Goal: Communication & Community: Answer question/provide support

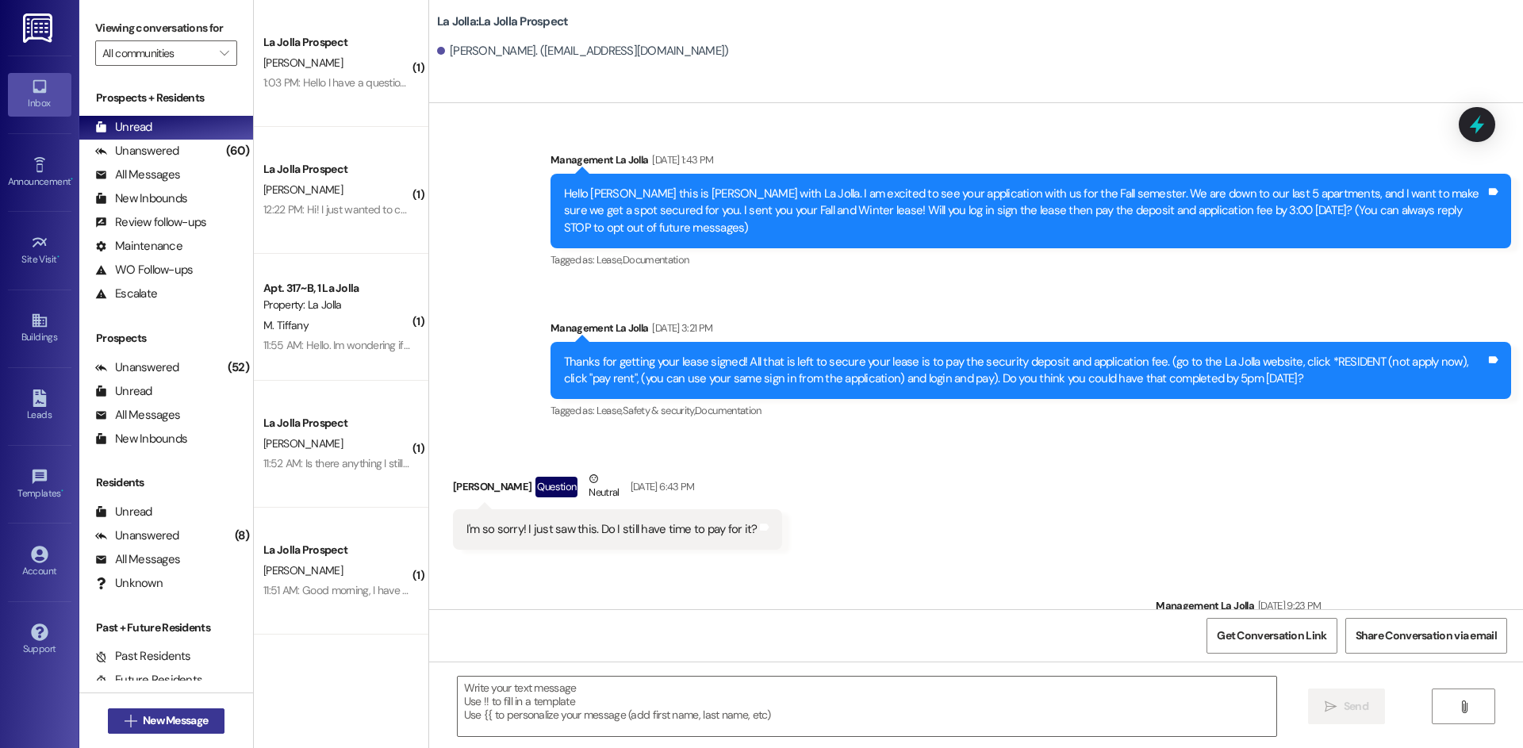
scroll to position [1684, 0]
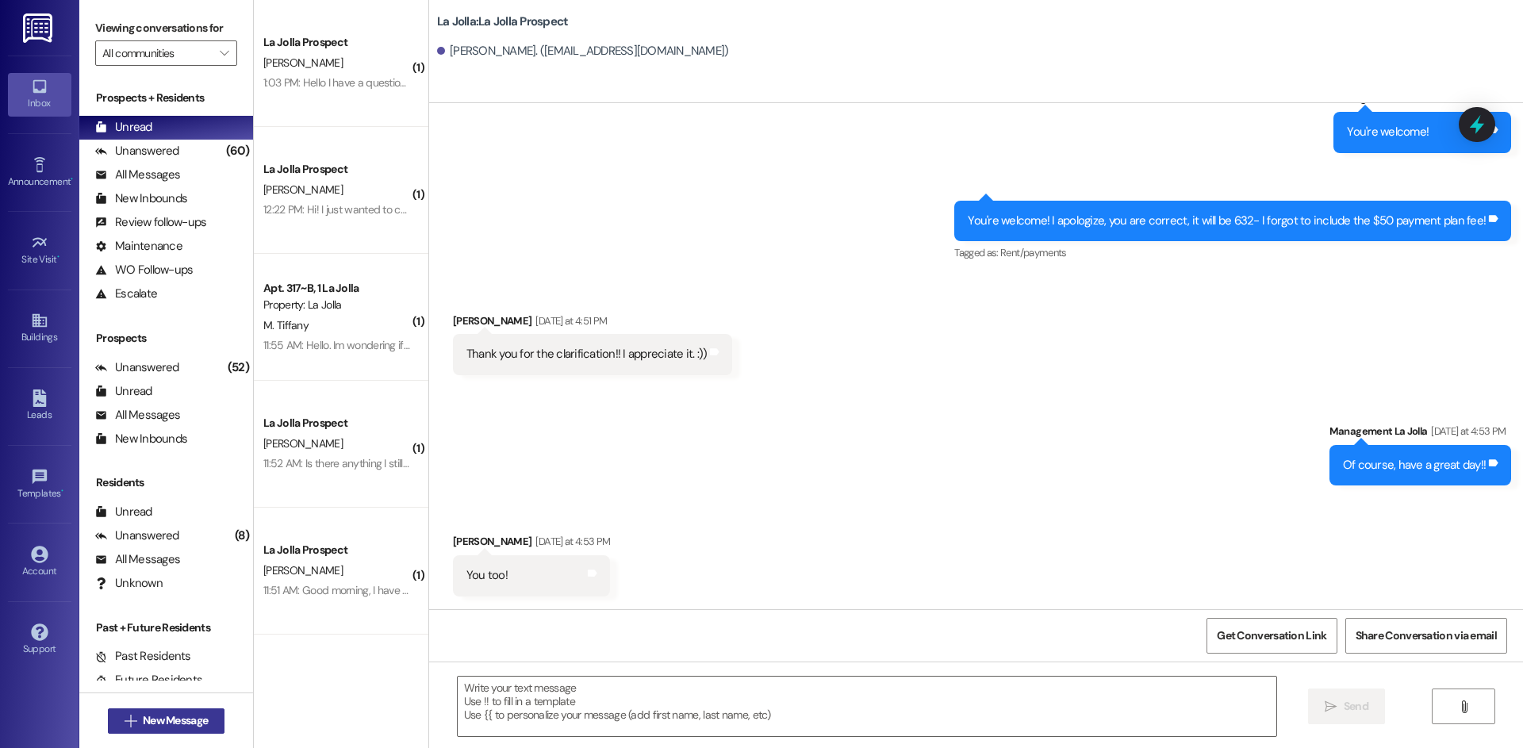
click at [143, 726] on span "New Message" at bounding box center [175, 720] width 65 height 17
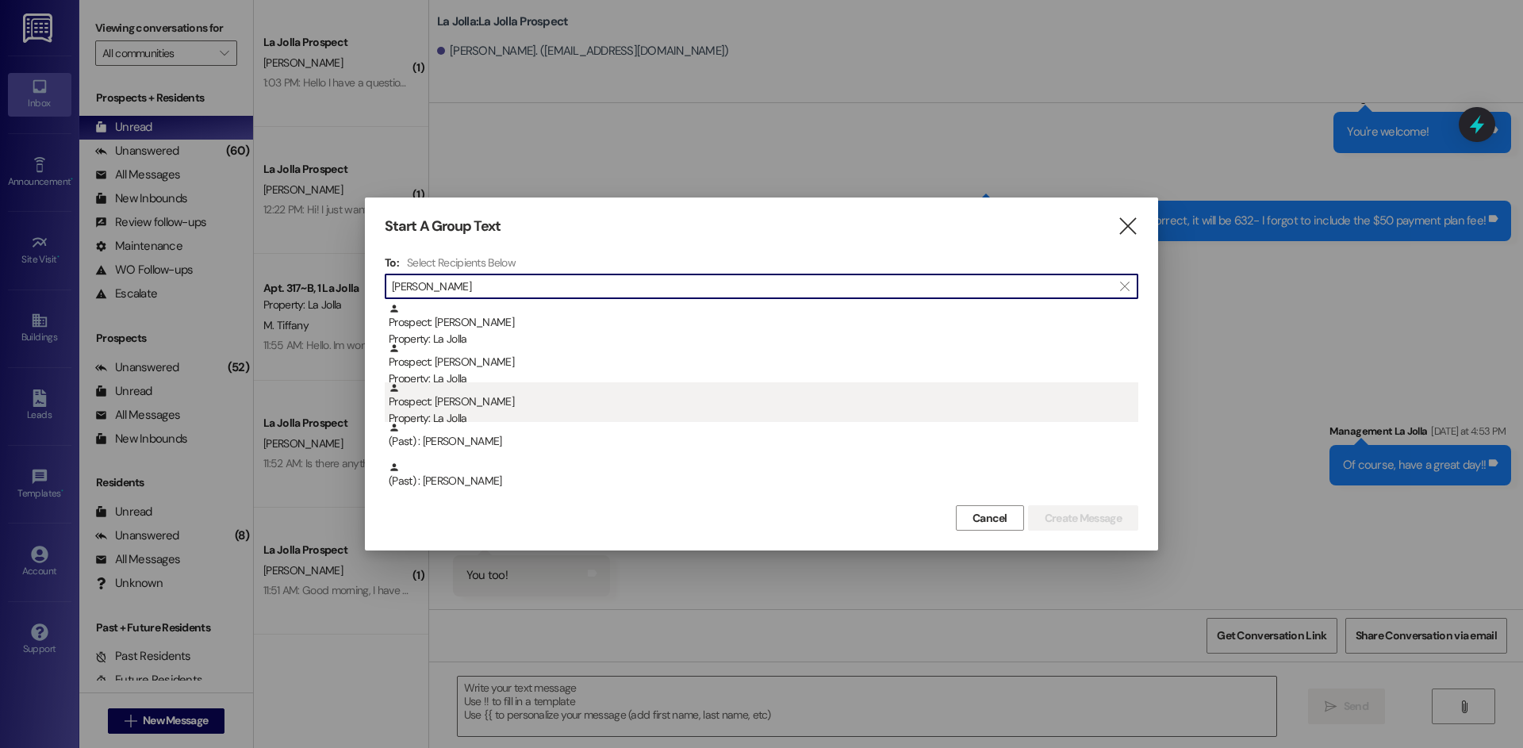
type input "[PERSON_NAME]"
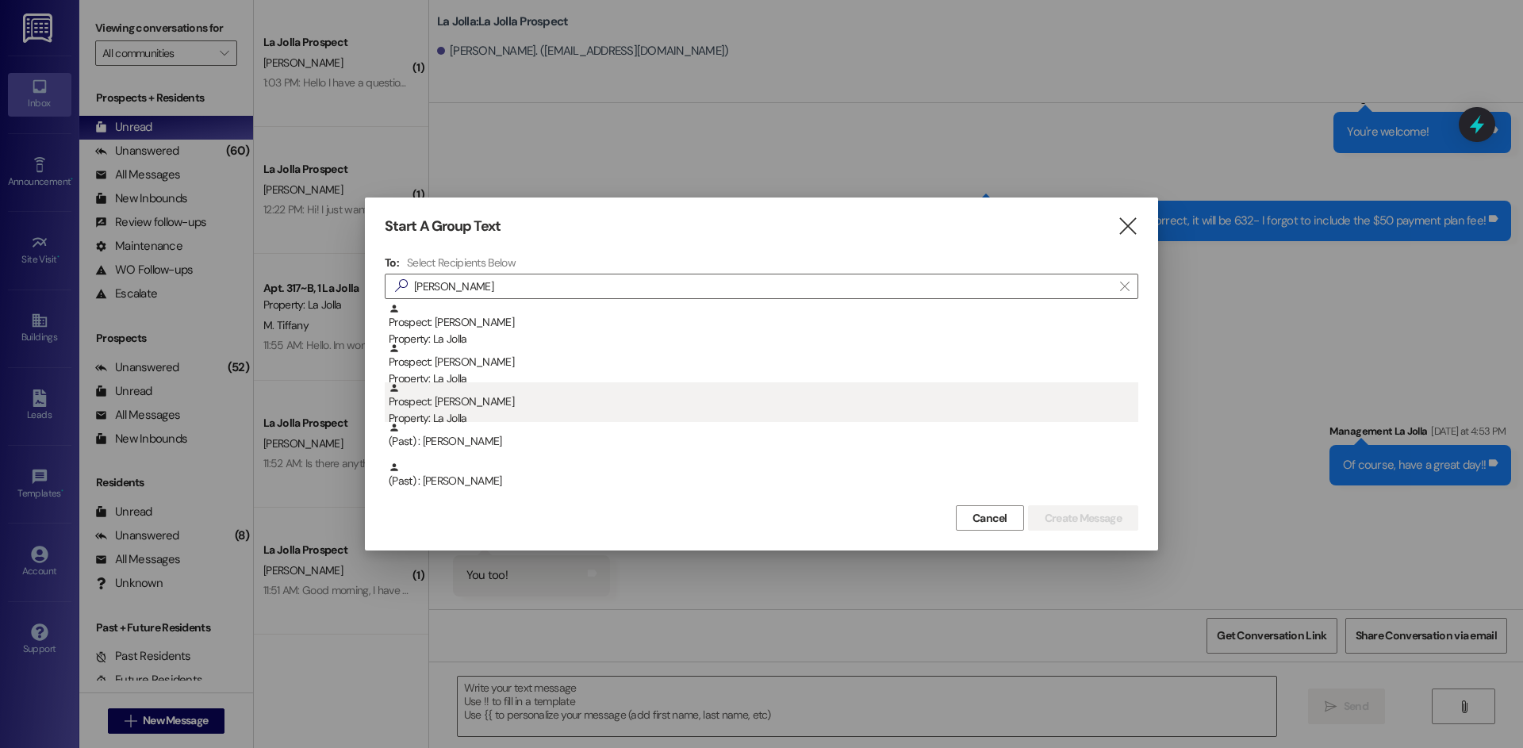
click at [611, 412] on div "Property: La Jolla" at bounding box center [764, 418] width 750 height 17
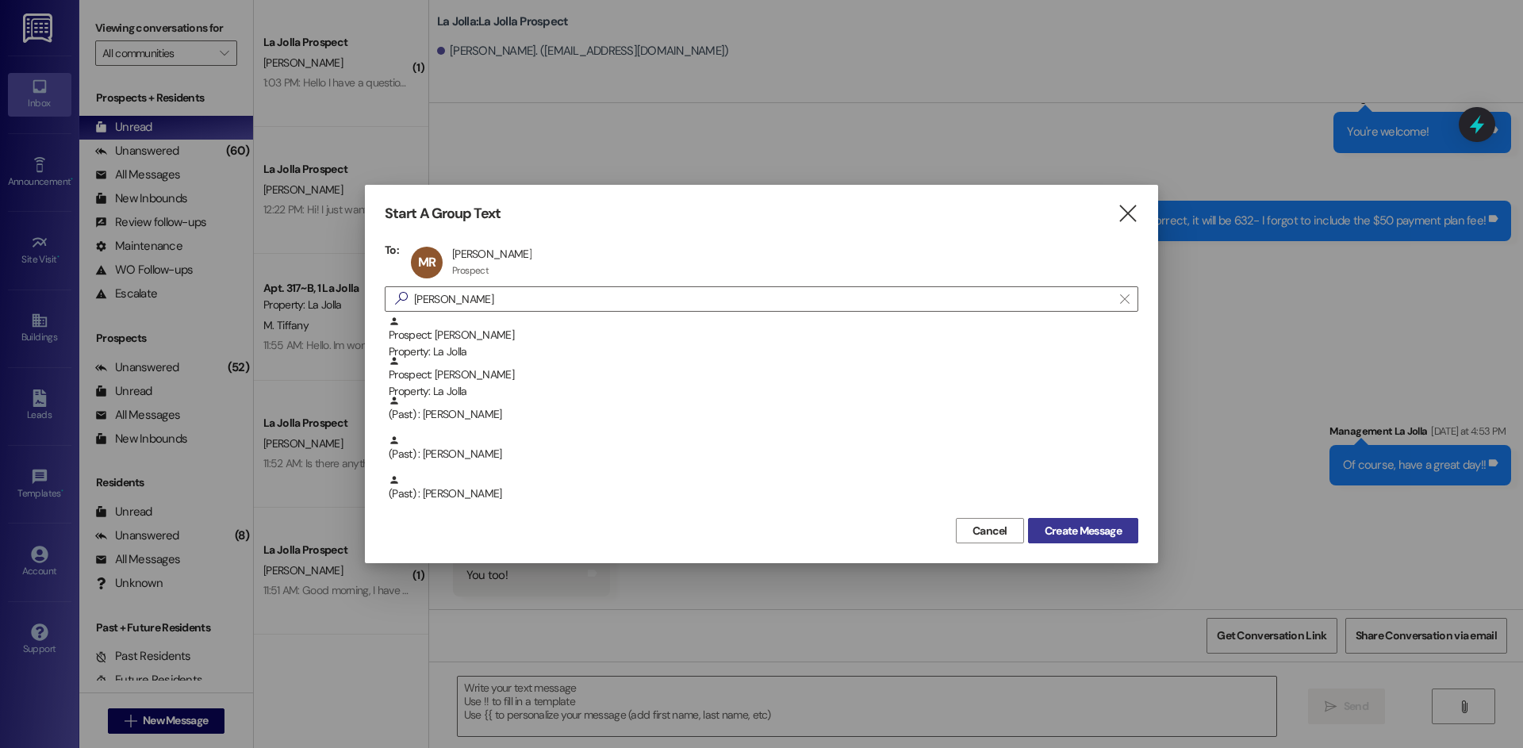
click at [1043, 521] on button "Create Message" at bounding box center [1083, 530] width 110 height 25
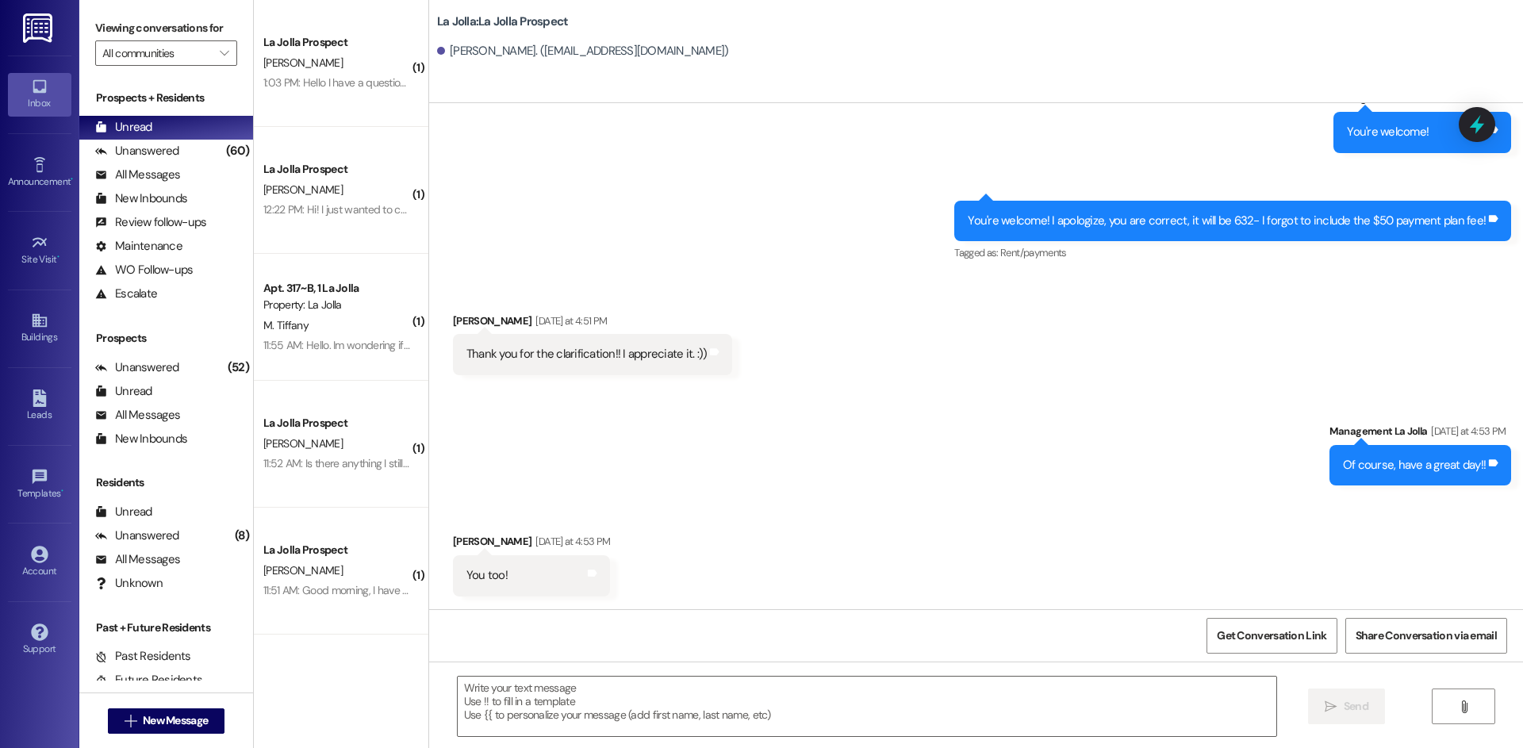
scroll to position [0, 0]
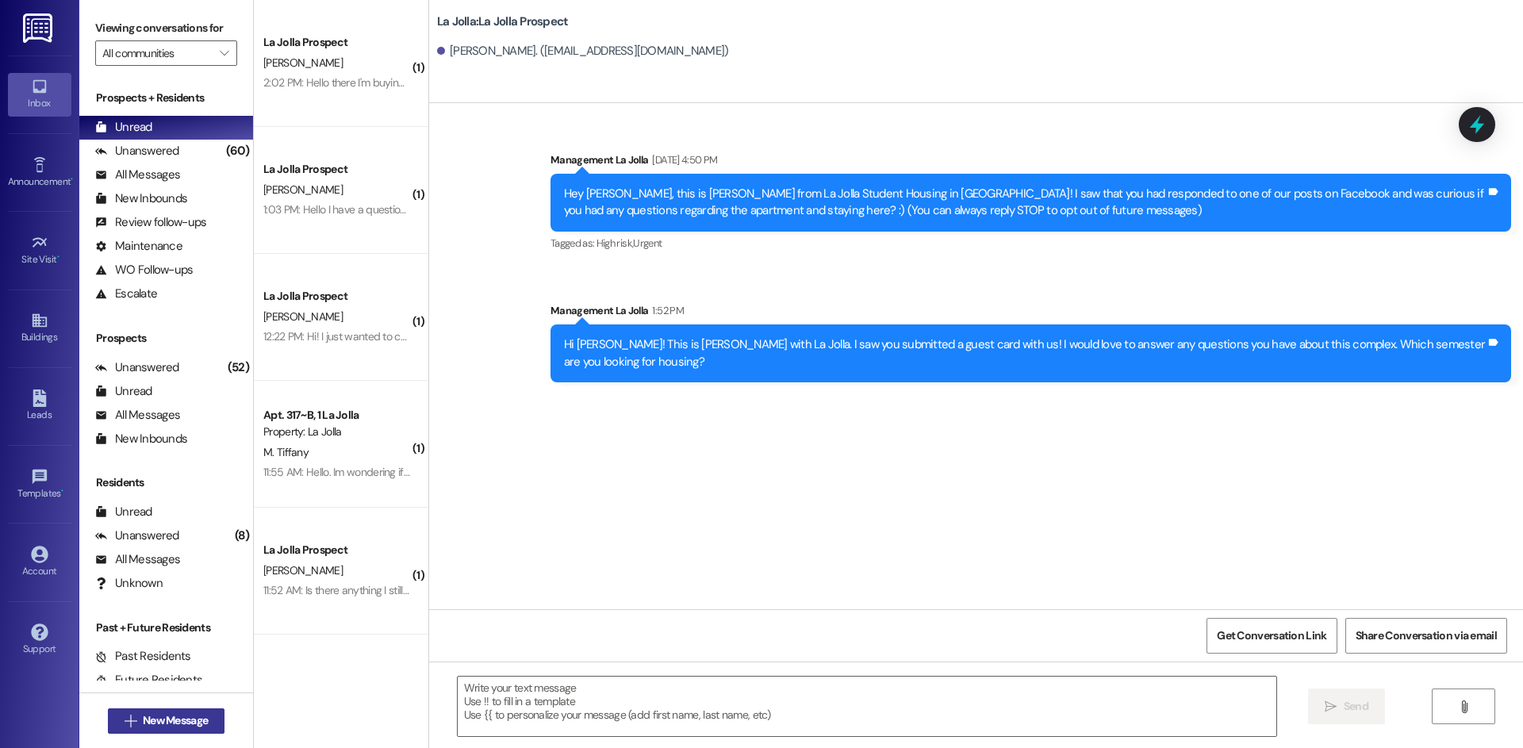
click at [155, 722] on span "New Message" at bounding box center [175, 720] width 65 height 17
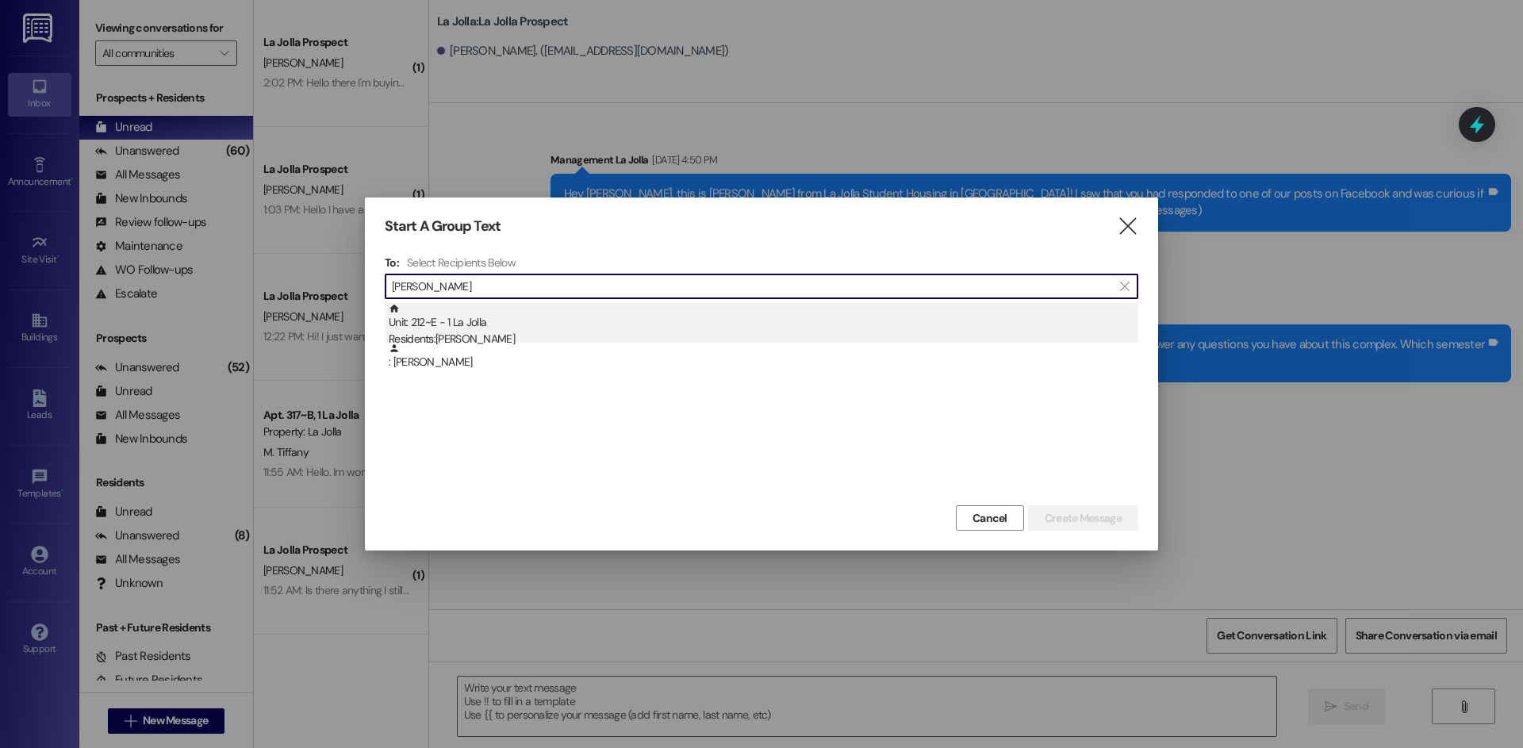
type input "[PERSON_NAME]"
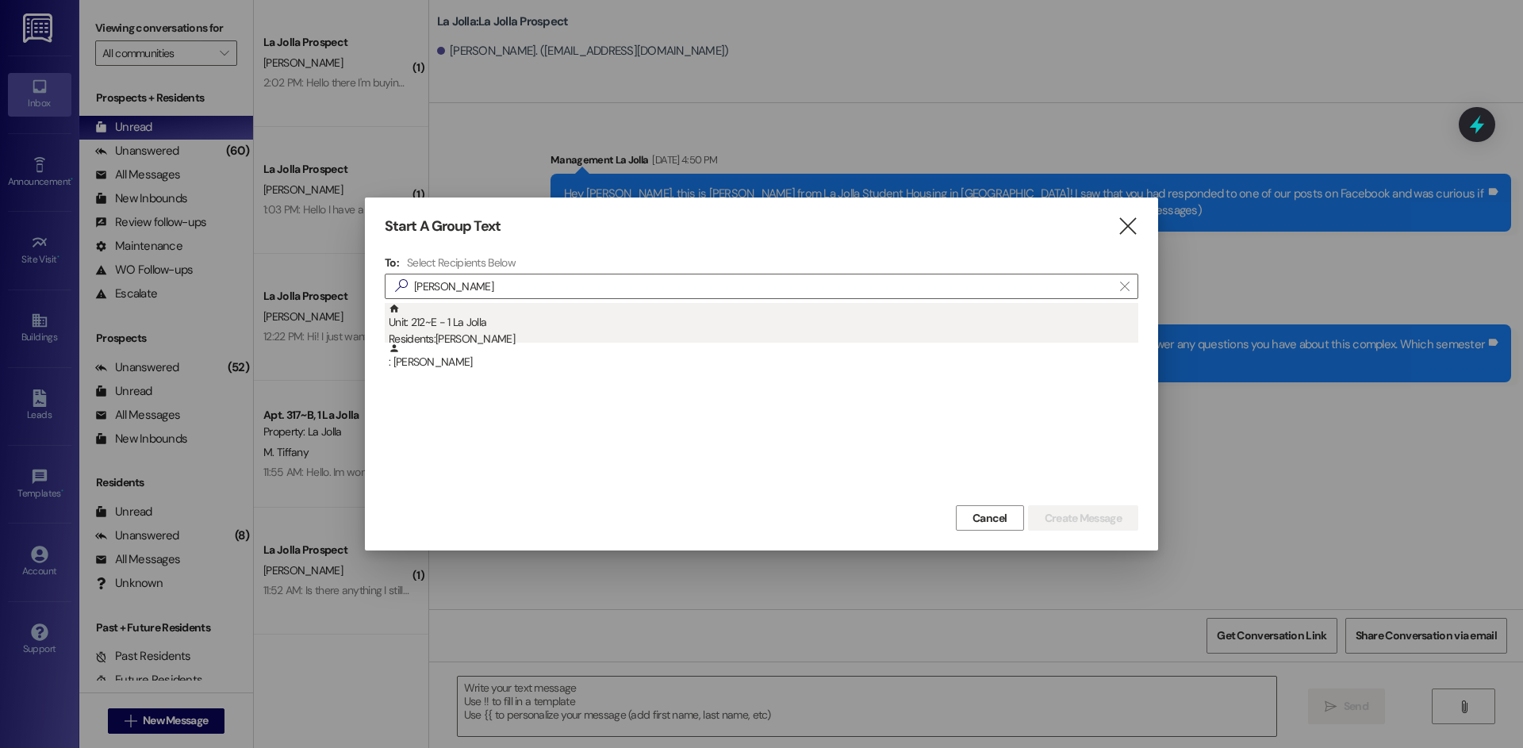
click at [512, 328] on div "Unit: 212~E - 1 La Jolla Residents: [PERSON_NAME]" at bounding box center [764, 325] width 750 height 45
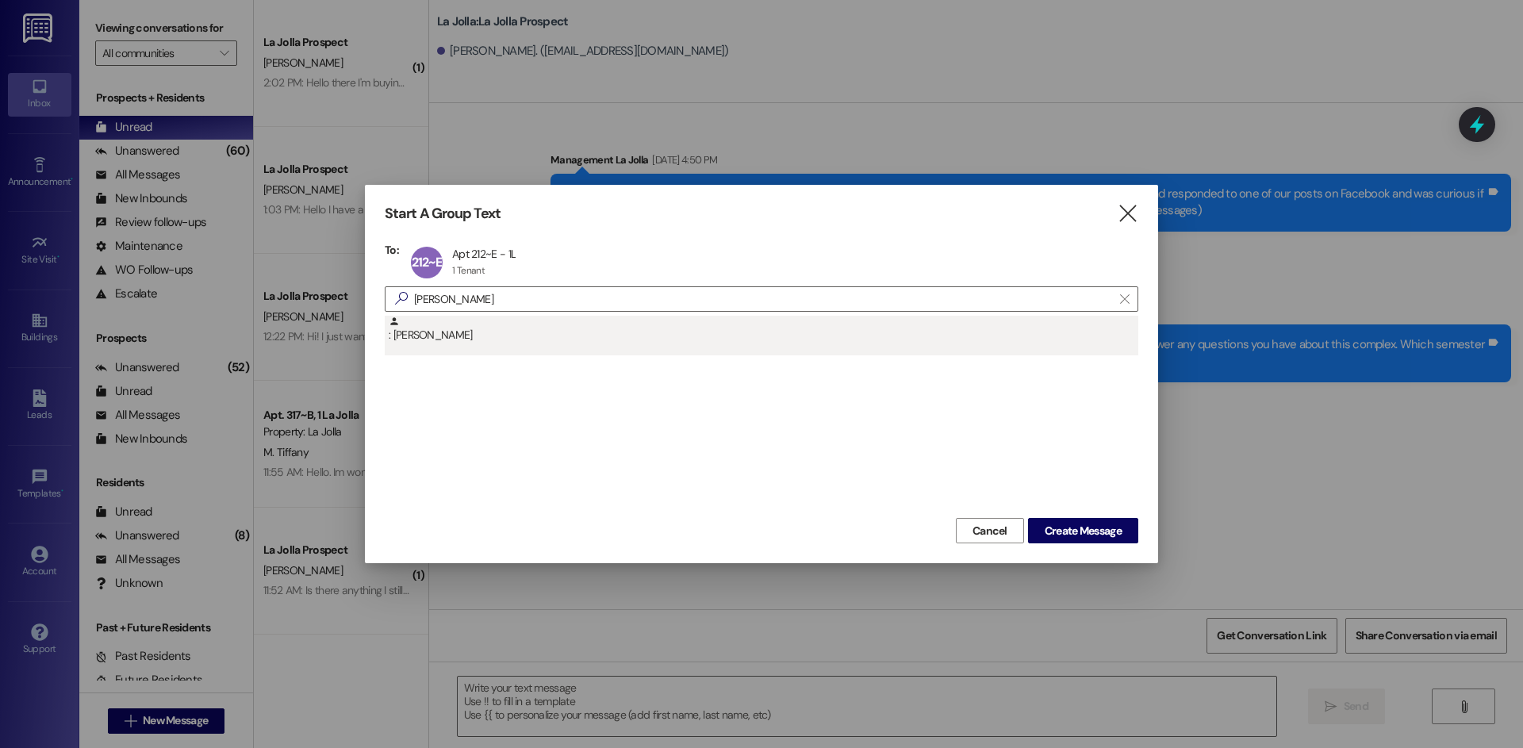
click at [535, 332] on div ": [PERSON_NAME]" at bounding box center [764, 330] width 750 height 28
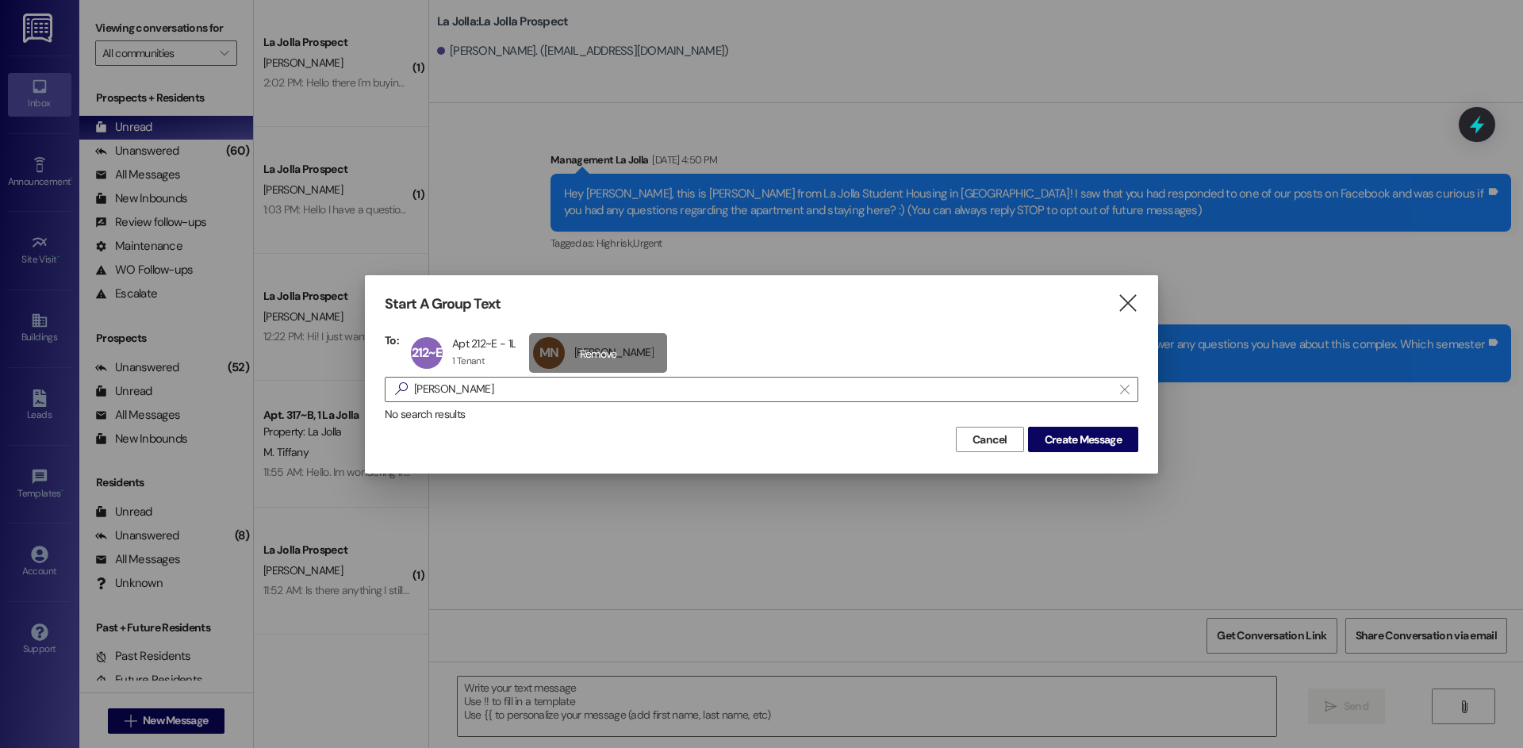
click at [638, 355] on div "MN [PERSON_NAME] [PERSON_NAME] click to remove" at bounding box center [598, 353] width 138 height 40
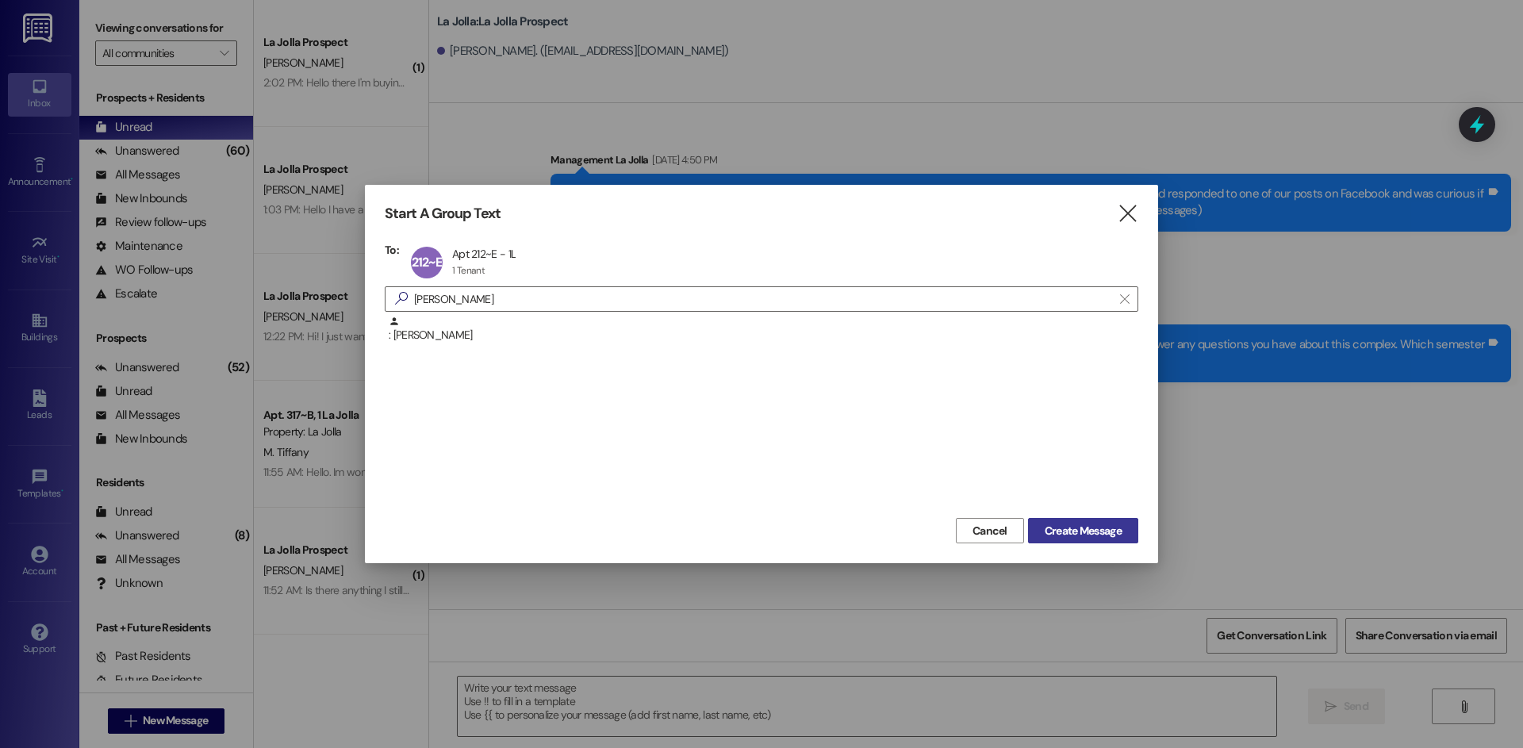
click at [1080, 534] on span "Create Message" at bounding box center [1083, 531] width 77 height 17
click at [1076, 525] on span "Create Message" at bounding box center [1083, 531] width 77 height 17
click at [1124, 209] on icon "" at bounding box center [1127, 213] width 21 height 17
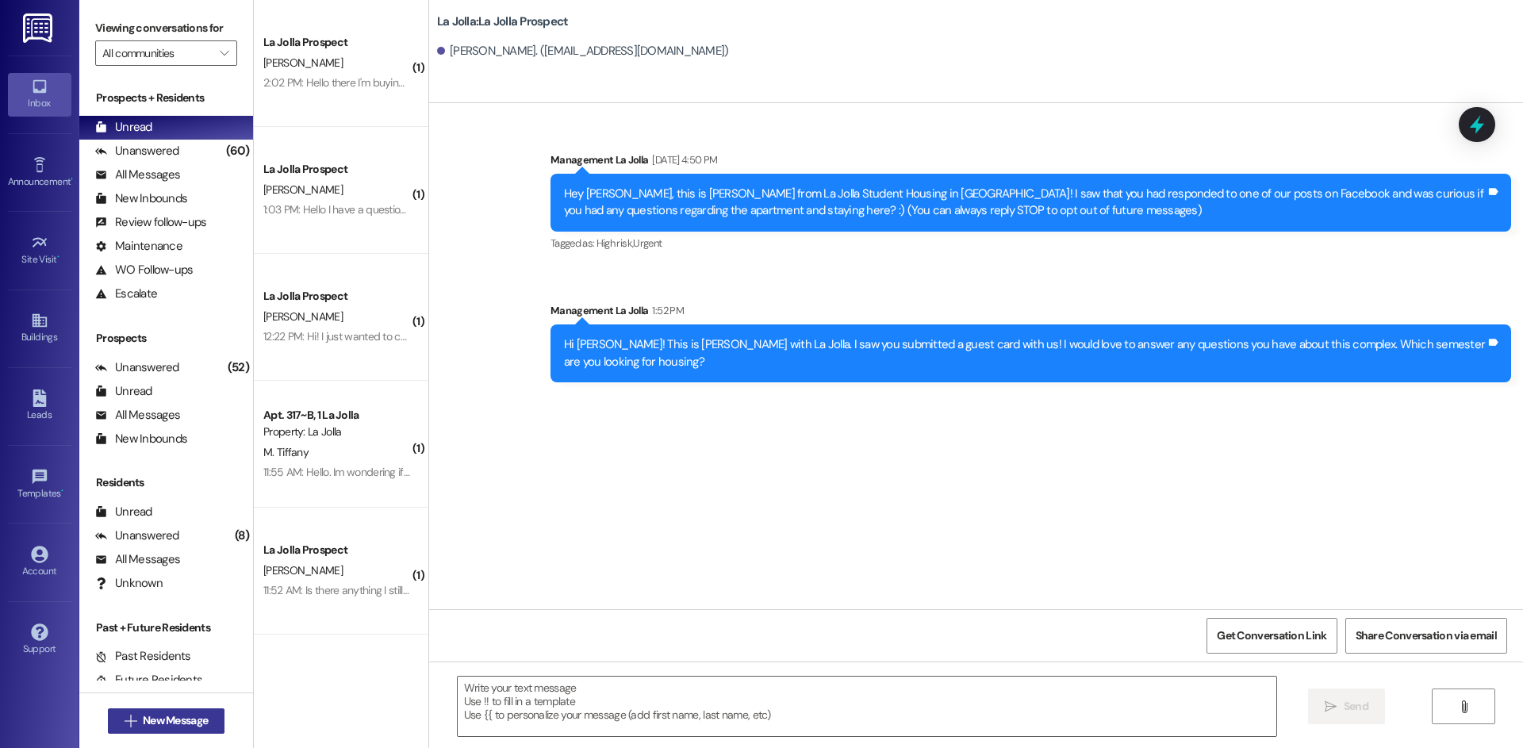
click at [158, 723] on span "New Message" at bounding box center [175, 720] width 65 height 17
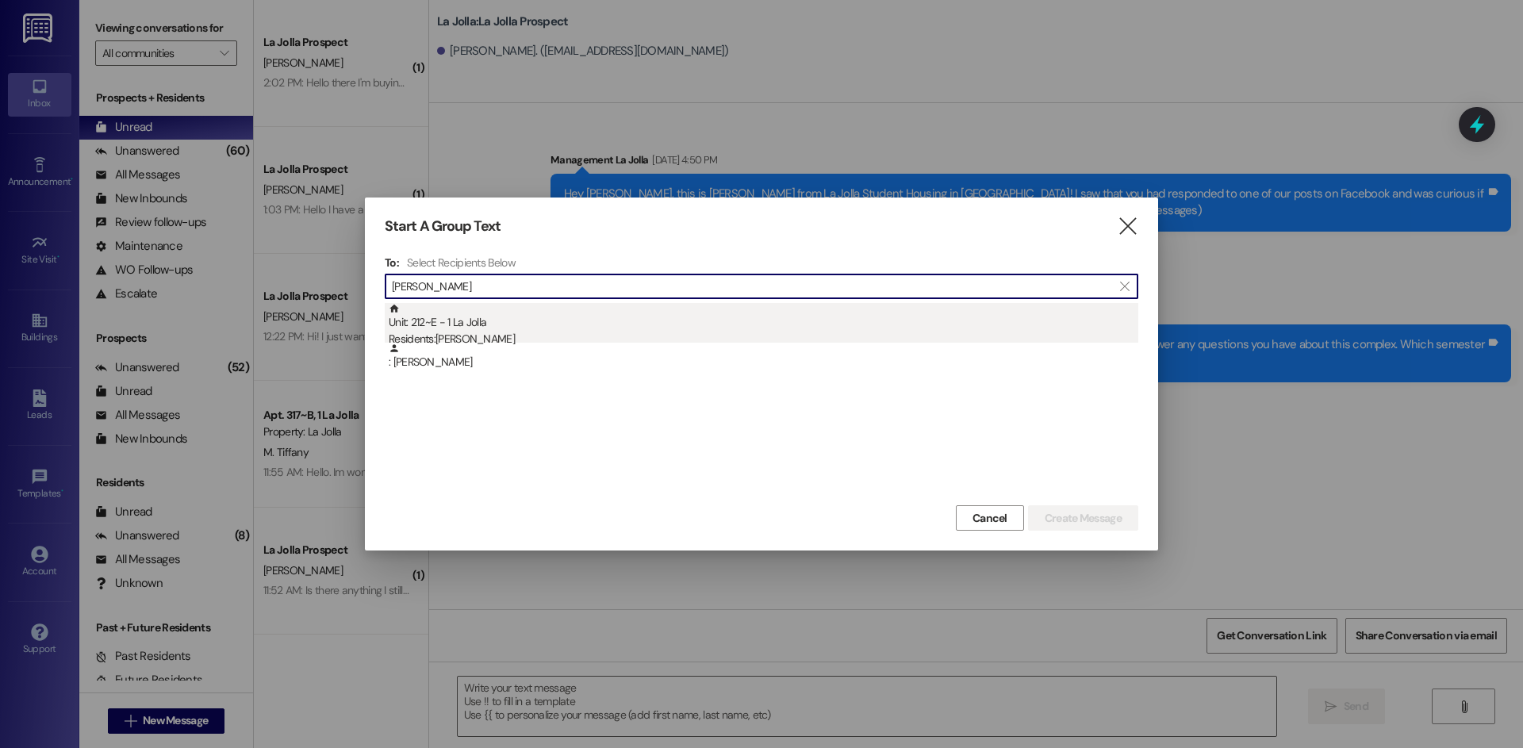
type input "[PERSON_NAME]"
click at [522, 328] on div "Unit: 212~E - 1 La Jolla Residents: [PERSON_NAME]" at bounding box center [764, 325] width 750 height 45
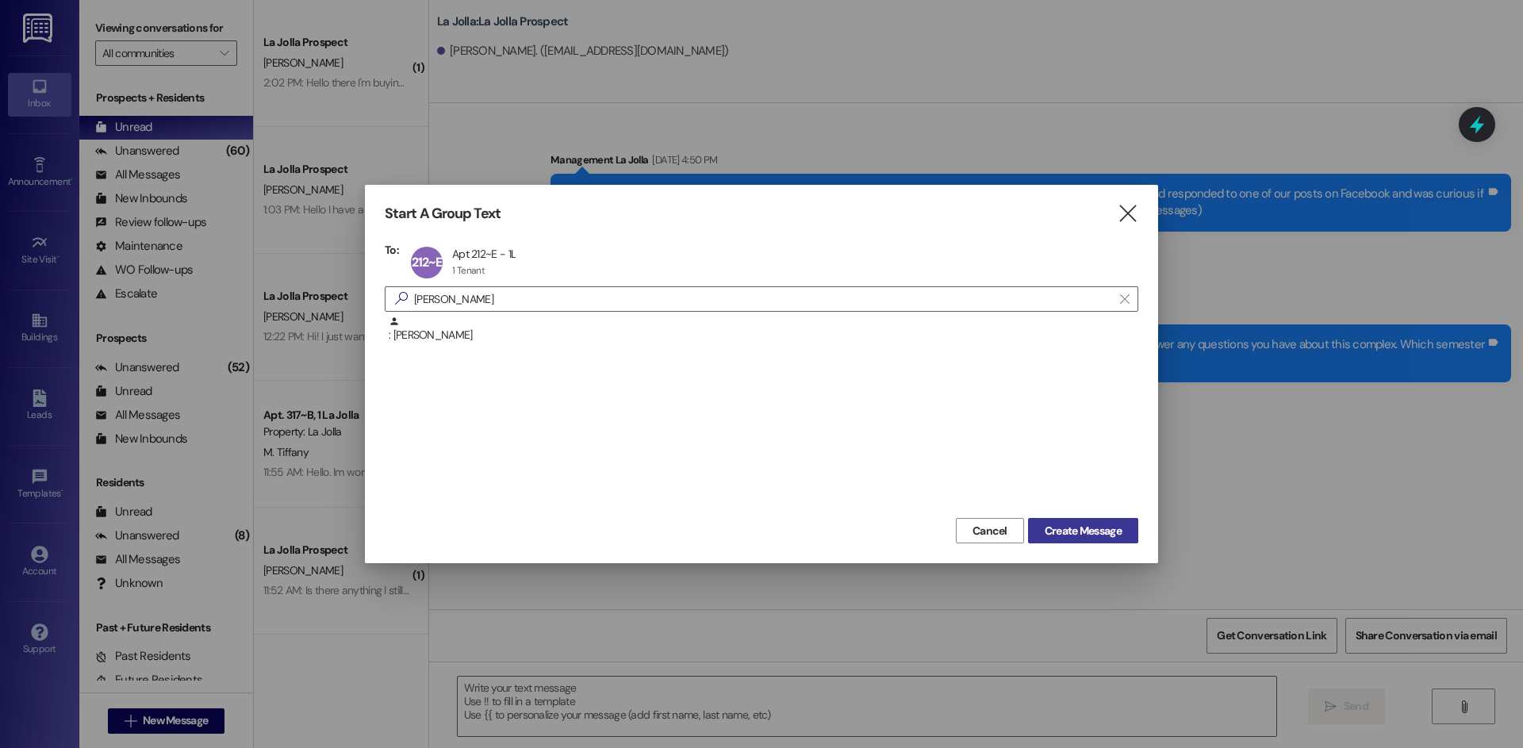
click at [1099, 532] on span "Create Message" at bounding box center [1083, 531] width 77 height 17
click at [1059, 524] on span "Create Message" at bounding box center [1083, 531] width 77 height 17
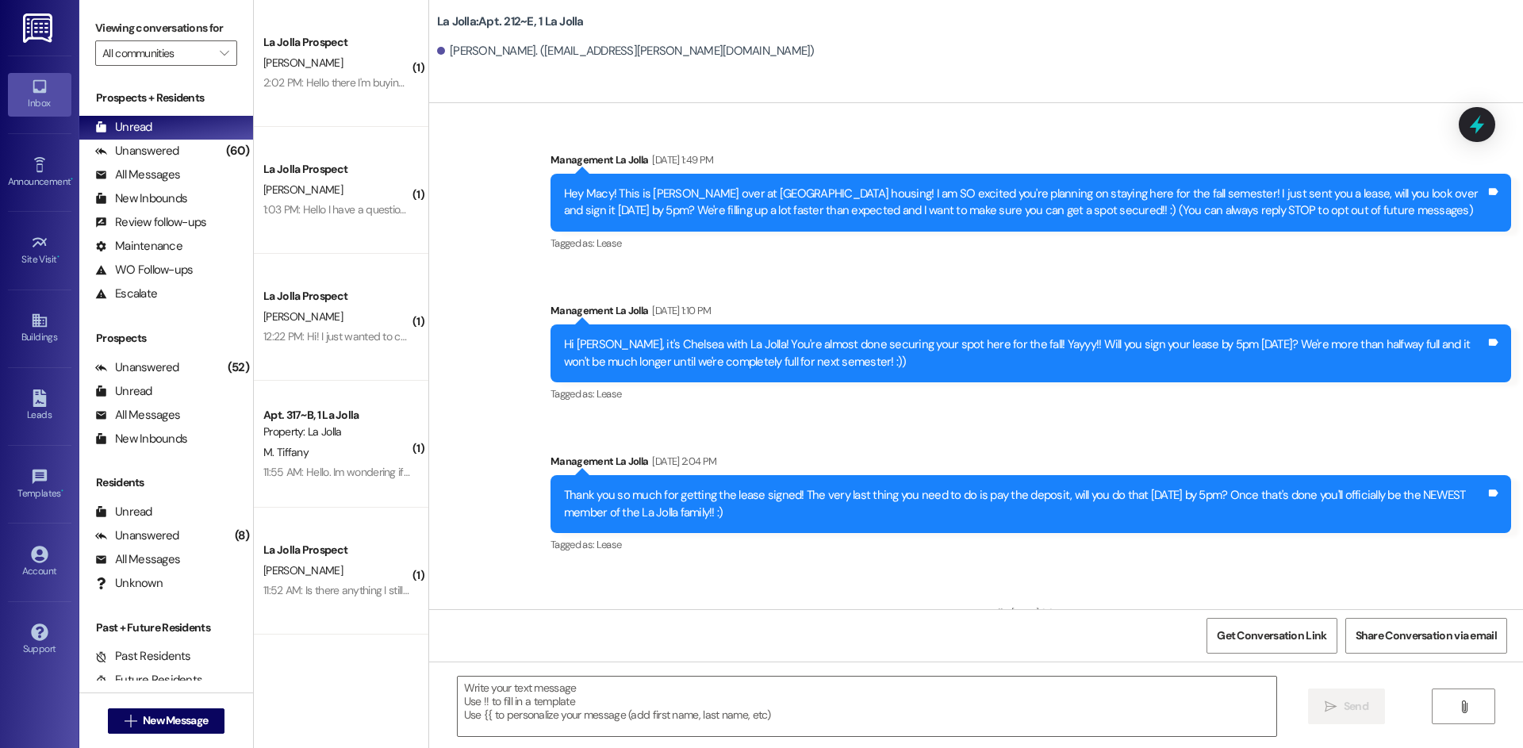
scroll to position [16426, 0]
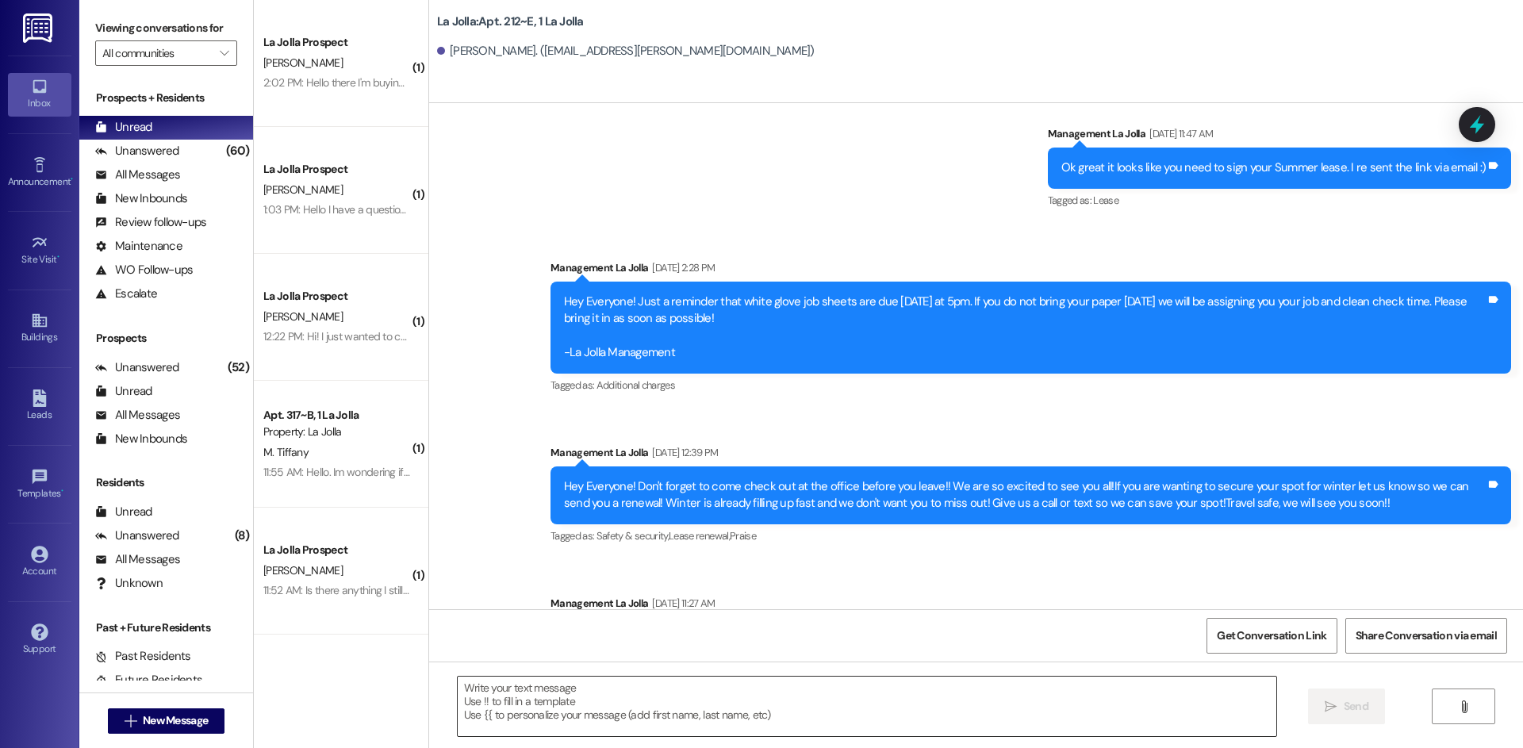
drag, startPoint x: 576, startPoint y: 694, endPoint x: 551, endPoint y: 681, distance: 27.7
click at [566, 692] on textarea at bounding box center [867, 706] width 819 height 59
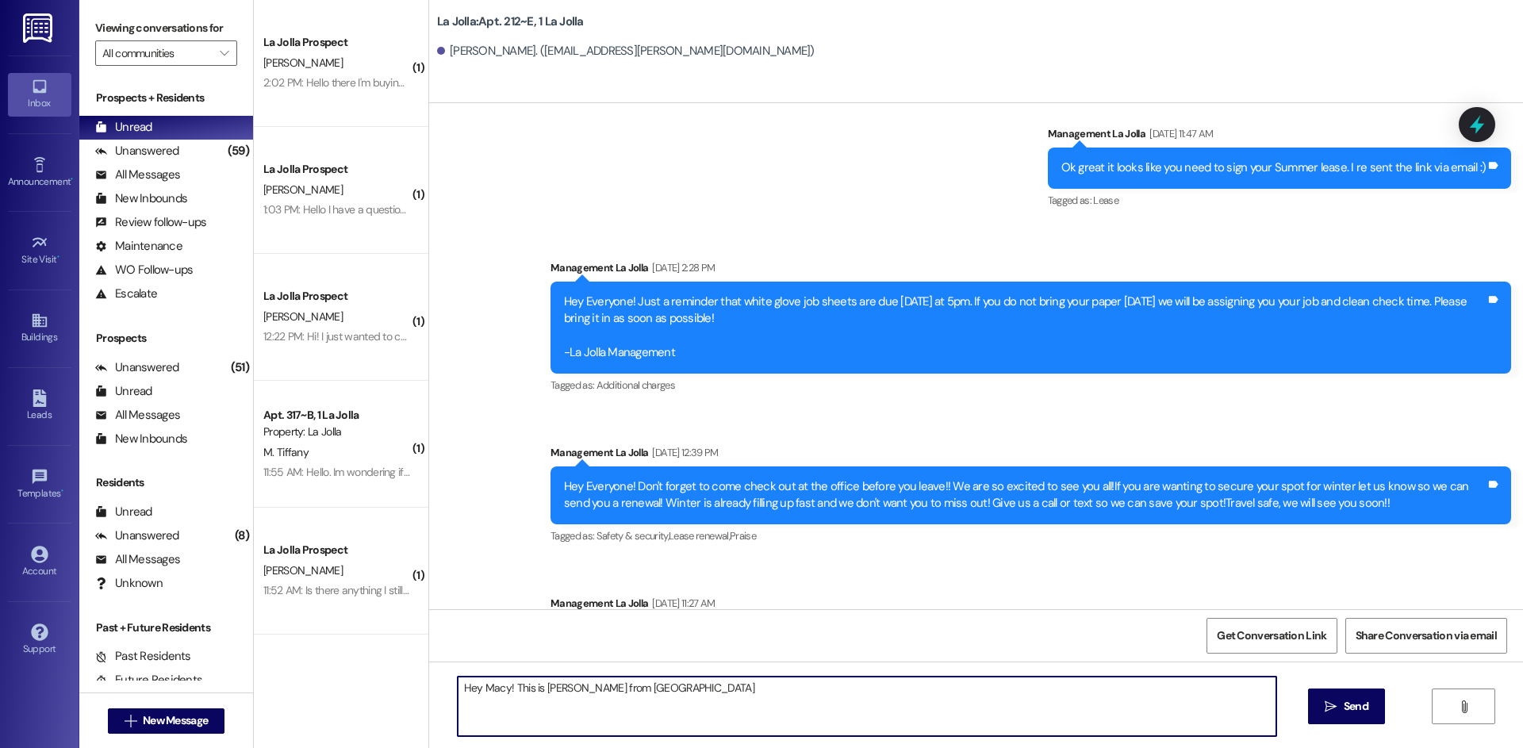
click at [706, 682] on textarea "Hey Macy! This is [PERSON_NAME] from [GEOGRAPHIC_DATA]" at bounding box center [867, 706] width 819 height 59
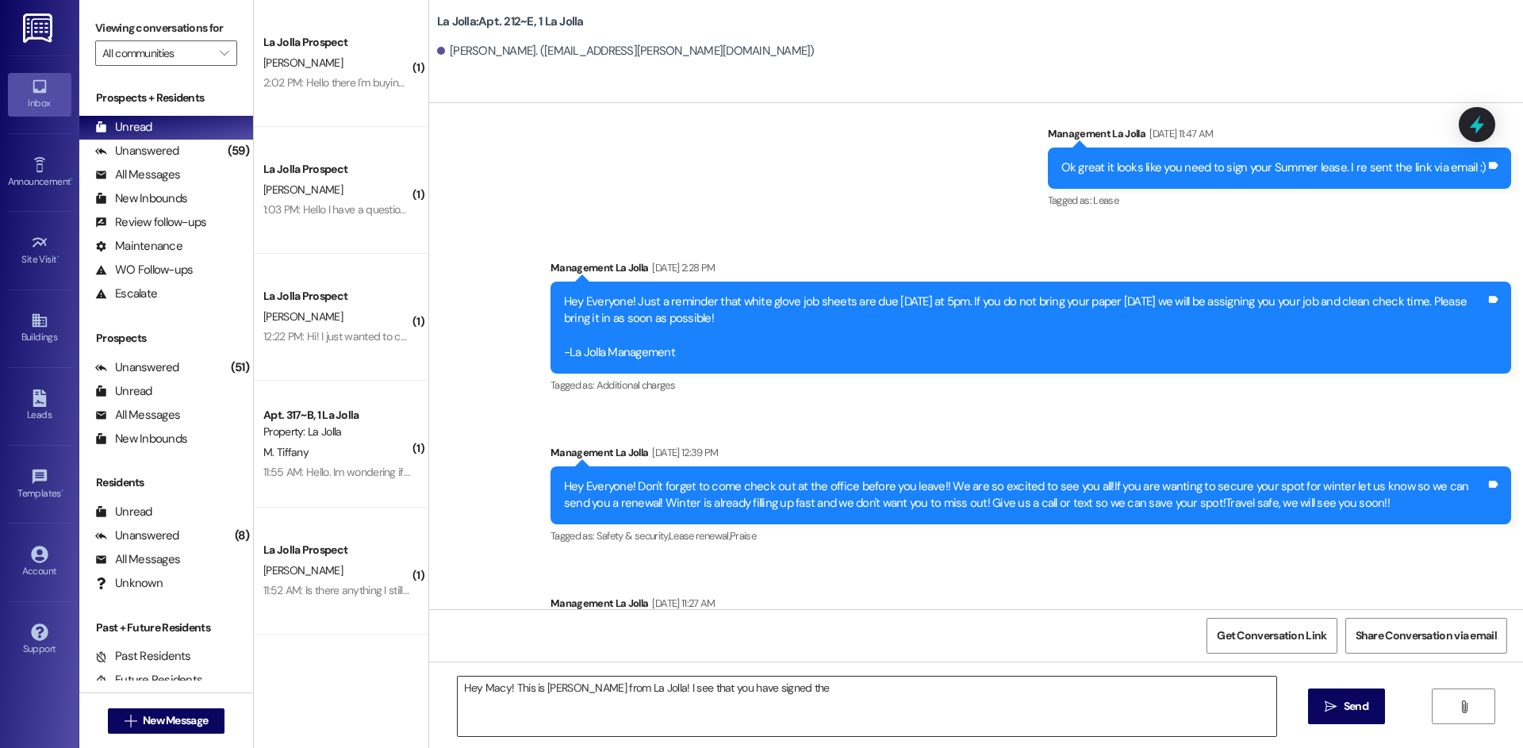
click at [838, 690] on textarea "Hey Macy! This is [PERSON_NAME] from La Jolla! I see that you have signed the" at bounding box center [867, 706] width 819 height 59
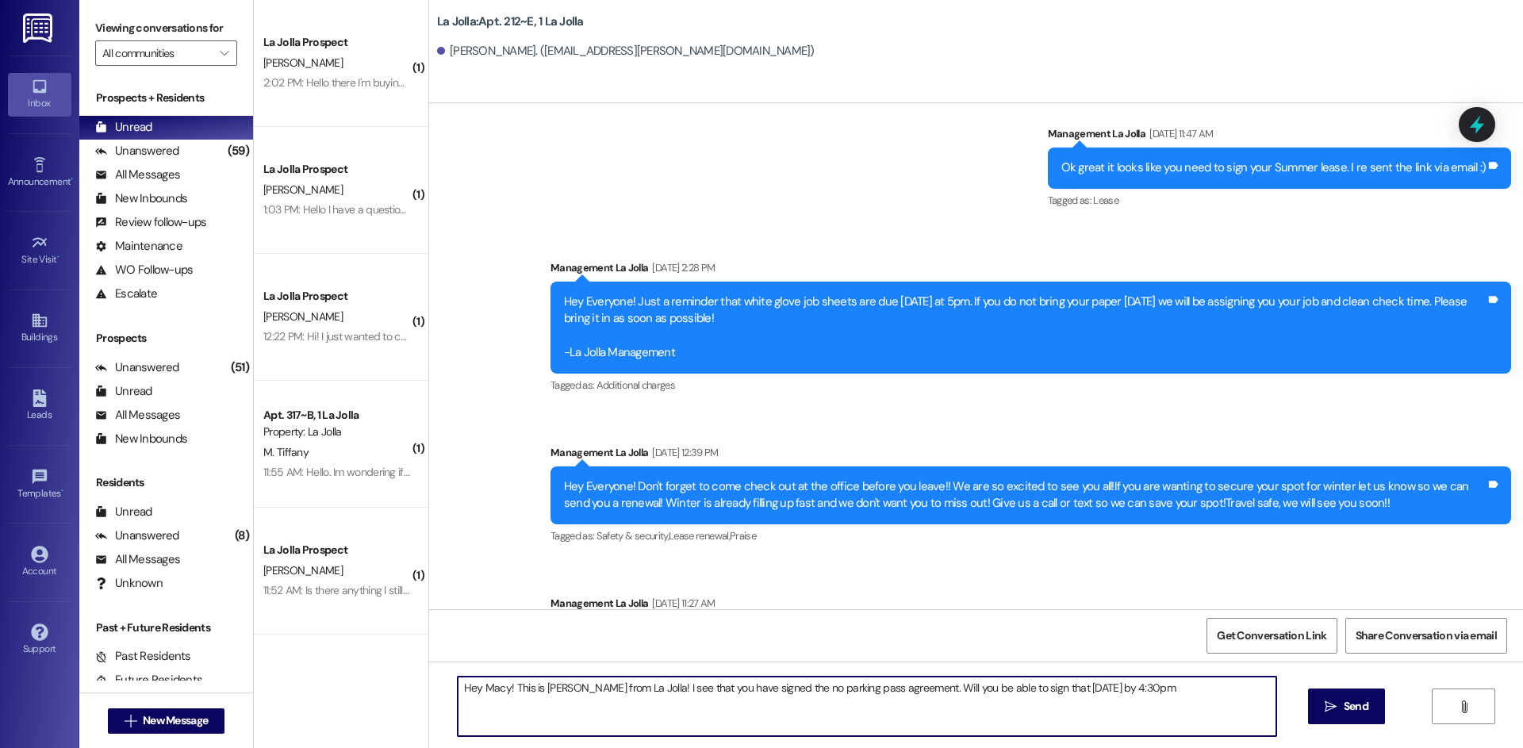
type textarea "Hey Macy! This is [PERSON_NAME] from La Jolla! I see that you have signed the n…"
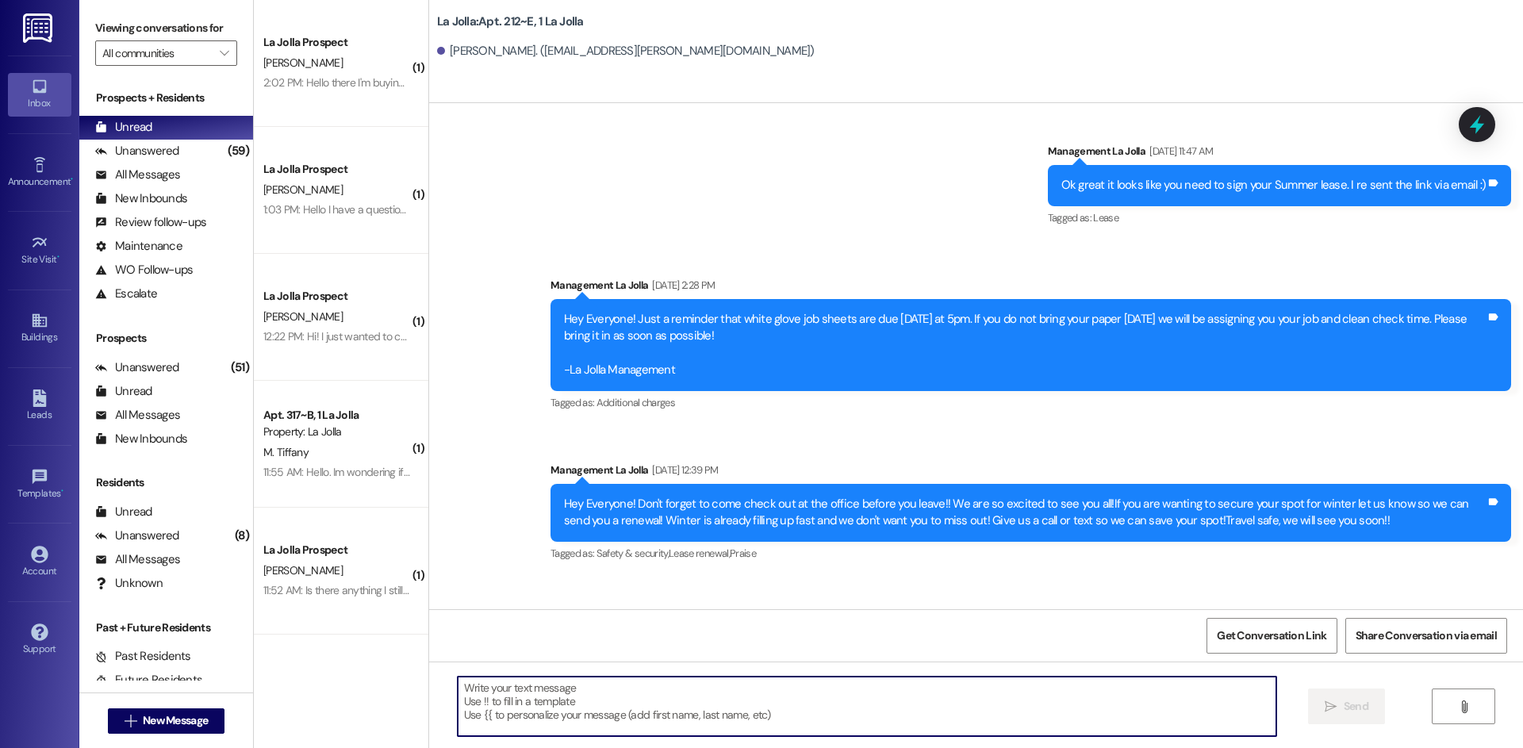
scroll to position [16536, 0]
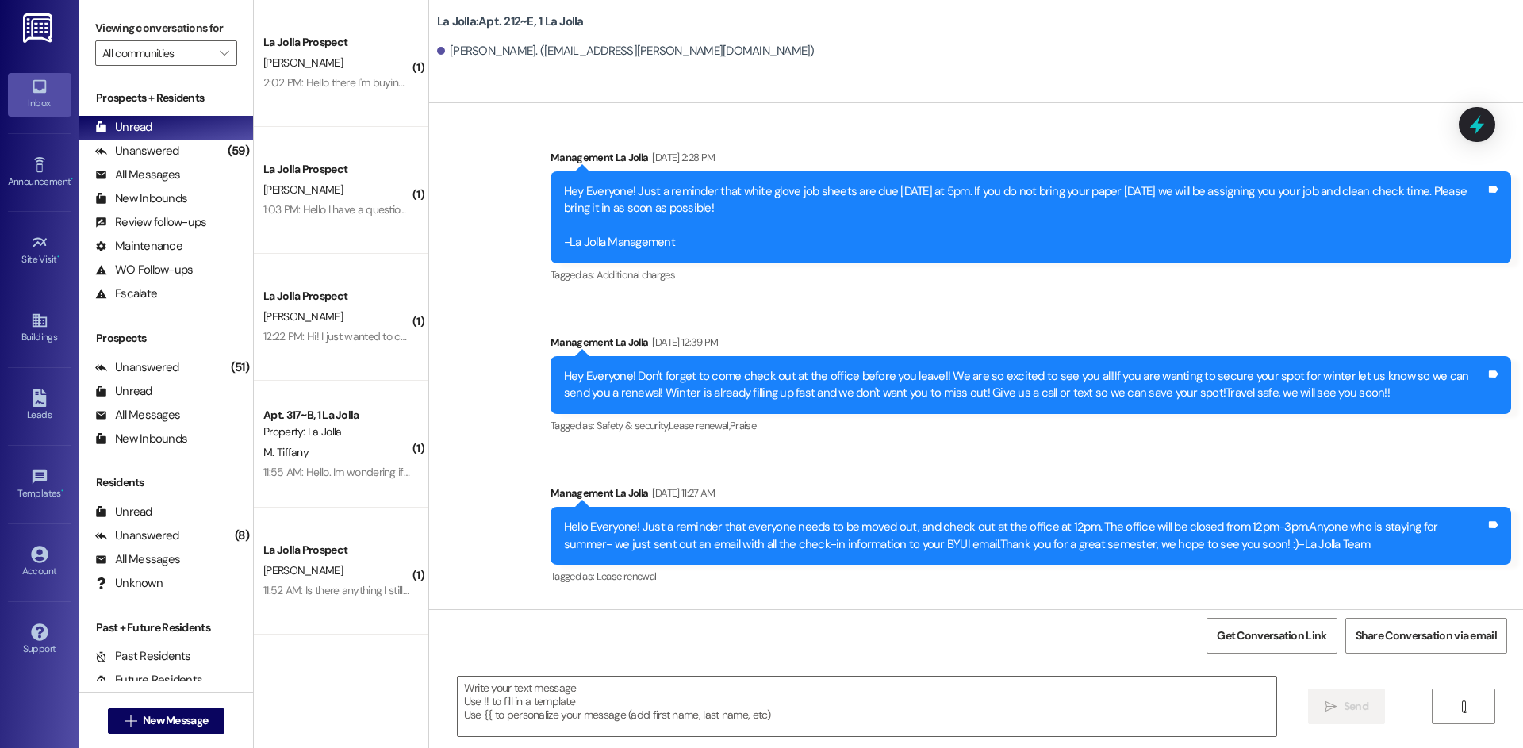
drag, startPoint x: 769, startPoint y: 577, endPoint x: 1478, endPoint y: 582, distance: 708.4
click at [1478, 670] on div "Hey Macy! This is [PERSON_NAME] from La Jolla! I see that you have signed the n…" at bounding box center [1100, 678] width 772 height 17
copy div "Hey Macy! This is [PERSON_NAME] from La Jolla! I see that you have signed the n…"
click at [762, 501] on div "Sent via SMS Management La Jolla [DATE] 11:47 AM Ok great it looks like you nee…" at bounding box center [976, 344] width 1094 height 731
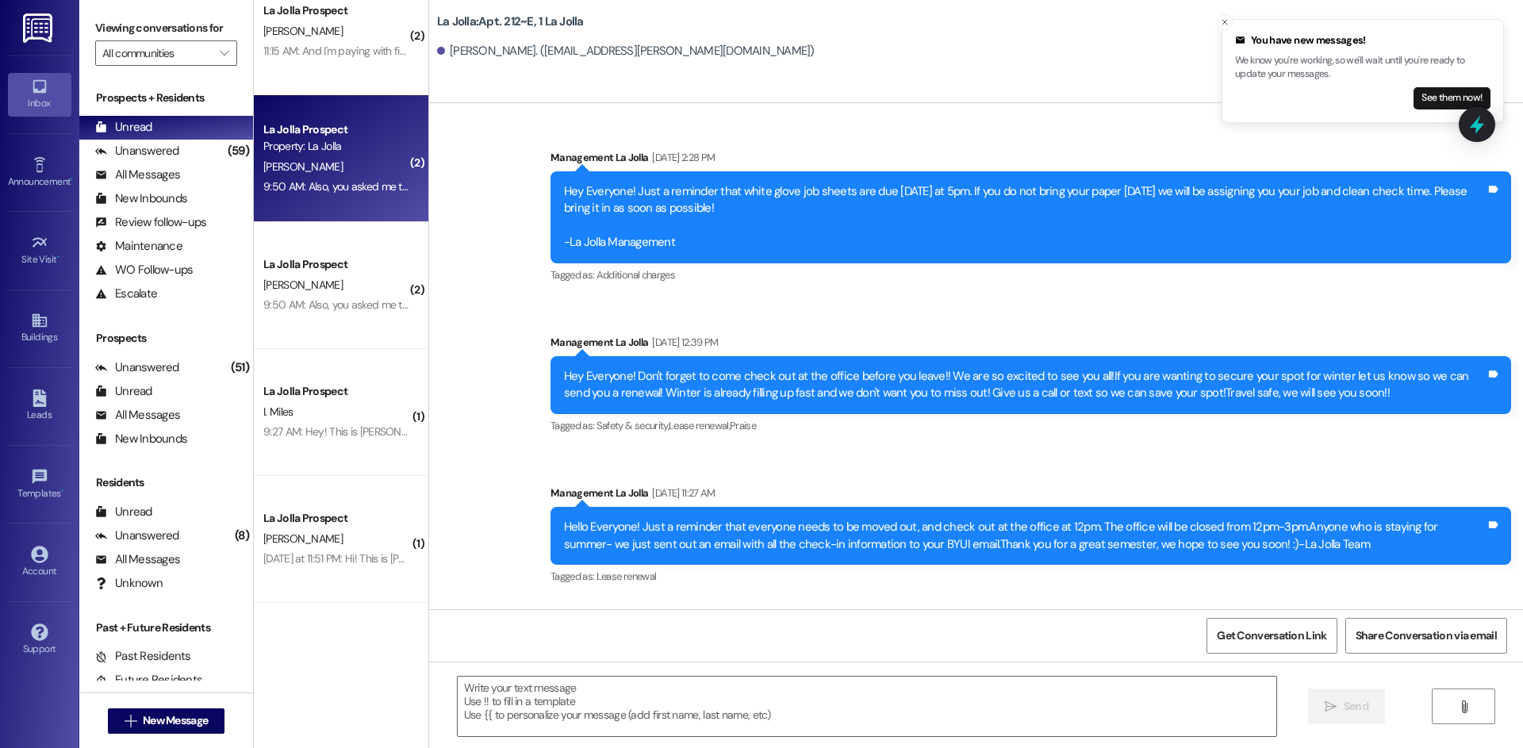
click at [313, 192] on div "9:50 AM: Also, you asked me to remind you that I will be moving in early. I wil…" at bounding box center [536, 186] width 547 height 14
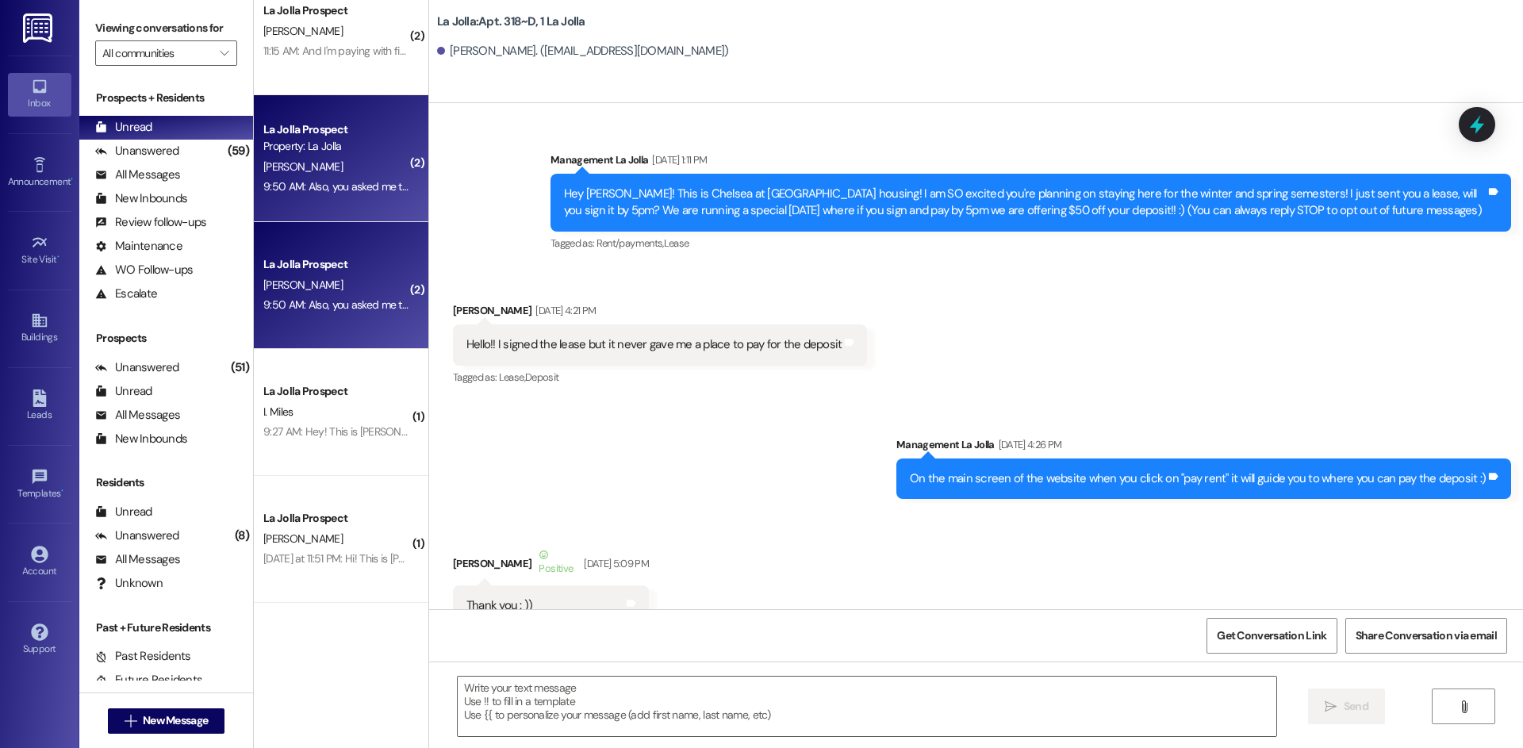
scroll to position [29489, 0]
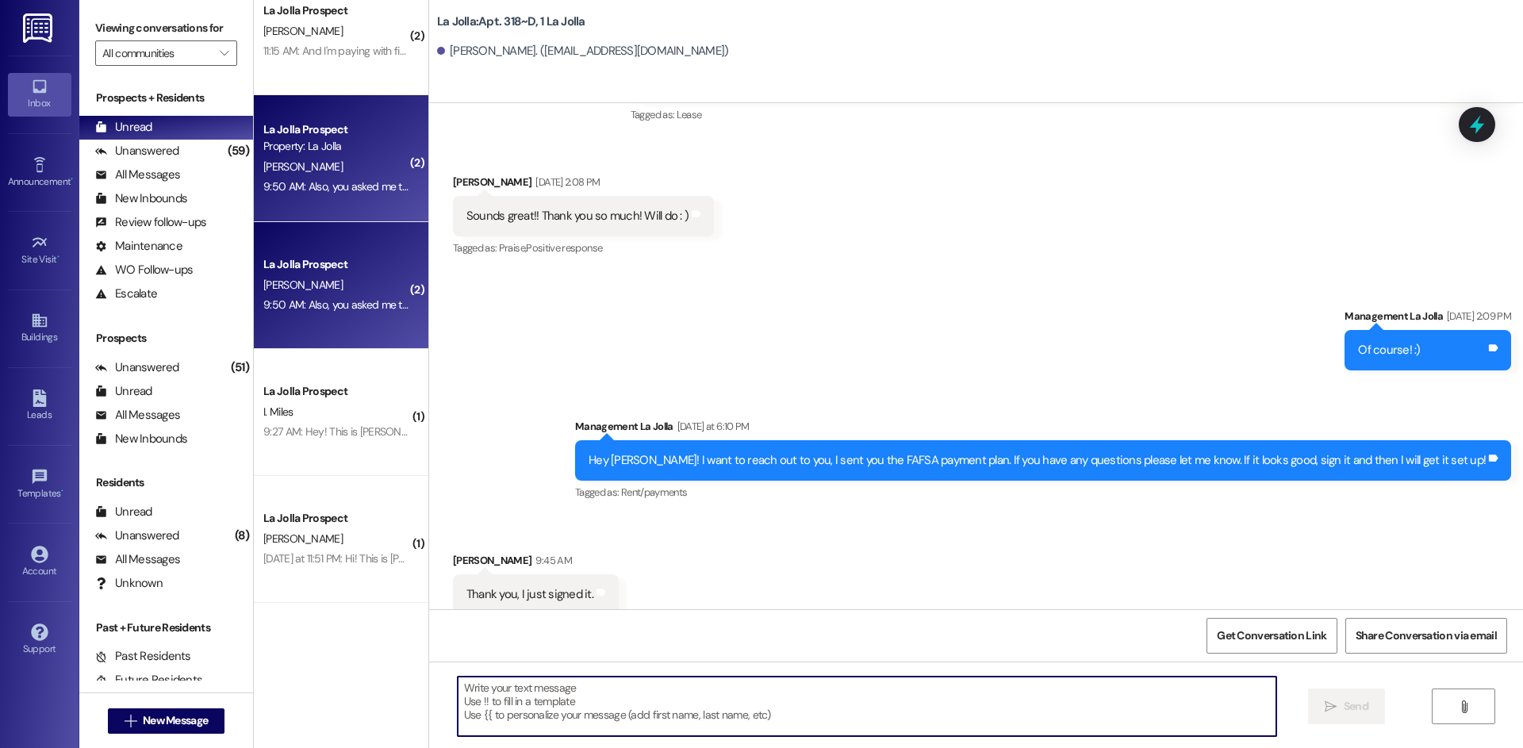
click at [756, 687] on textarea at bounding box center [867, 706] width 819 height 59
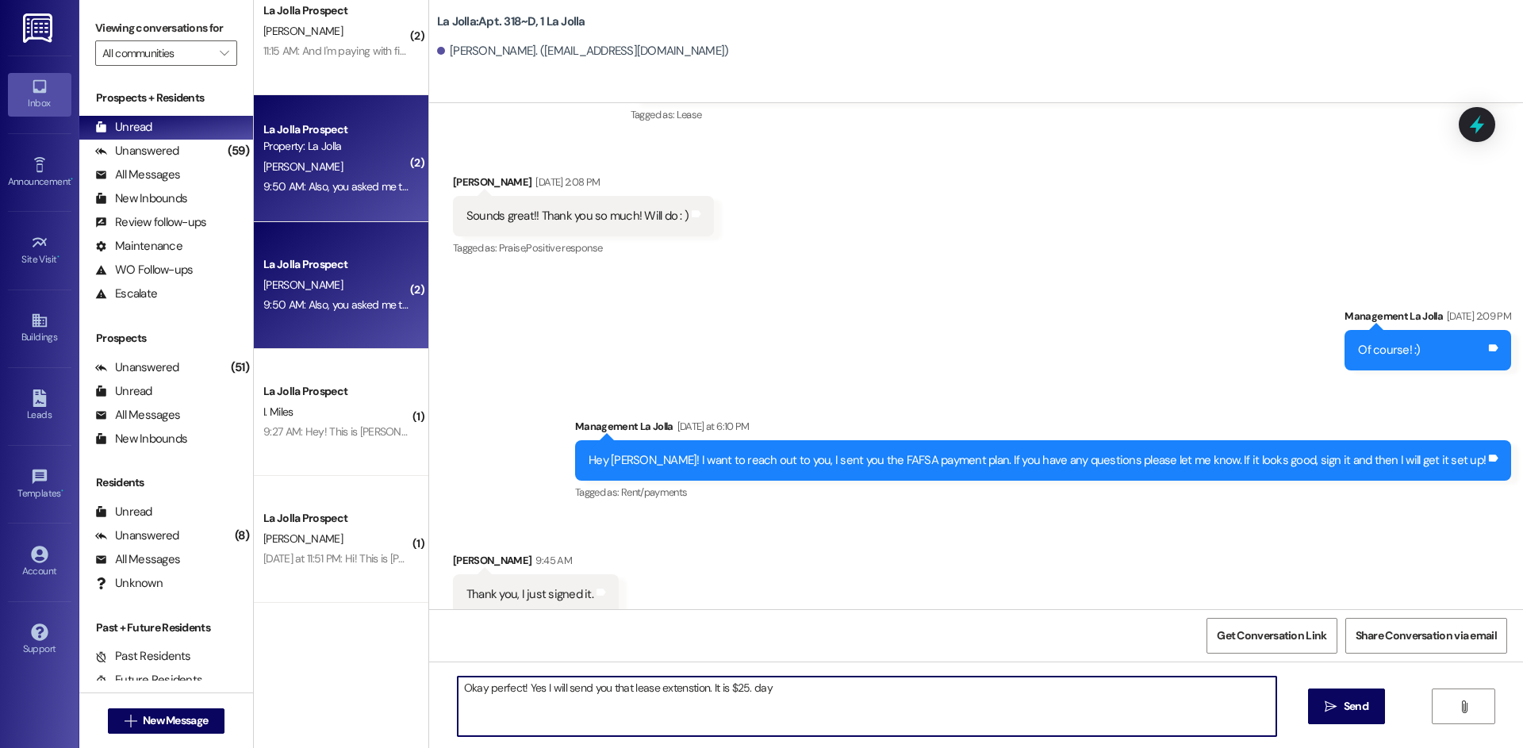
scroll to position [29490, 0]
click at [741, 695] on textarea "Okay perfect! Yes I will send you that lease extenstion. It is $25. day" at bounding box center [867, 706] width 819 height 59
click at [770, 689] on textarea "Okay perfect! Yes I will send you that lease extension. It is $25/day" at bounding box center [867, 706] width 819 height 59
type textarea "Okay perfect! Yes I will send you that lease extension. It is $25/day."
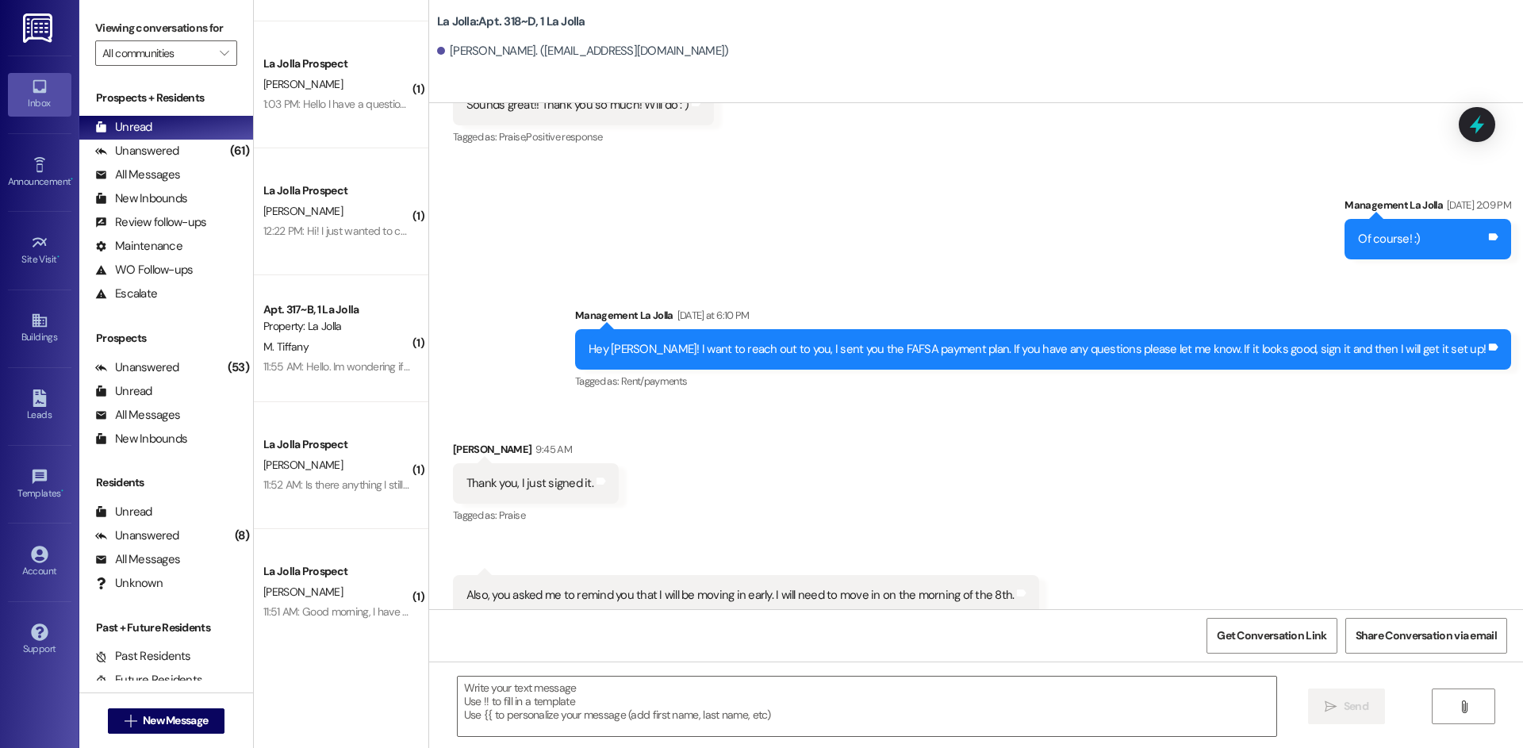
scroll to position [0, 0]
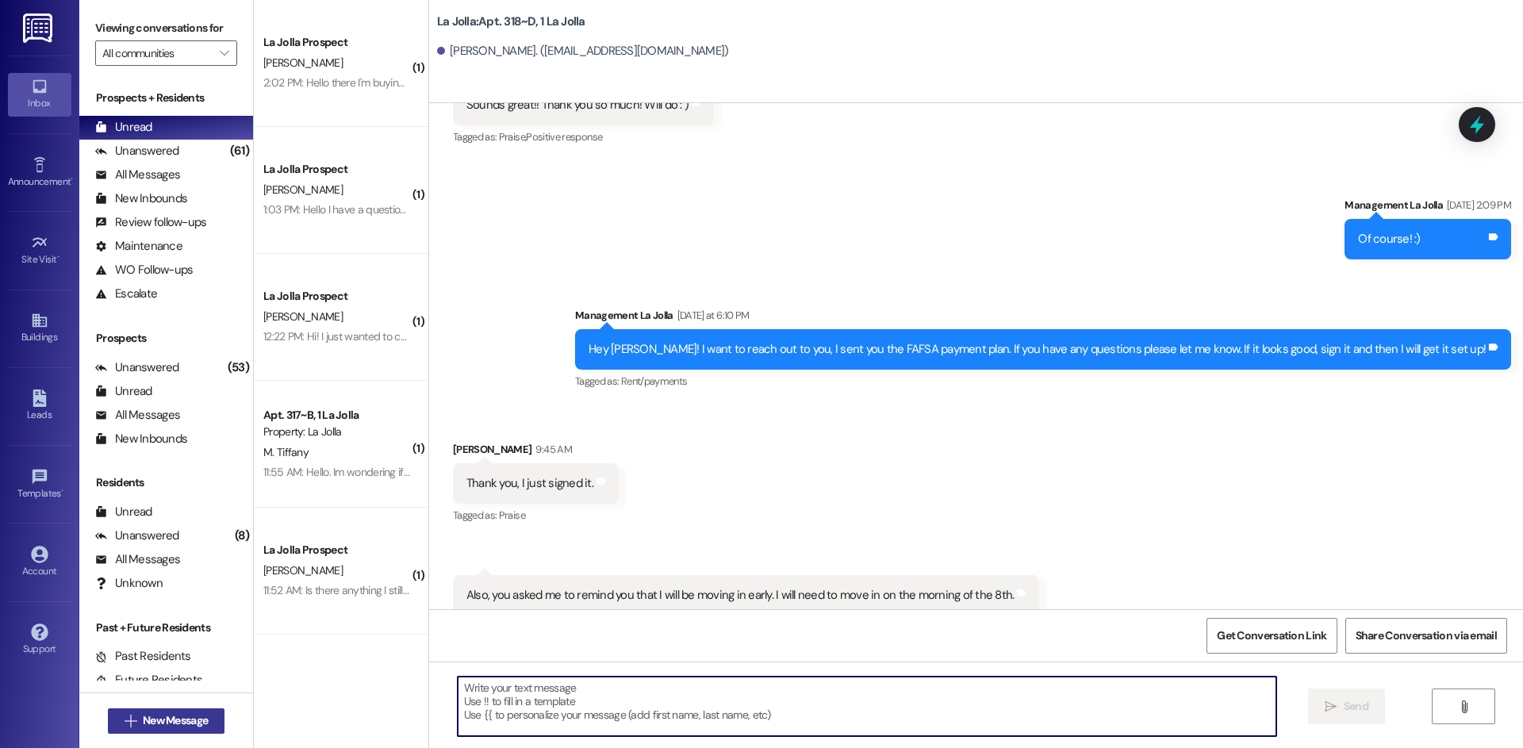
click at [153, 718] on span "New Message" at bounding box center [175, 720] width 65 height 17
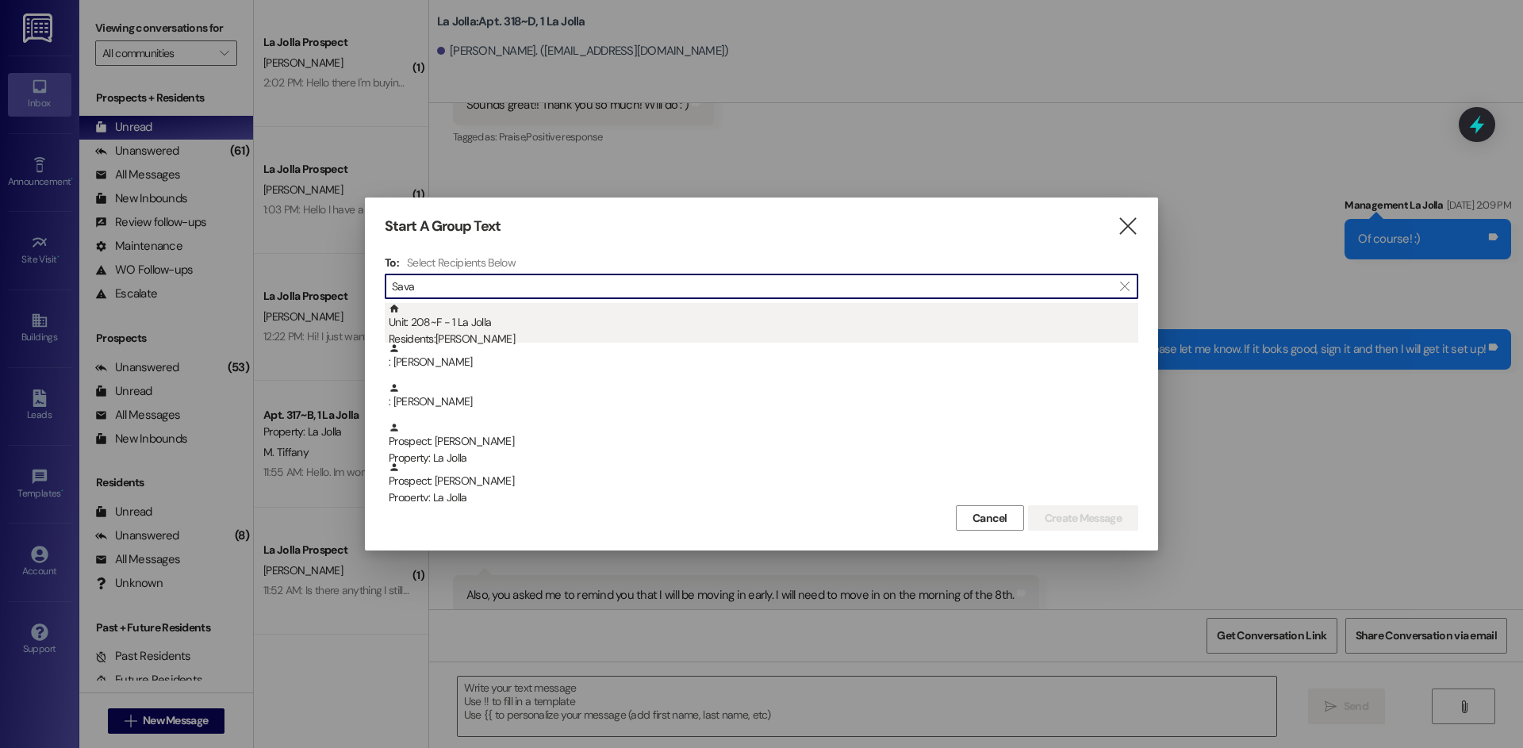
type input "Sava"
click at [531, 312] on div "Unit: 208~F - 1 La Jolla Residents: [PERSON_NAME]" at bounding box center [764, 325] width 750 height 45
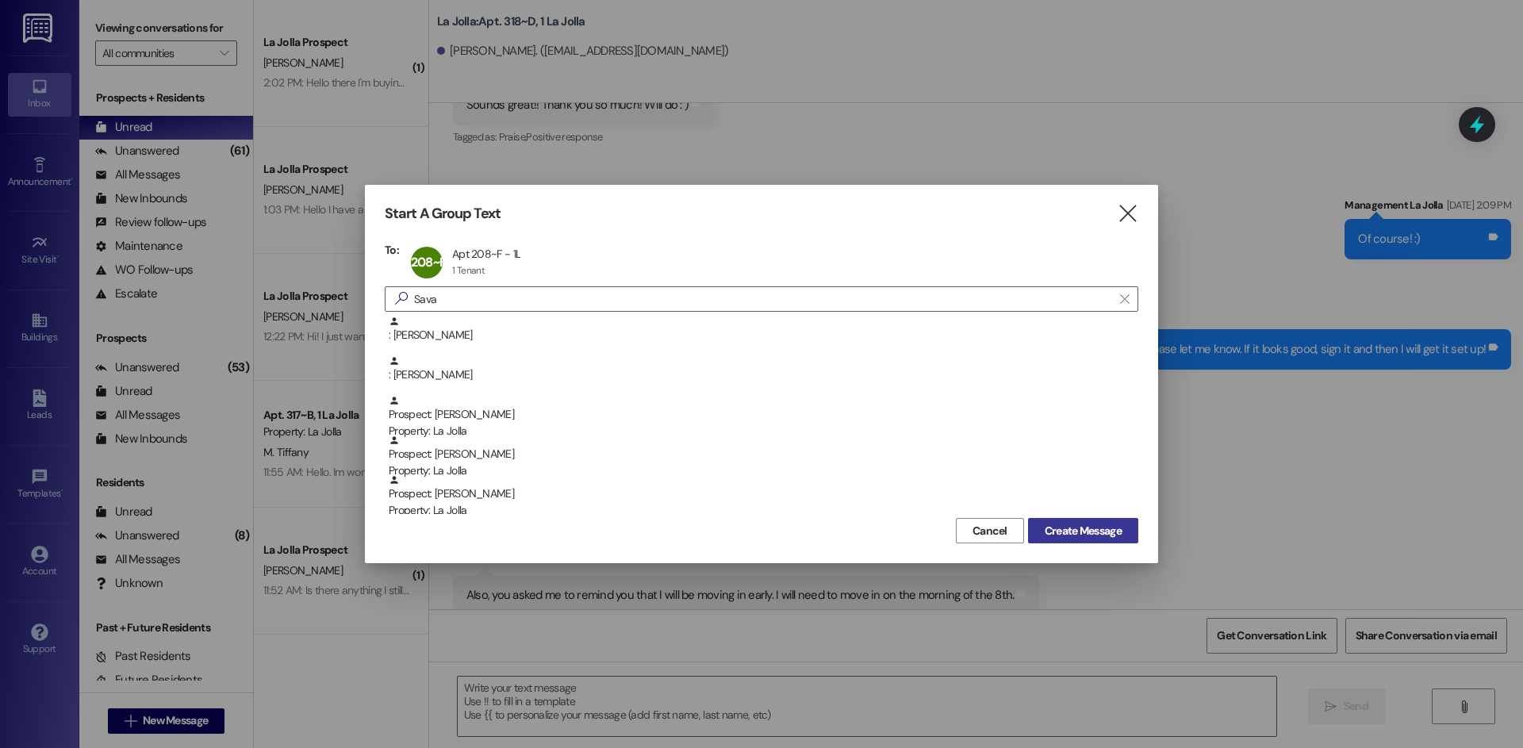
click at [1087, 526] on span "Create Message" at bounding box center [1083, 531] width 77 height 17
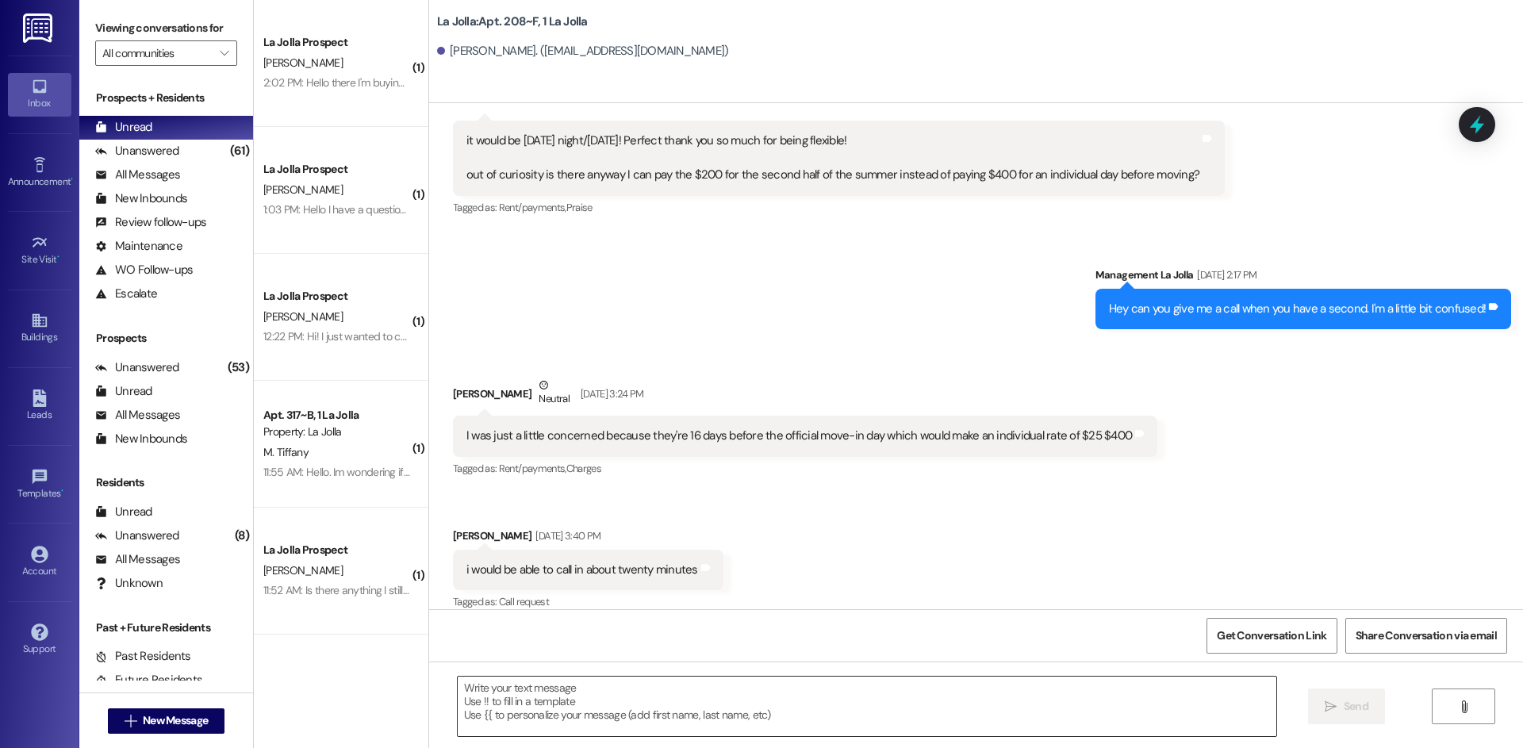
click at [558, 681] on textarea at bounding box center [867, 706] width 819 height 59
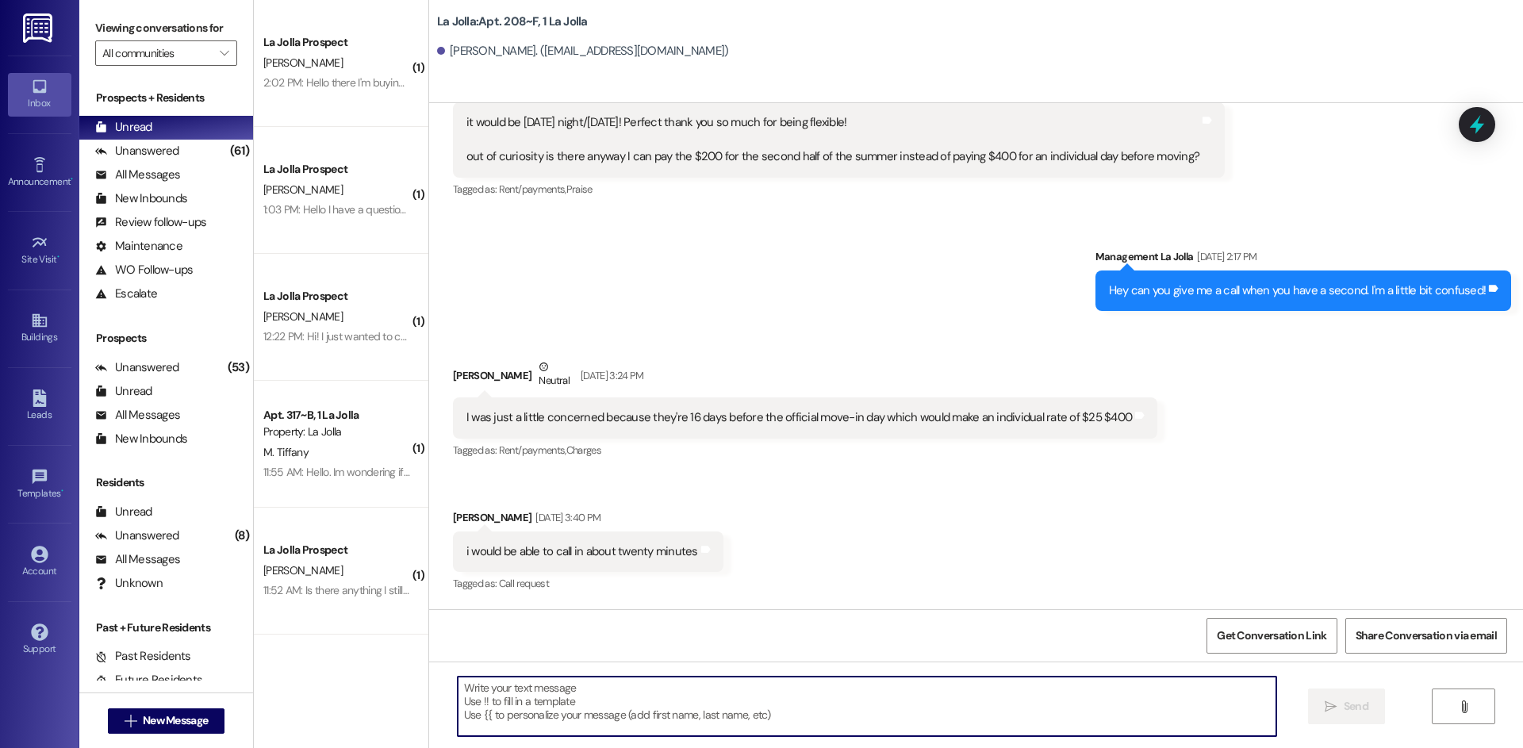
scroll to position [30882, 0]
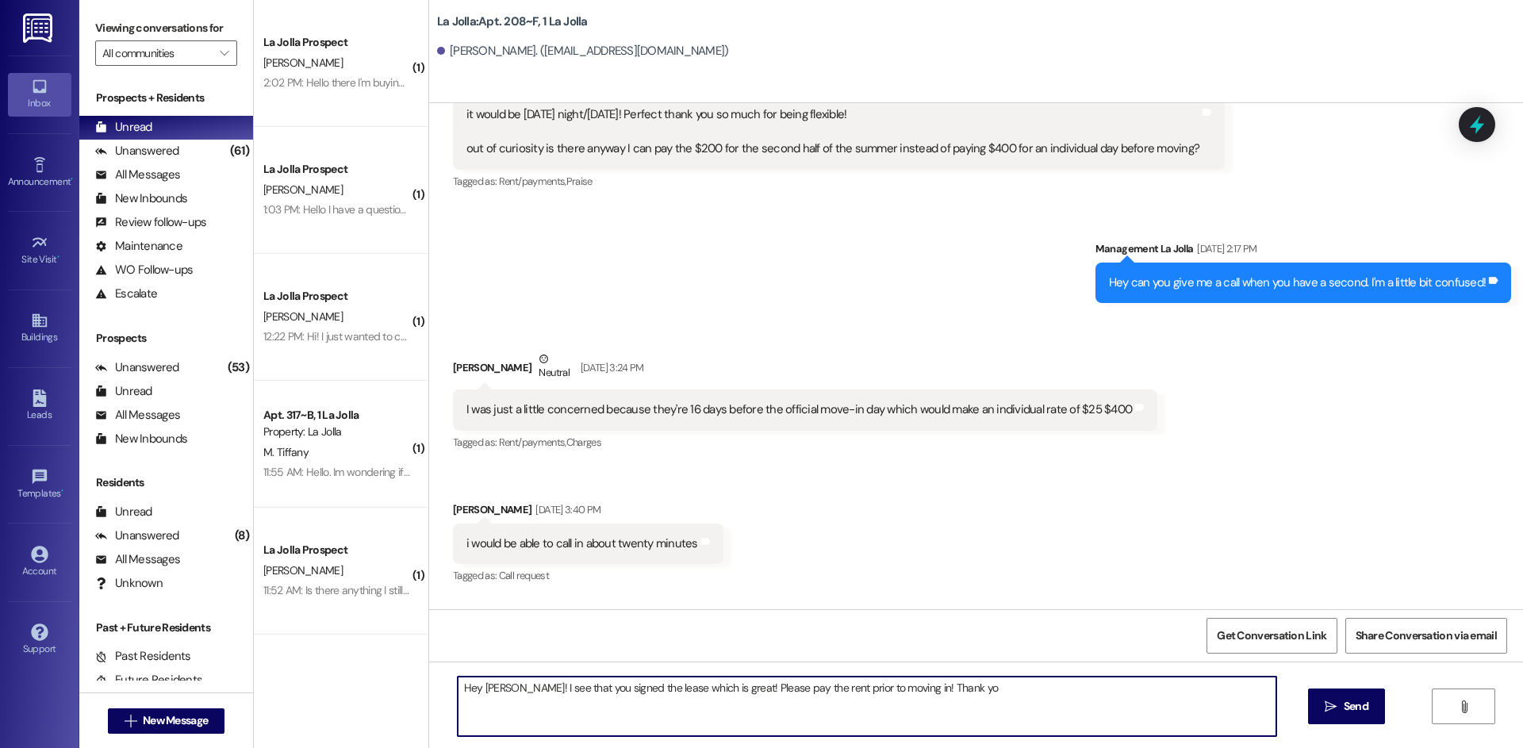
type textarea "Hey [PERSON_NAME]! I see that you signed the lease which is great! Please pay t…"
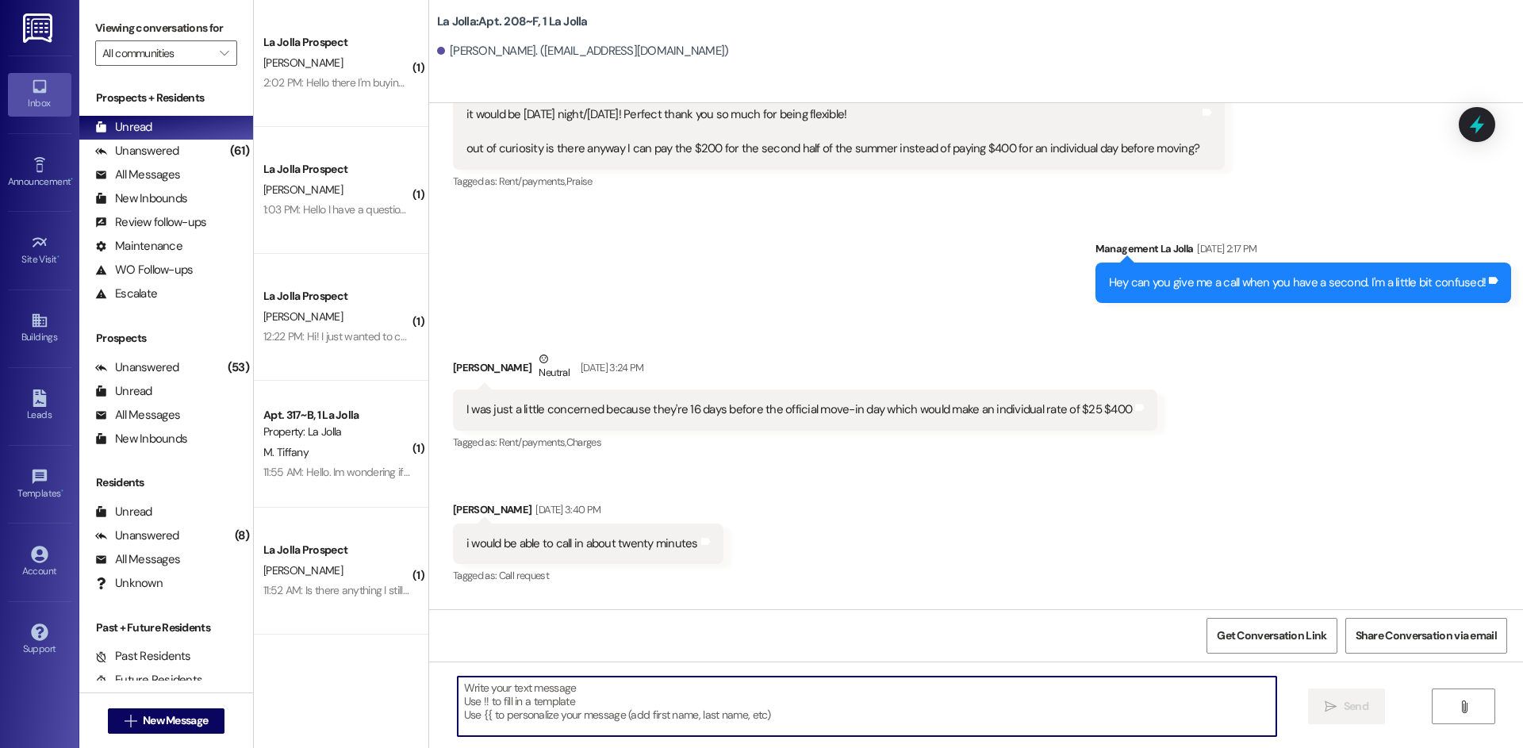
scroll to position [30770, 0]
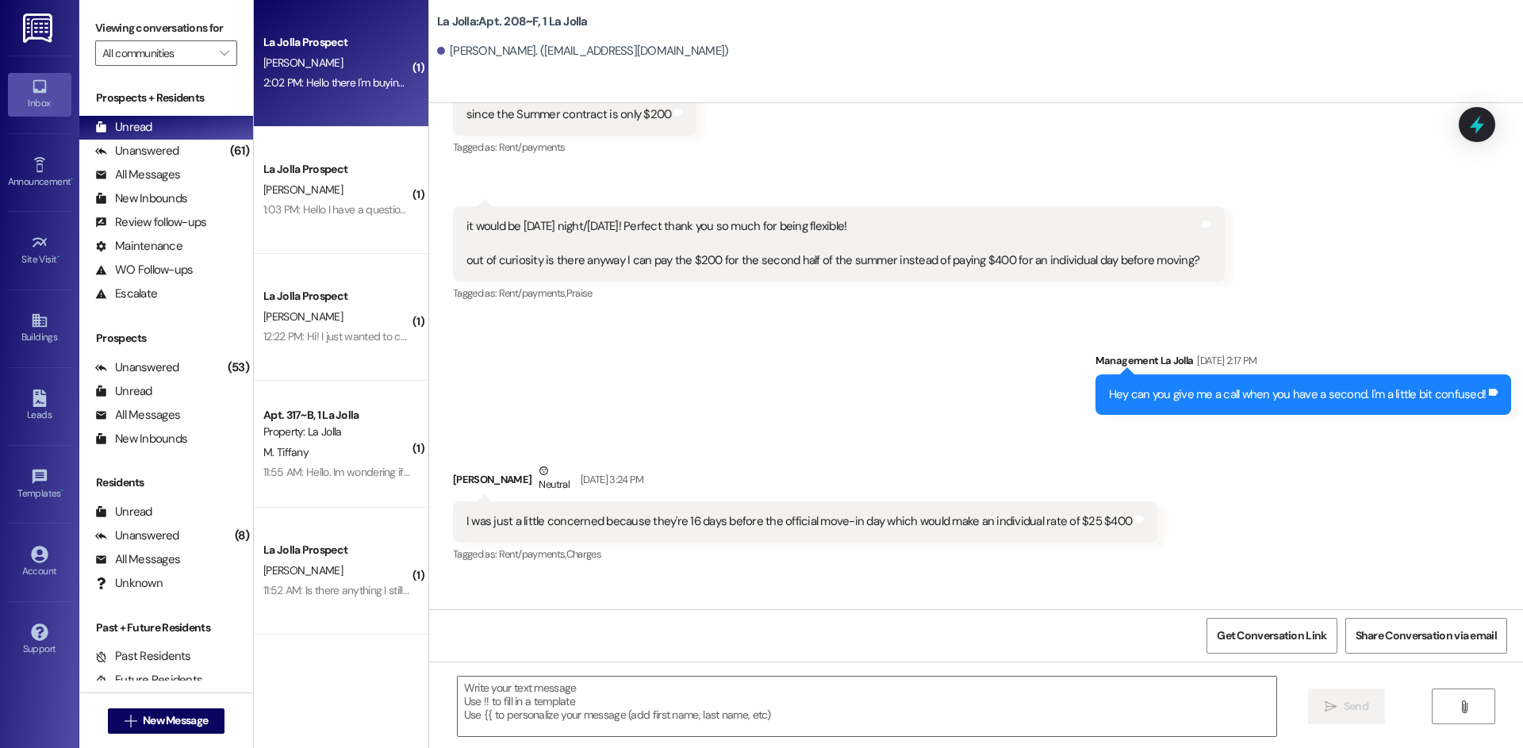
click at [322, 114] on div "La Jolla Prospect [PERSON_NAME] 2:02 PM: Hello there I'm buying a contract from…" at bounding box center [341, 63] width 175 height 127
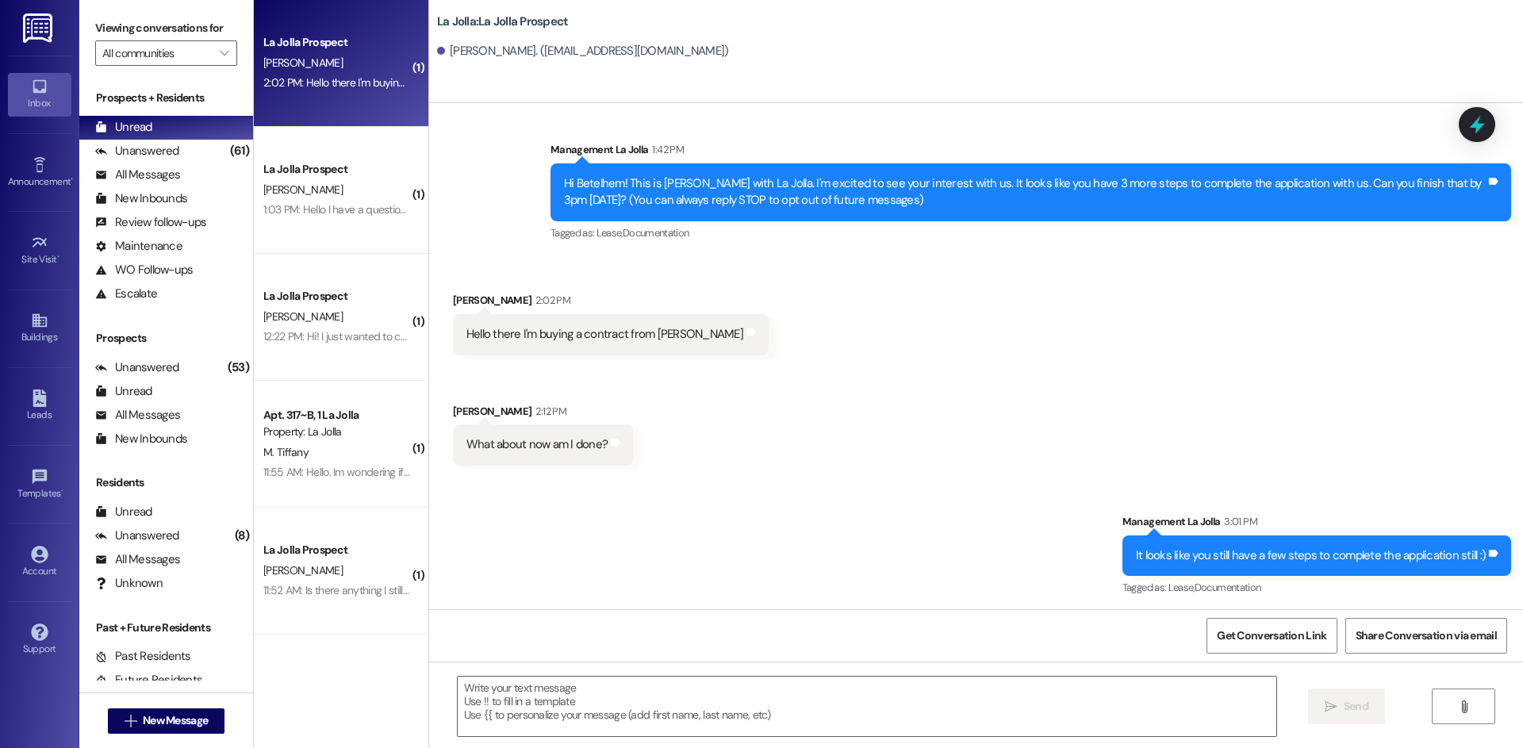
scroll to position [13, 0]
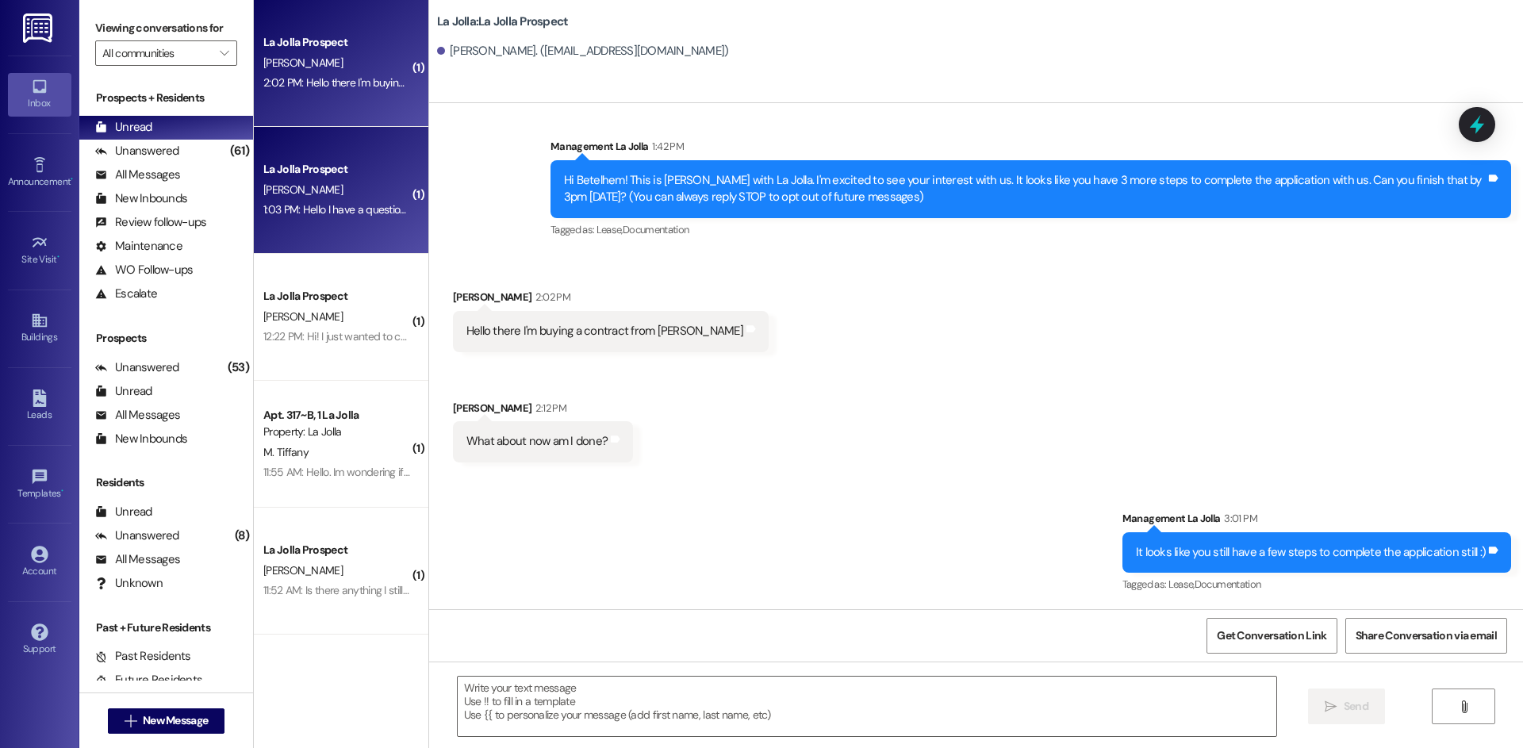
click at [307, 209] on div "1:03 PM: Hello I have a question about rent, the email I received said that my …" at bounding box center [827, 209] width 1129 height 14
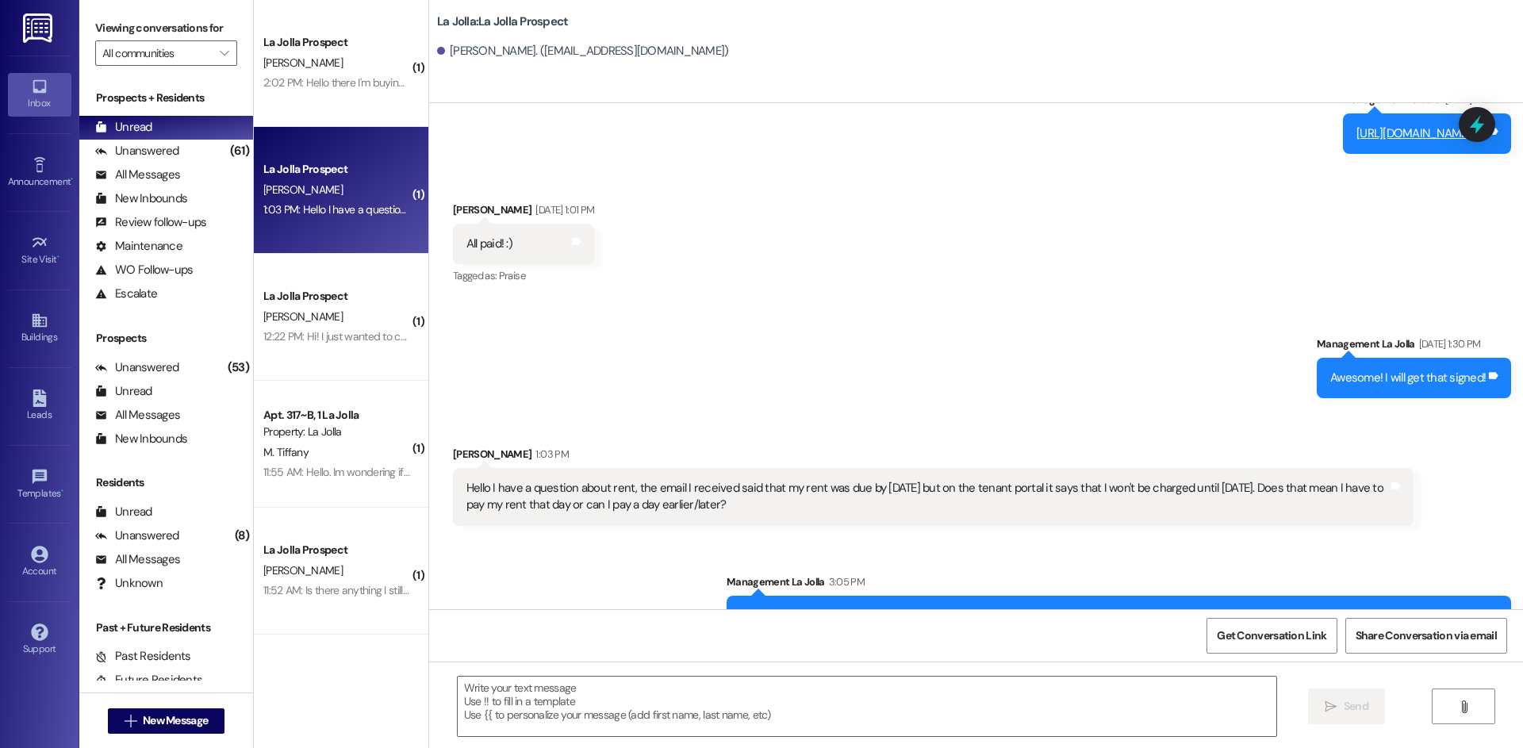
scroll to position [385, 0]
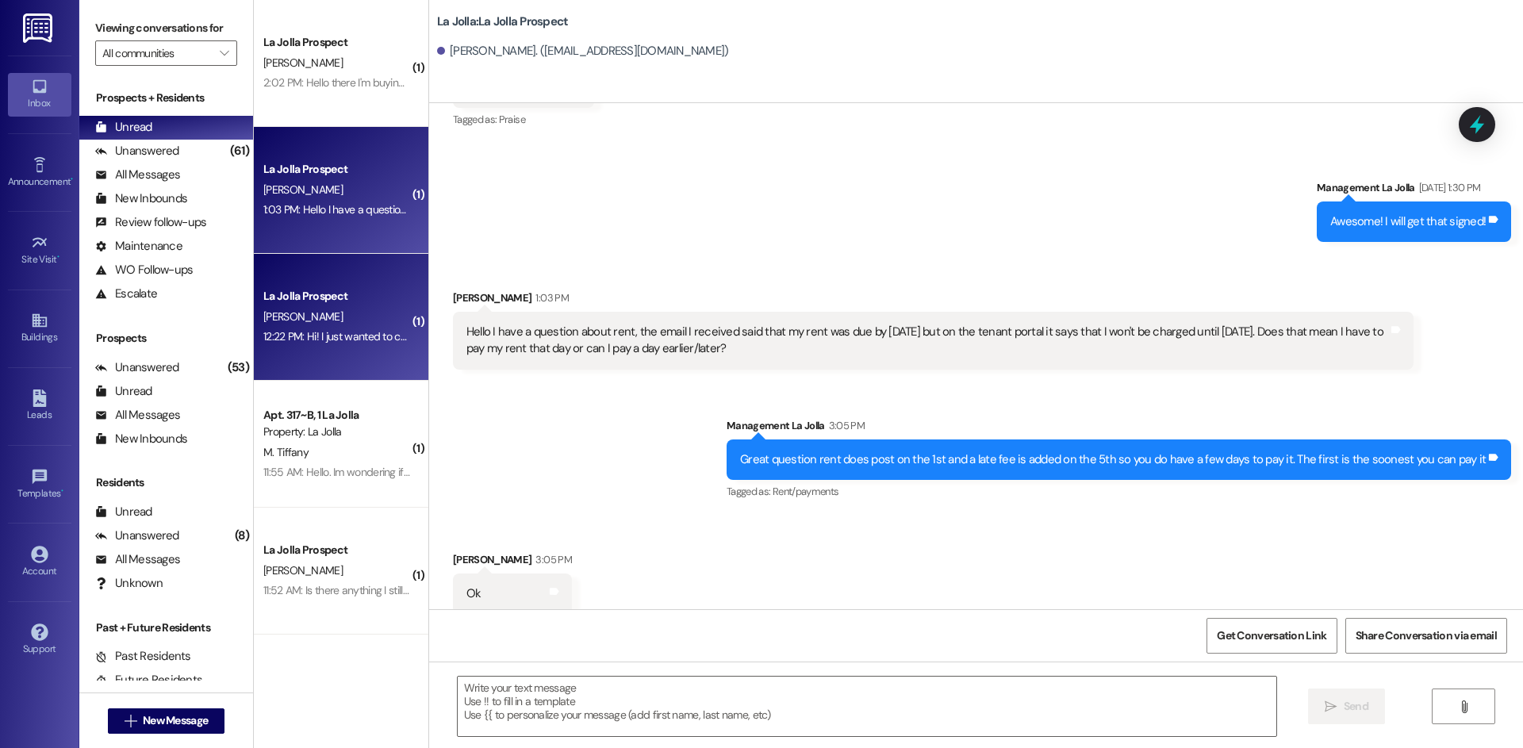
click at [290, 324] on div "[PERSON_NAME]" at bounding box center [337, 317] width 150 height 20
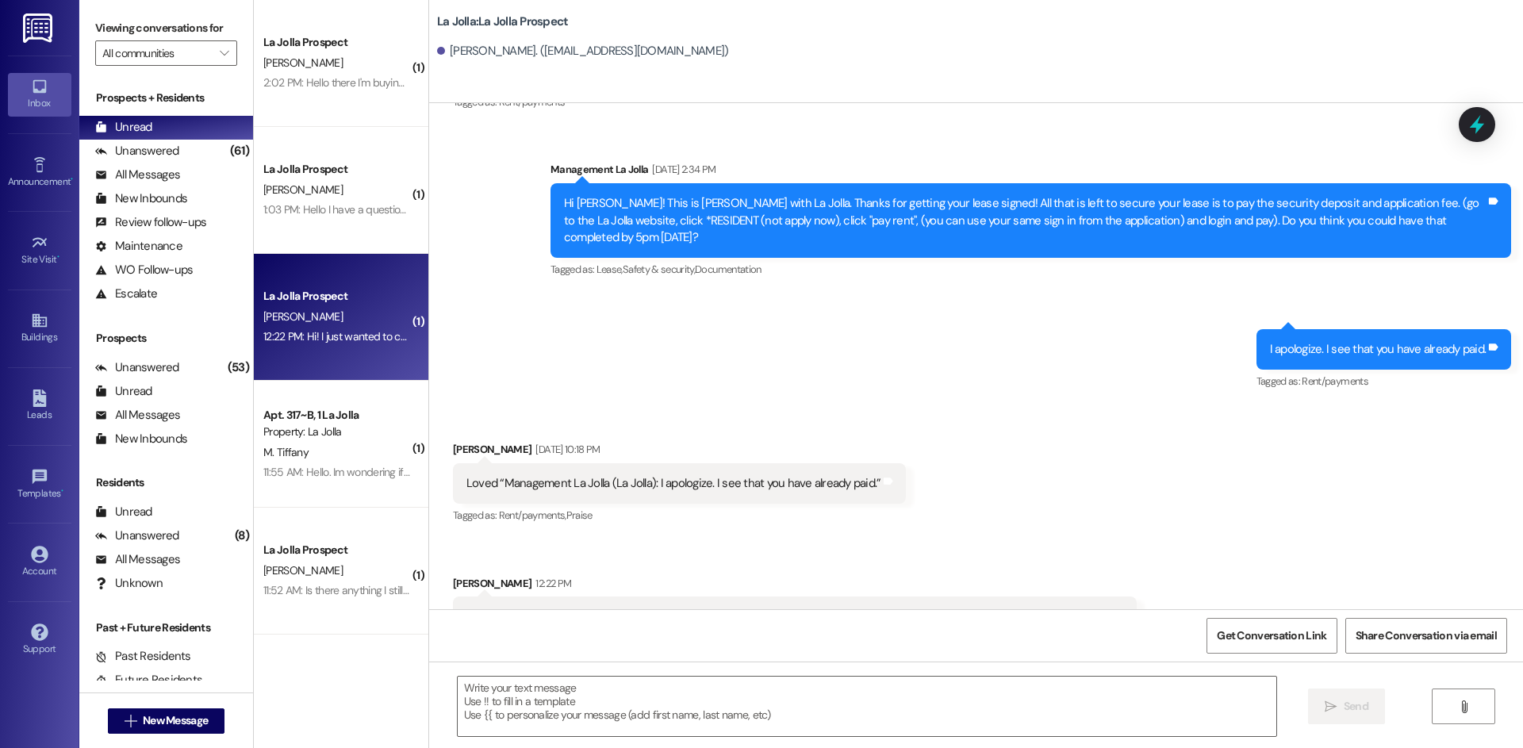
scroll to position [902, 0]
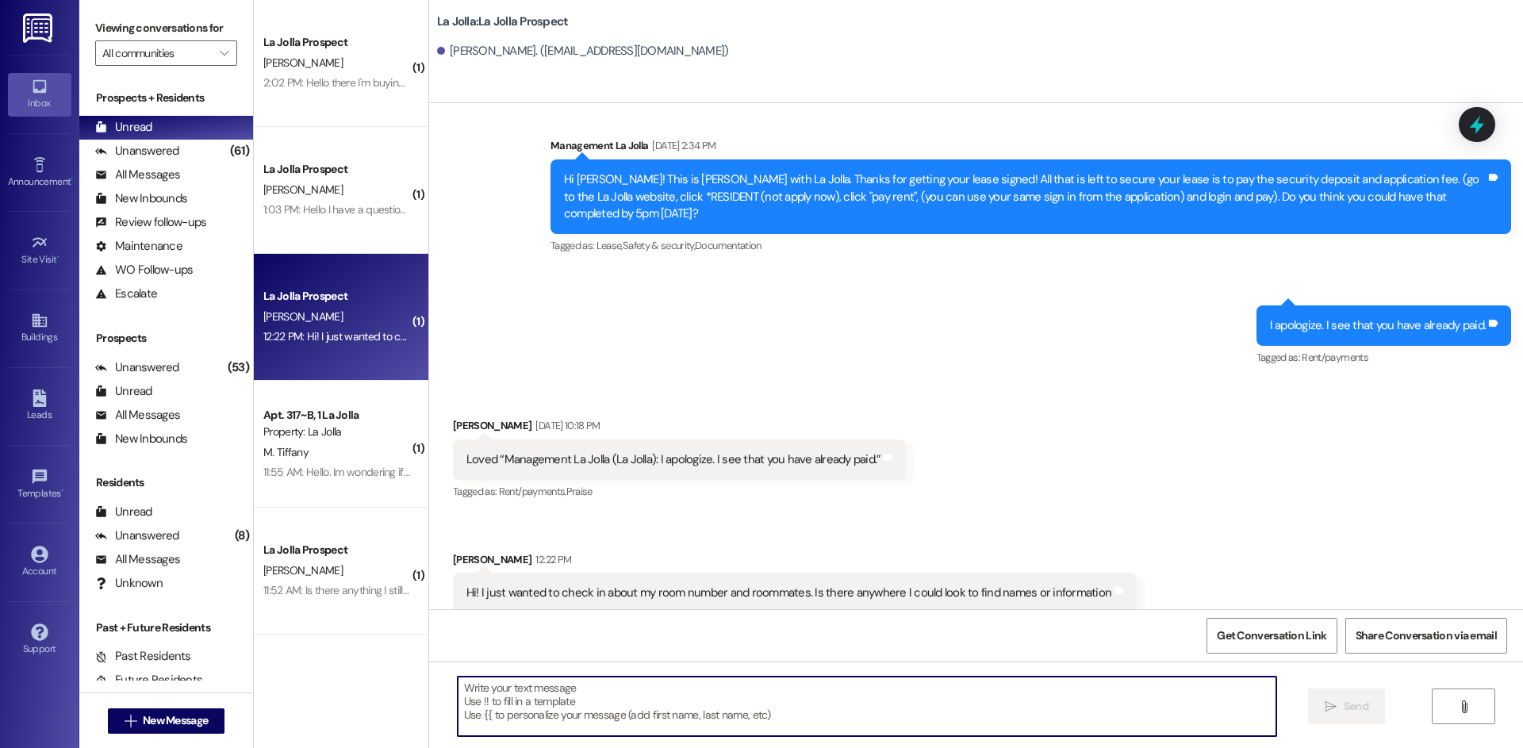
click at [823, 683] on textarea at bounding box center [867, 706] width 819 height 59
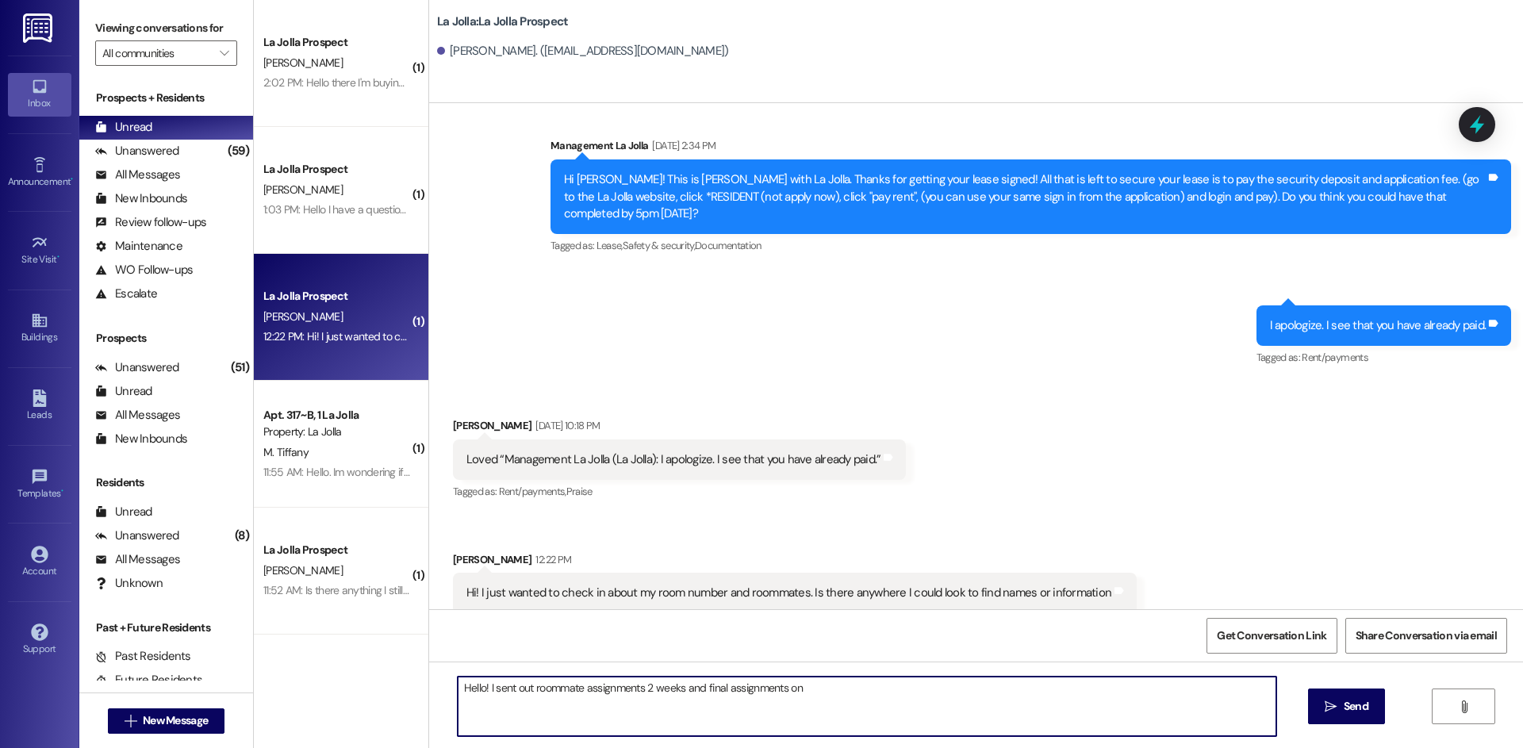
click at [904, 695] on textarea "Hello! I sent out roommate assignments 2 weeks and final assignments on" at bounding box center [867, 706] width 819 height 59
type textarea "Hello! I sent out roommate assignments 2 weeks and final assignments [DATE]. He…"
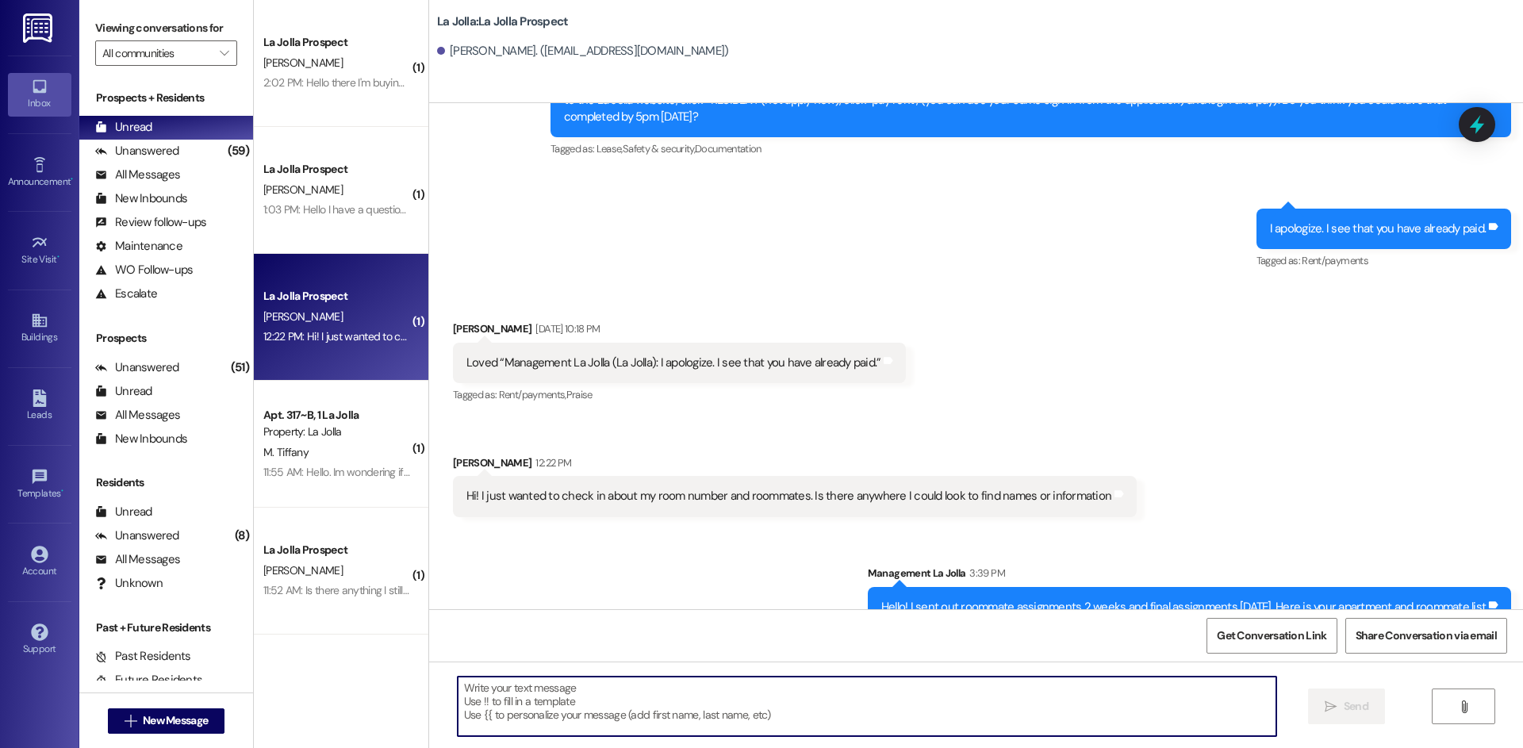
scroll to position [1013, 0]
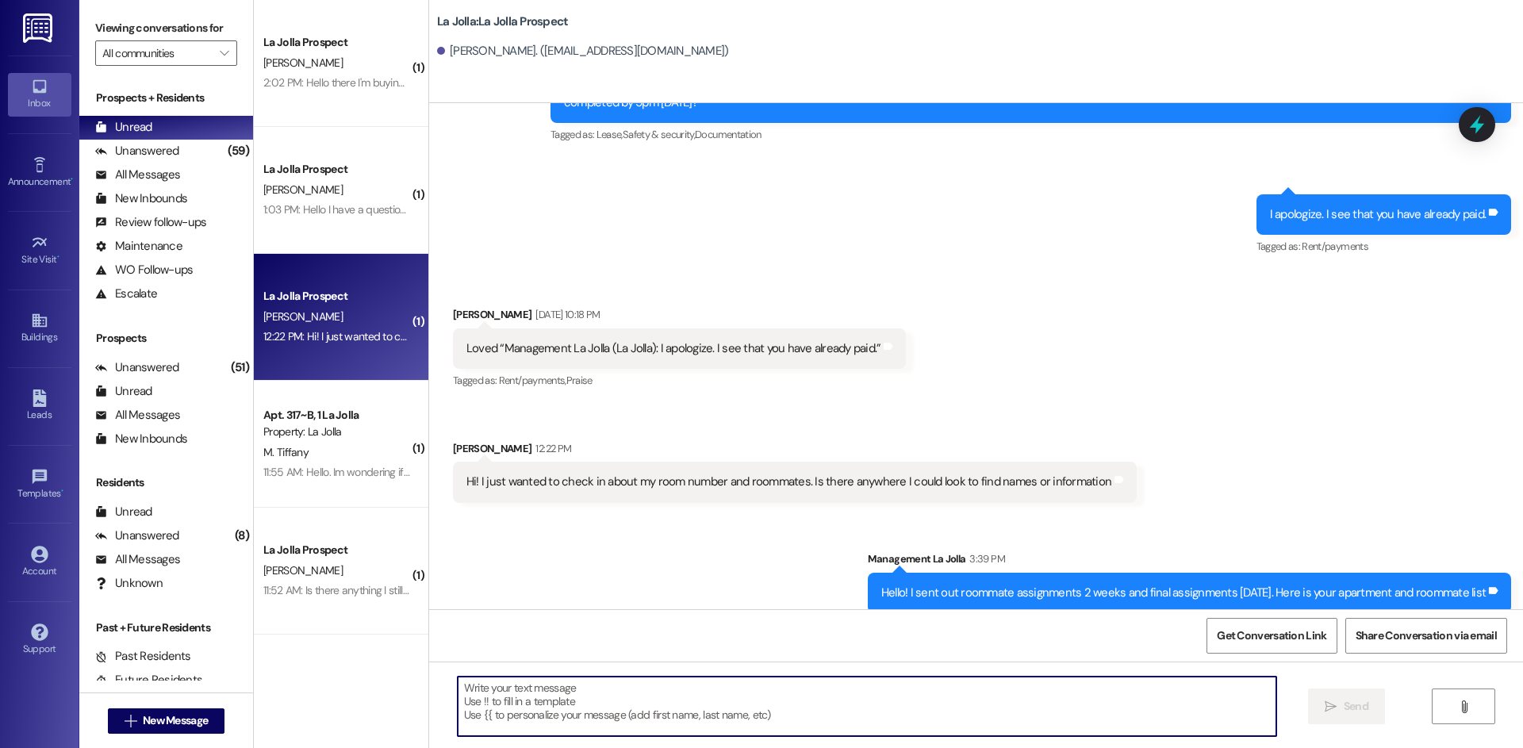
click at [520, 716] on textarea at bounding box center [867, 706] width 819 height 59
paste textarea "209 [PERSON_NAME] 209 [PERSON_NAME] 209 [PERSON_NAME] 209 [PERSON_NAME] 209 [PE…"
type textarea "209 [PERSON_NAME] 209 [PERSON_NAME] 209 [PERSON_NAME] 209 [PERSON_NAME] 209 [PE…"
click at [1341, 711] on span "Send" at bounding box center [1356, 706] width 31 height 17
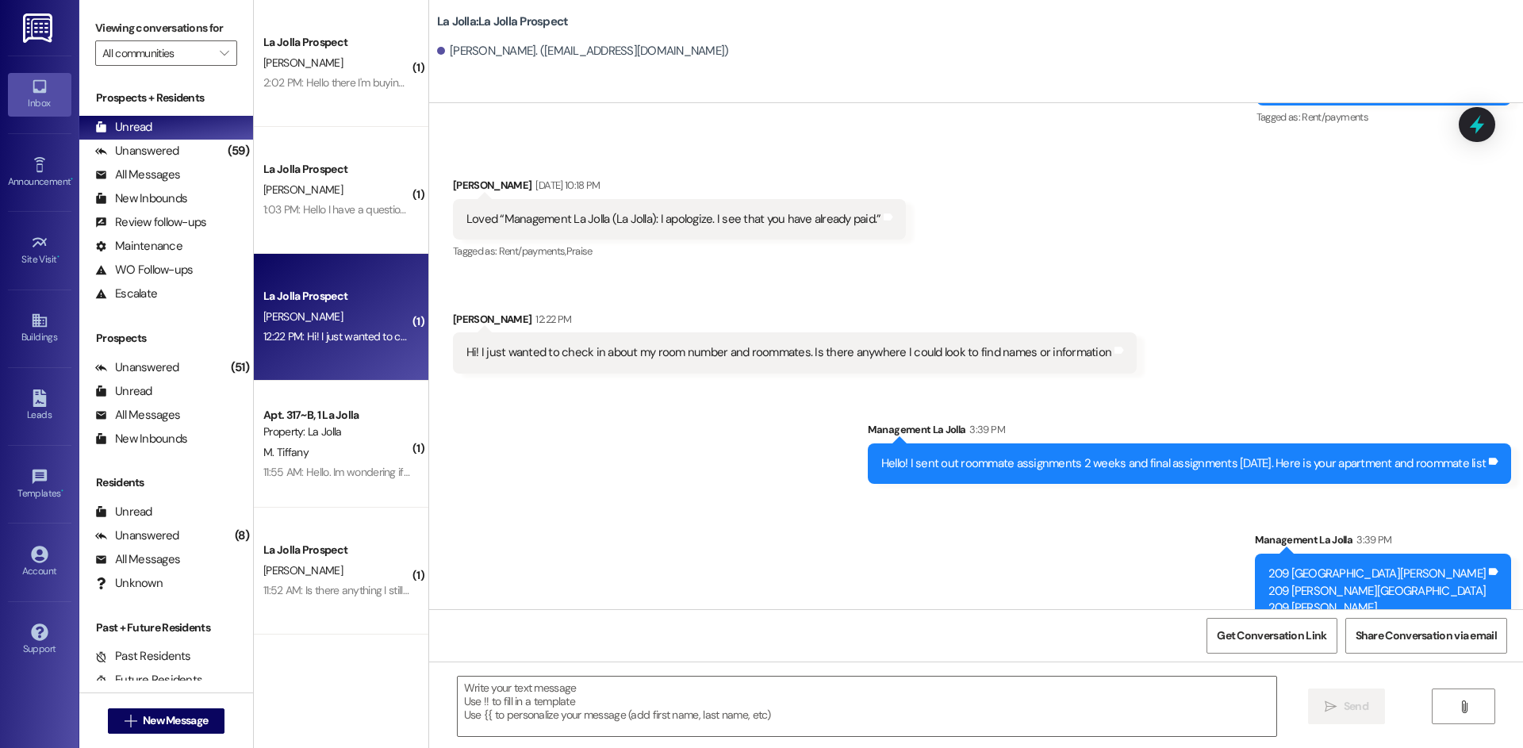
scroll to position [1208, 0]
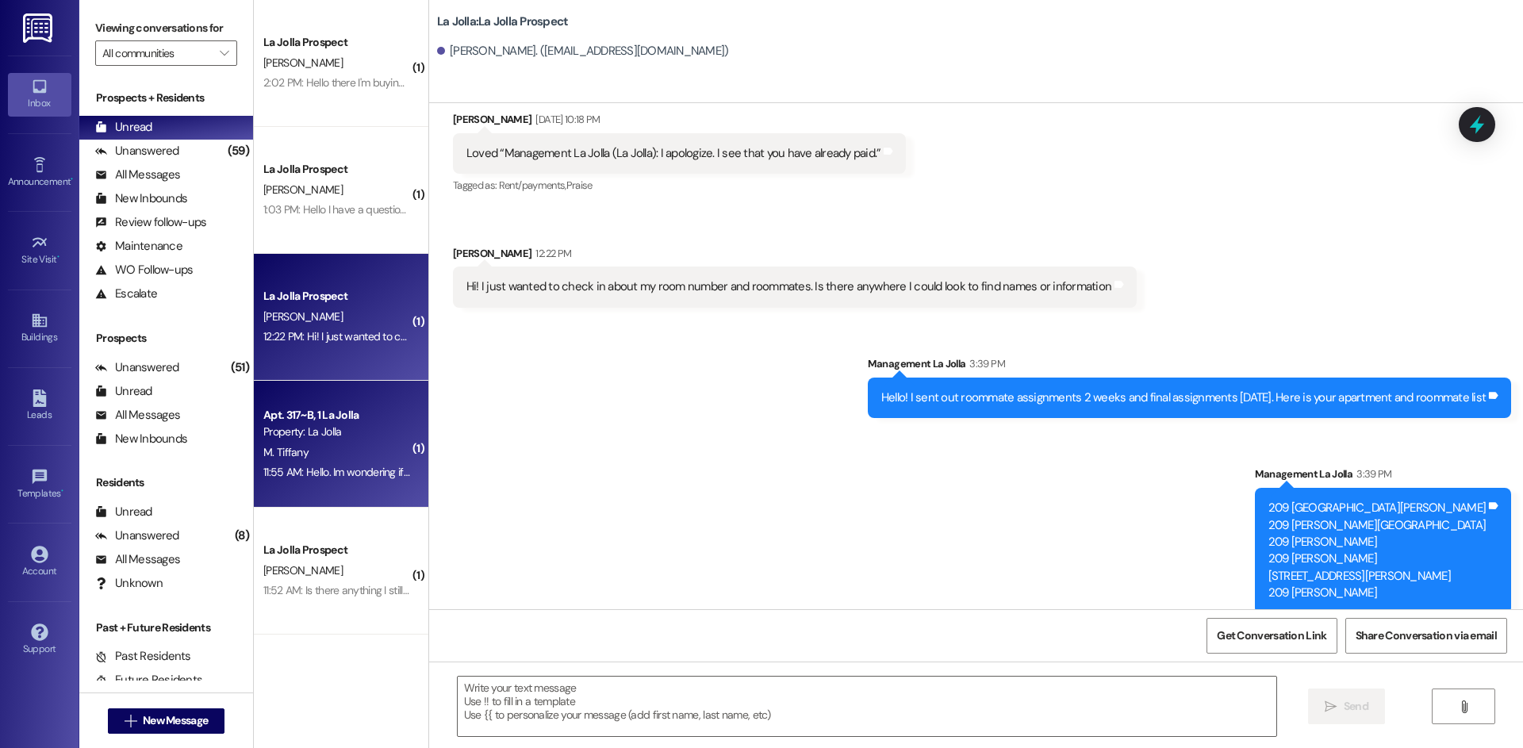
click at [303, 429] on div "Property: La Jolla" at bounding box center [336, 432] width 147 height 17
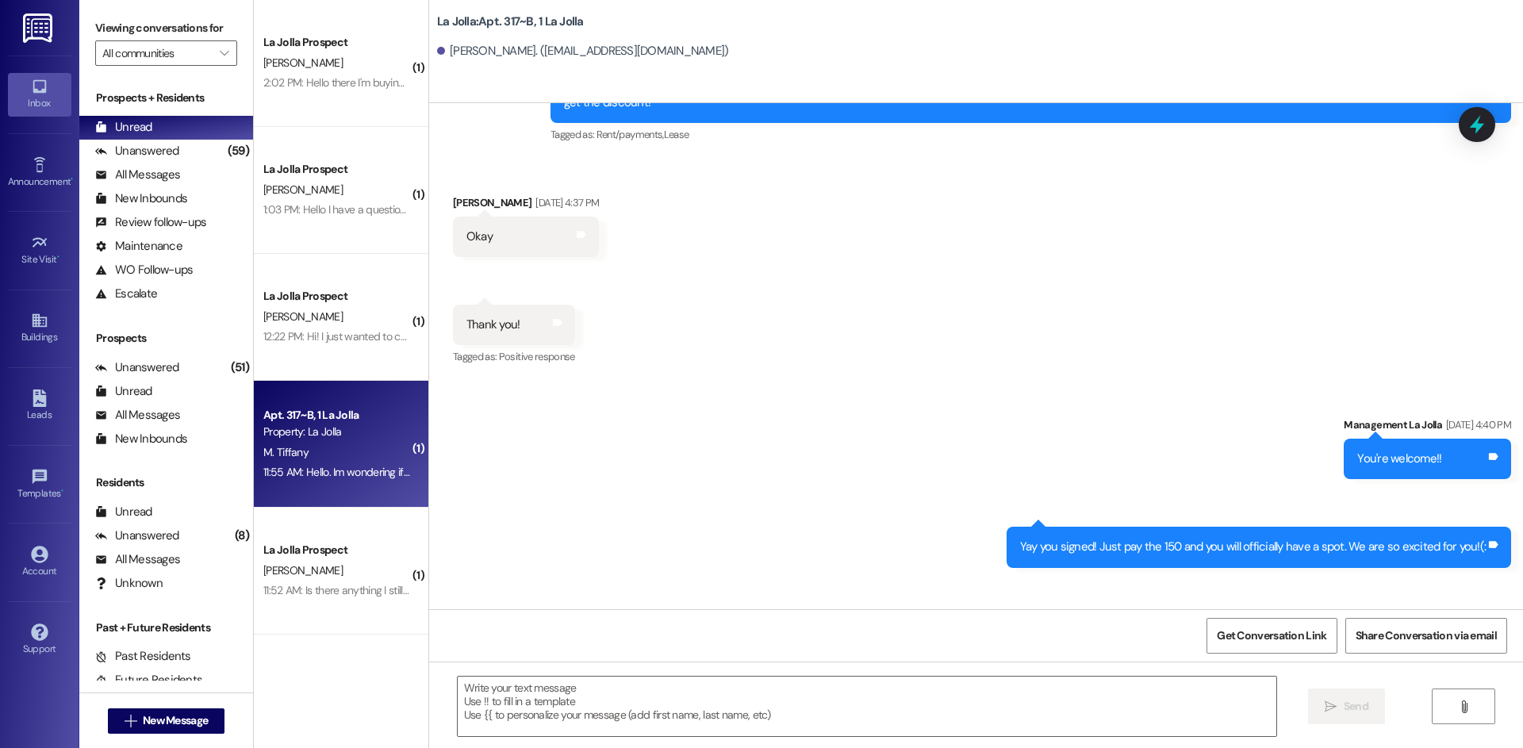
scroll to position [23412, 0]
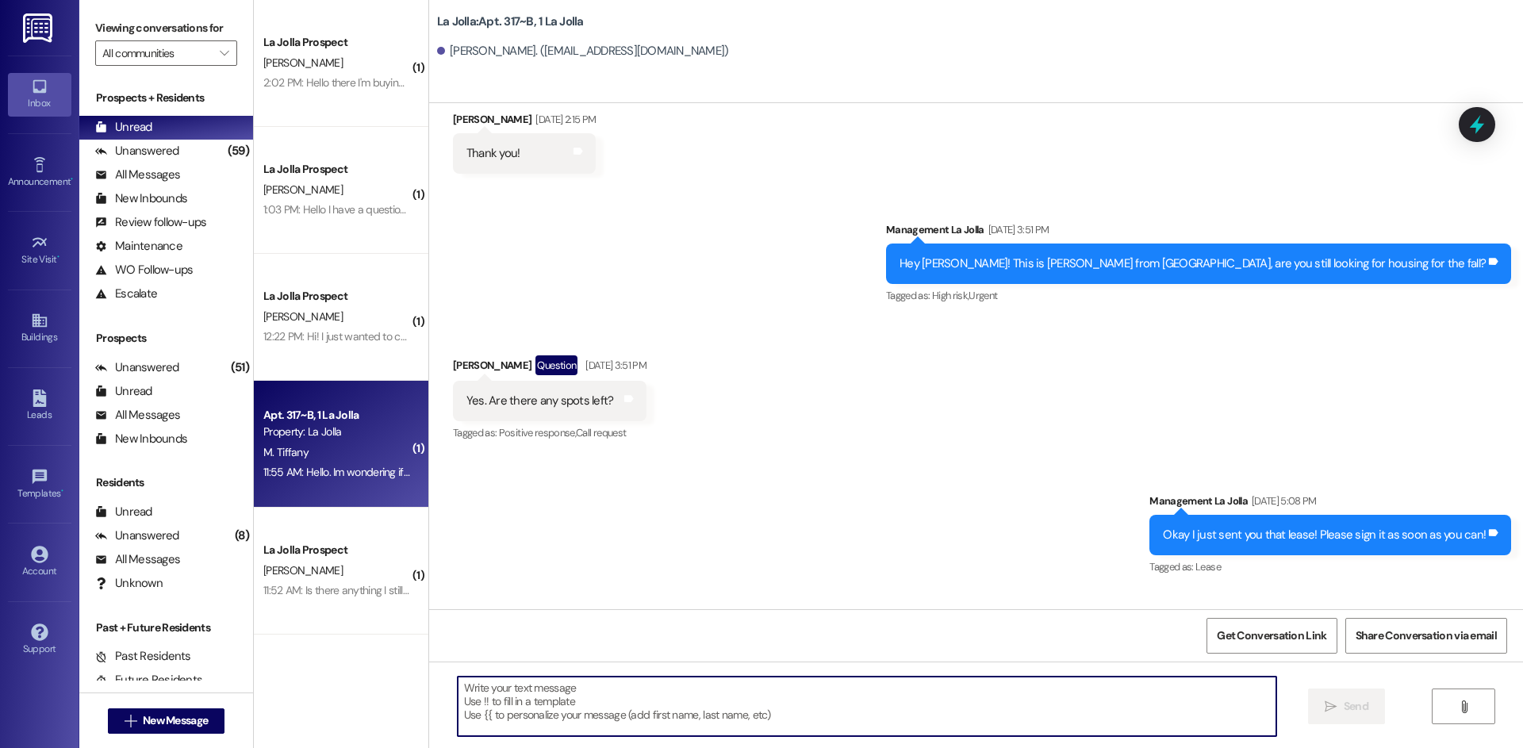
click at [700, 699] on textarea at bounding box center [867, 706] width 819 height 59
type textarea "Y"
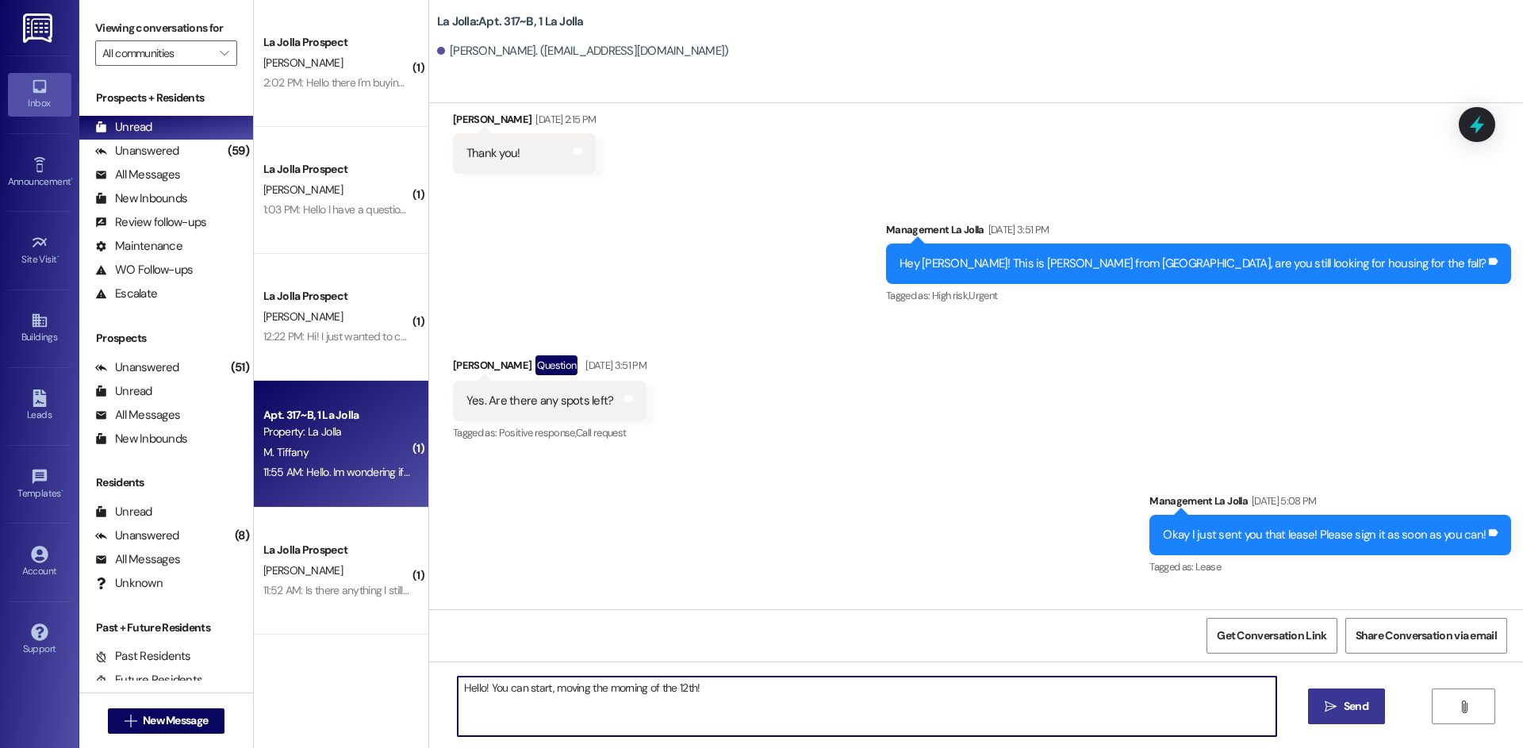
type textarea "Hello! You can start, moving the morning of the 12th!"
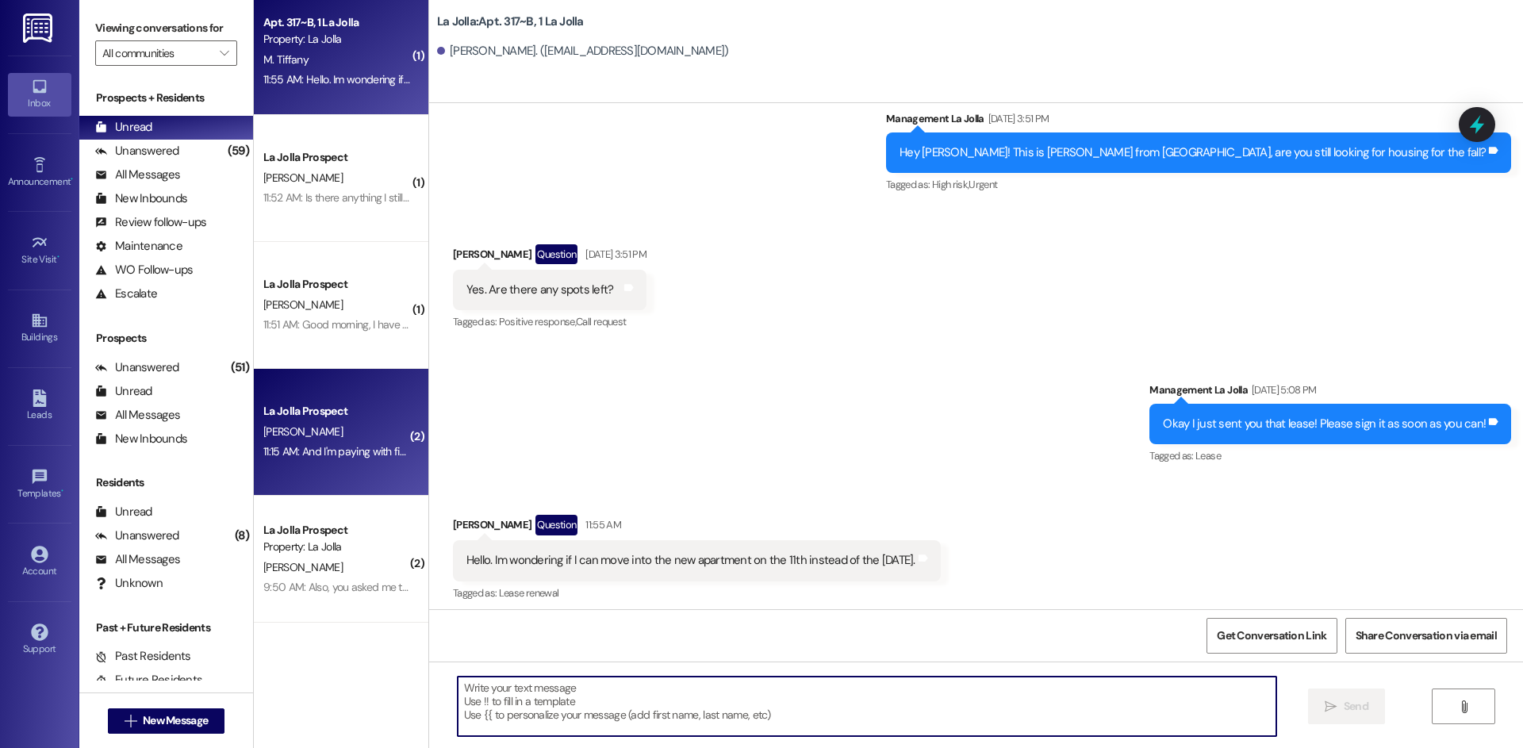
scroll to position [397, 0]
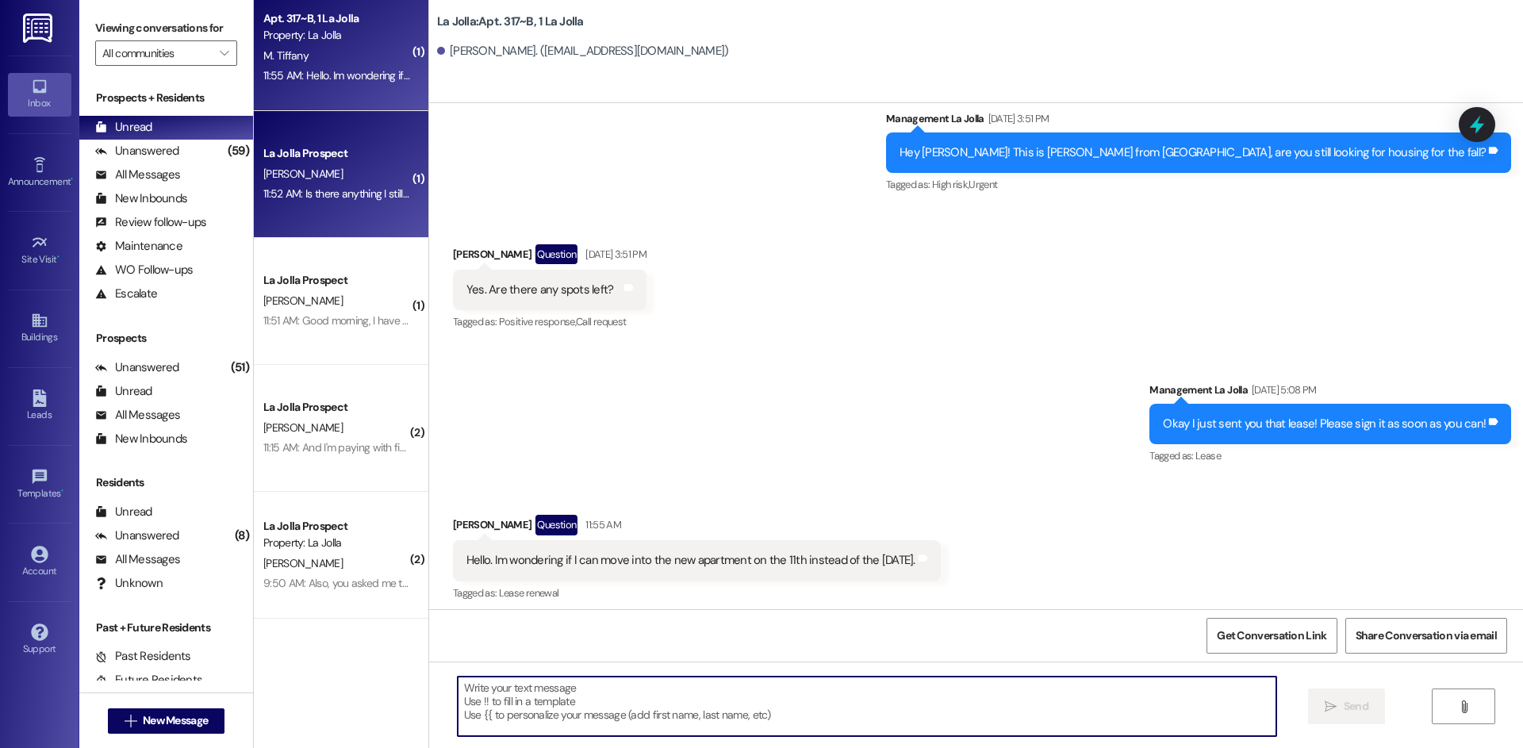
click at [335, 155] on div "La Jolla Prospect" at bounding box center [336, 153] width 147 height 17
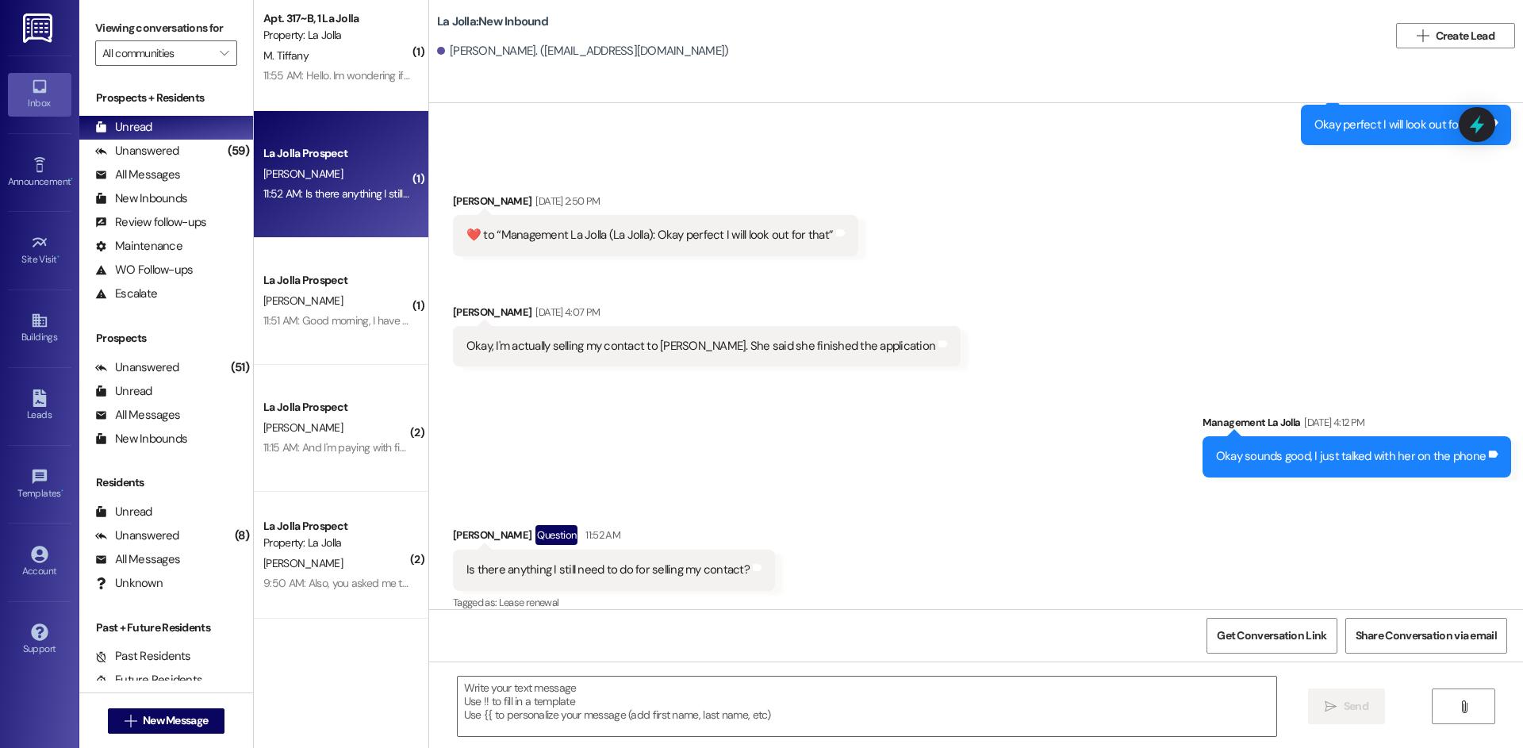
scroll to position [7013, 0]
click at [624, 703] on textarea at bounding box center [867, 706] width 819 height 59
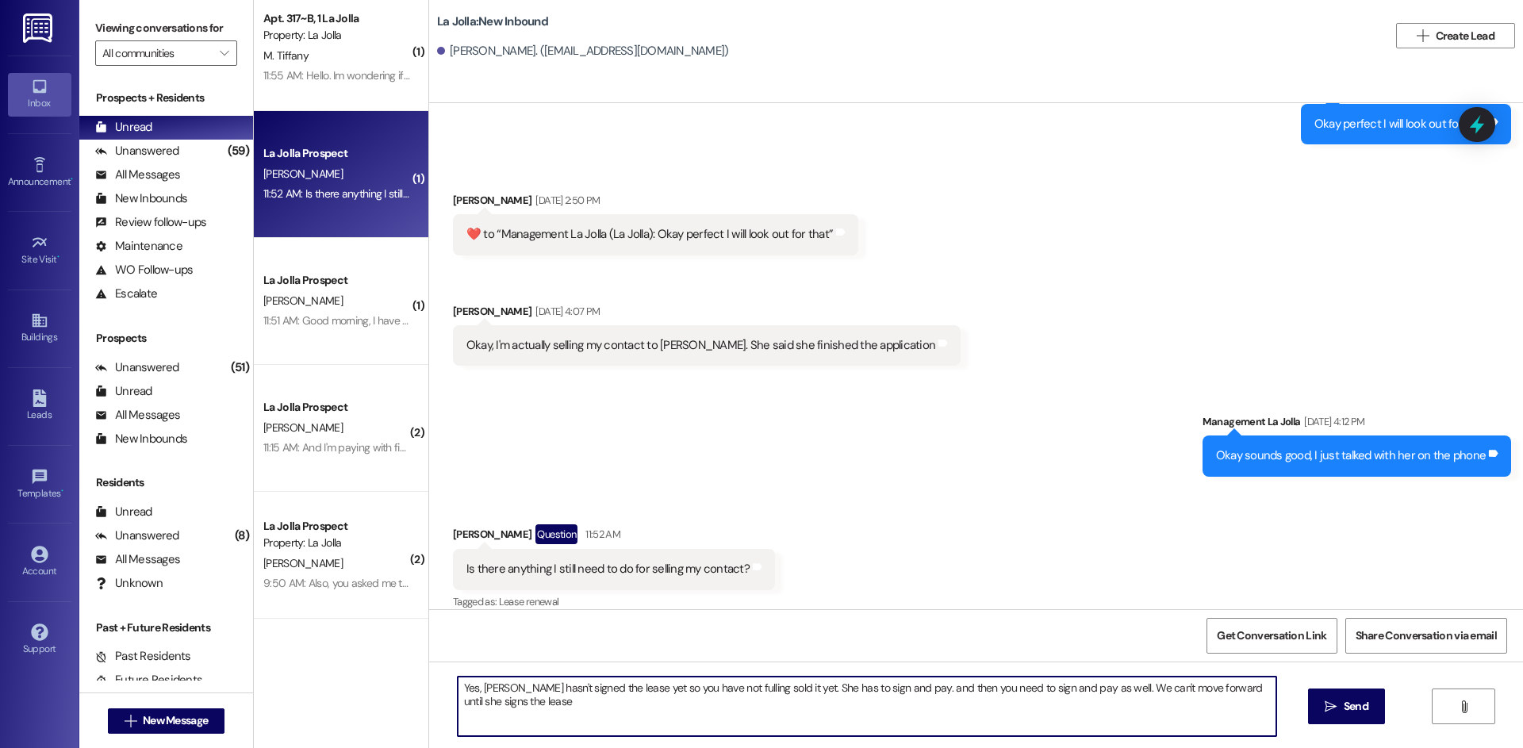
type textarea "Yes, [PERSON_NAME] hasn't signed the lease yet so you have not fulling sold it …"
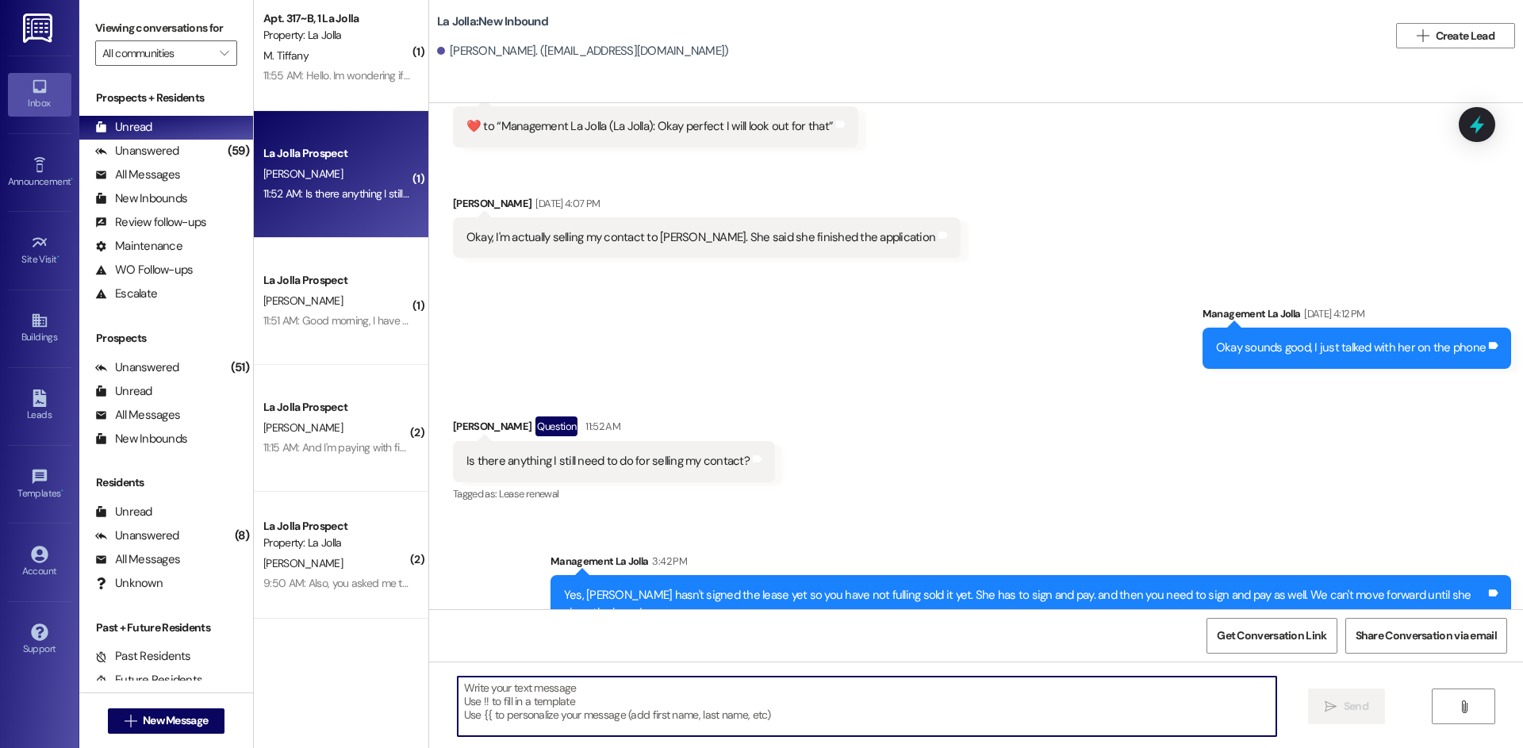
scroll to position [7124, 0]
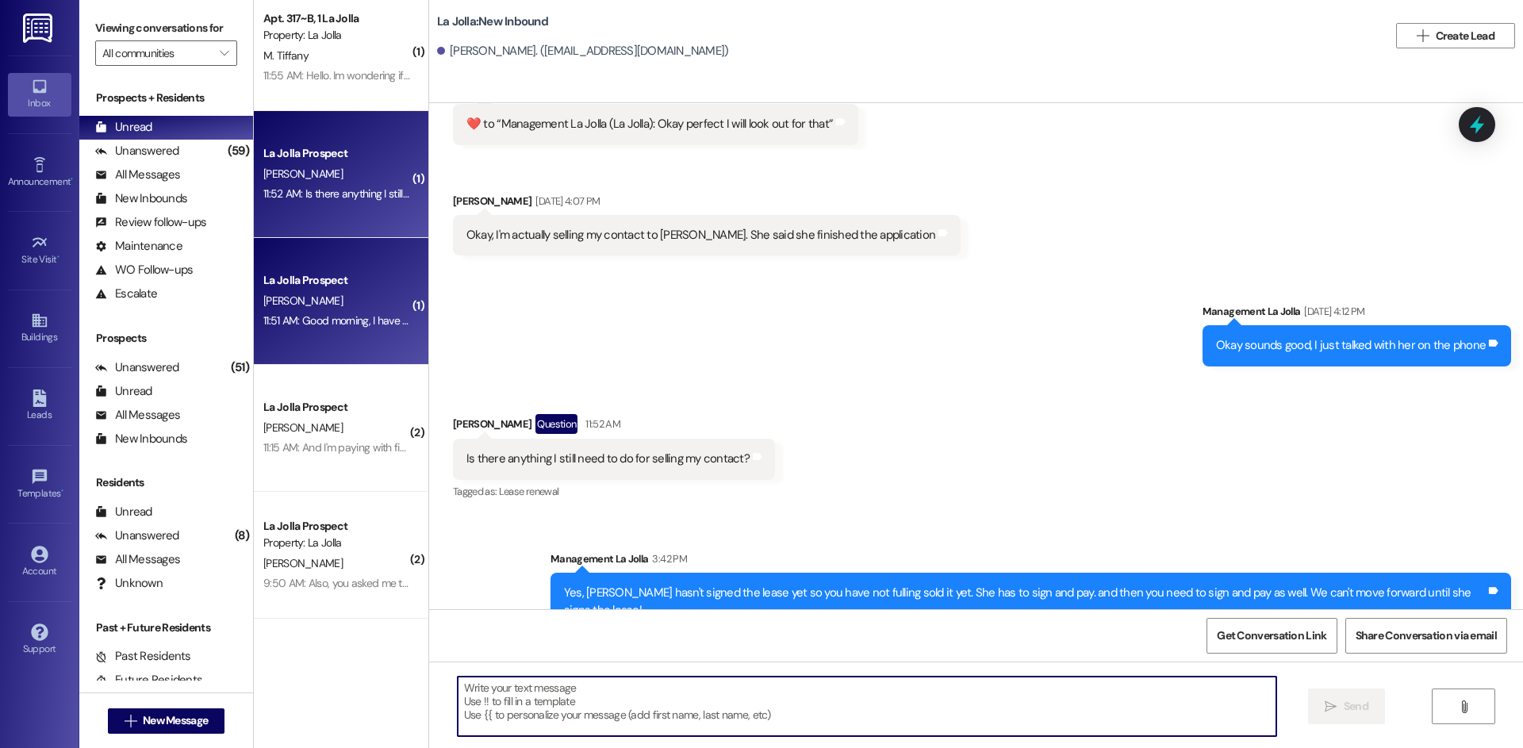
click at [350, 316] on div "11:51 AM: Good morning, I have questions about a payment plan. I am supposed to…" at bounding box center [653, 320] width 780 height 14
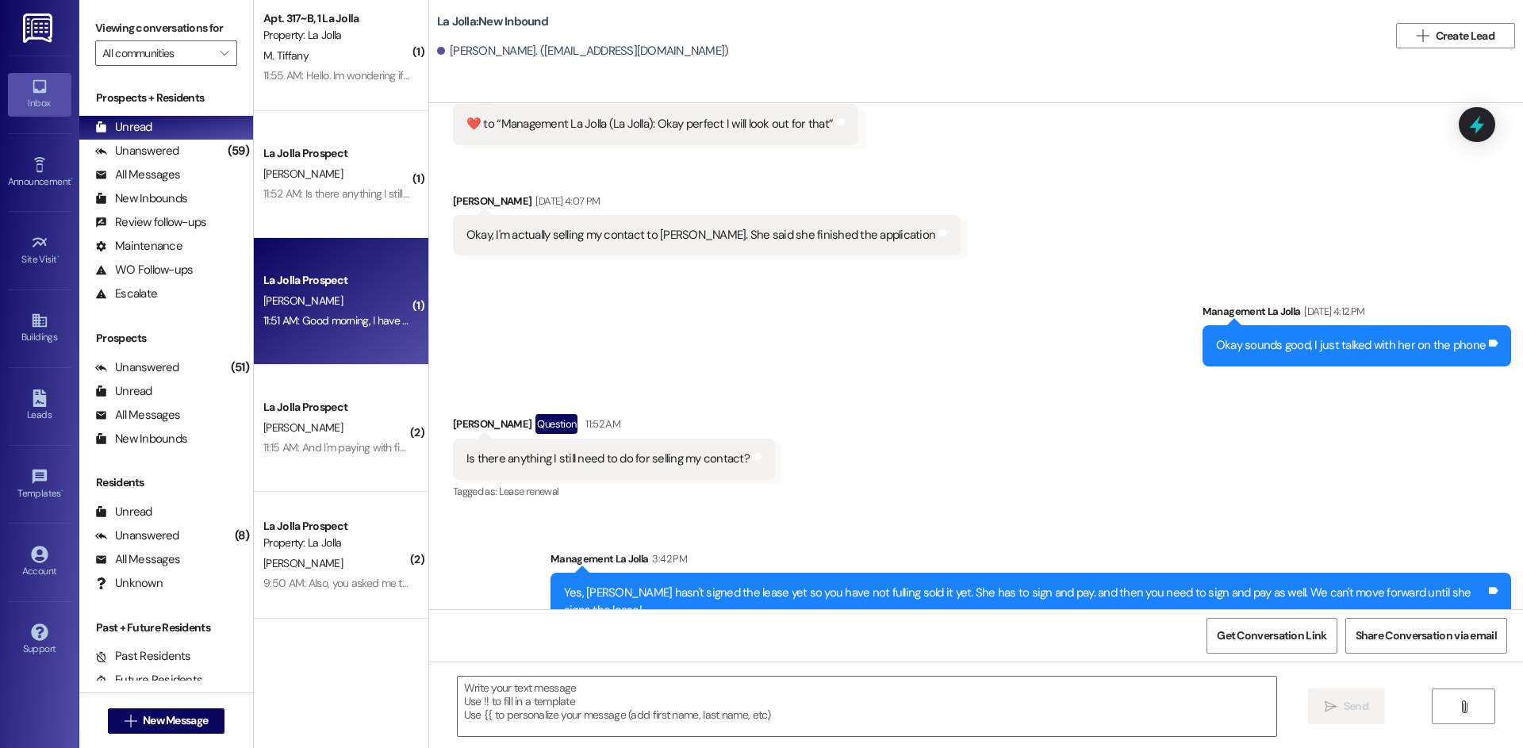
scroll to position [1237, 0]
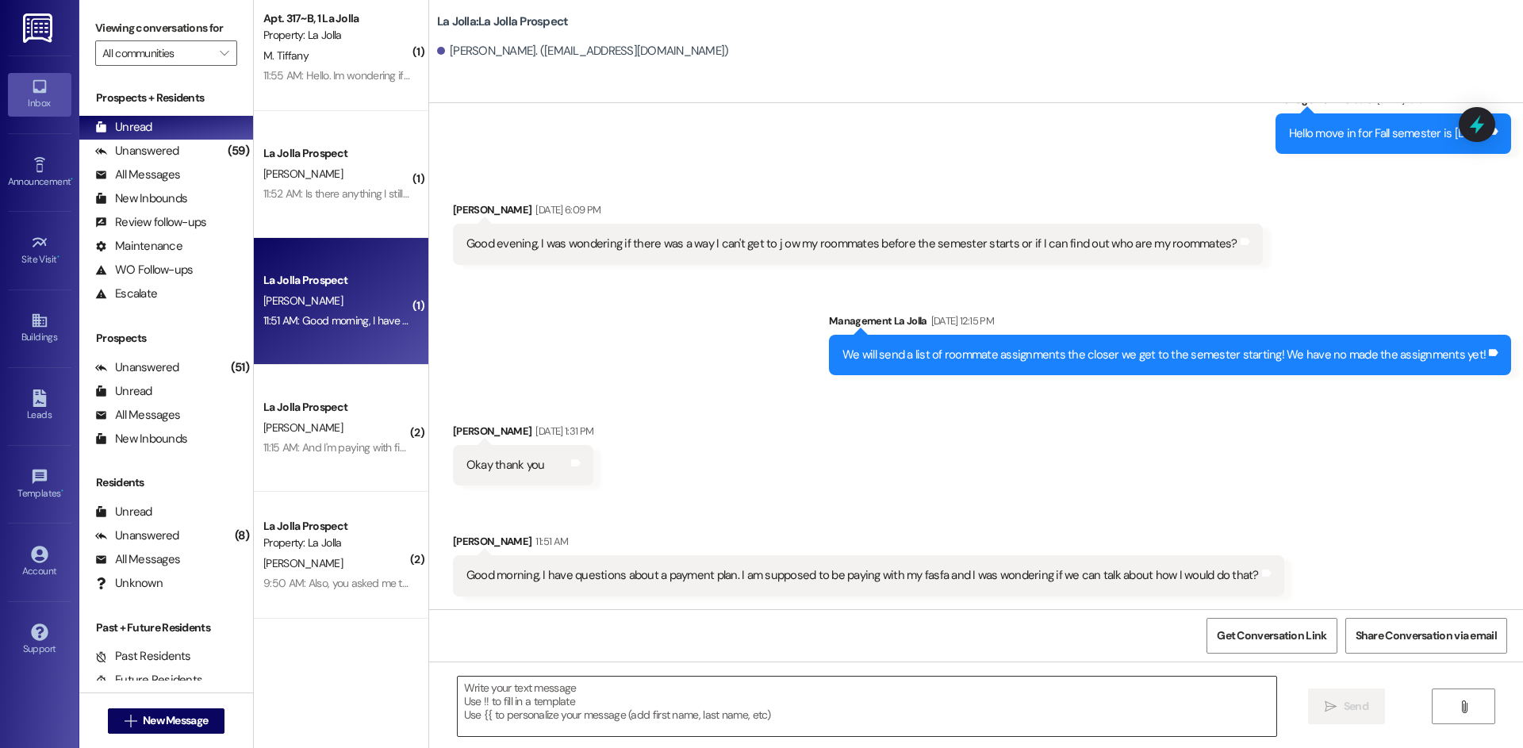
click at [662, 683] on textarea at bounding box center [867, 706] width 819 height 59
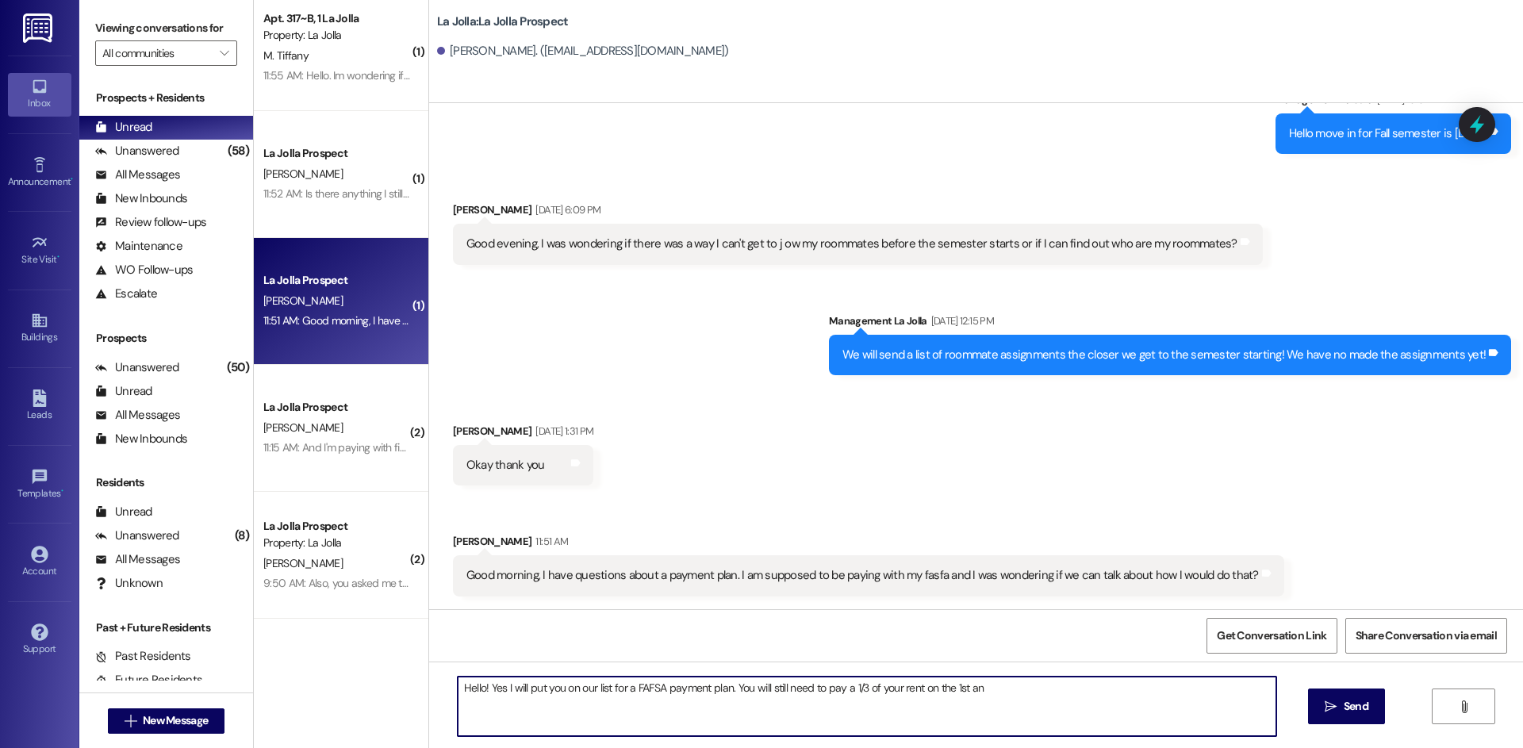
click at [916, 696] on textarea "Hello! Yes I will put you on our list for a FAFSA payment plan. You will still …" at bounding box center [867, 706] width 819 height 59
click at [1190, 693] on textarea "Hello! Yes I will put you on our list for a FAFSA payment plan. You will still …" at bounding box center [867, 706] width 819 height 59
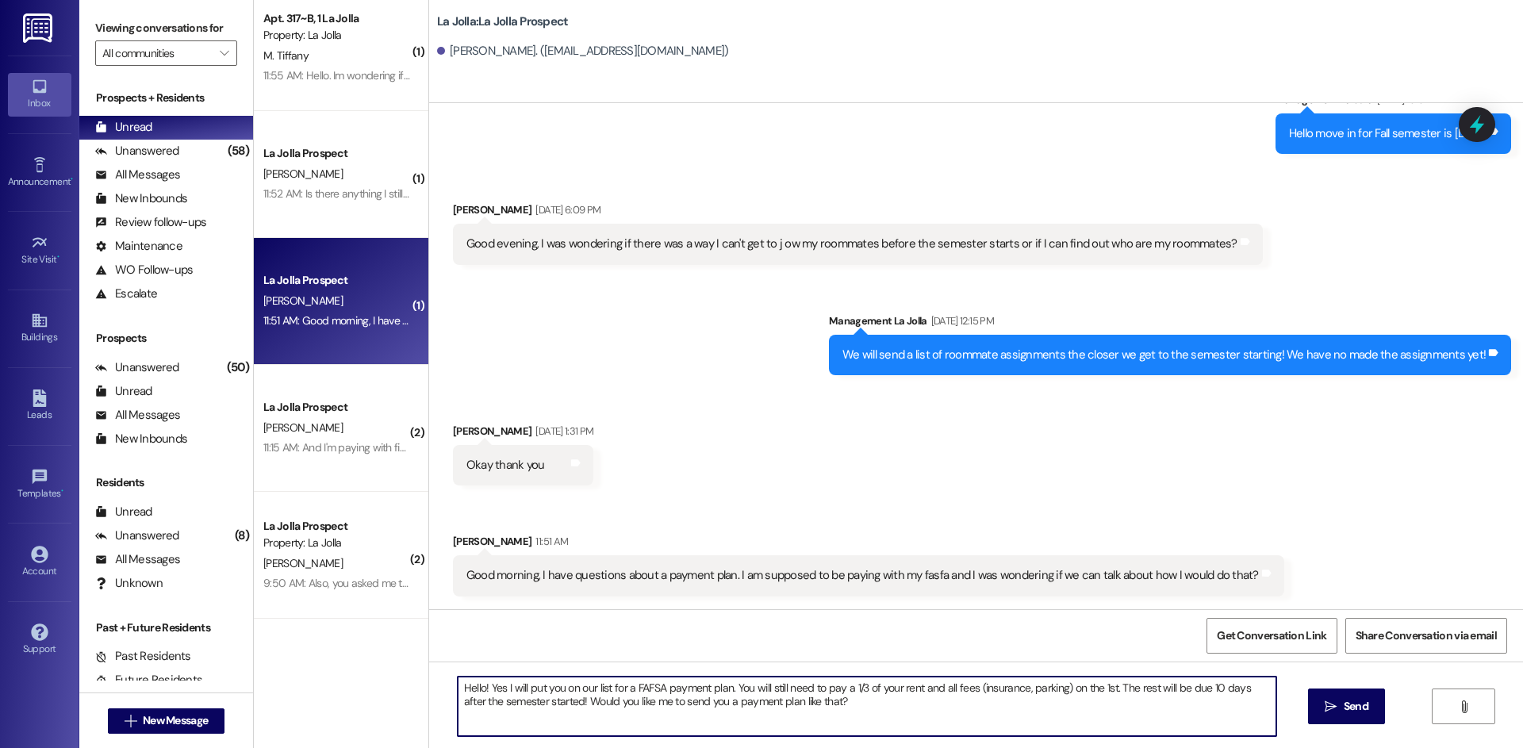
type textarea "Hello! Yes I will put you on our list for a FAFSA payment plan. You will still …"
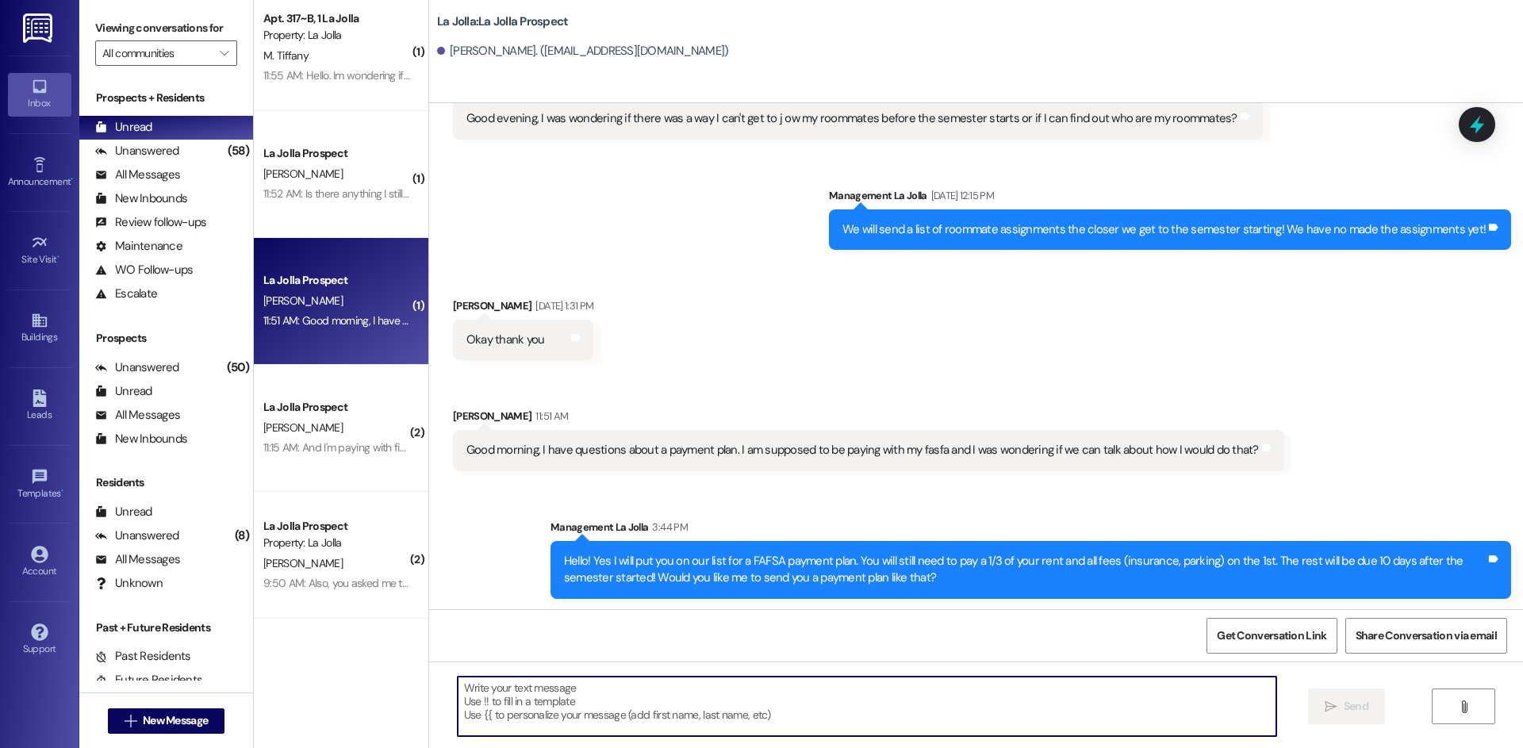
scroll to position [1365, 0]
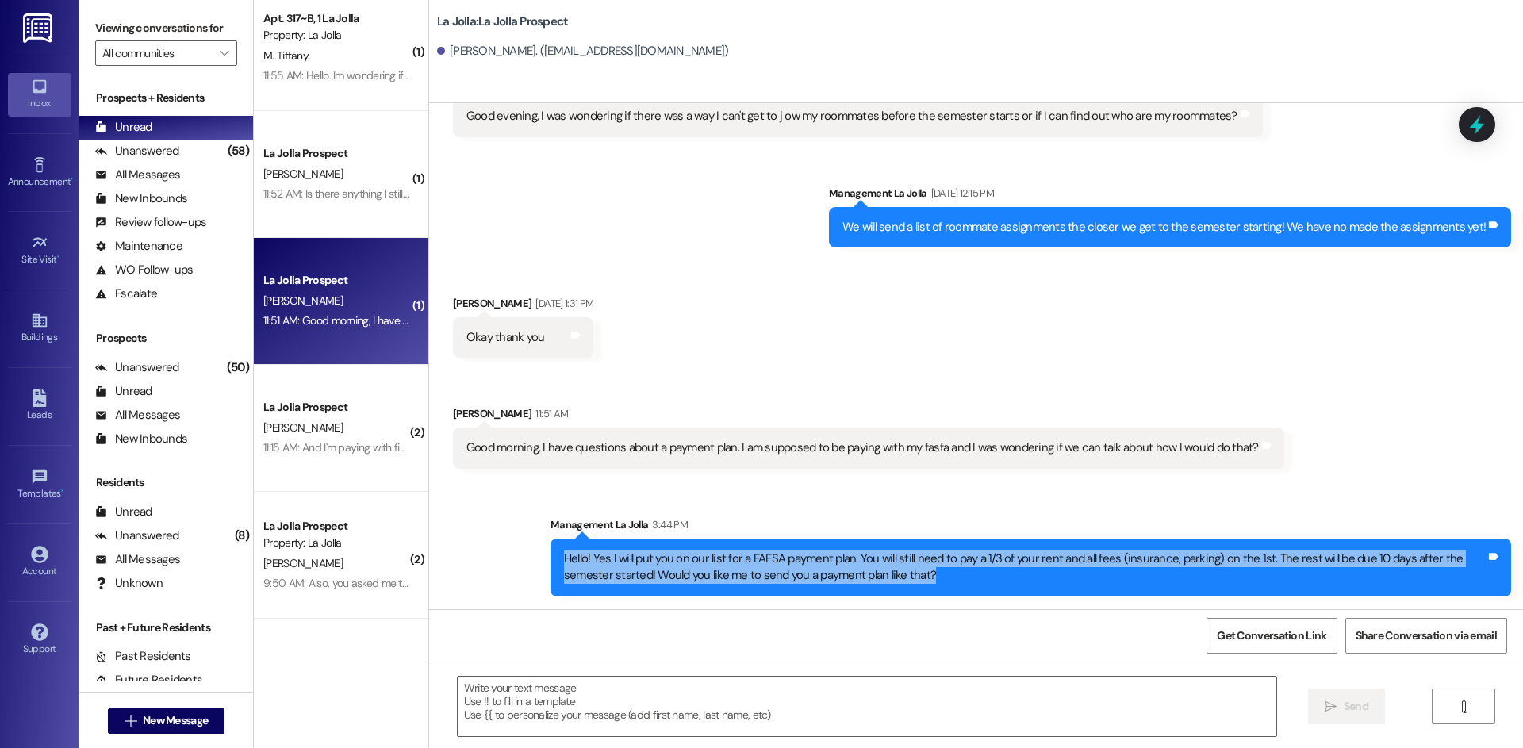
drag, startPoint x: 551, startPoint y: 555, endPoint x: 935, endPoint y: 584, distance: 385.0
click at [935, 584] on div "Hello! Yes I will put you on our list for a FAFSA payment plan. You will still …" at bounding box center [1024, 568] width 925 height 34
copy div "Hello! Yes I will put you on our list for a FAFSA payment plan. You will still …"
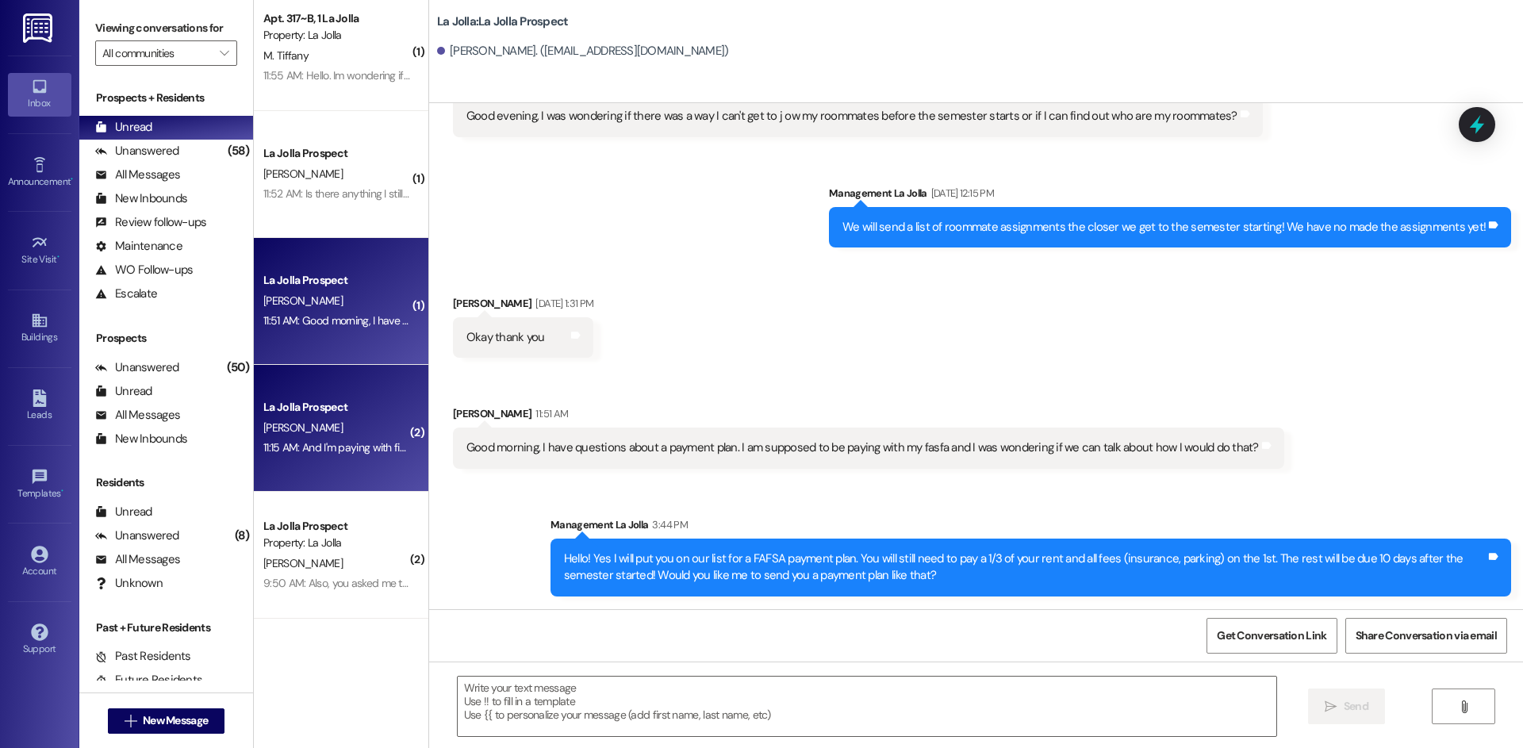
click at [340, 430] on div "[PERSON_NAME]" at bounding box center [337, 428] width 150 height 20
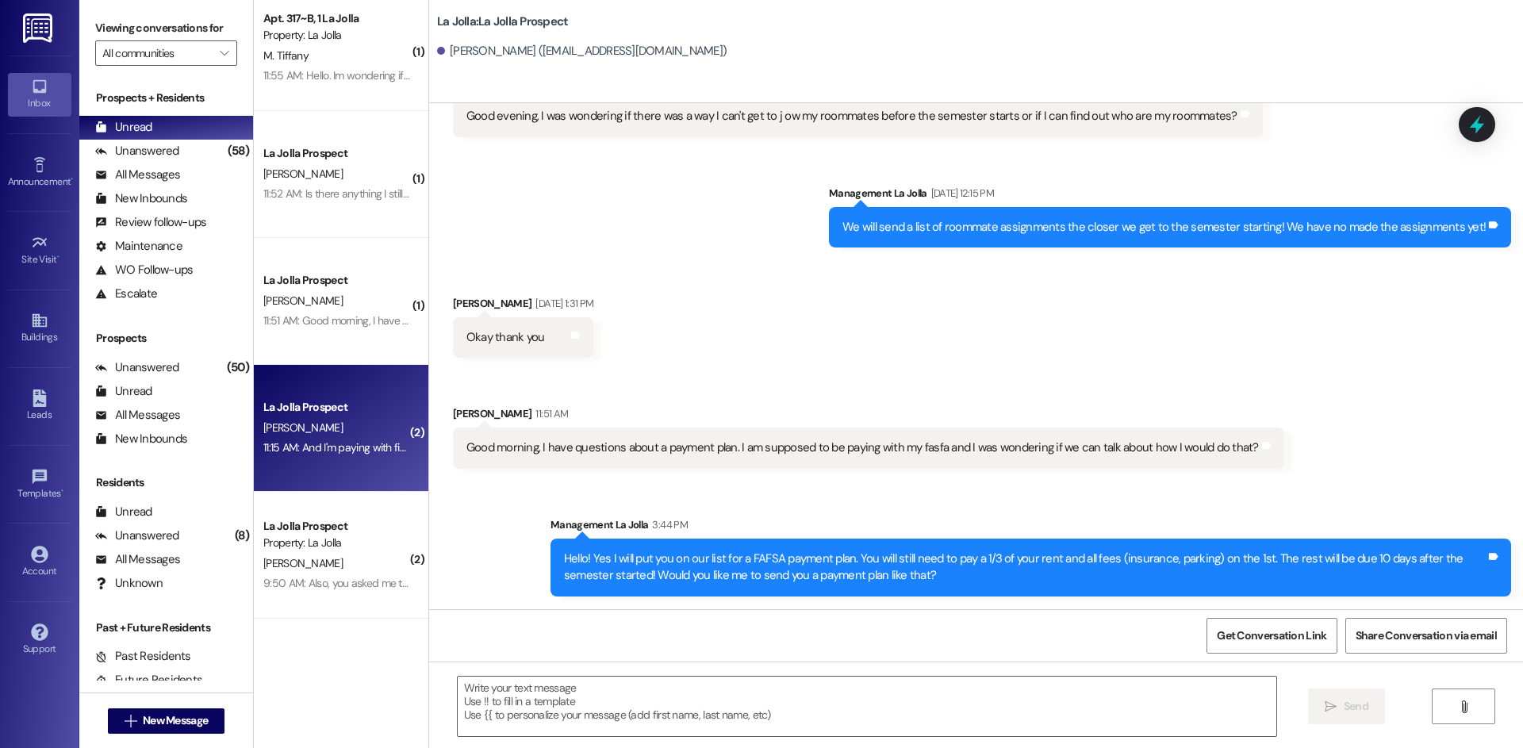
scroll to position [784, 0]
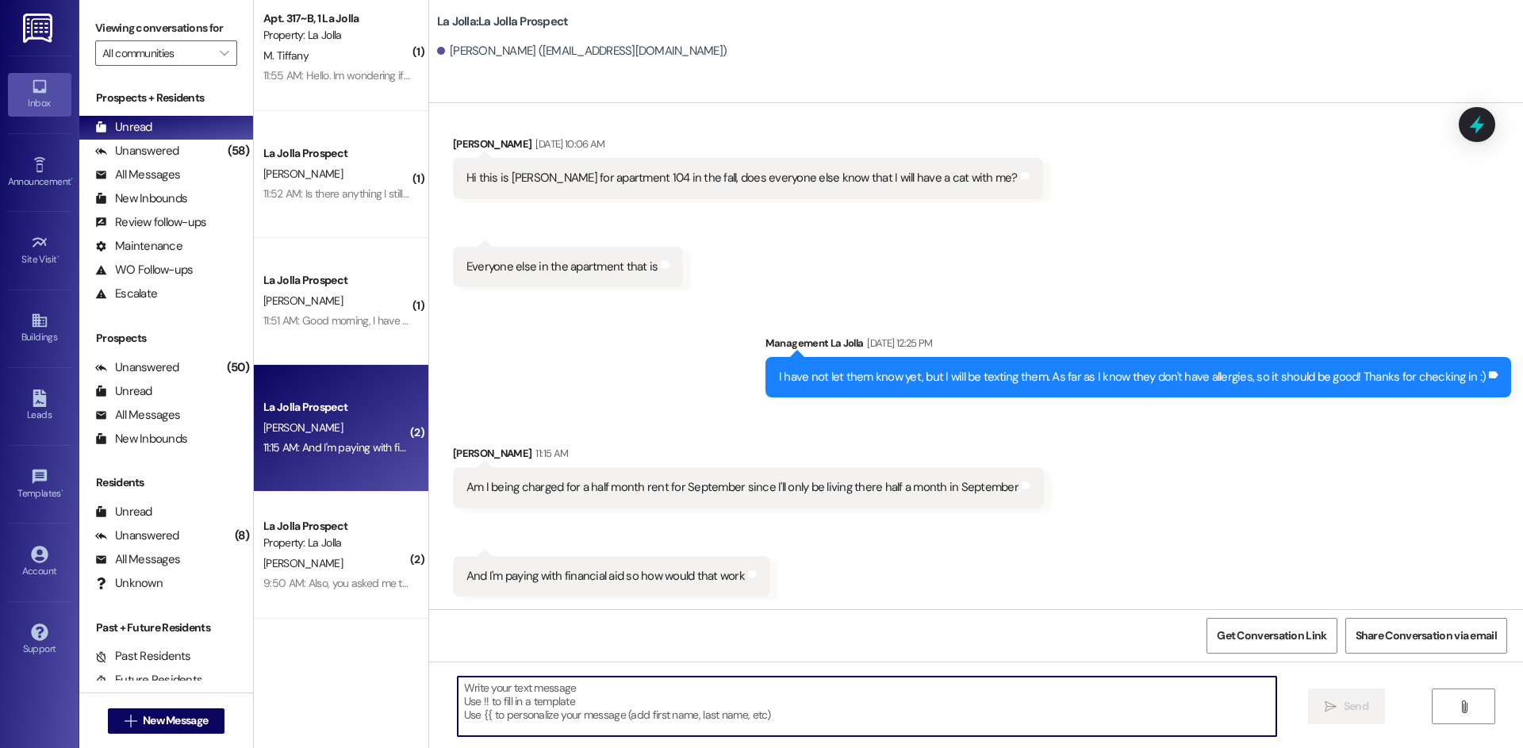
click at [620, 711] on textarea at bounding box center [867, 706] width 819 height 59
paste textarea "Hello! Yes I will put you on our list for a FAFSA payment plan. You will still …"
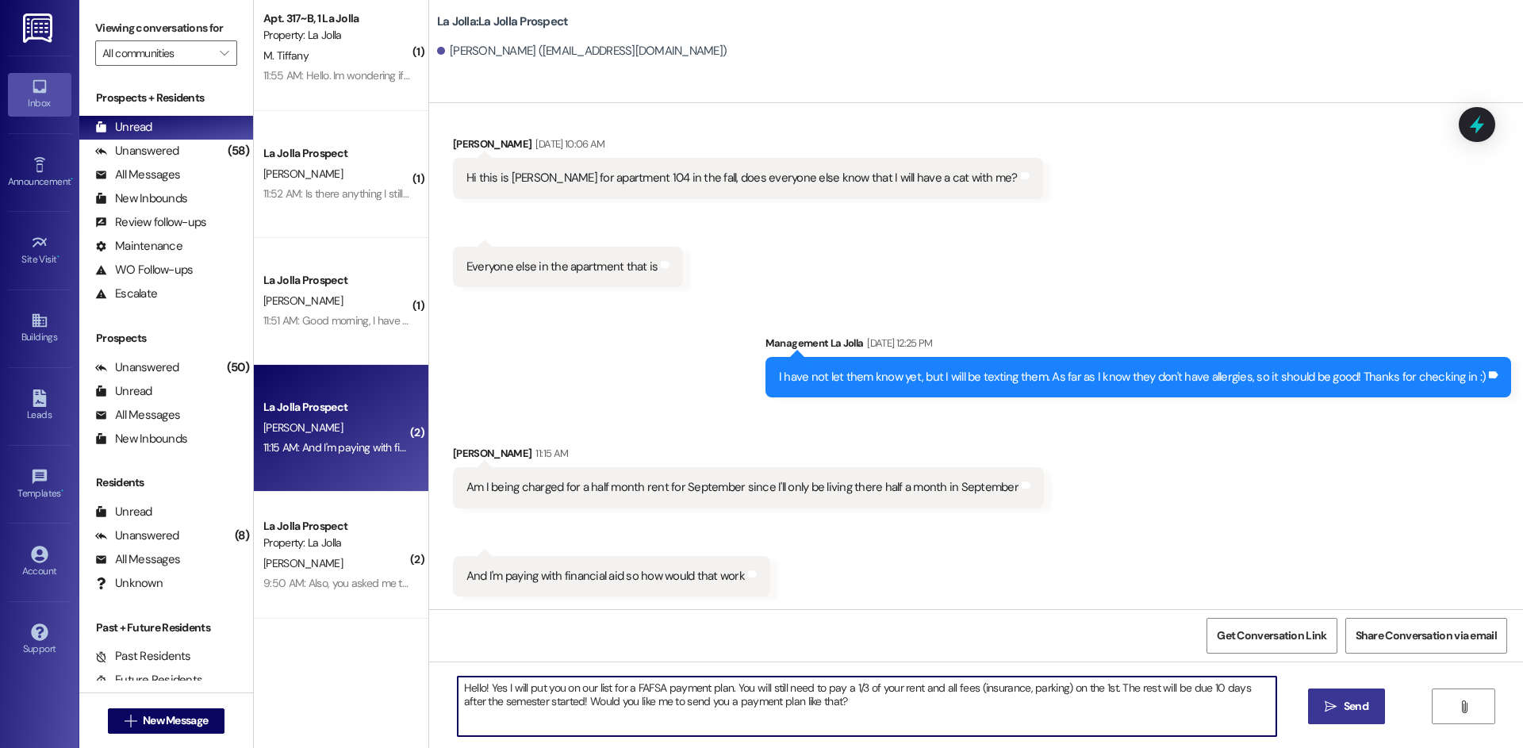
type textarea "Hello! Yes I will put you on our list for a FAFSA payment plan. You will still …"
click at [1314, 714] on button " Send" at bounding box center [1346, 707] width 77 height 36
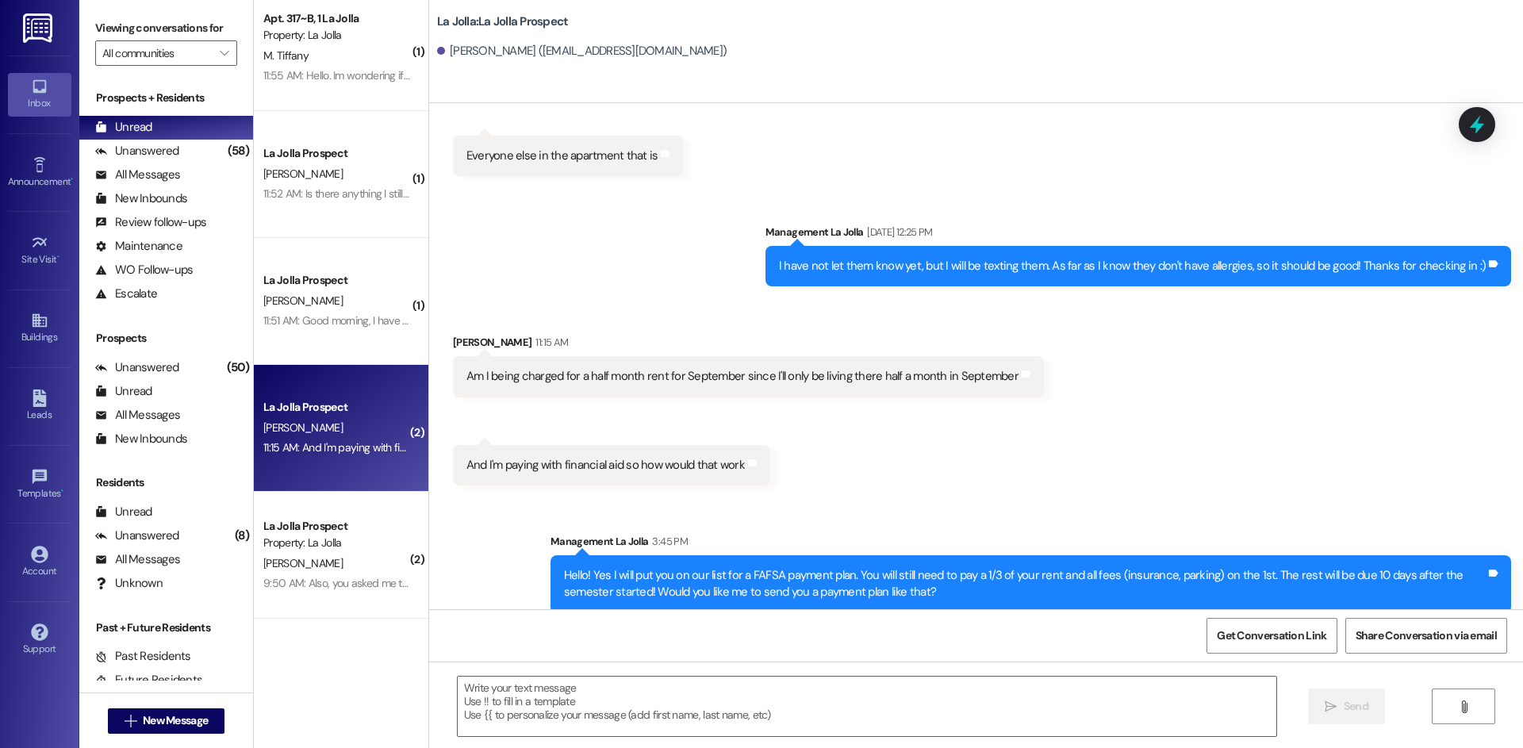
scroll to position [911, 0]
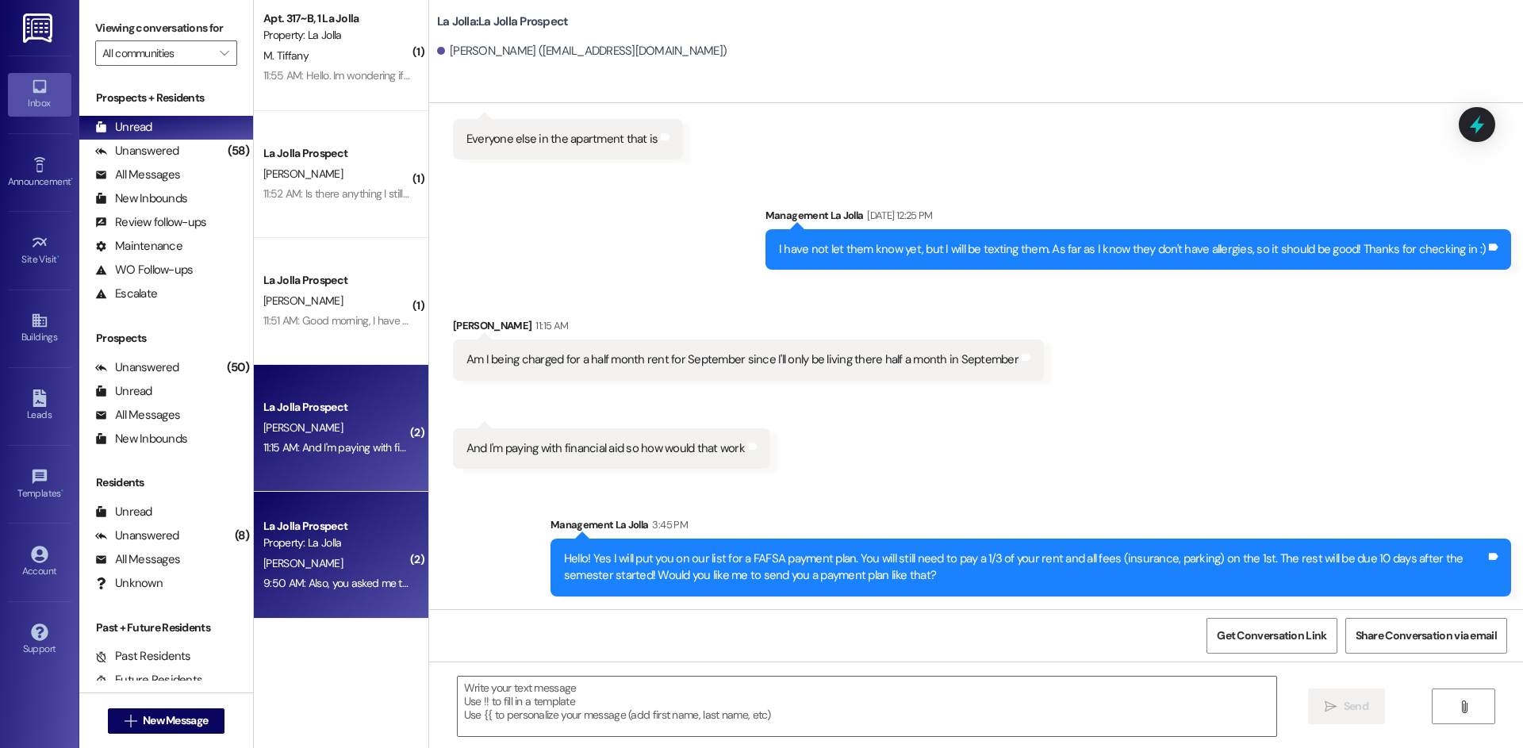
click at [389, 578] on div "9:50 AM: Also, you asked me to remind you that I will be moving in early. I wil…" at bounding box center [536, 583] width 547 height 14
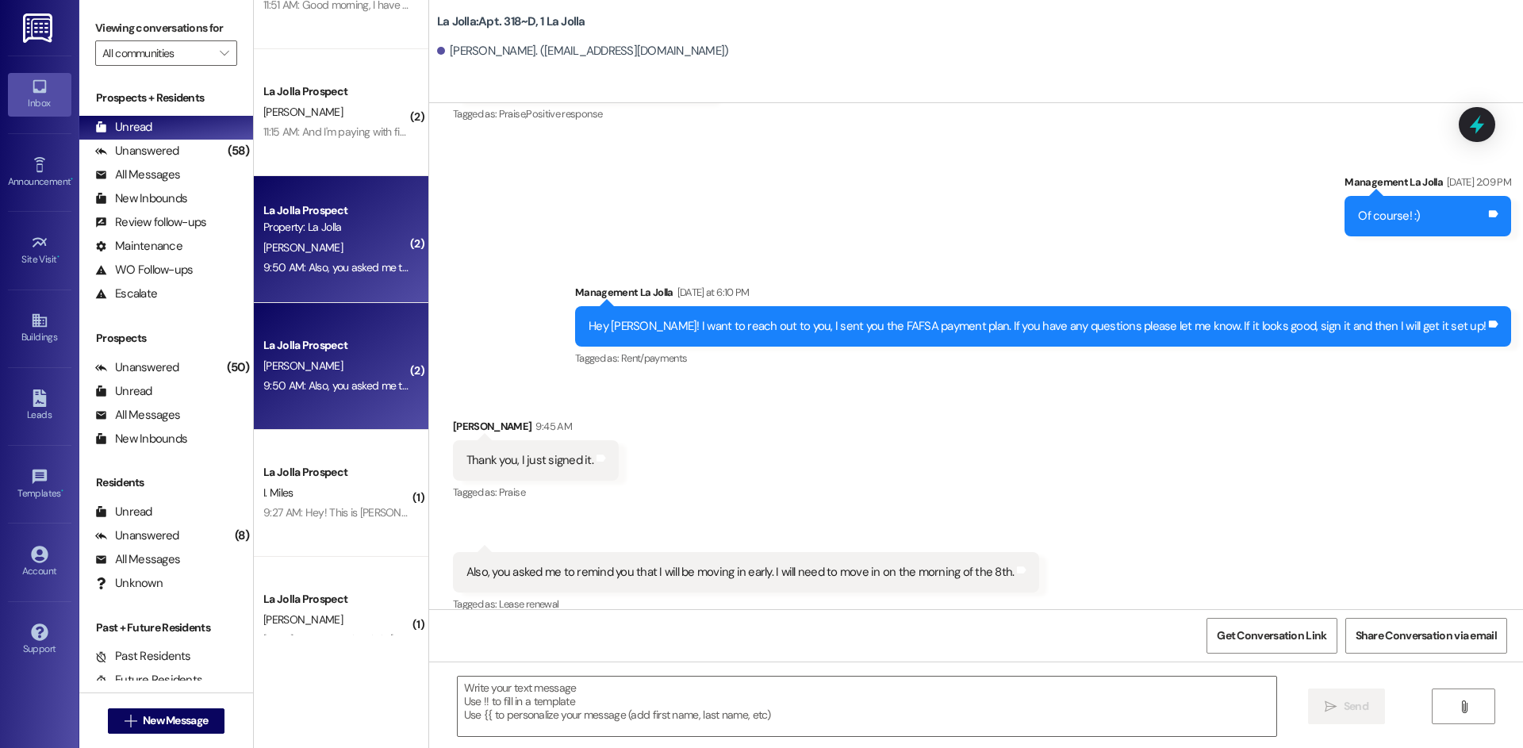
scroll to position [714, 0]
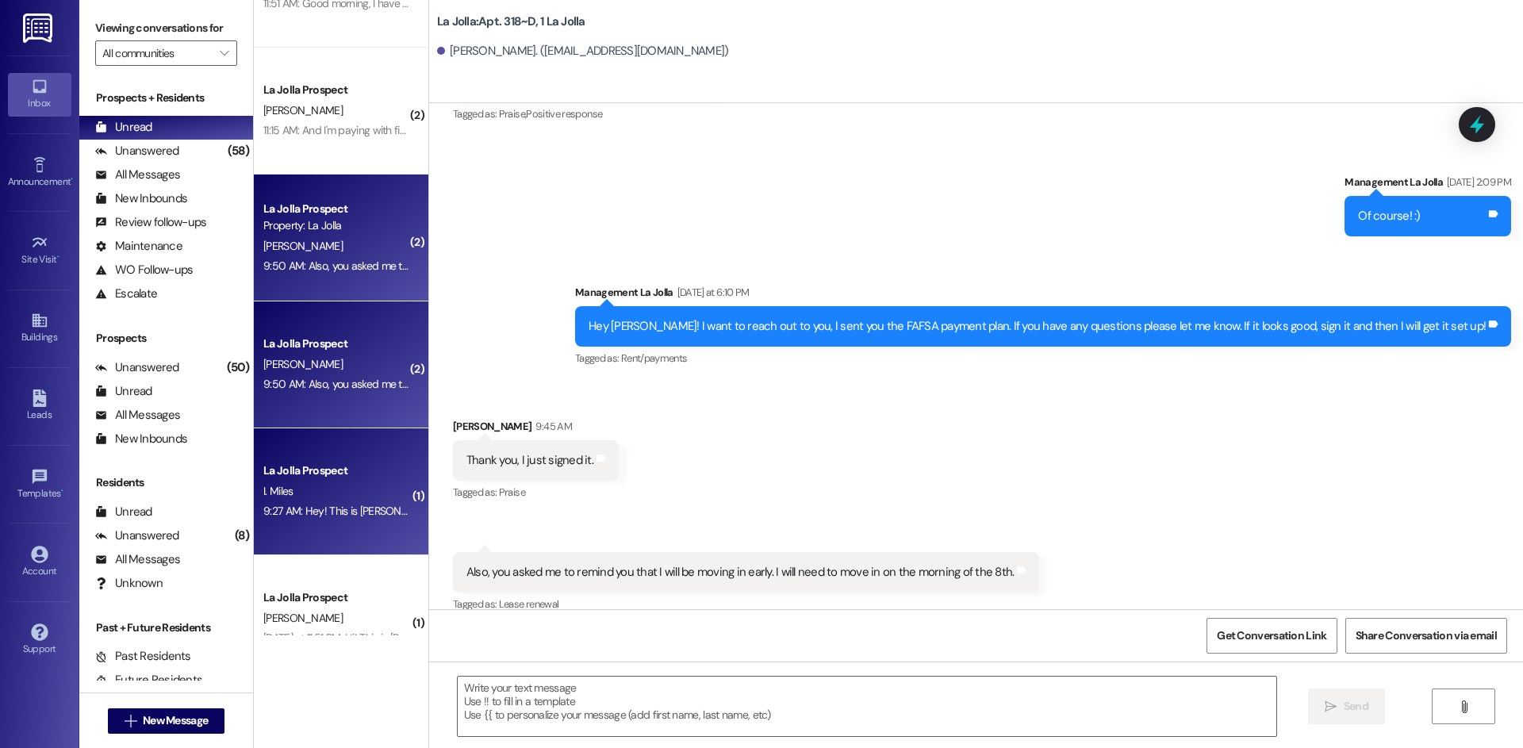
click at [307, 503] on div "9:27 AM: Hey! This is [PERSON_NAME]. How do I pay my rent? I'm going on a vacat…" at bounding box center [337, 511] width 150 height 20
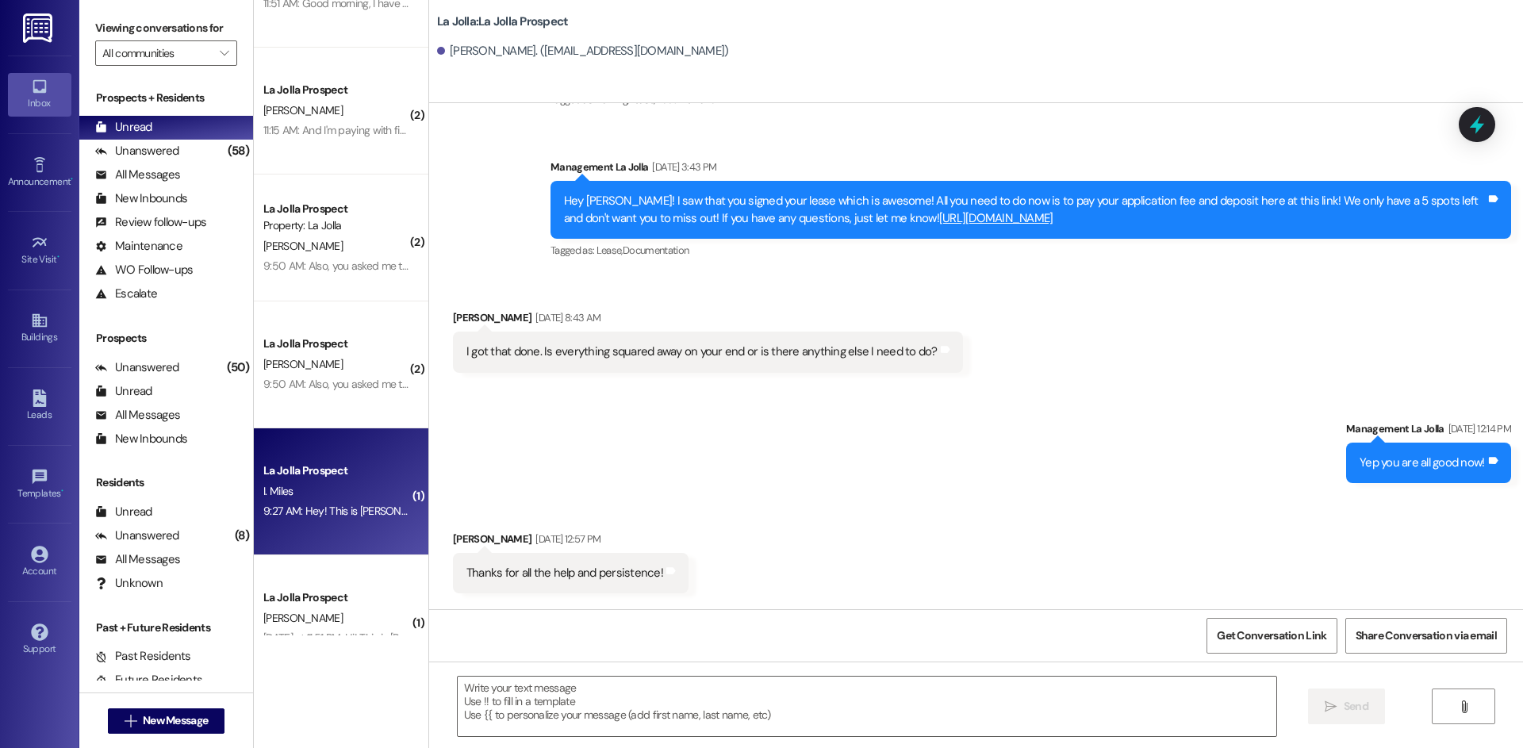
scroll to position [1329, 0]
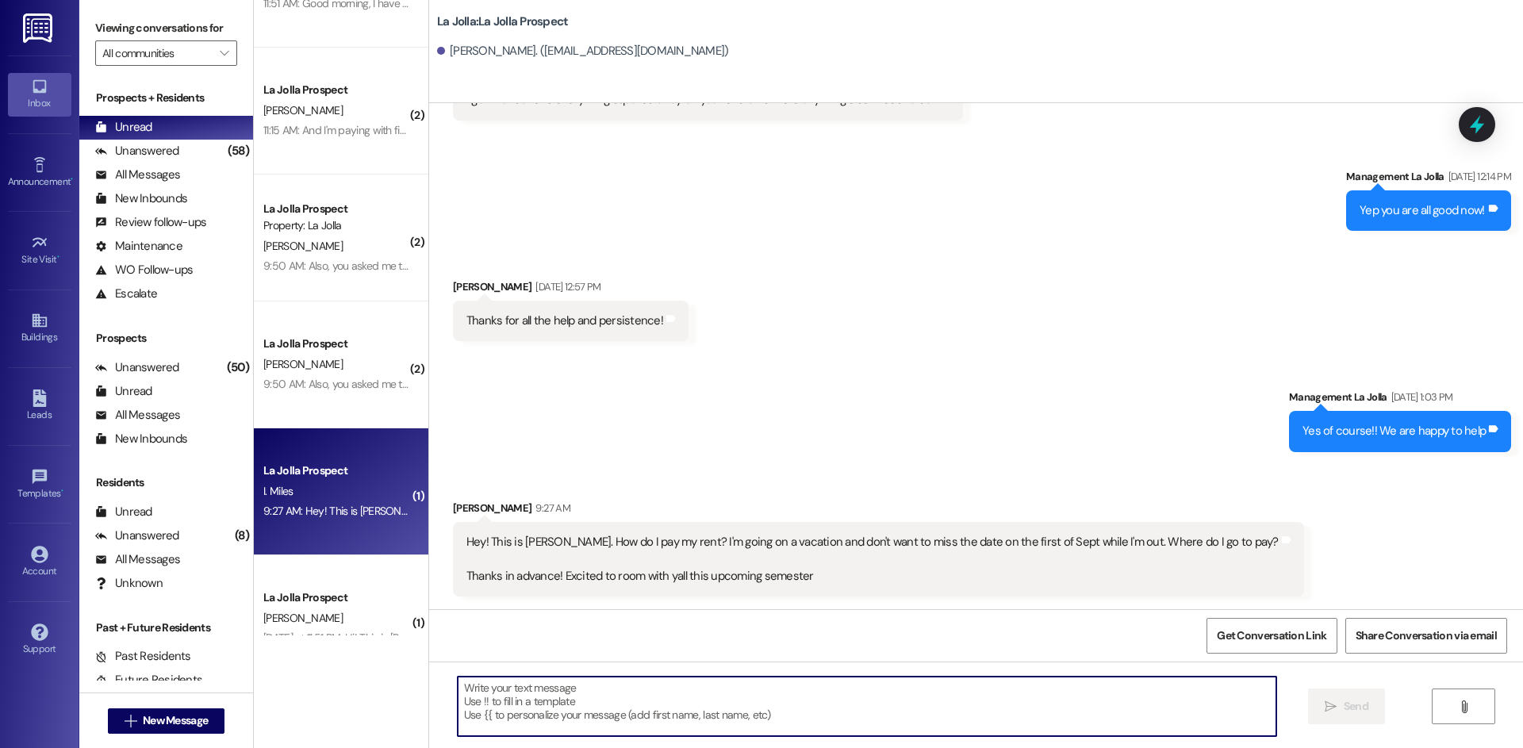
click at [547, 726] on textarea at bounding box center [867, 706] width 819 height 59
paste textarea "[URL][DOMAIN_NAME]"
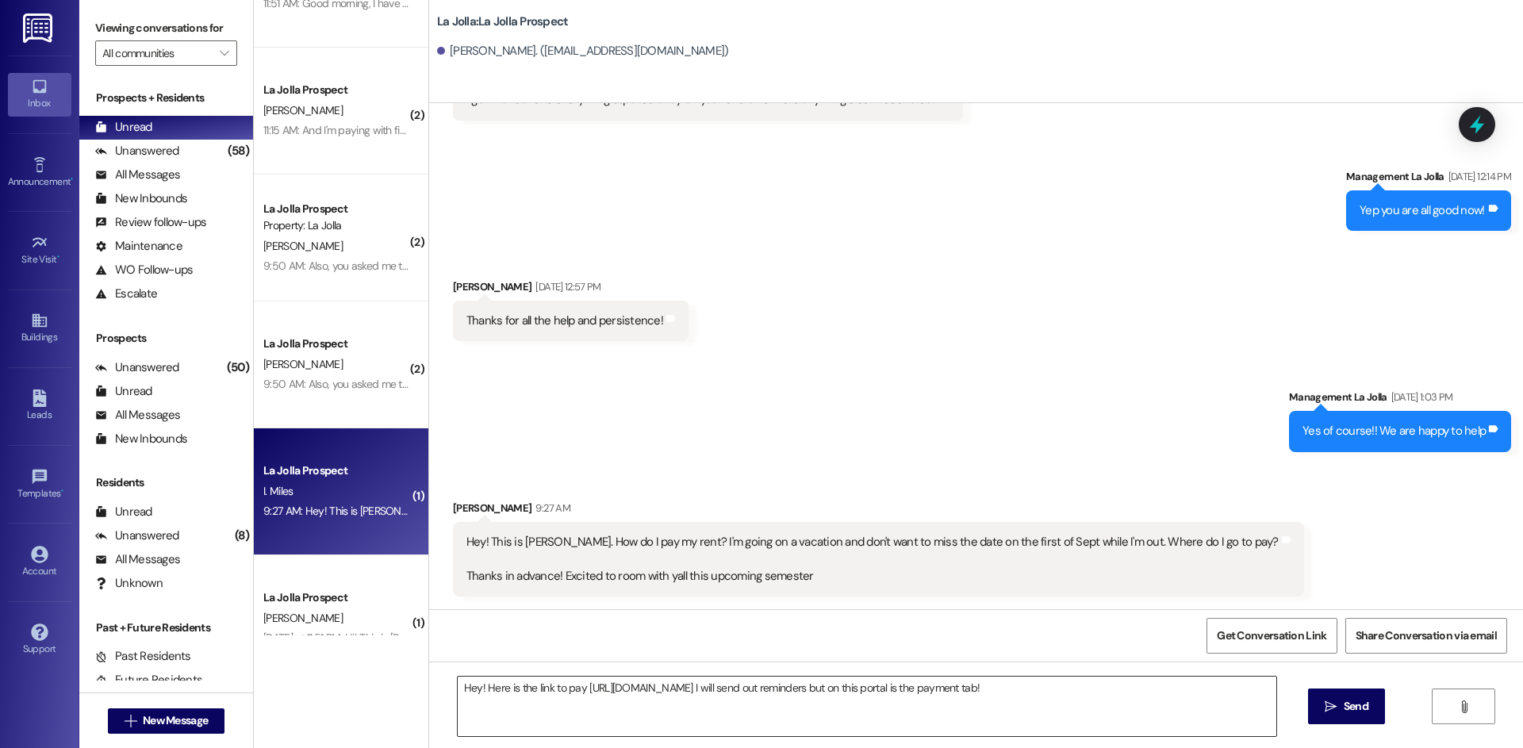
click at [1113, 686] on textarea "Hey! Here is the link to pay [URL][DOMAIN_NAME] I will send out reminders but o…" at bounding box center [867, 706] width 819 height 59
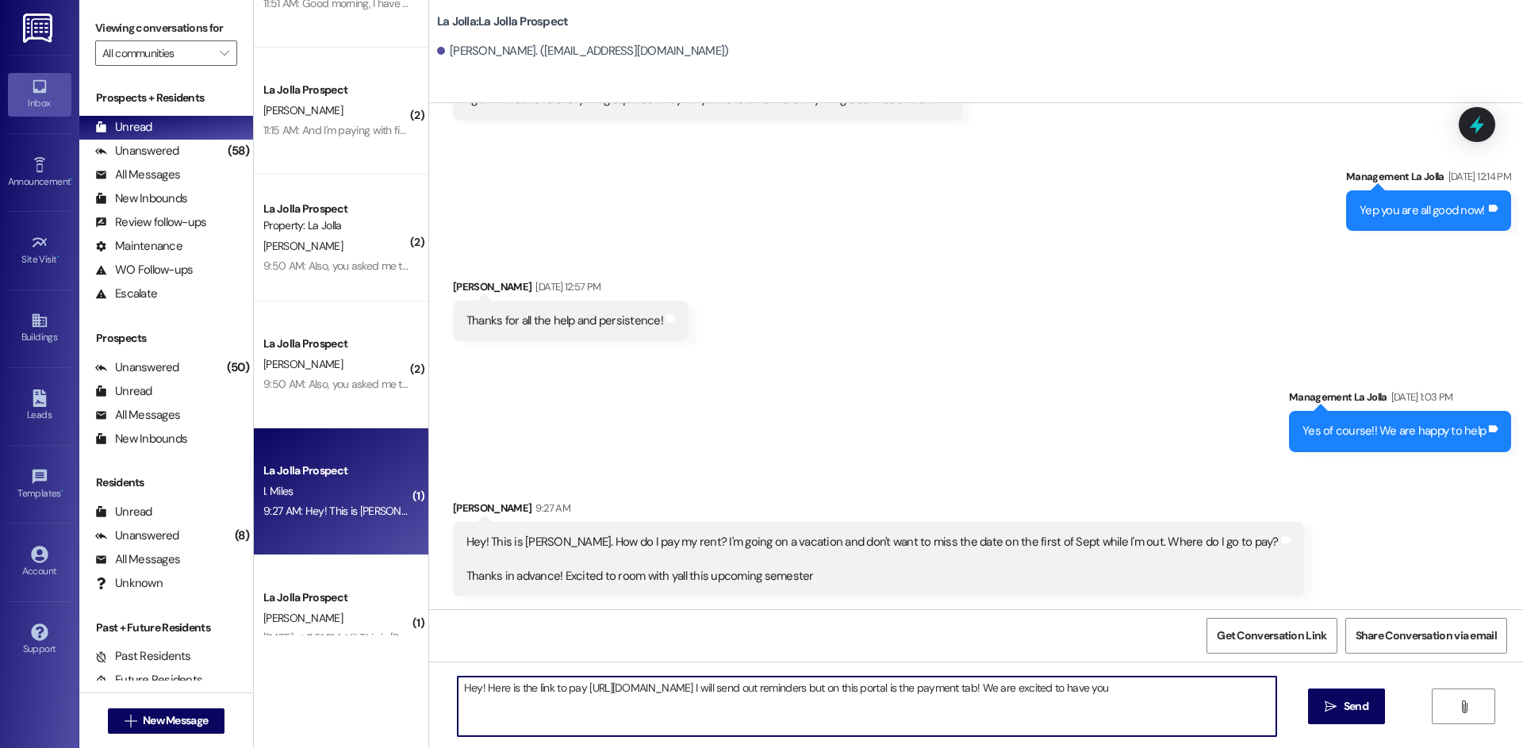
type textarea "Hey! Here is the link to pay [URL][DOMAIN_NAME] I will send out reminders but o…"
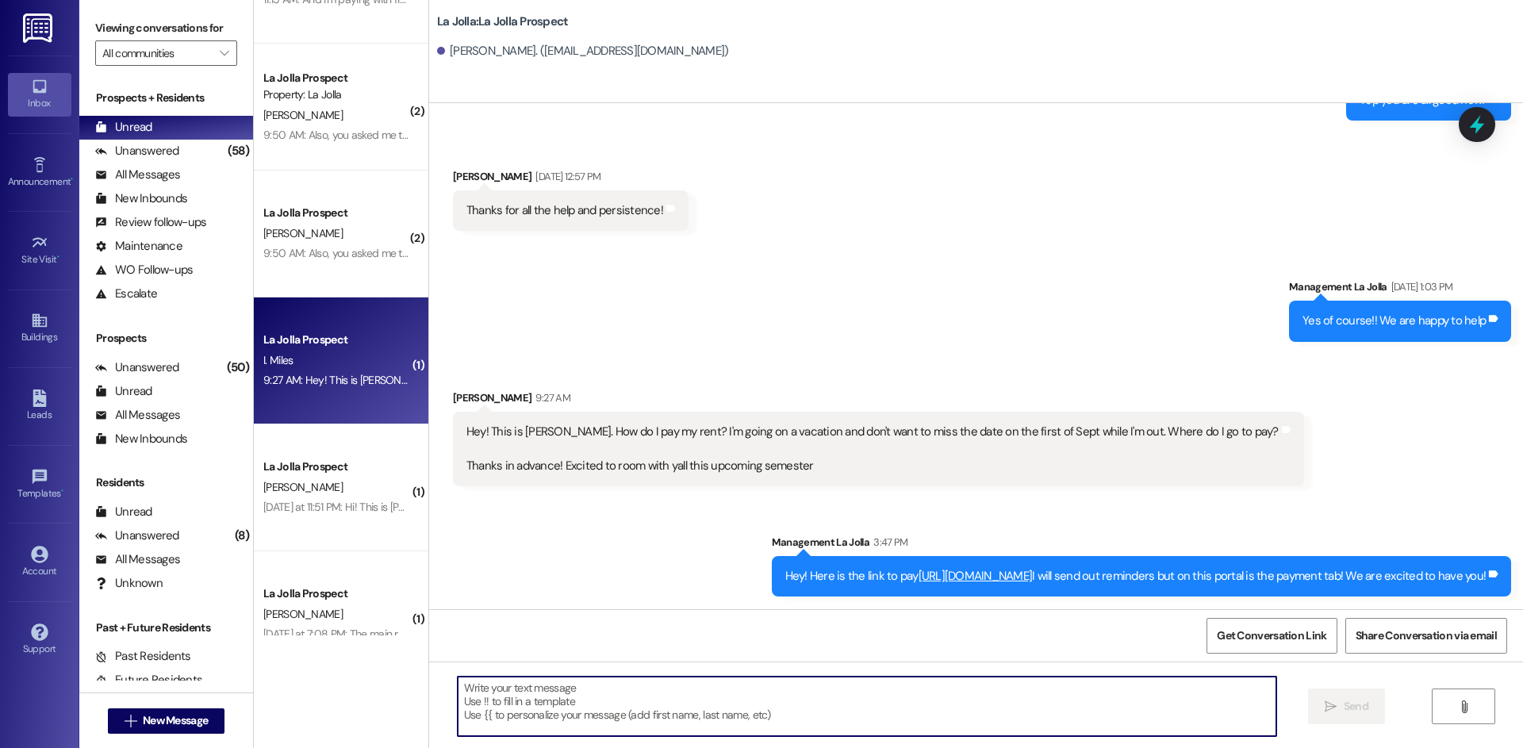
scroll to position [1031, 0]
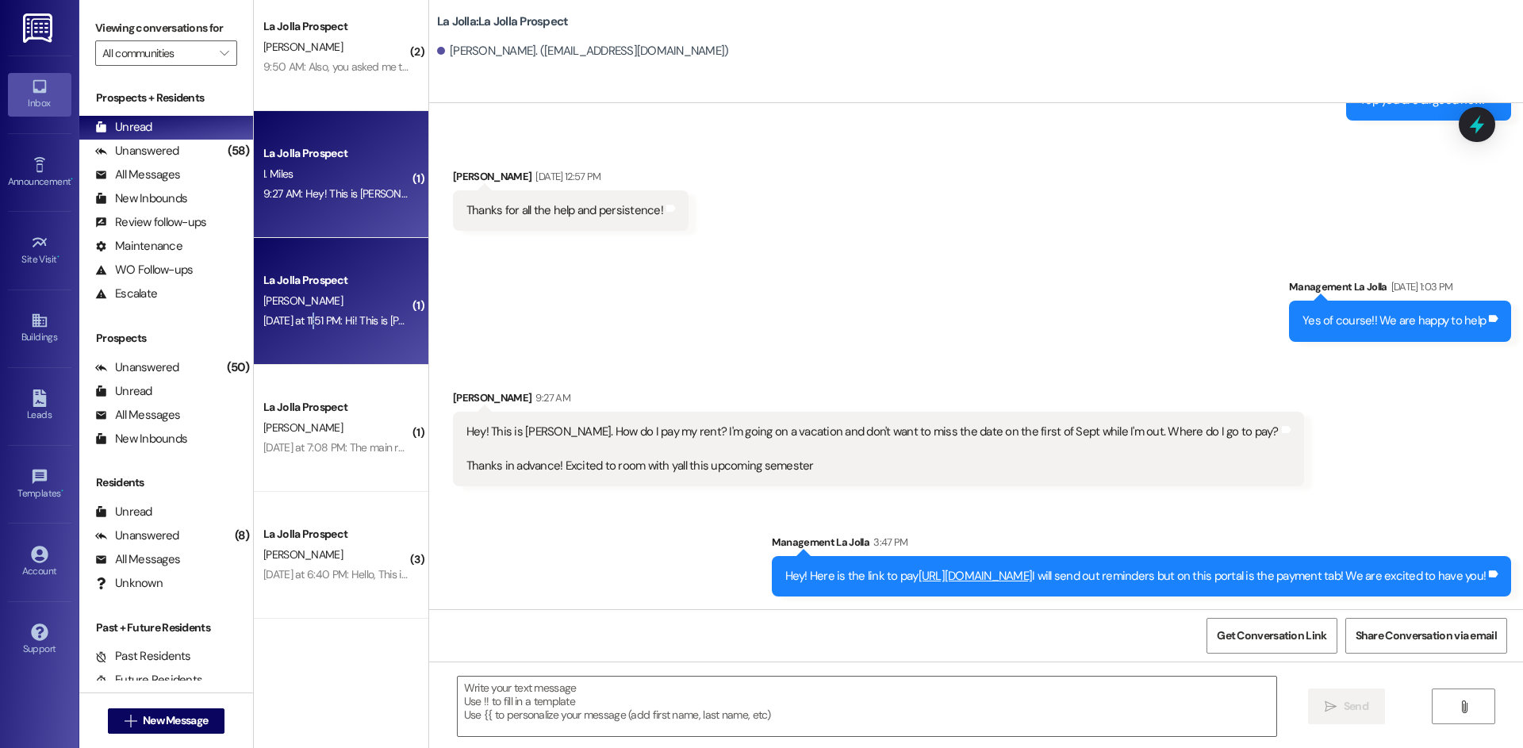
click at [310, 320] on div "[DATE] at 11:51 PM: Hi! This is [PERSON_NAME], I’m living at [GEOGRAPHIC_DATA] …" at bounding box center [766, 320] width 1007 height 14
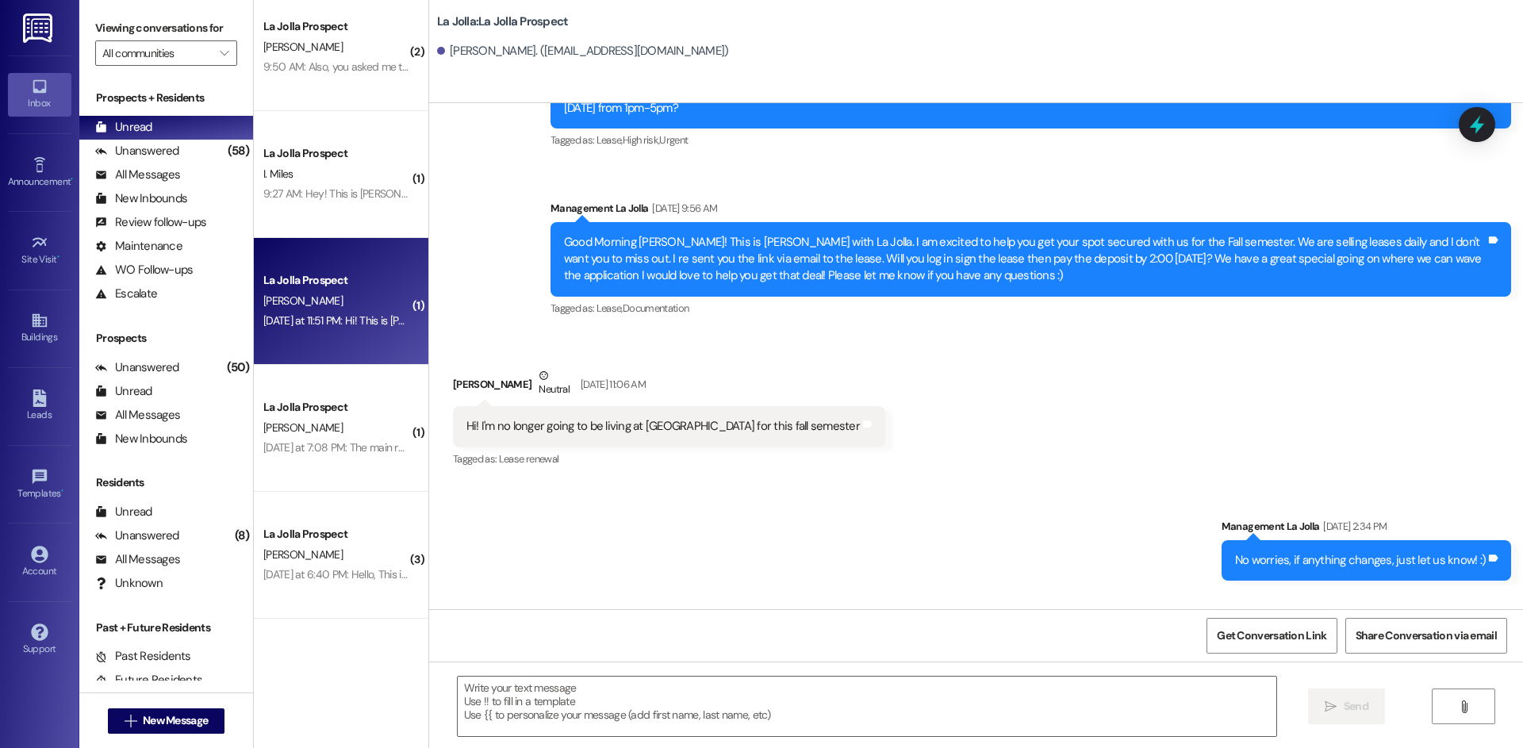
scroll to position [1449, 0]
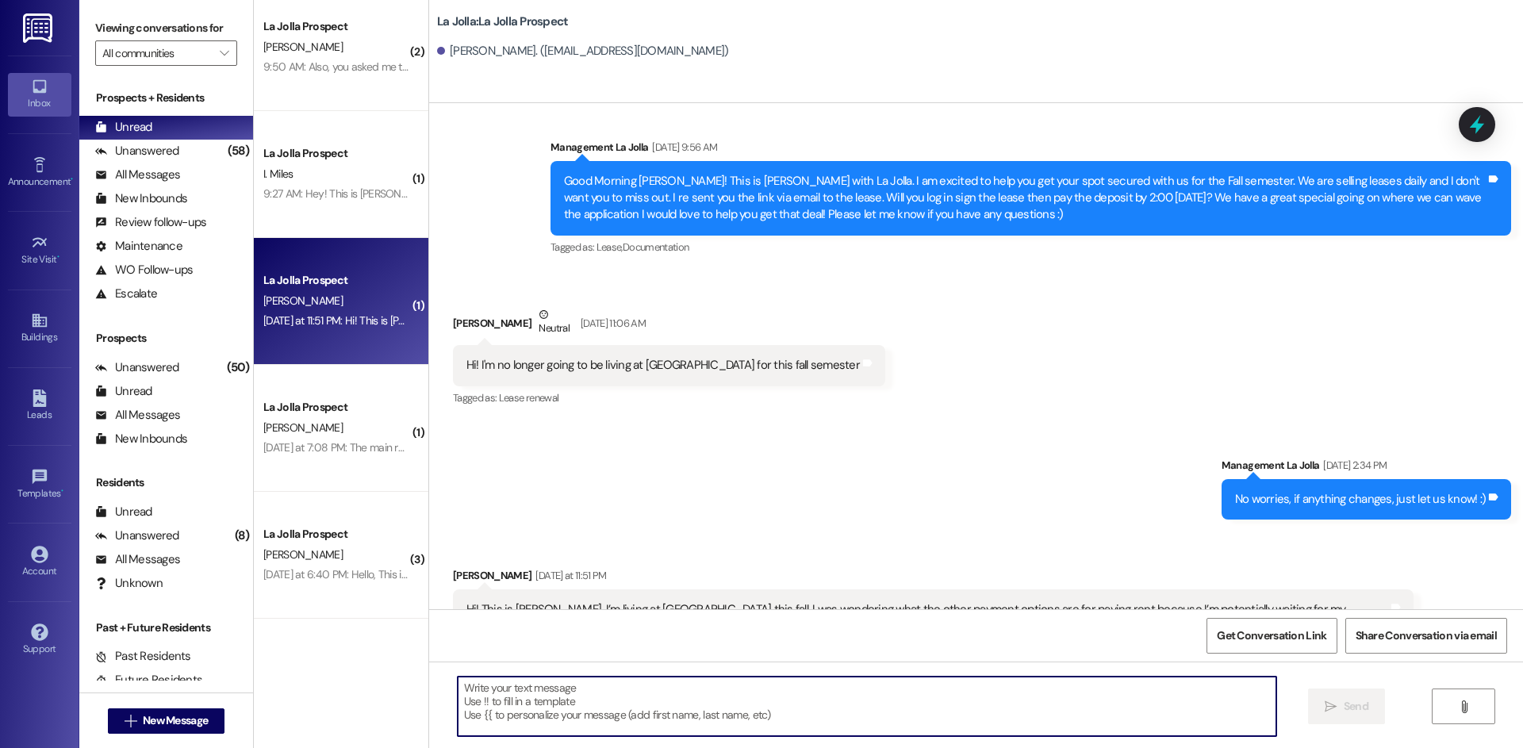
click at [602, 693] on textarea at bounding box center [867, 706] width 819 height 59
paste textarea "[URL][DOMAIN_NAME]"
type textarea "[URL][DOMAIN_NAME]"
drag, startPoint x: 684, startPoint y: 693, endPoint x: 442, endPoint y: 675, distance: 242.6
click at [442, 675] on div "[URL][DOMAIN_NAME]  Send " at bounding box center [976, 721] width 1094 height 119
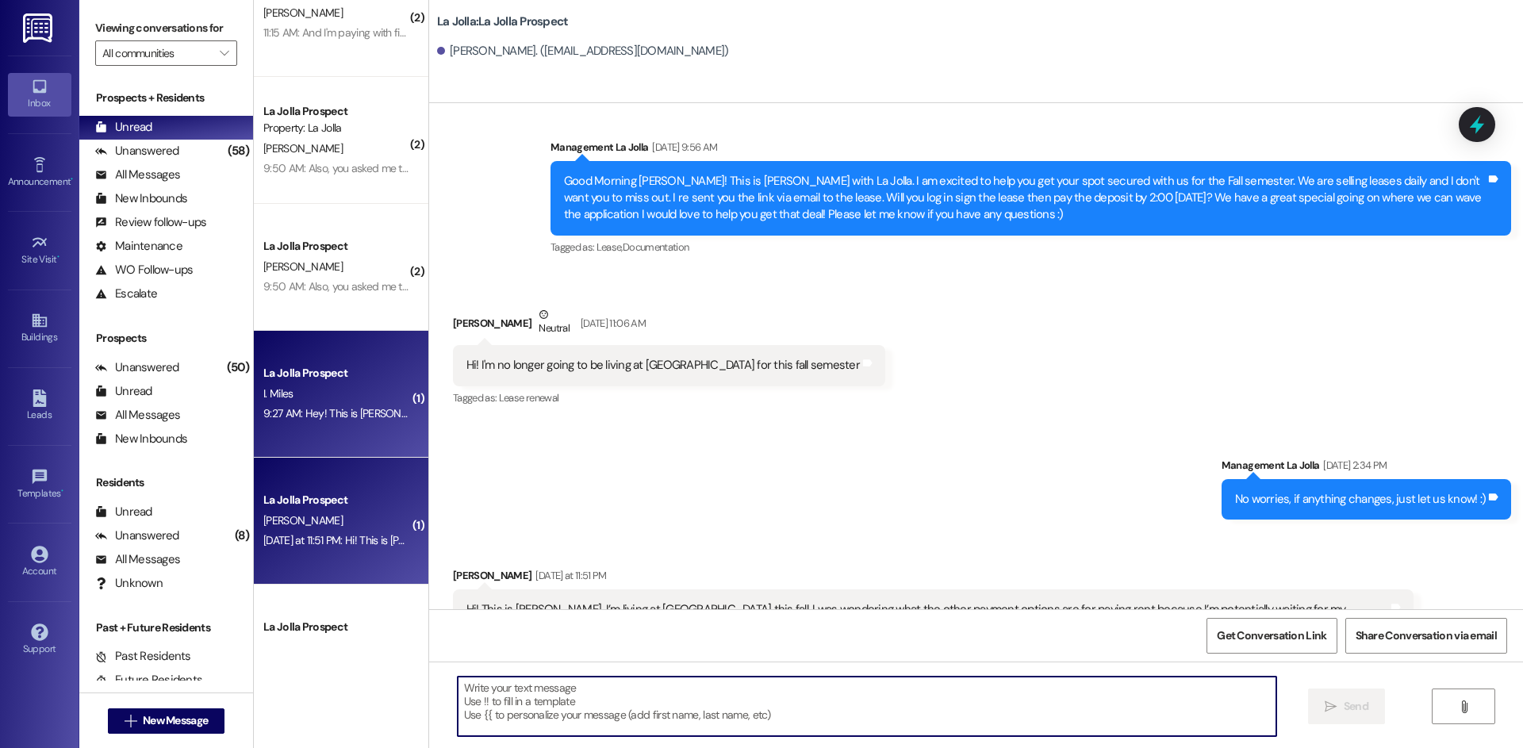
scroll to position [793, 0]
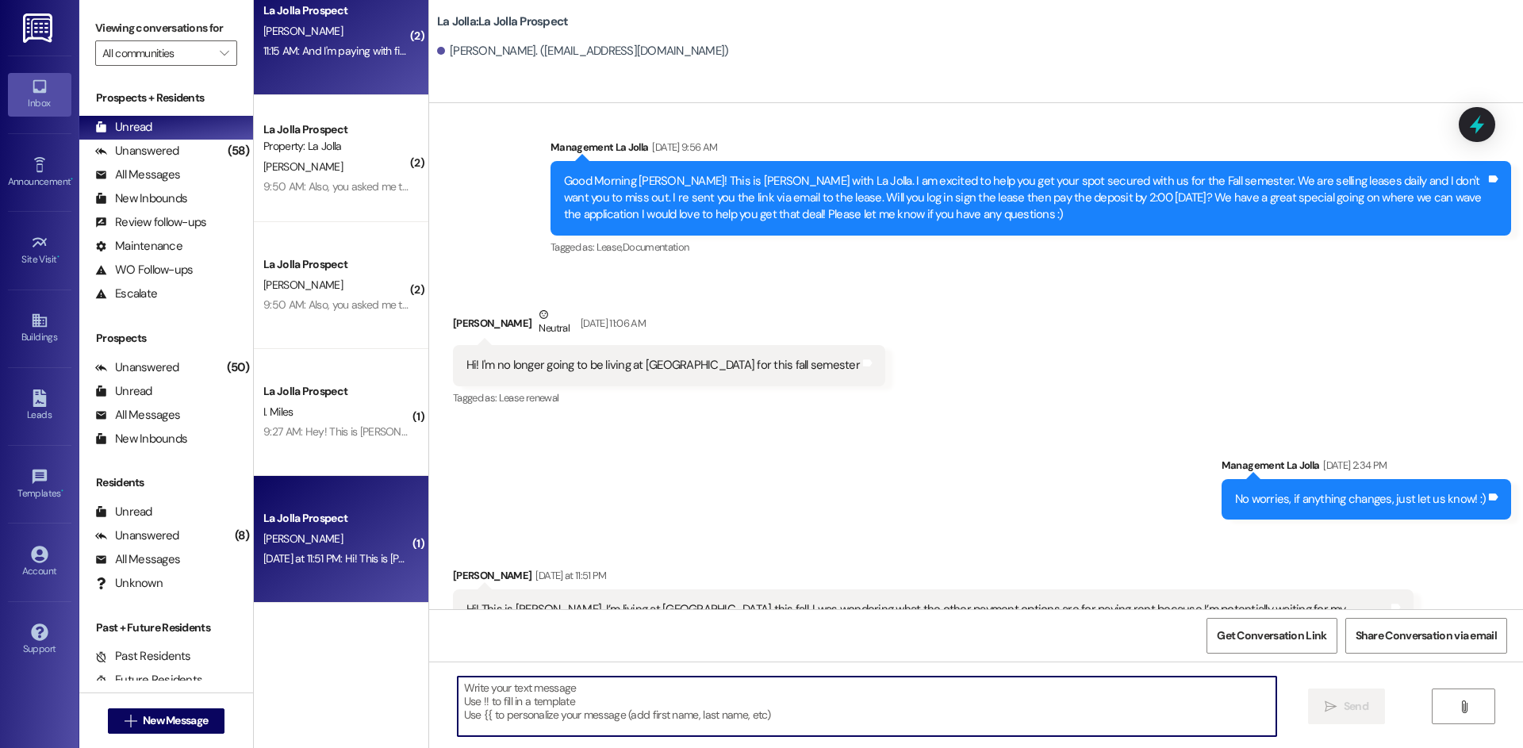
click at [343, 50] on div "11:15 AM: And I'm paying with financial aid so how would that work 11:15 AM: An…" at bounding box center [412, 51] width 298 height 14
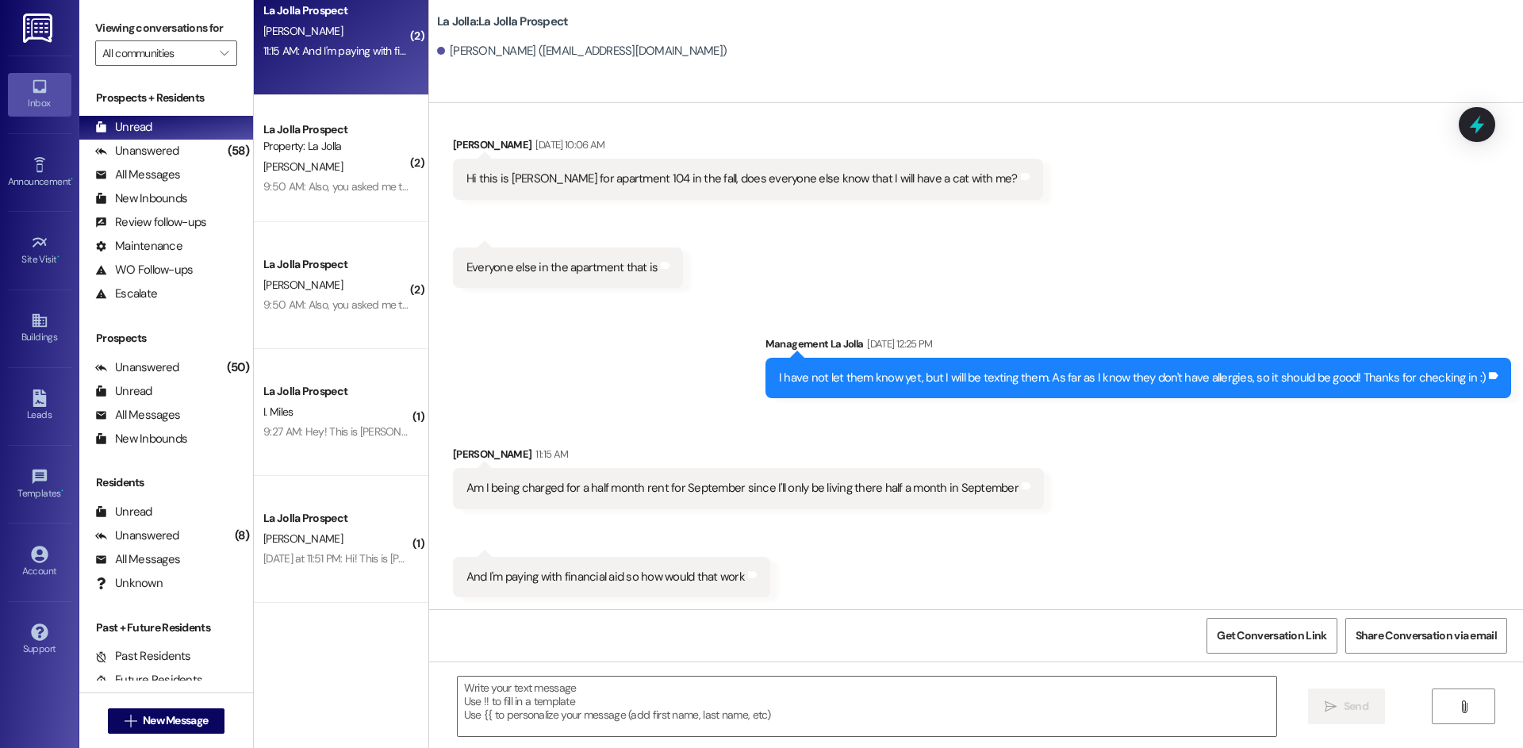
scroll to position [934, 0]
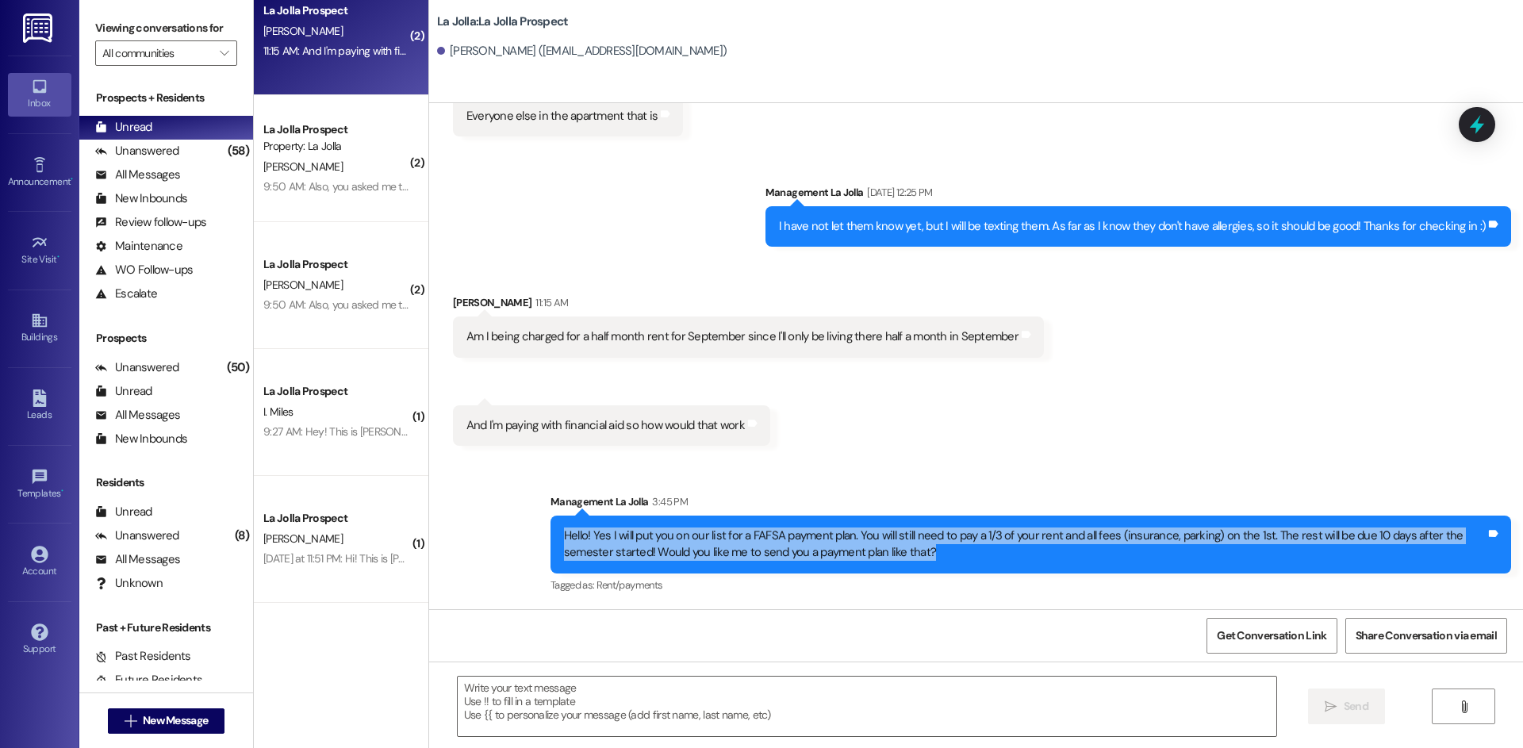
drag, startPoint x: 555, startPoint y: 530, endPoint x: 948, endPoint y: 552, distance: 393.3
click at [948, 552] on div "Hello! Yes I will put you on our list for a FAFSA payment plan. You will still …" at bounding box center [1025, 545] width 922 height 34
copy div "Hello! Yes I will put you on our list for a FAFSA payment plan. You will still …"
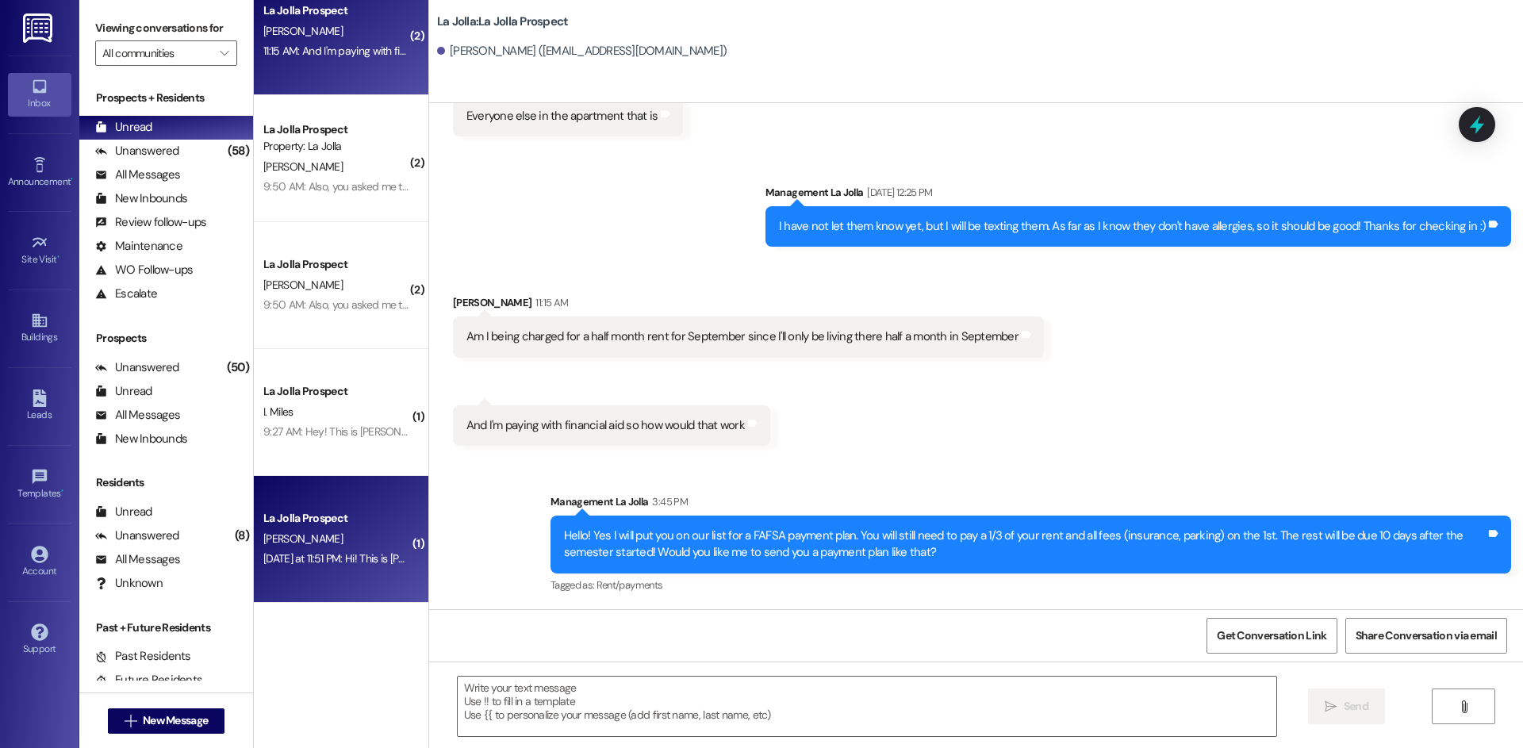
click at [273, 527] on div "La Jolla Prospect" at bounding box center [336, 518] width 147 height 17
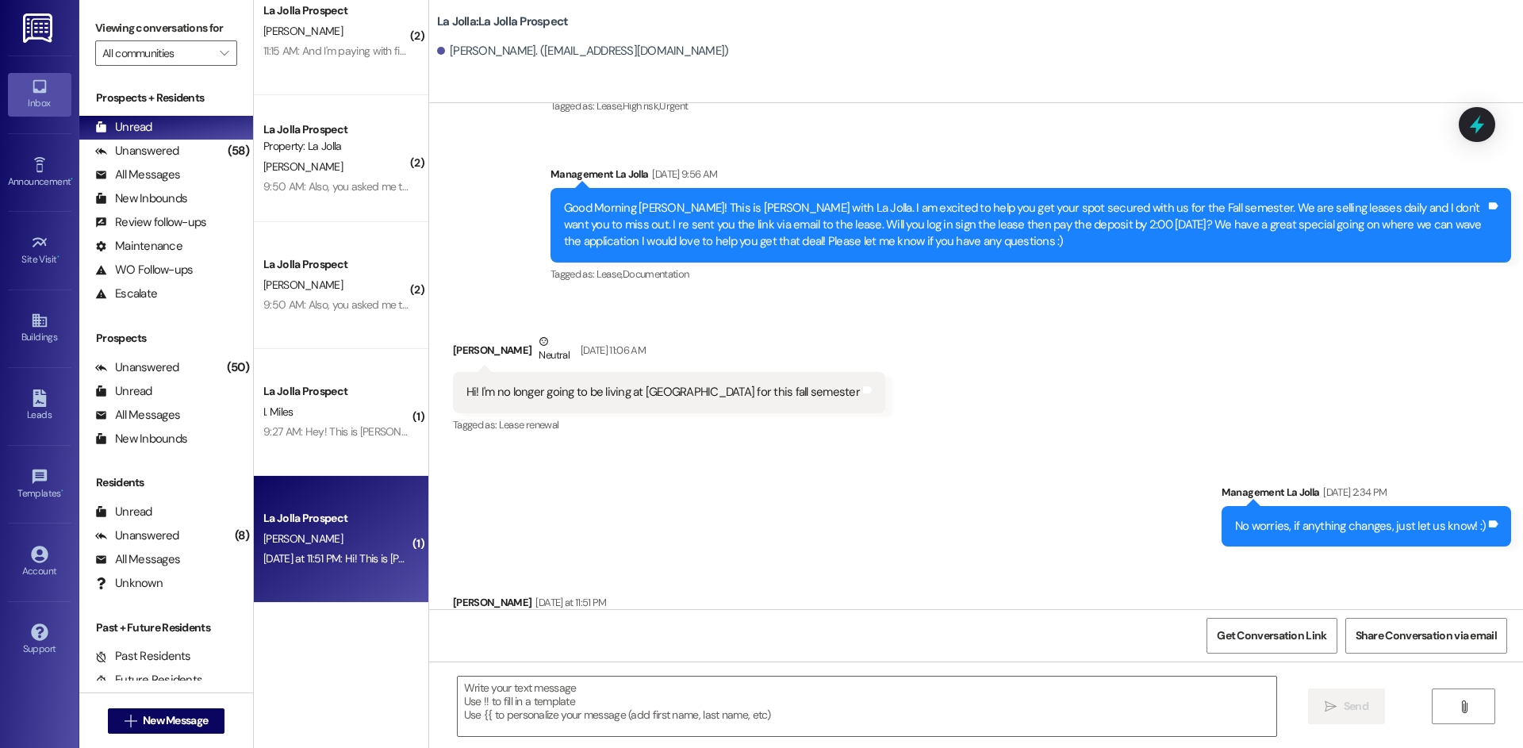
scroll to position [1449, 0]
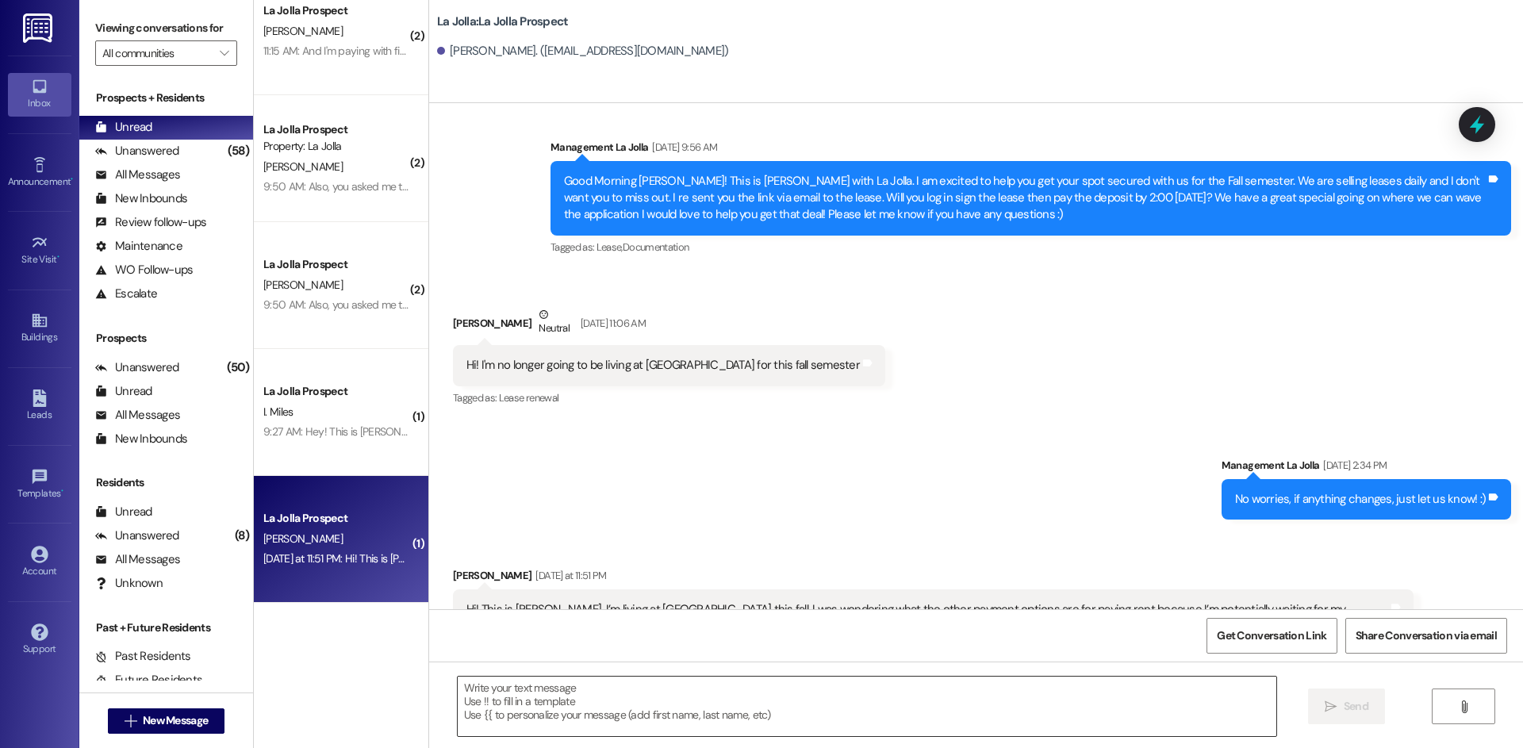
click at [470, 703] on textarea at bounding box center [867, 706] width 819 height 59
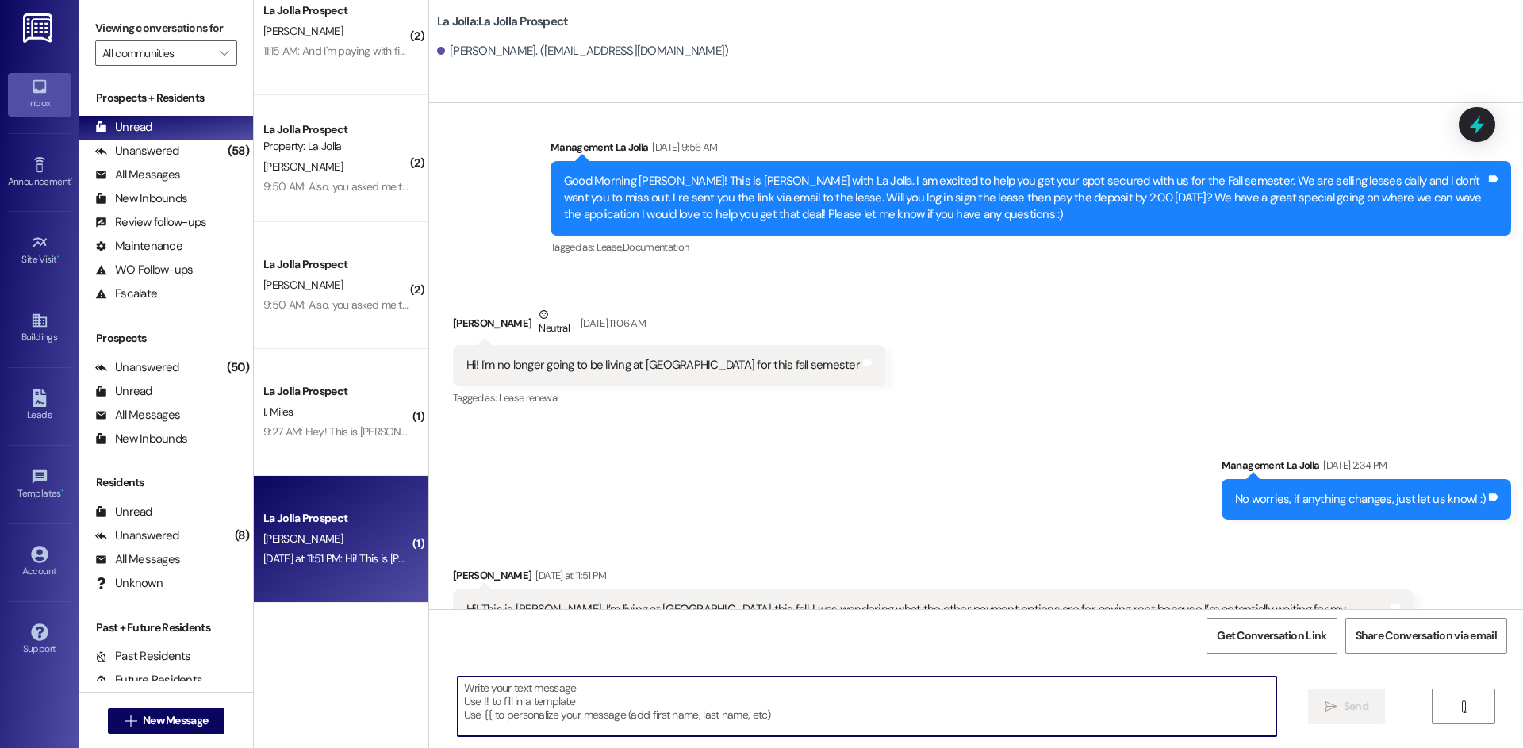
paste textarea "Hello! Yes I will put you on our list for a FAFSA payment plan. You will still …"
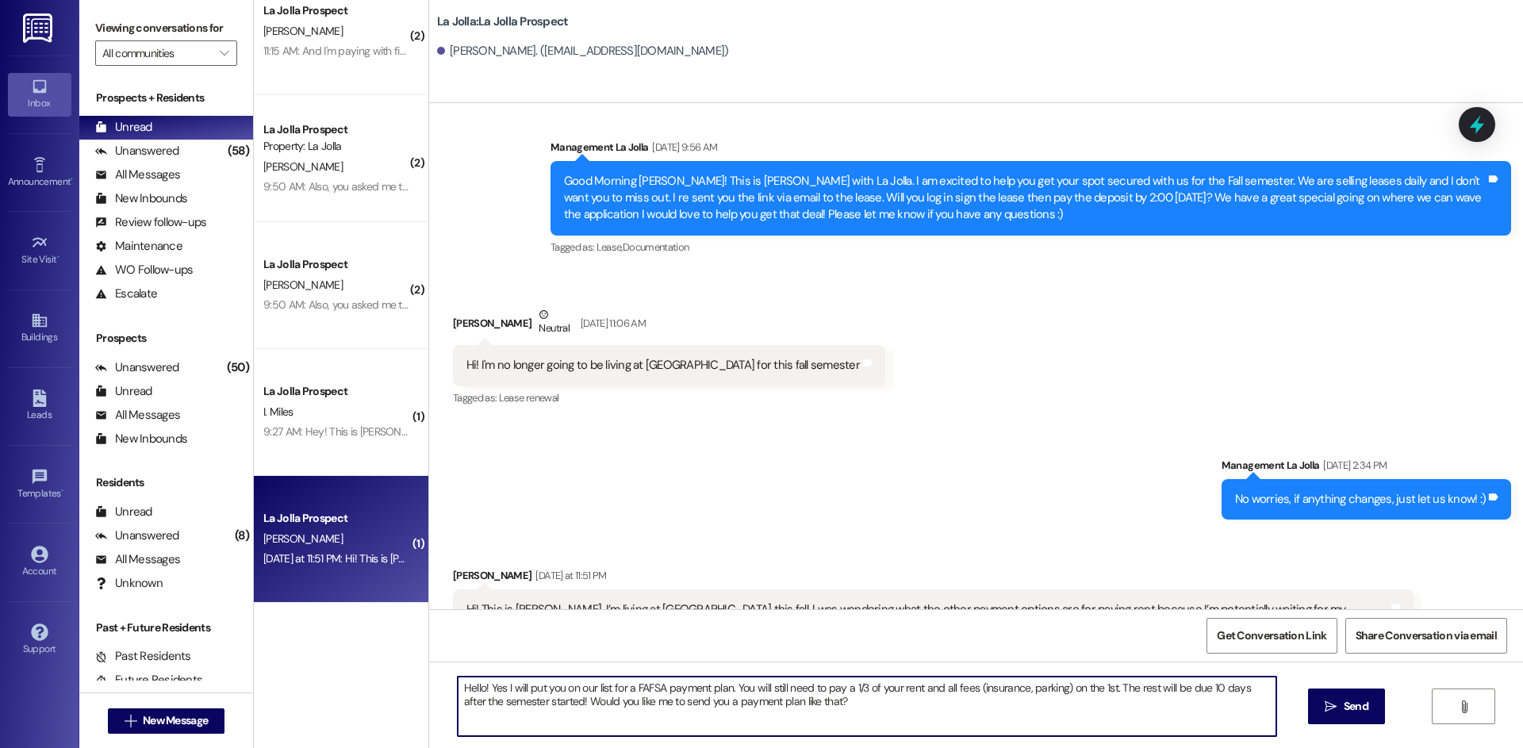
click at [839, 701] on textarea "Hello! Yes I will put you on our list for a FAFSA payment plan. You will still …" at bounding box center [867, 706] width 819 height 59
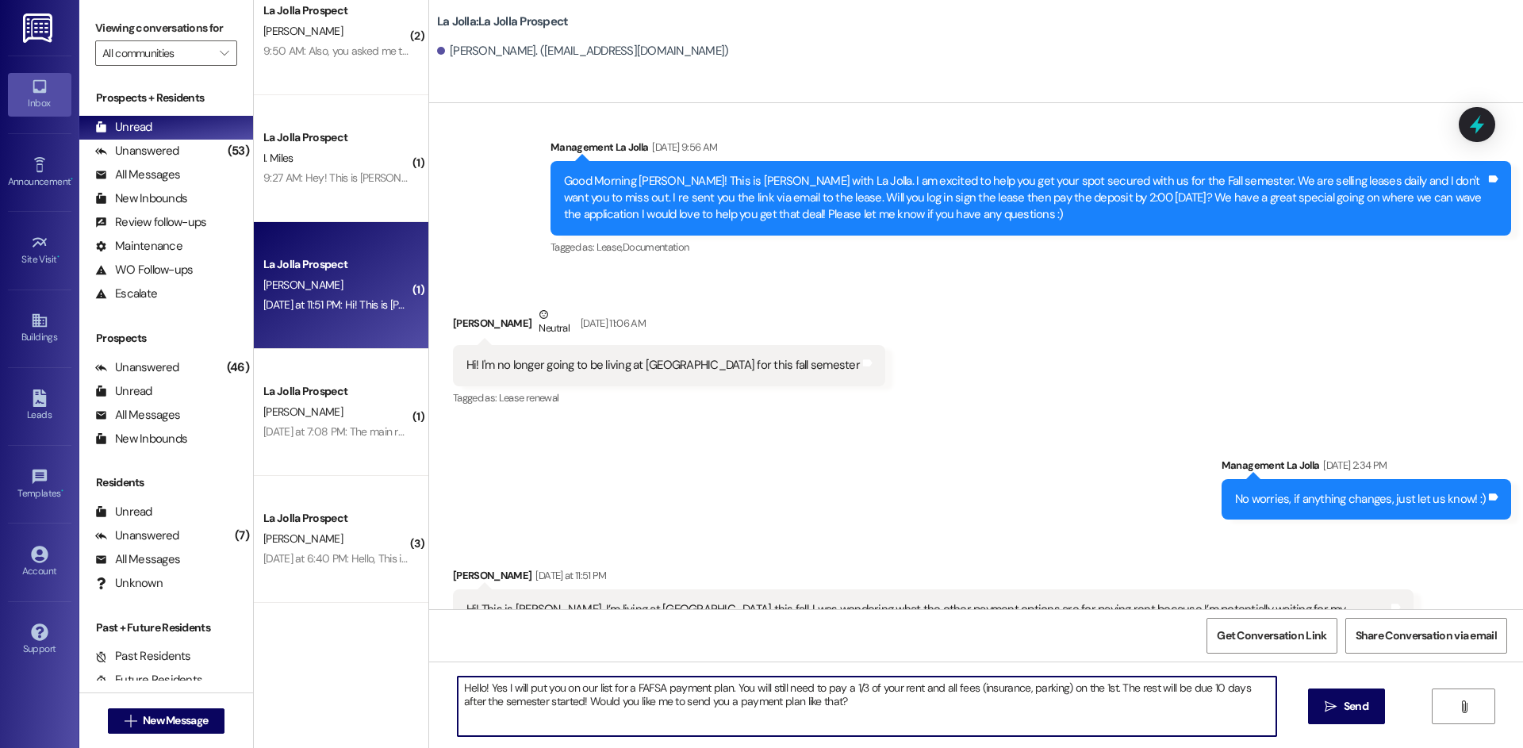
scroll to position [1046, 0]
click at [548, 709] on textarea "Hello! Yes I will put you on our list for a FAFSA payment plan. You will still …" at bounding box center [867, 706] width 819 height 59
type textarea "Hello! Yes I will put you on our list for a FAFSA payment plan. You will still …"
click at [1379, 707] on button " Send" at bounding box center [1346, 707] width 77 height 36
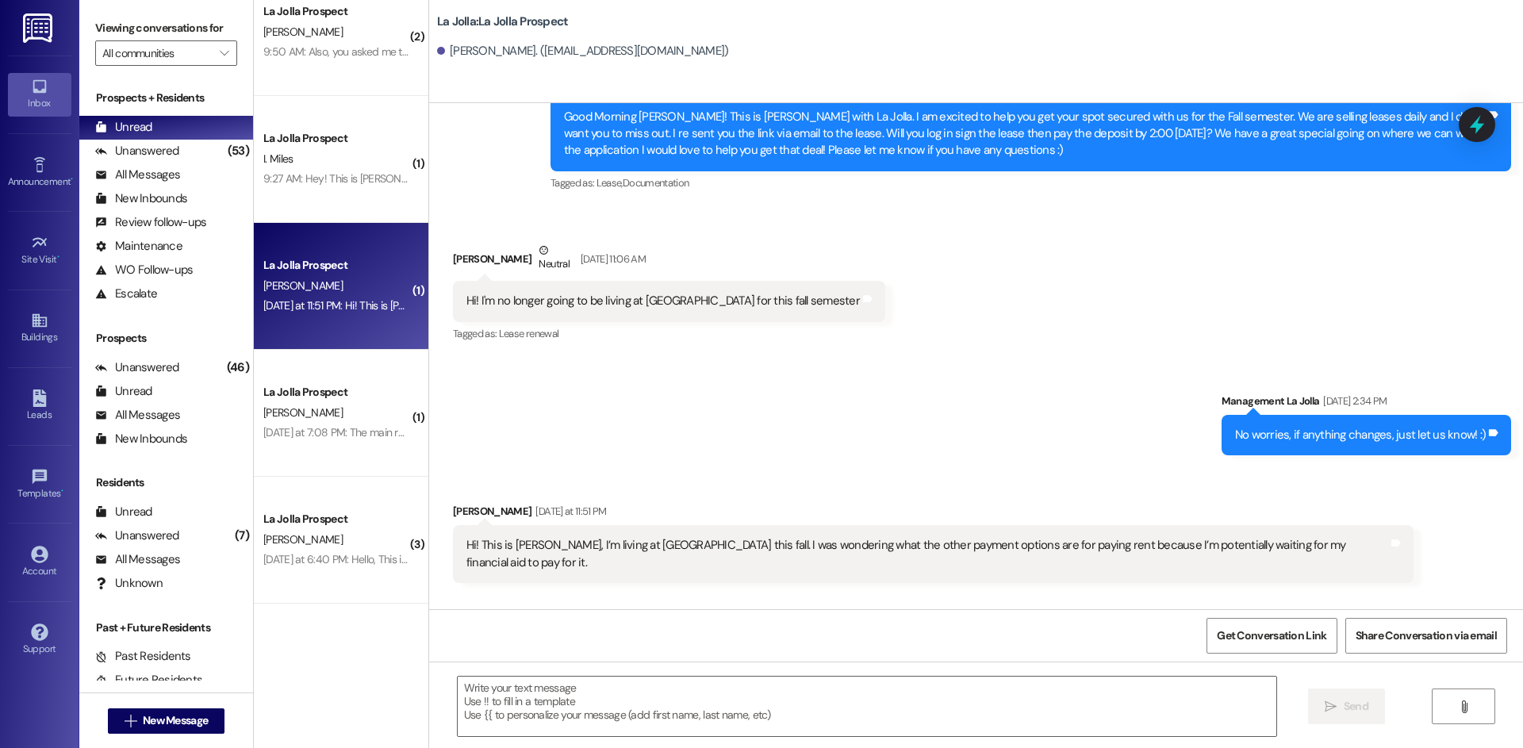
scroll to position [1576, 0]
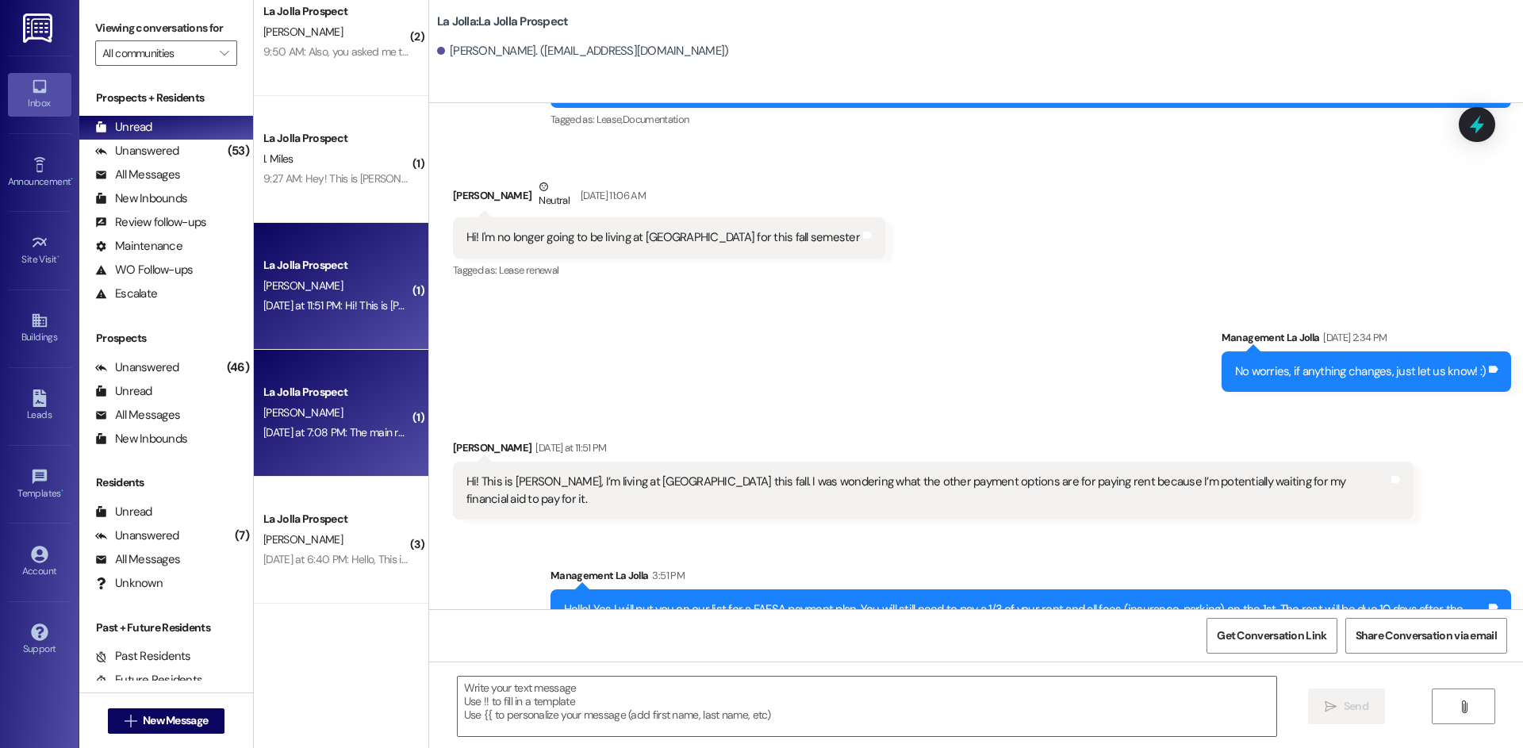
click at [336, 408] on div "[PERSON_NAME]" at bounding box center [337, 413] width 150 height 20
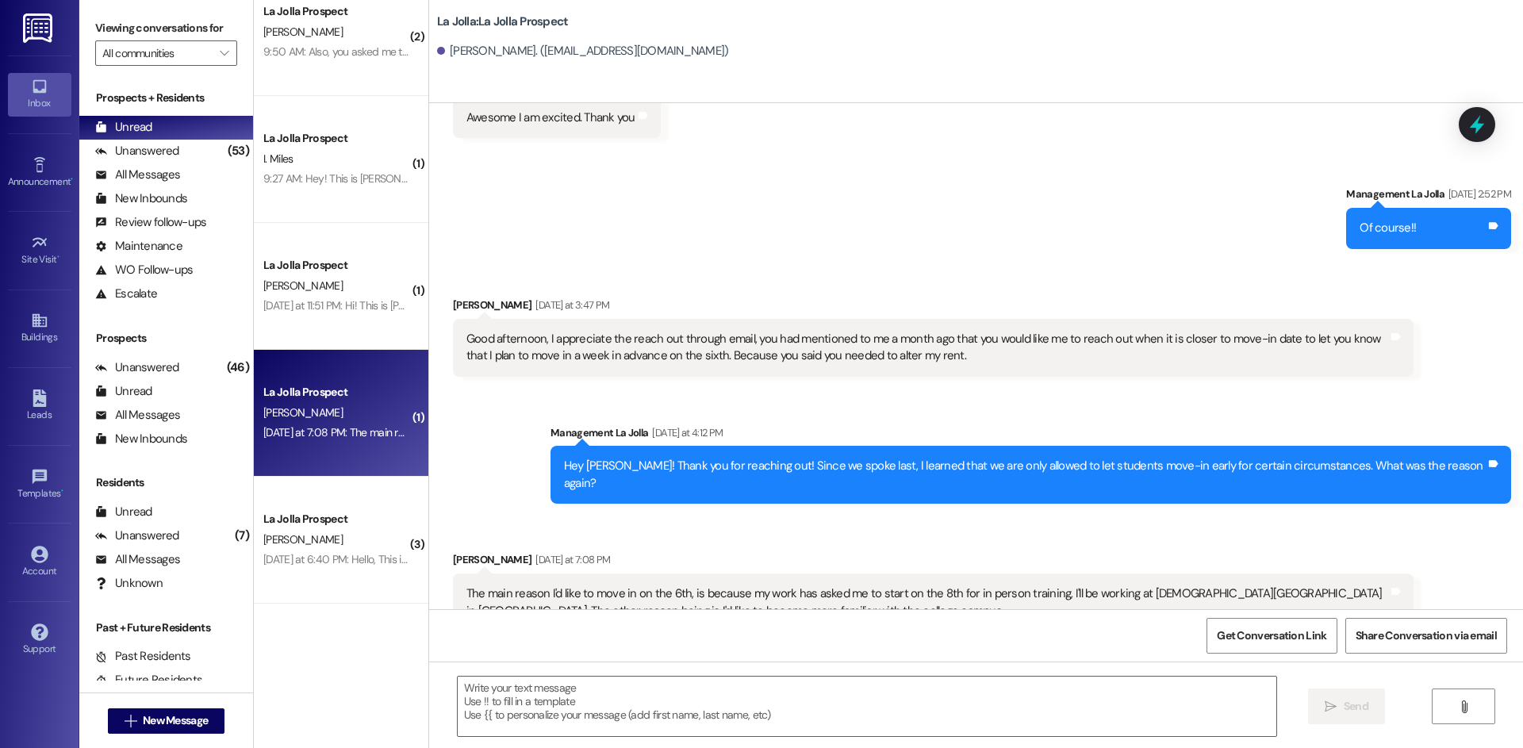
scroll to position [2062, 0]
click at [790, 708] on textarea at bounding box center [867, 706] width 819 height 59
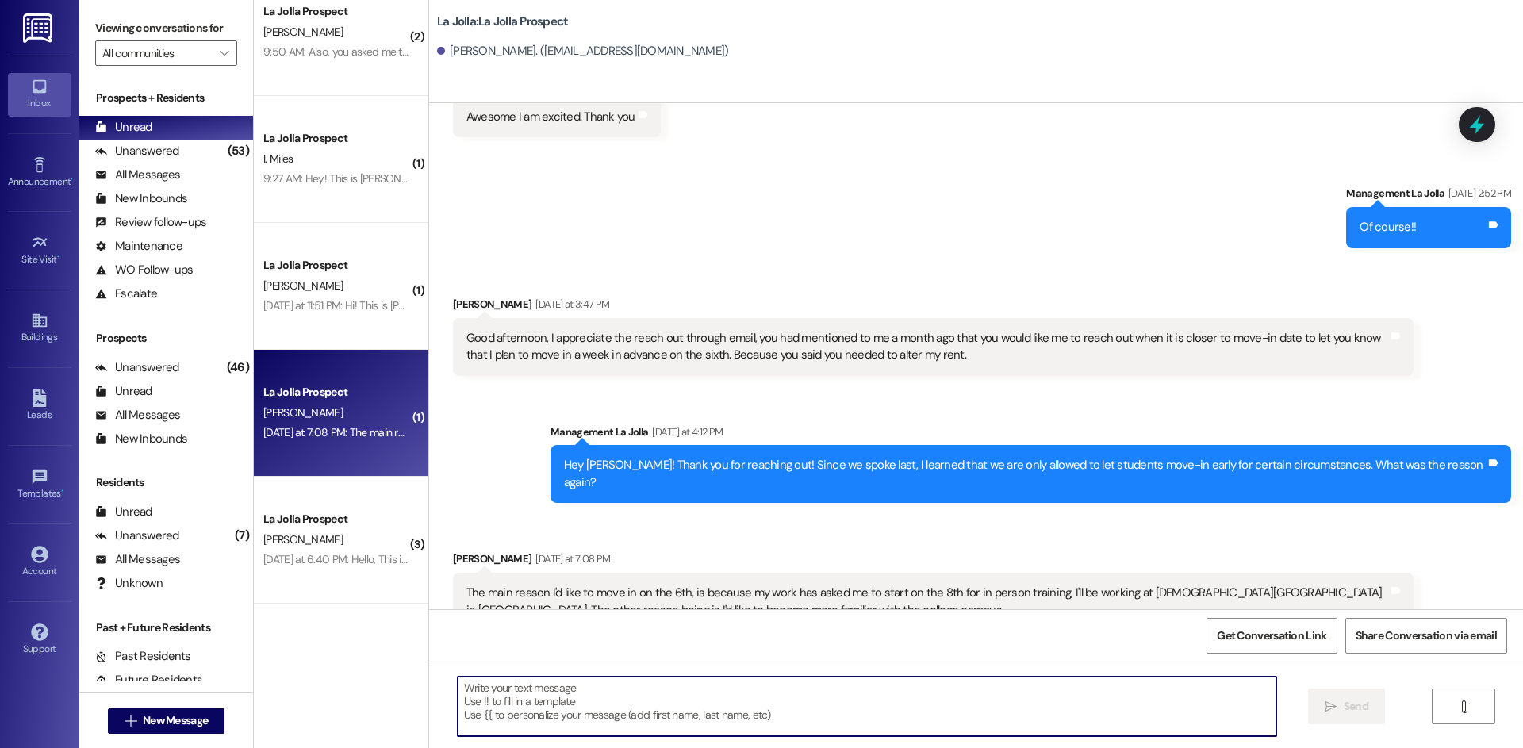
click at [734, 714] on textarea at bounding box center [867, 706] width 819 height 59
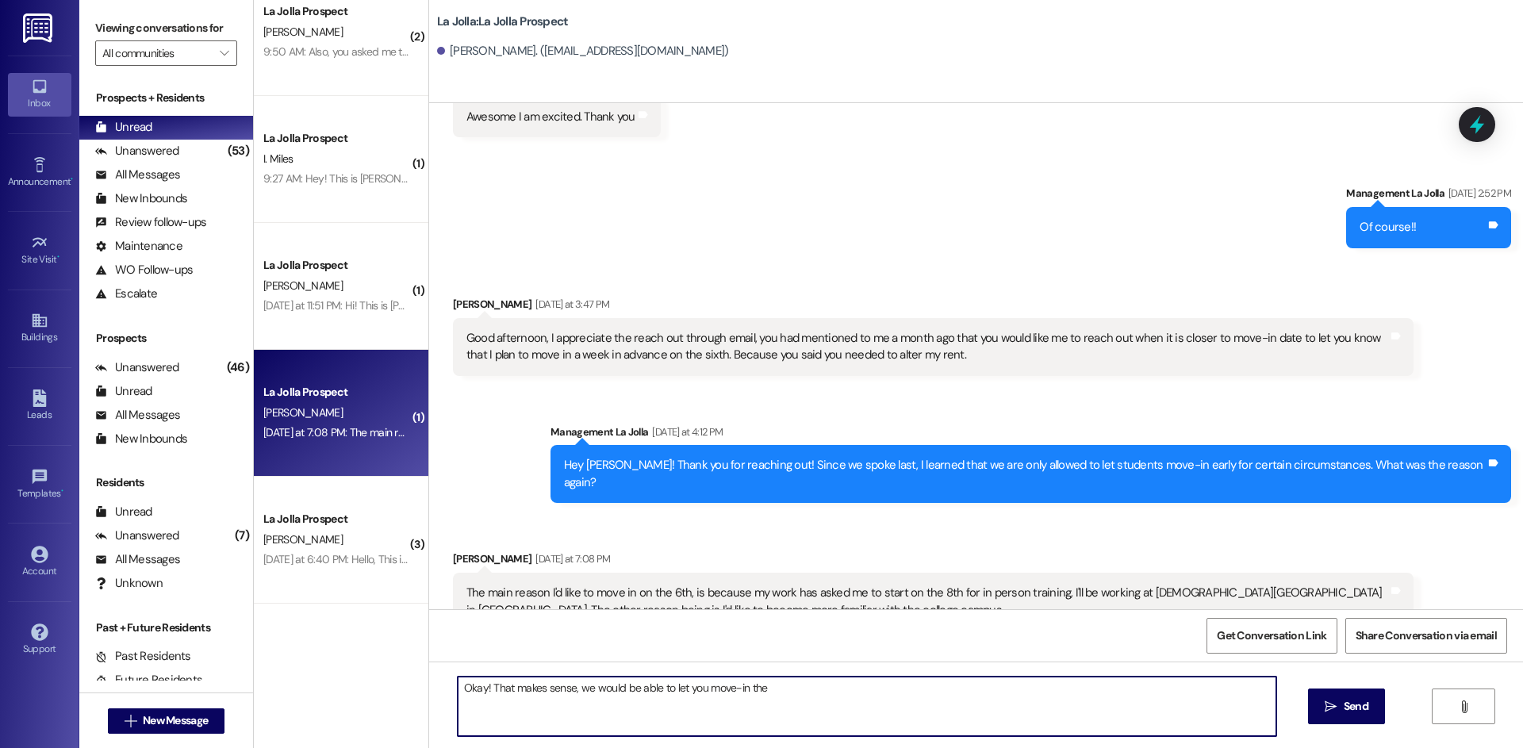
click at [807, 688] on textarea "Okay! That makes sense, we would be able to let you move-in the" at bounding box center [867, 706] width 819 height 59
type textarea "Okay! That makes sense, we would be able to let you move-in the 7th so you can …"
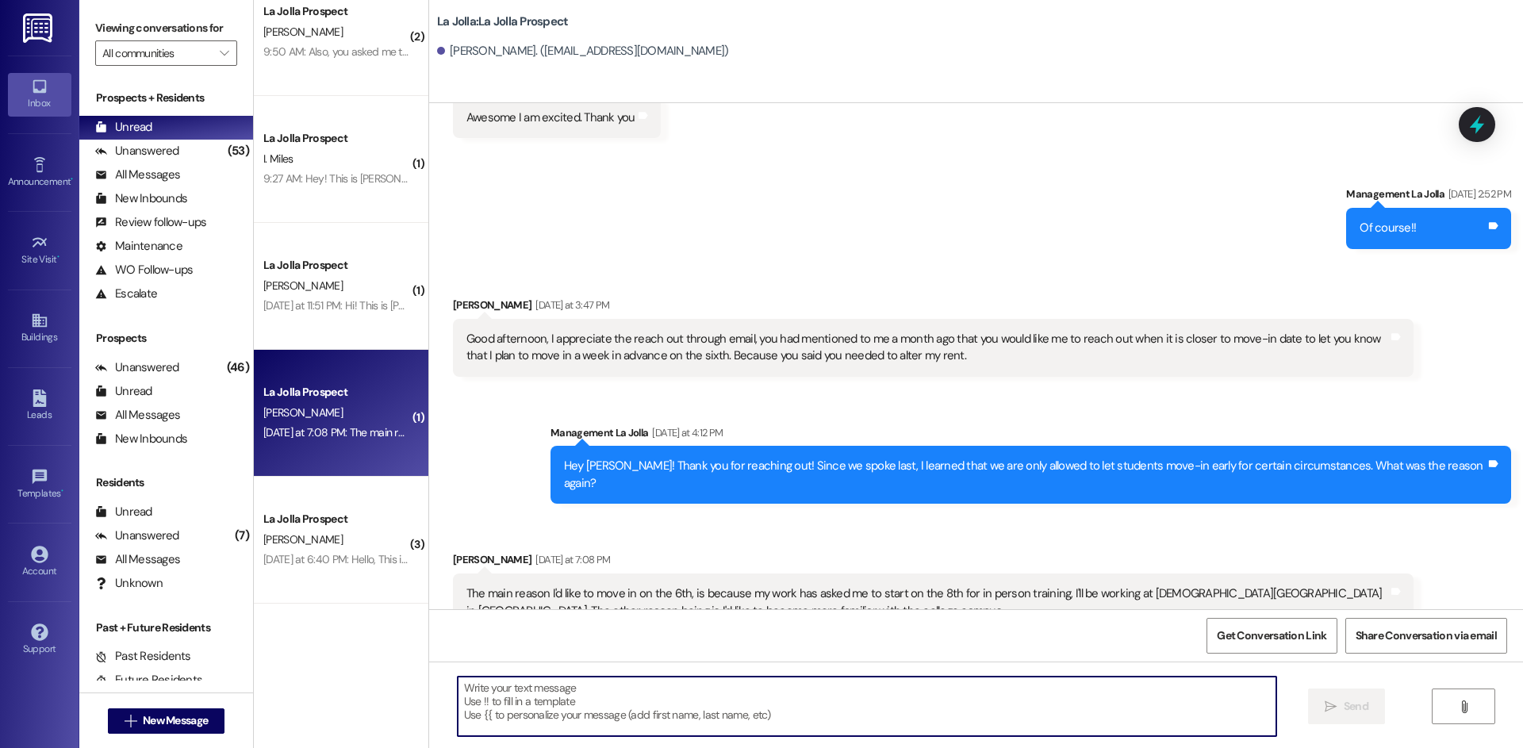
scroll to position [2173, 0]
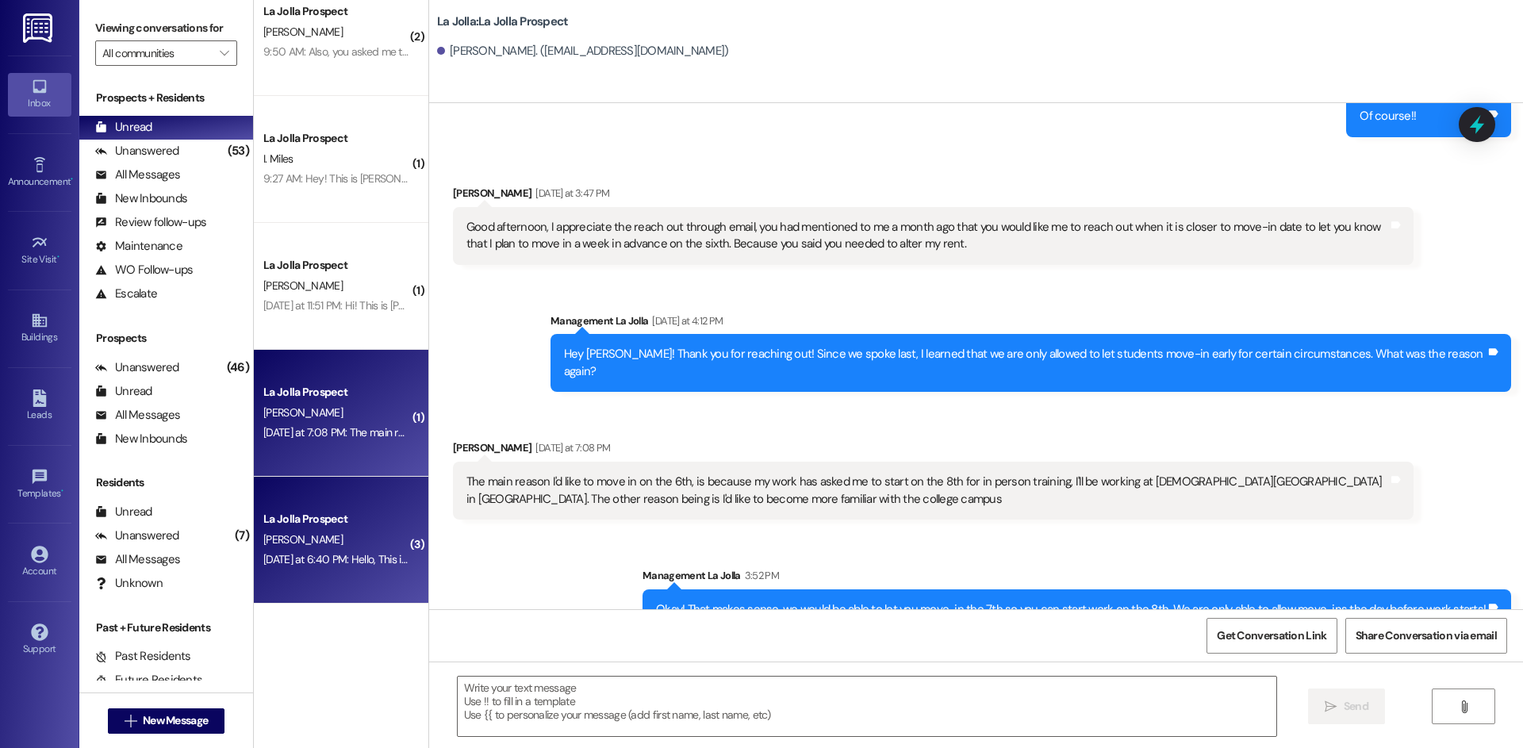
click at [338, 546] on div "[PERSON_NAME]" at bounding box center [337, 540] width 150 height 20
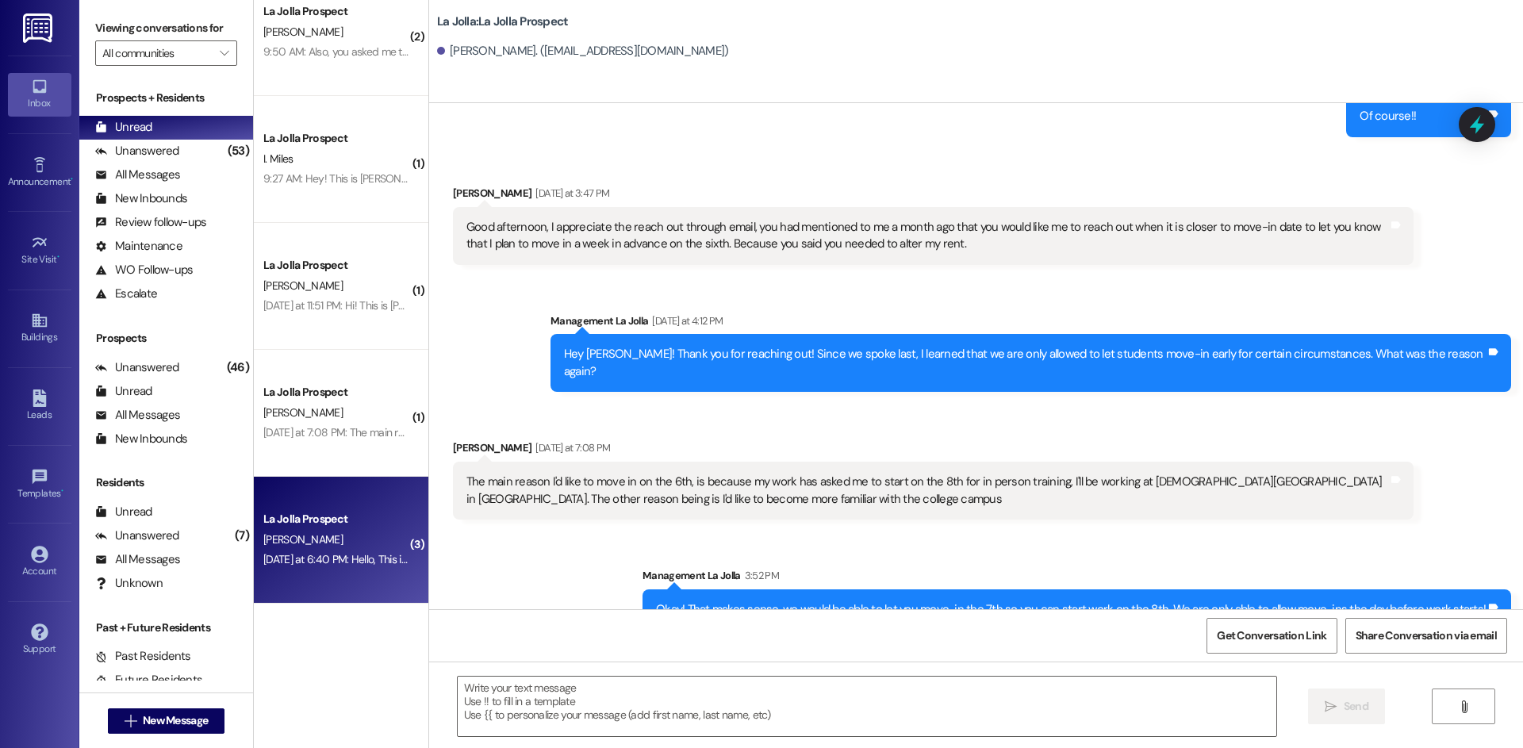
scroll to position [60, 0]
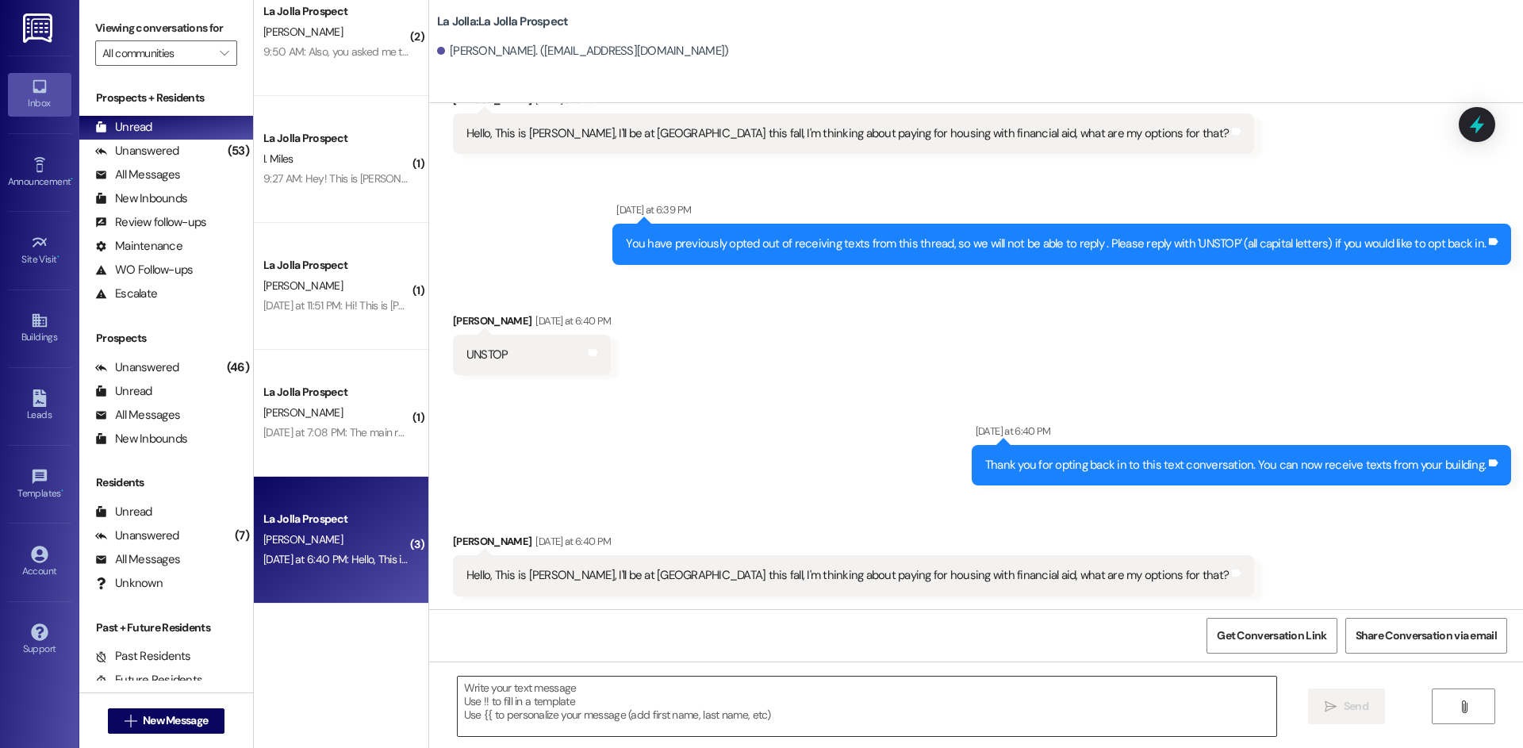
click at [478, 707] on textarea at bounding box center [867, 706] width 819 height 59
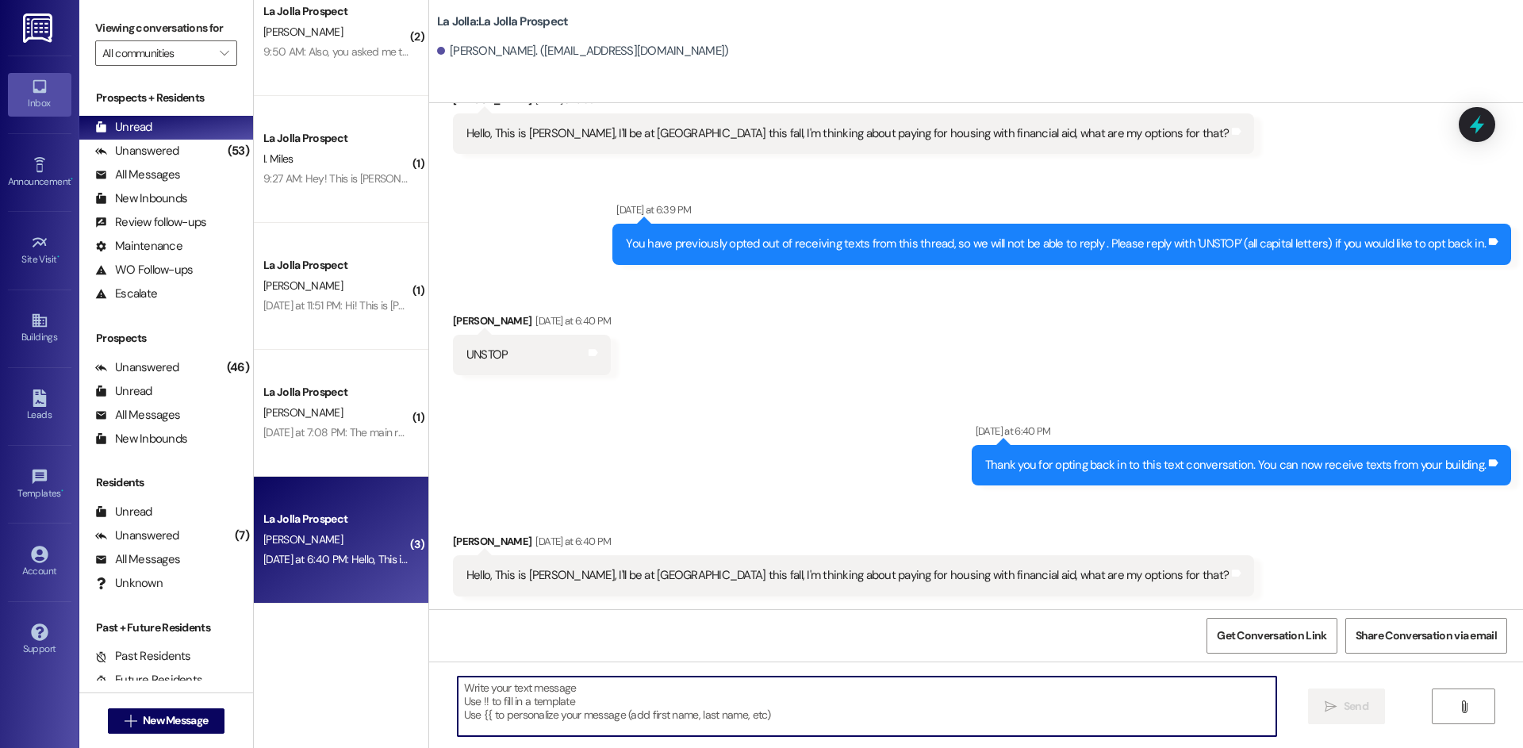
paste textarea "Hello! Yes I will put you on our list for a FAFSA payment plan. You will still …"
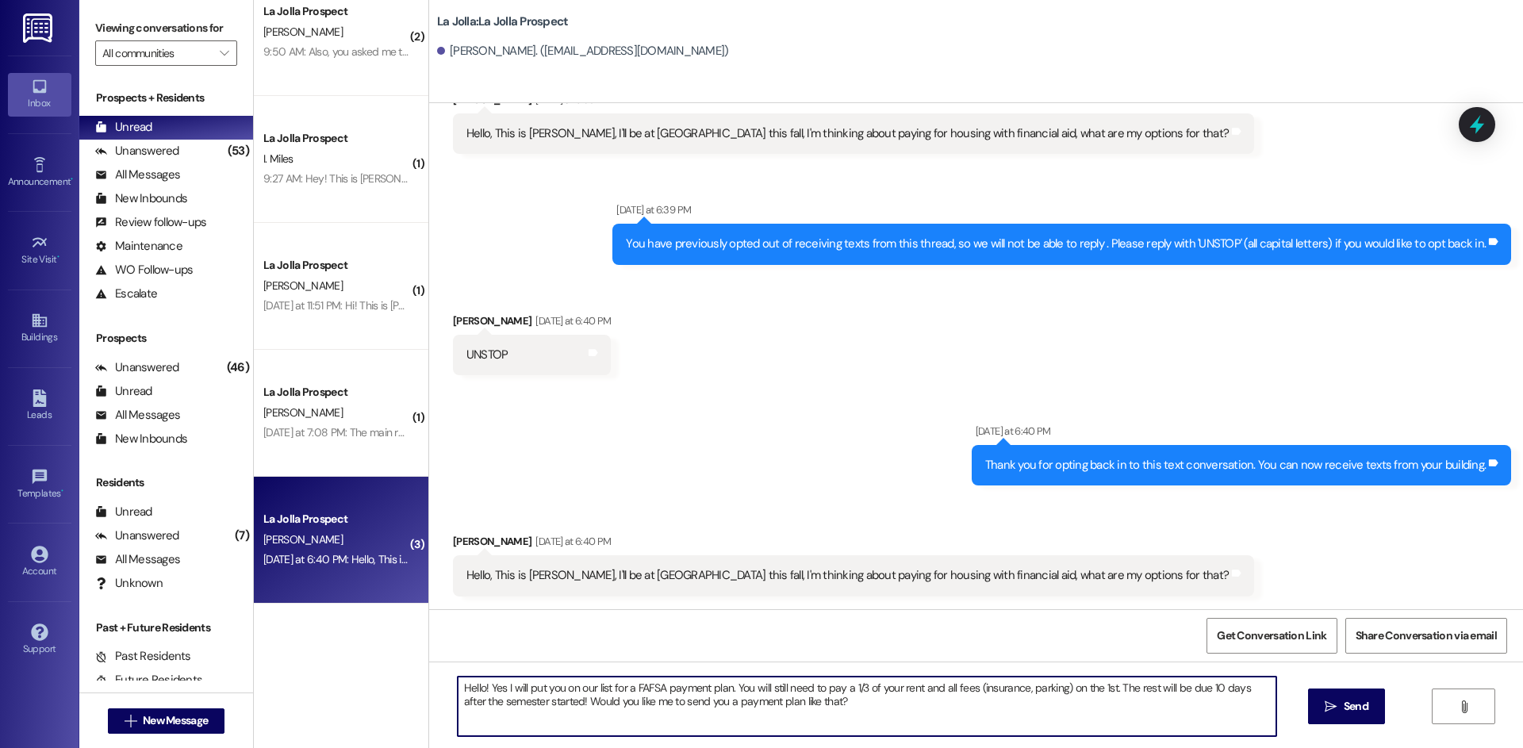
drag, startPoint x: 625, startPoint y: 686, endPoint x: 495, endPoint y: 690, distance: 130.2
click at [495, 690] on textarea "Hello! Yes I will put you on our list for a FAFSA payment plan. You will still …" at bounding box center [867, 706] width 819 height 59
type textarea "Hello! Yes we have a FAFSA payment plan. You will still need to pay a 1/3 of yo…"
click at [1317, 703] on button " Send" at bounding box center [1346, 707] width 77 height 36
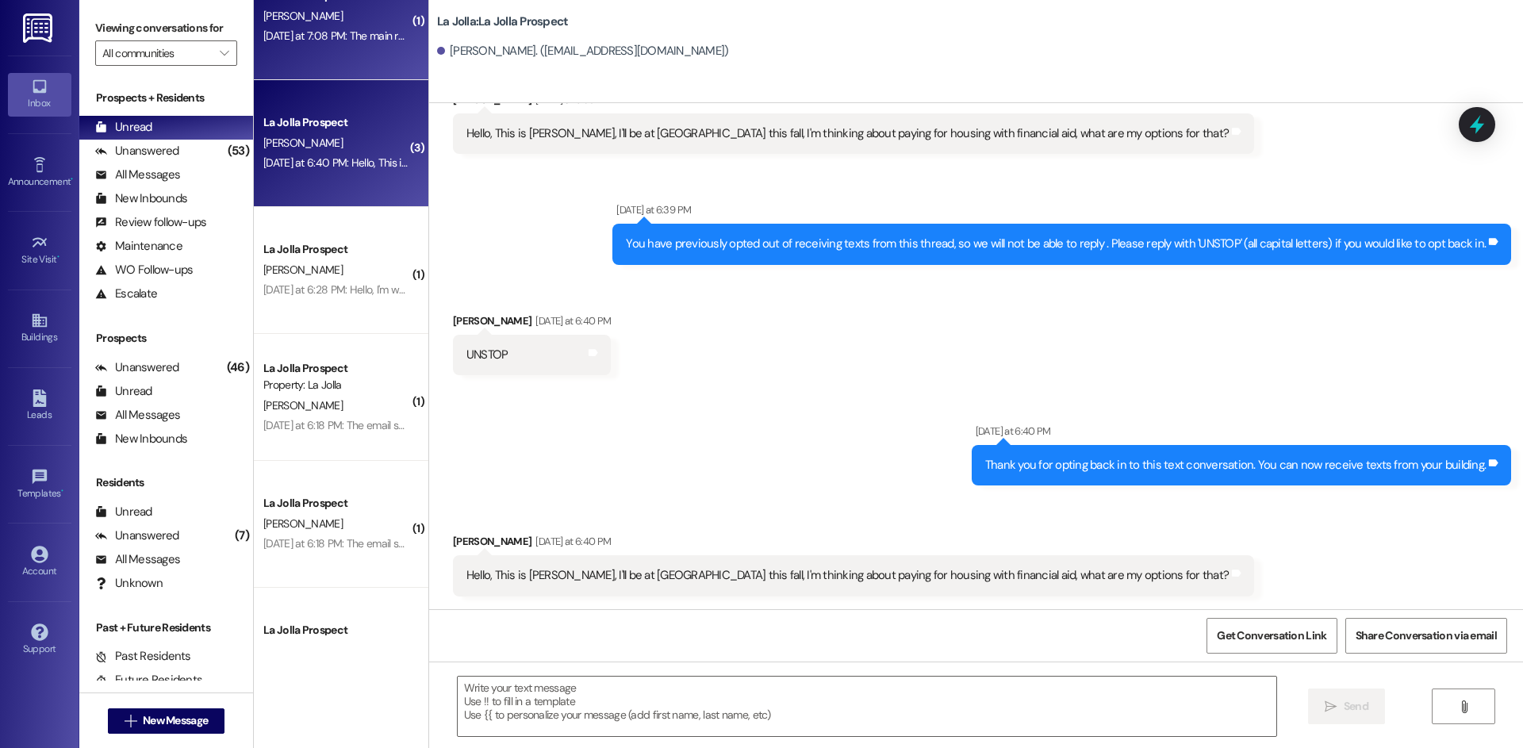
scroll to position [1522, 0]
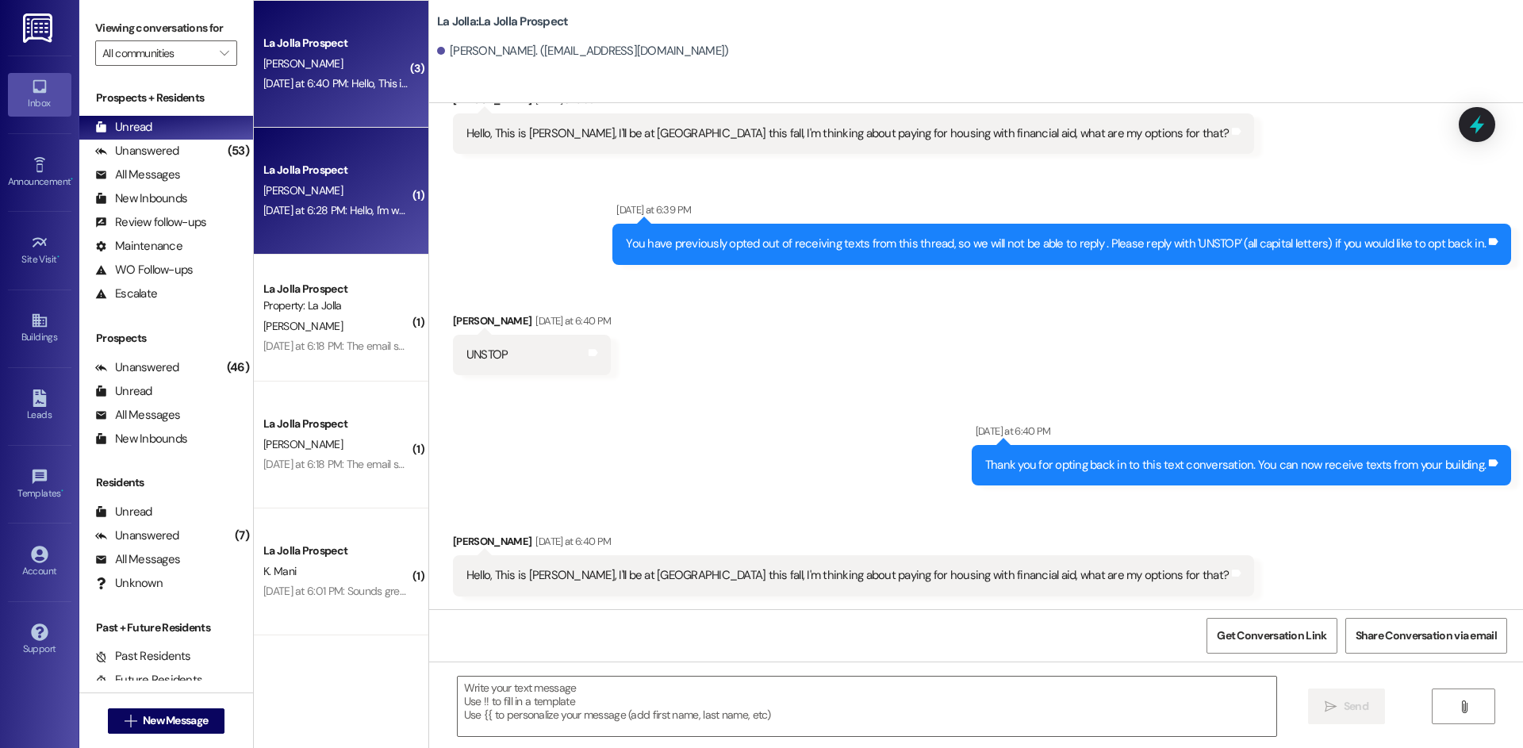
click at [336, 178] on div "La Jolla Prospect" at bounding box center [336, 170] width 147 height 17
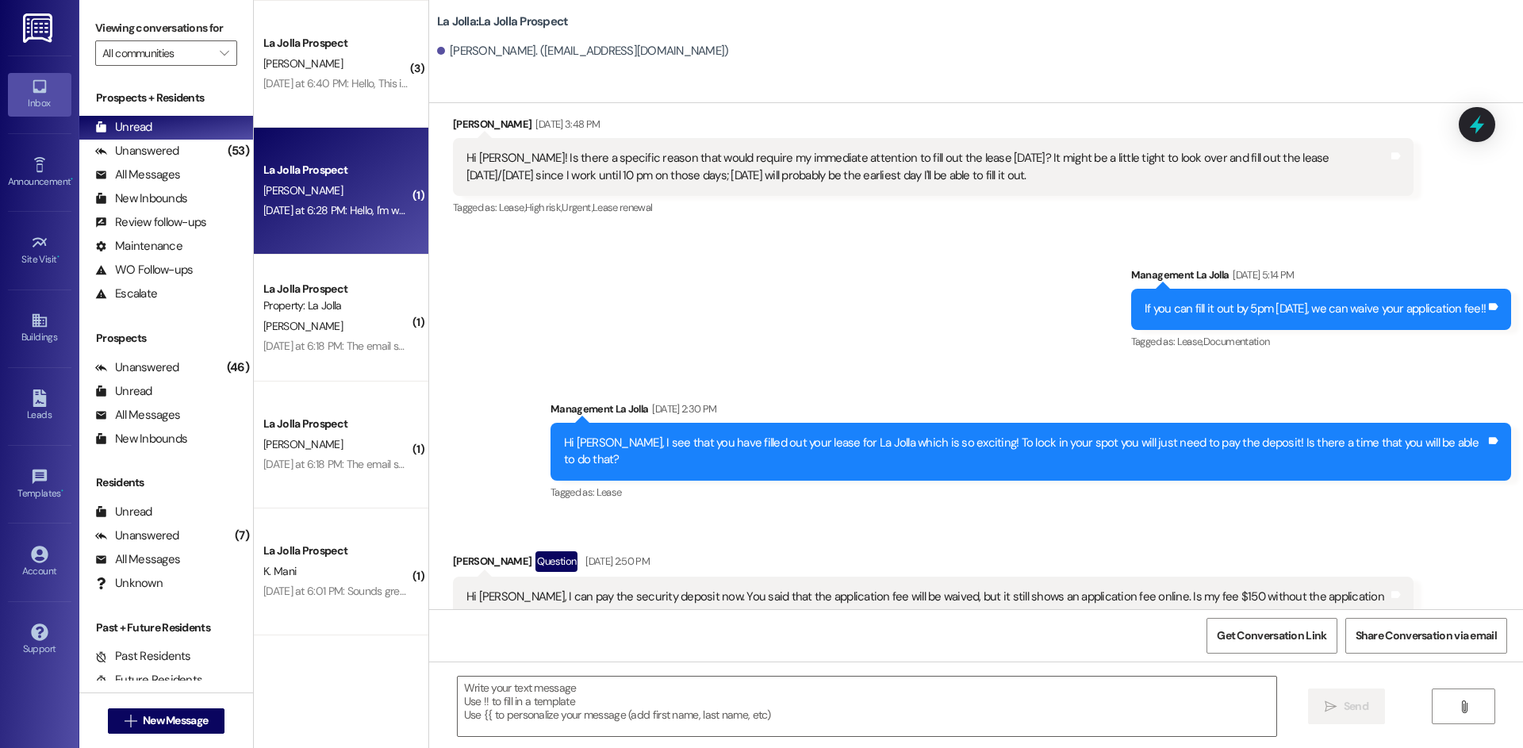
scroll to position [341, 0]
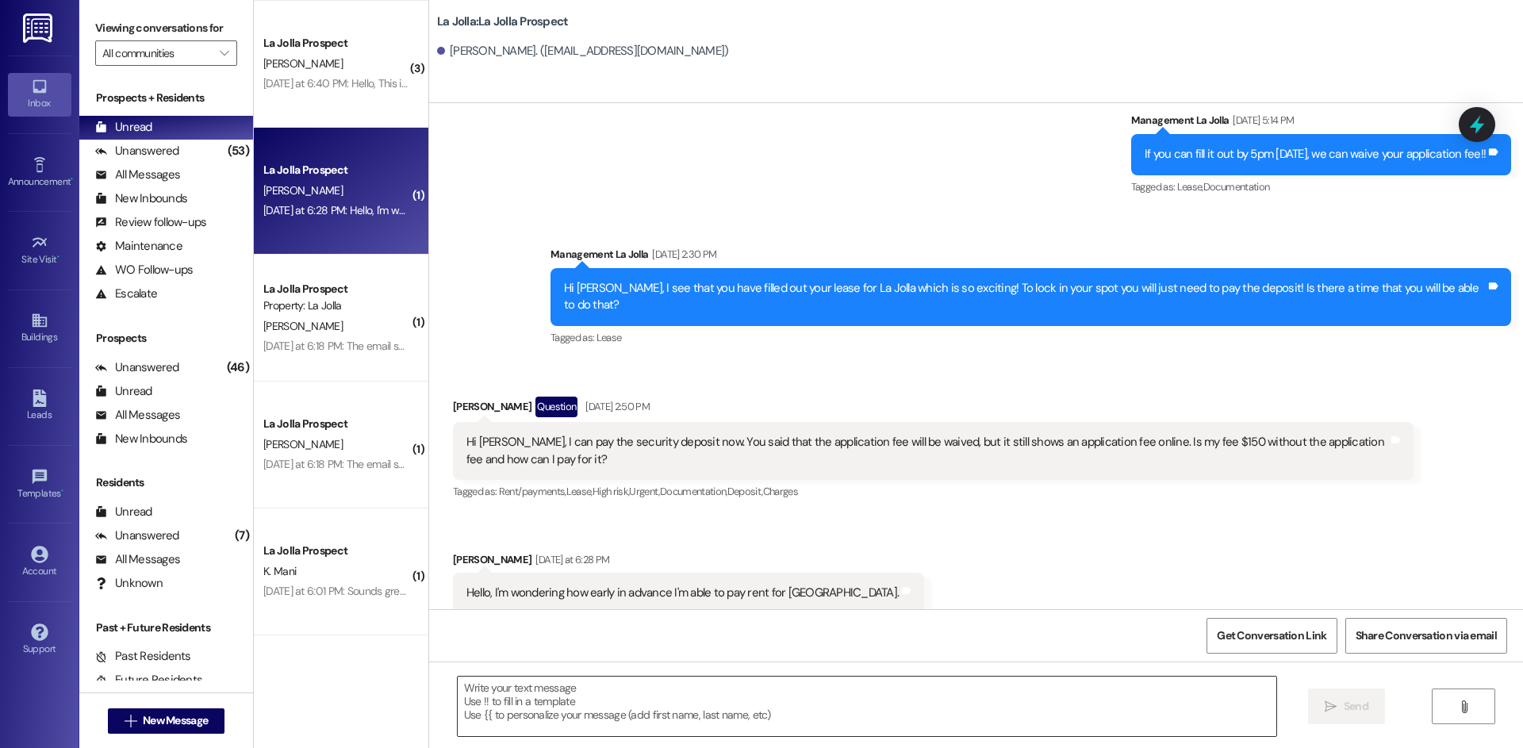
click at [670, 722] on textarea at bounding box center [867, 706] width 819 height 59
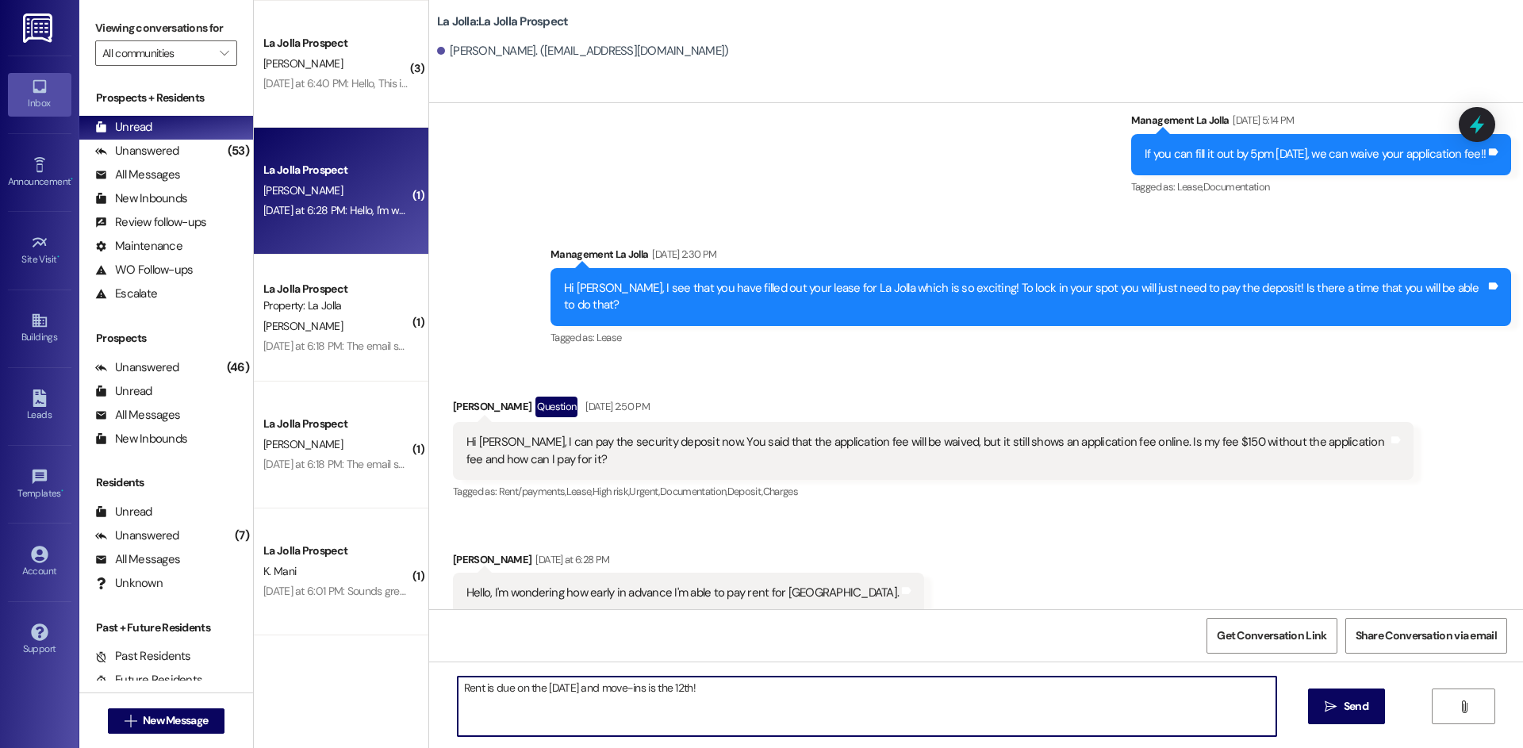
click at [458, 689] on textarea "Rent is due on the [DATE] and move-ins is the 12th!" at bounding box center [867, 706] width 819 height 59
type textarea "Hello! Rent is due on the [DATE] and move-ins is the 12th!"
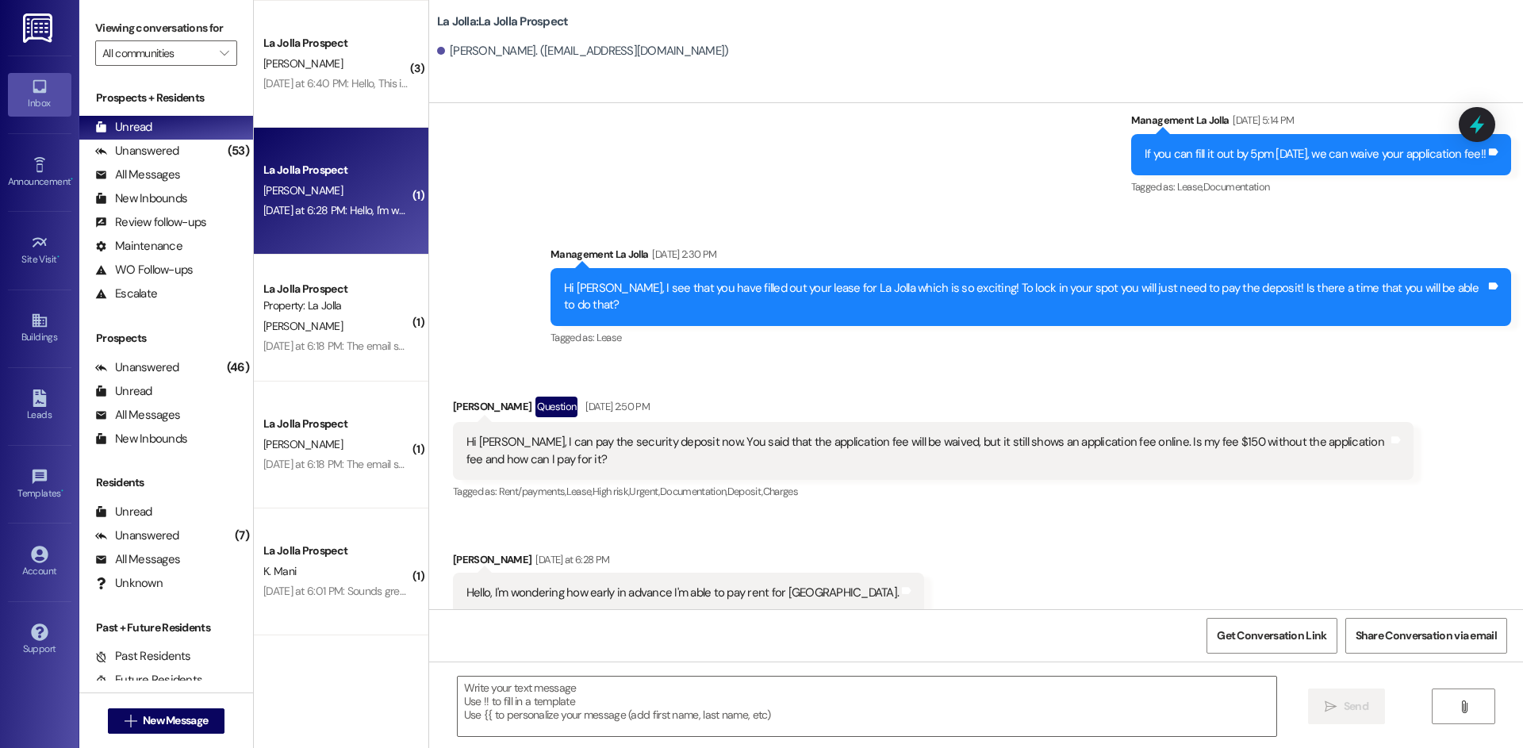
scroll to position [452, 0]
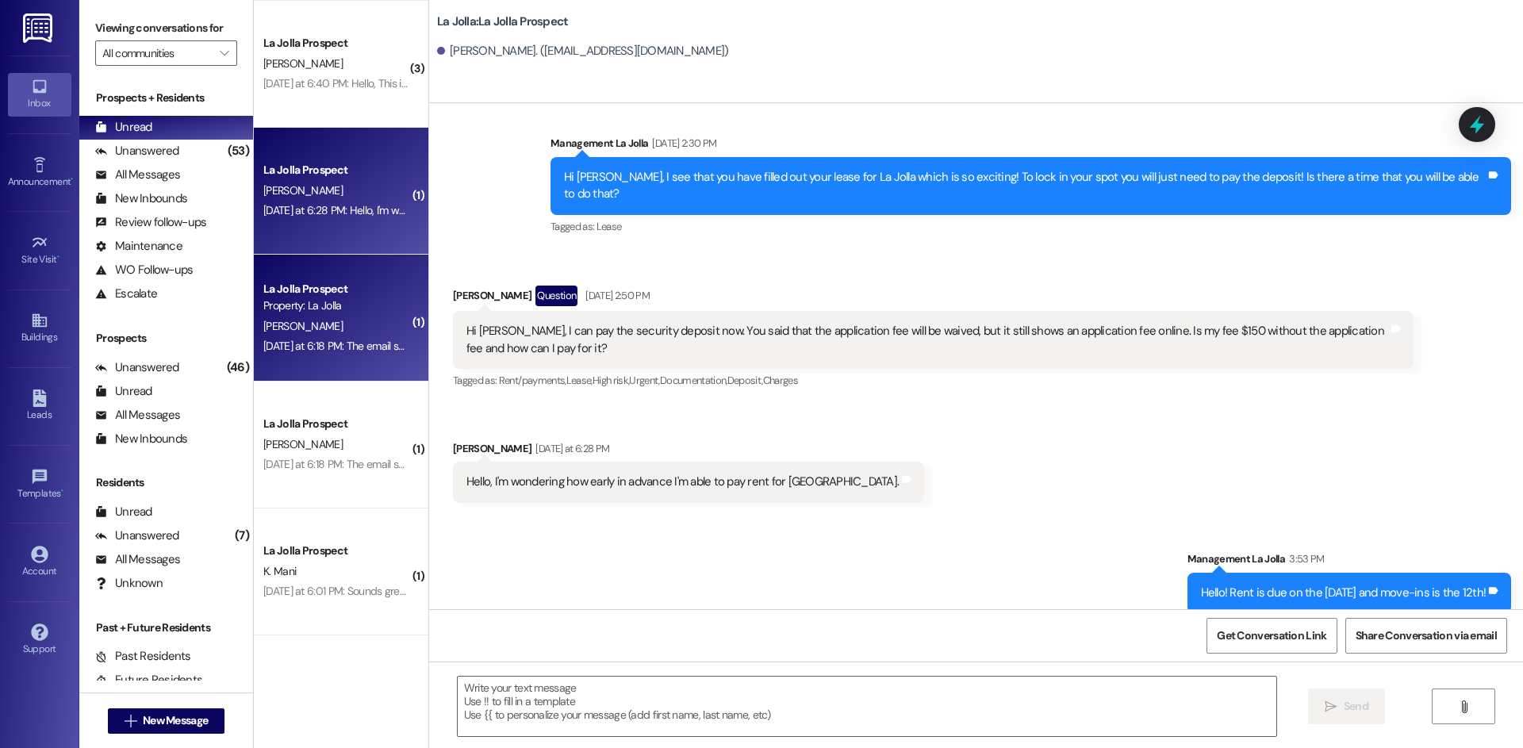
click at [337, 363] on div "La Jolla Prospect Property: La [PERSON_NAME] [DATE] at 6:18 PM: The email said …" at bounding box center [341, 318] width 175 height 127
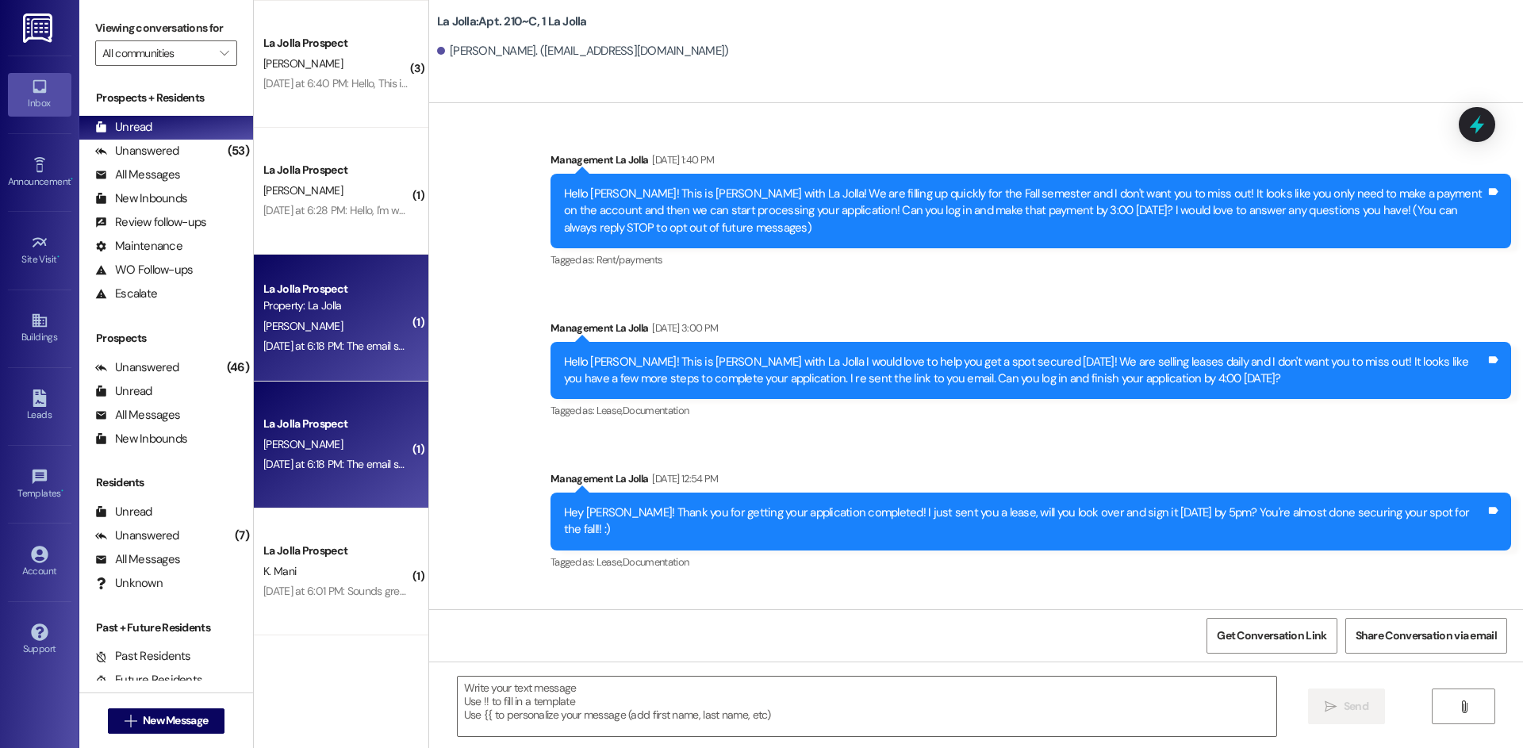
scroll to position [24307, 0]
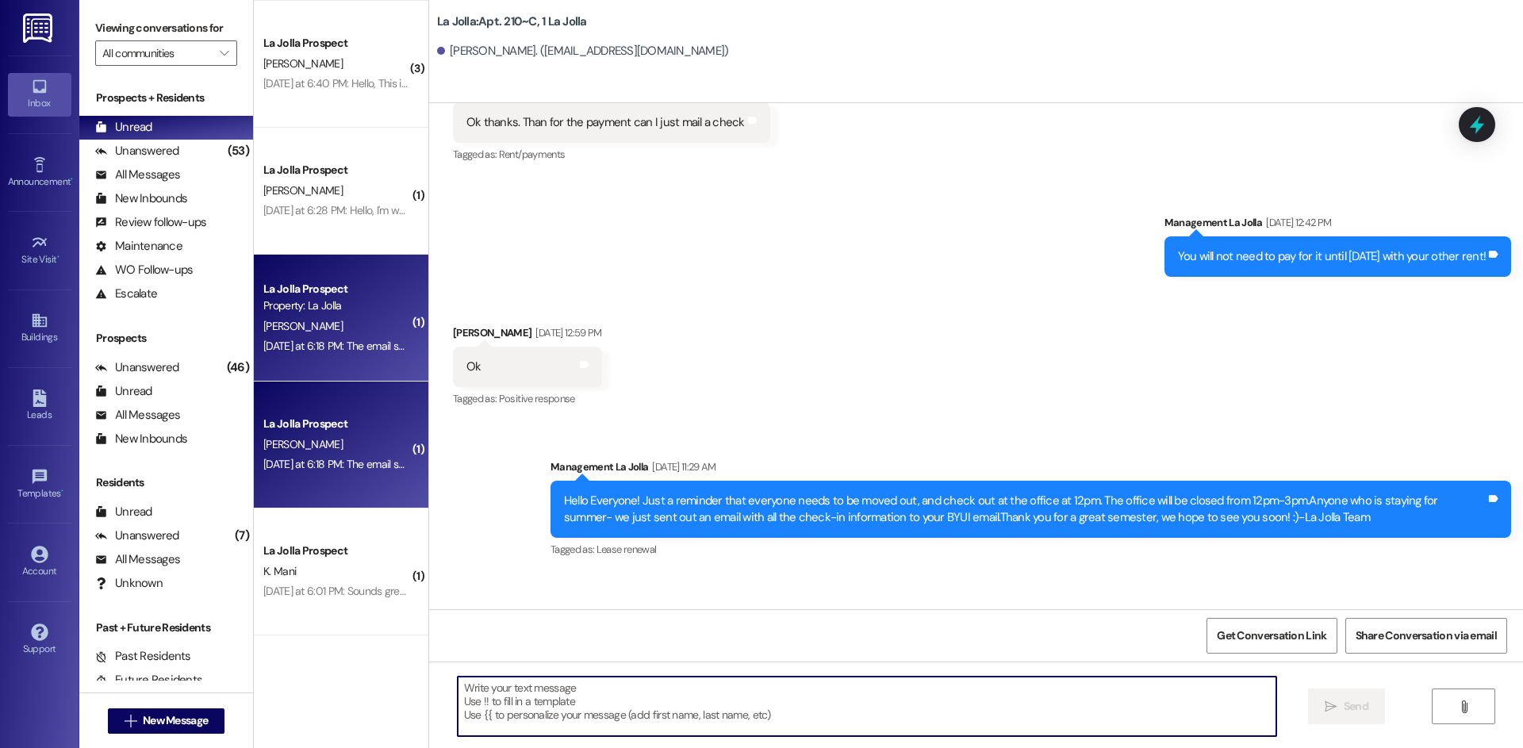
click at [676, 700] on textarea at bounding box center [867, 706] width 819 height 59
click at [709, 574] on div "Received via SMS [PERSON_NAME] Question [DATE] at 6:18 PM The email said that w…" at bounding box center [976, 642] width 1094 height 137
click at [693, 705] on textarea at bounding box center [867, 706] width 819 height 59
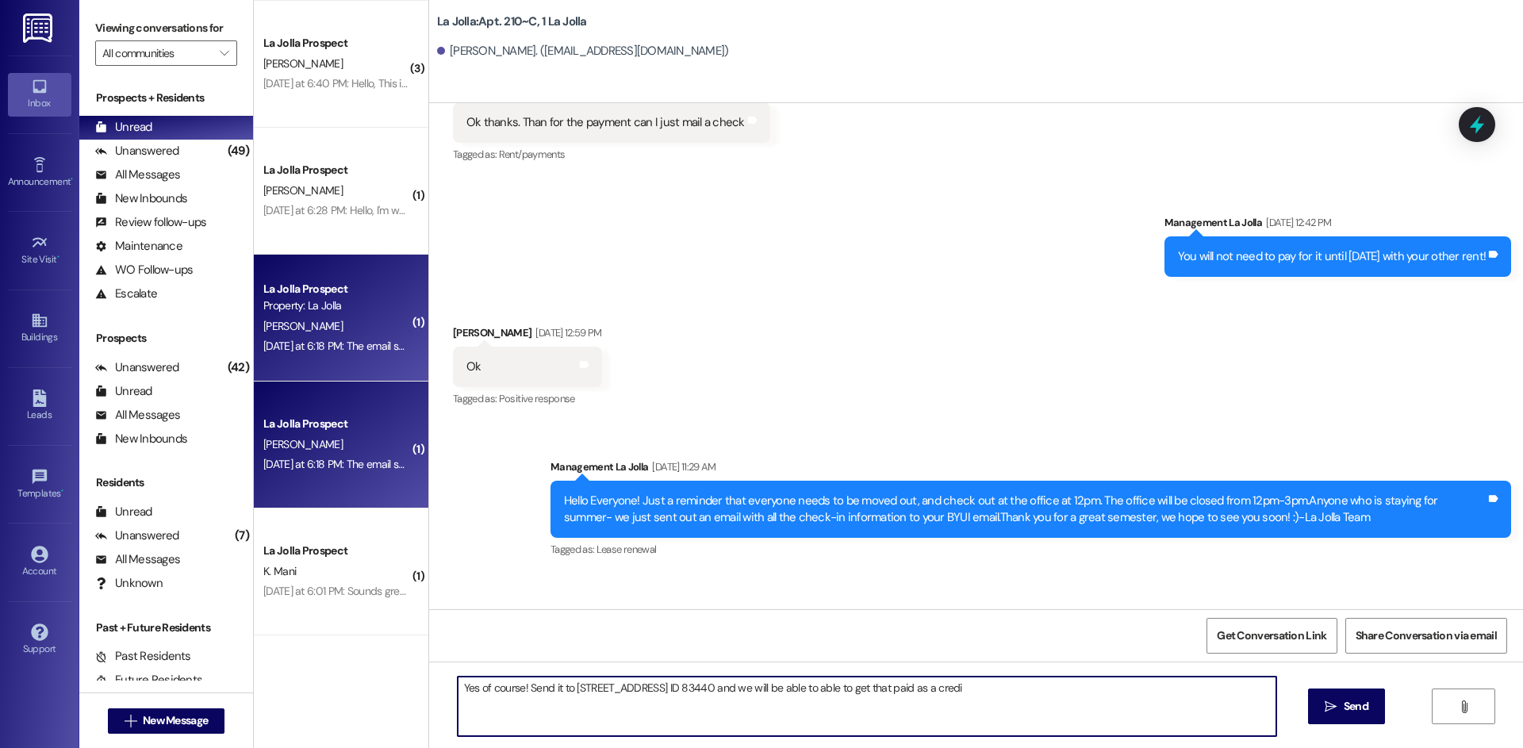
type textarea "Yes of course! Send it to [STREET_ADDRESS] ID 83440 and we will be able to able…"
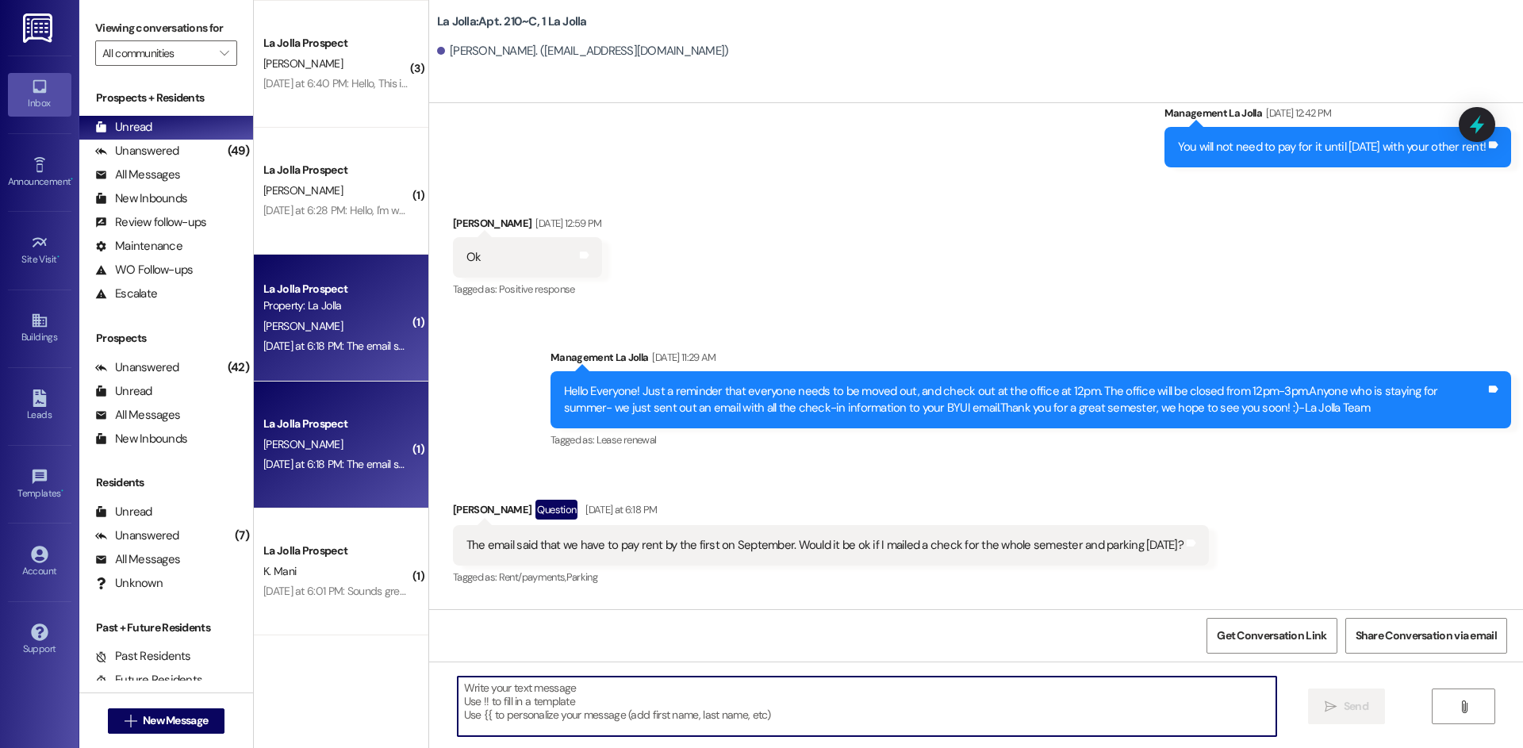
scroll to position [24417, 0]
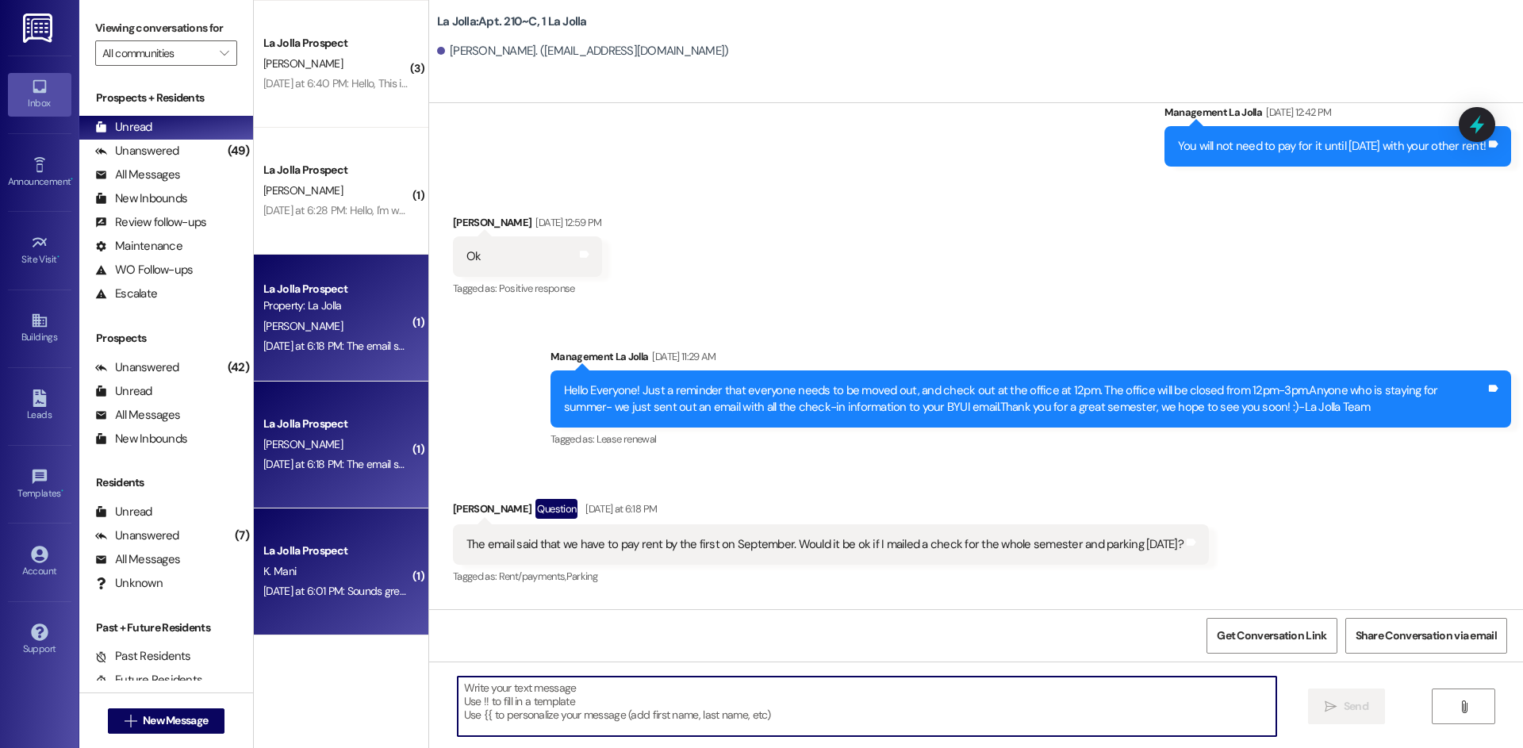
click at [321, 572] on div "K. Mani" at bounding box center [337, 572] width 150 height 20
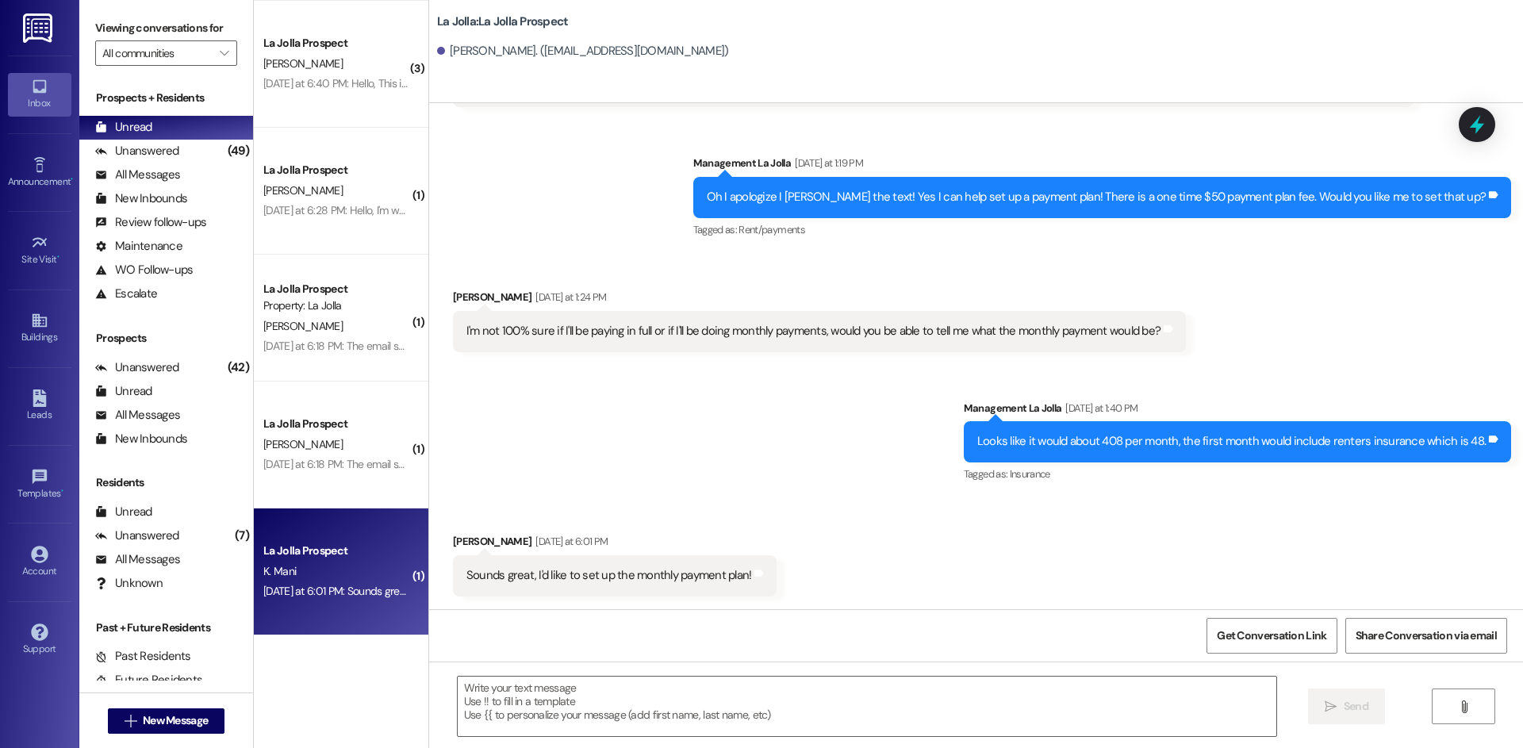
scroll to position [589, 0]
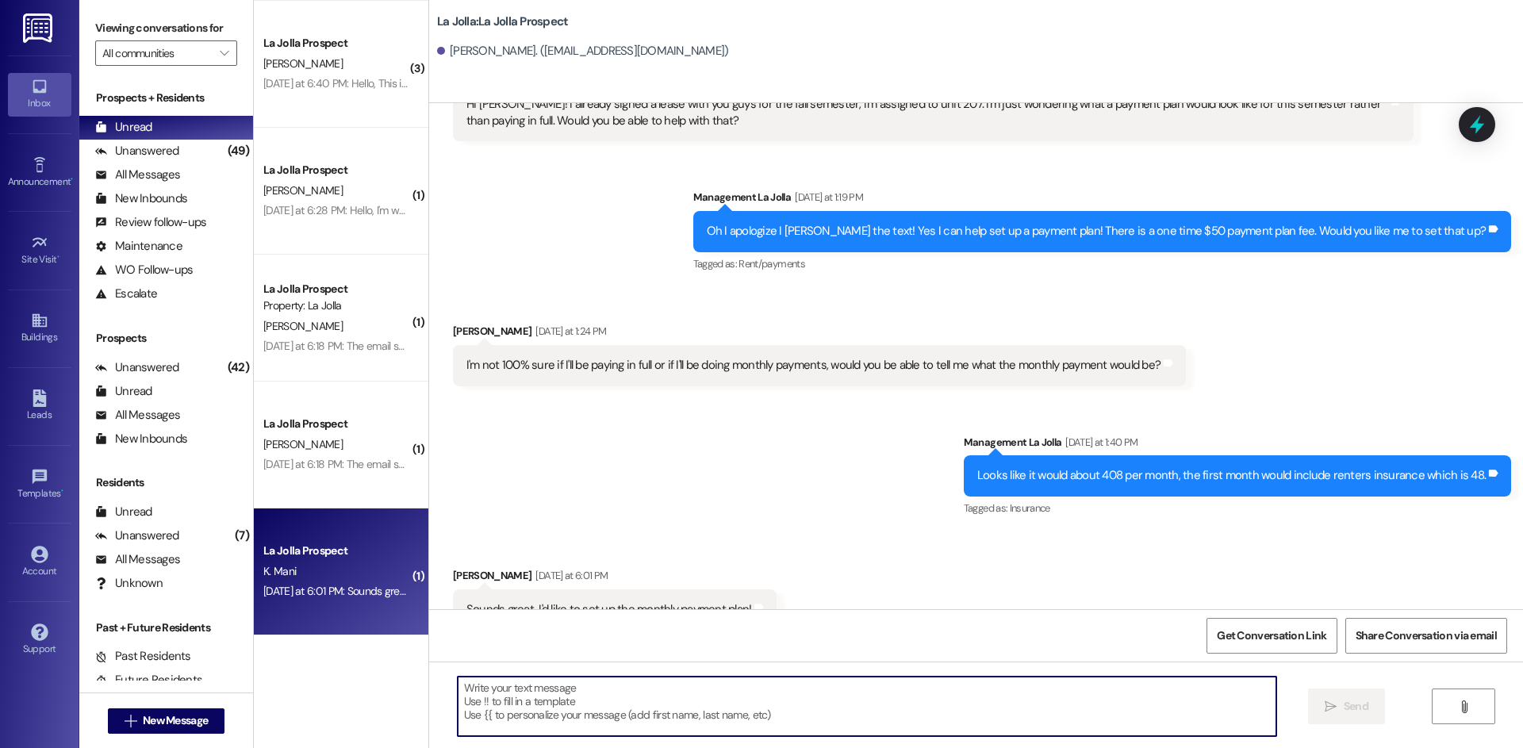
click at [566, 695] on textarea at bounding box center [867, 706] width 819 height 59
click at [715, 693] on textarea "Okay awesome," at bounding box center [867, 706] width 819 height 59
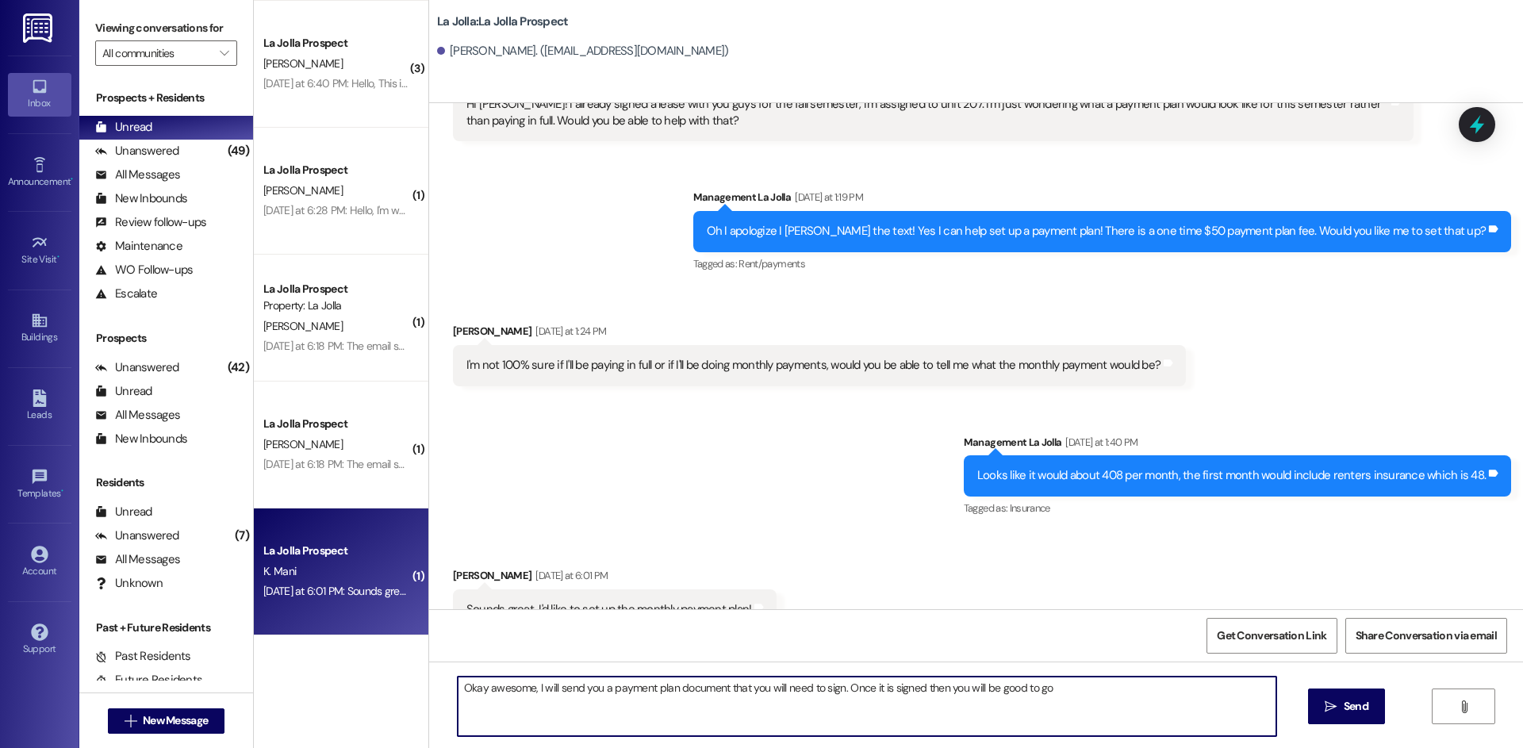
type textarea "Okay awesome, I will send you a payment plan document that you will need to sig…"
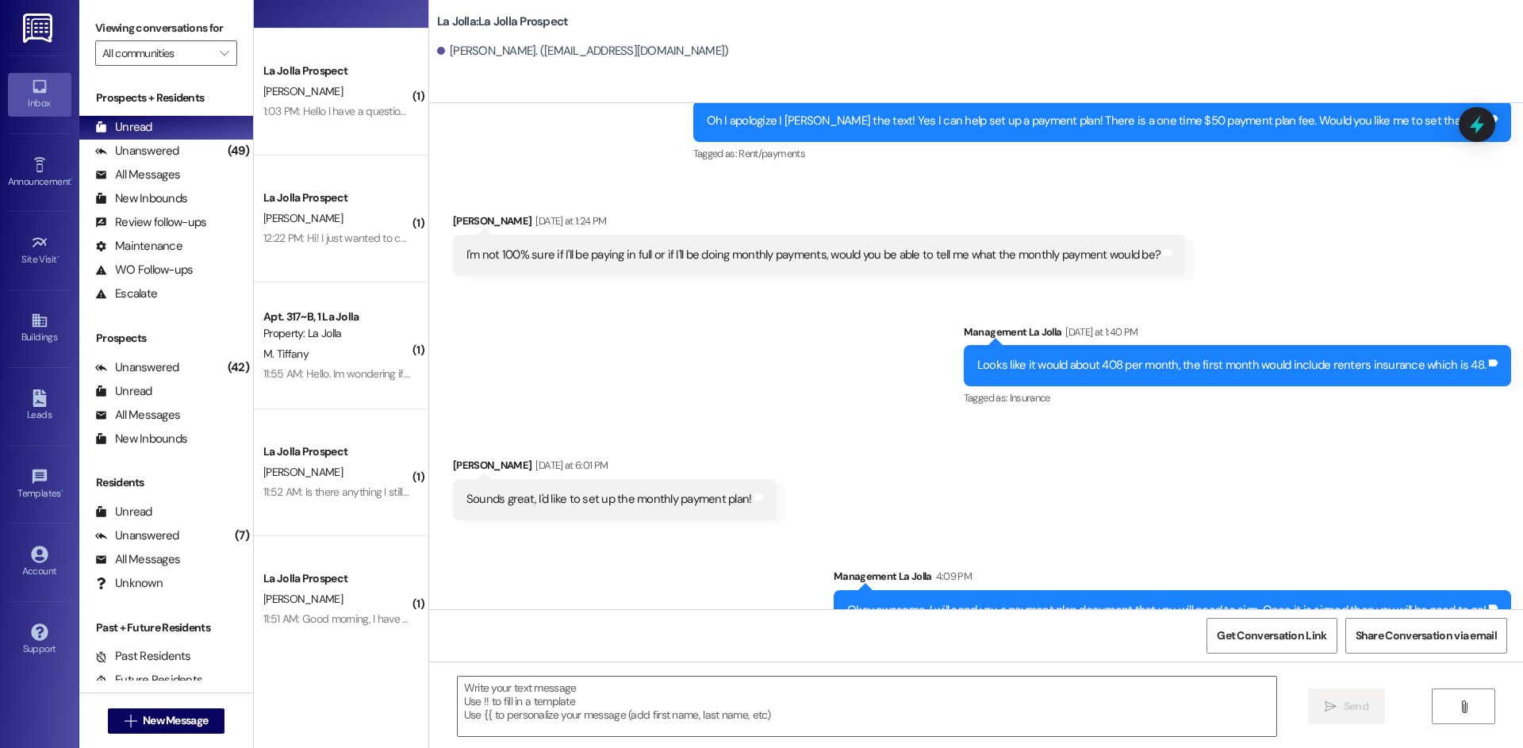
scroll to position [0, 0]
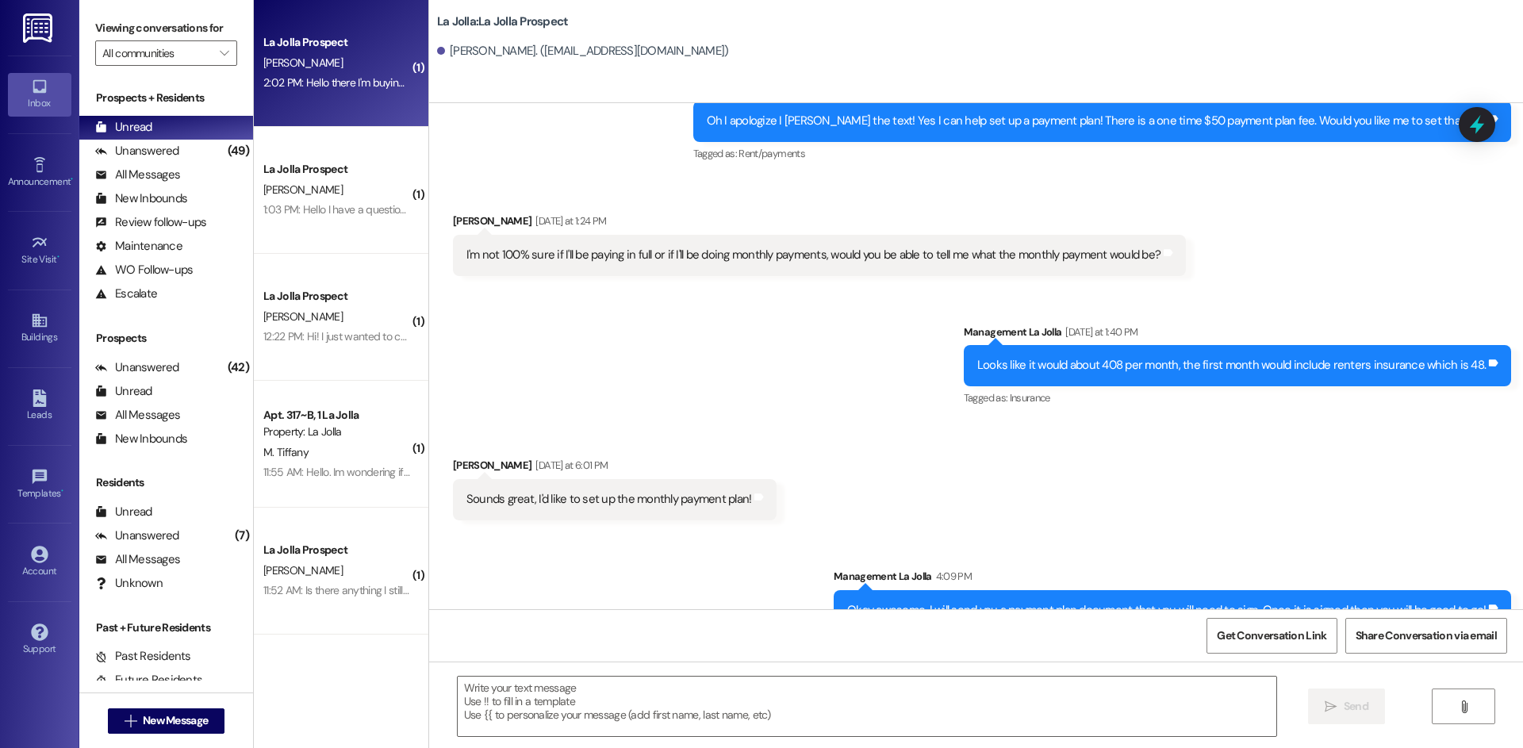
click at [338, 80] on div "2:02 PM: Hello there I'm buying a contract from [PERSON_NAME] 2:02 PM: Hello th…" at bounding box center [411, 82] width 297 height 14
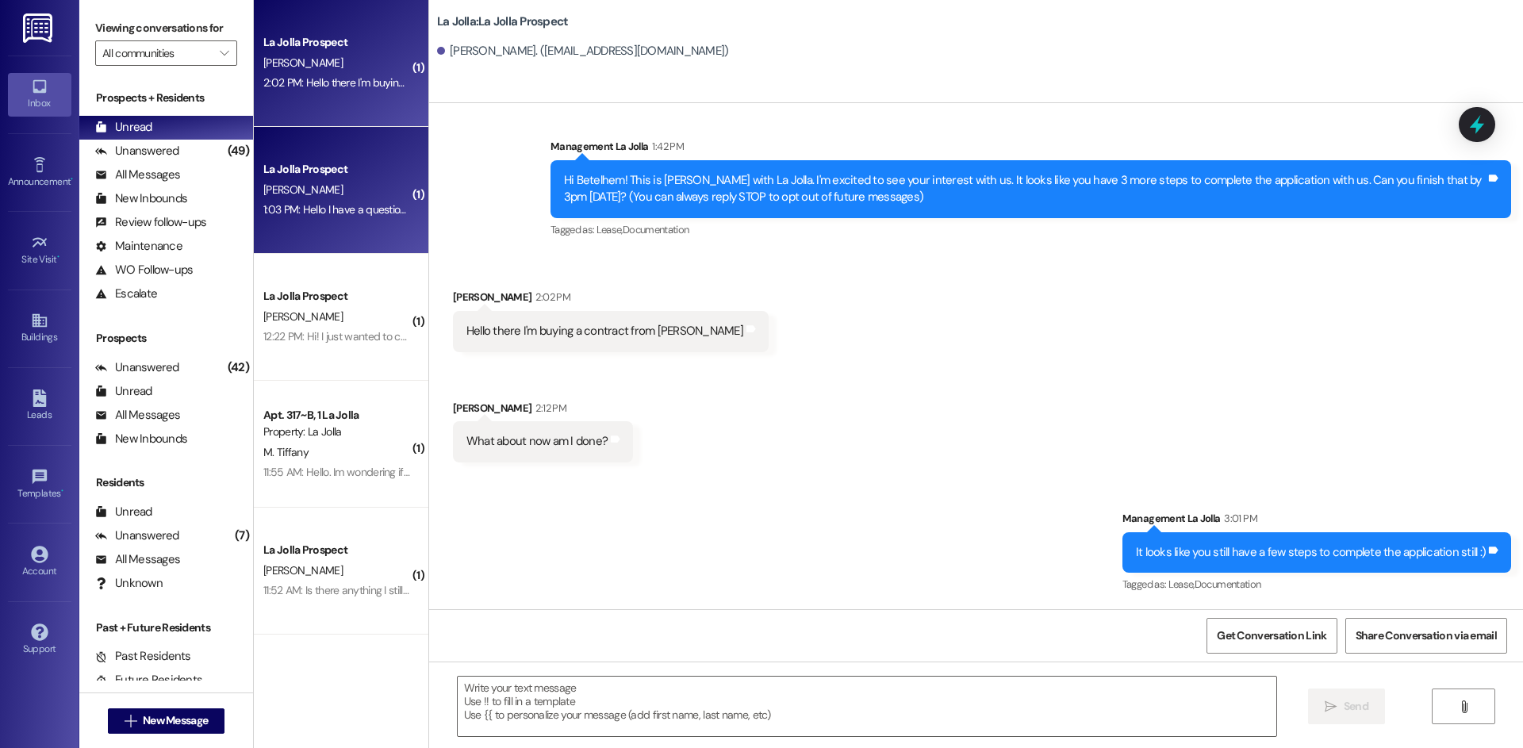
click at [330, 170] on div "La Jolla Prospect" at bounding box center [336, 169] width 147 height 17
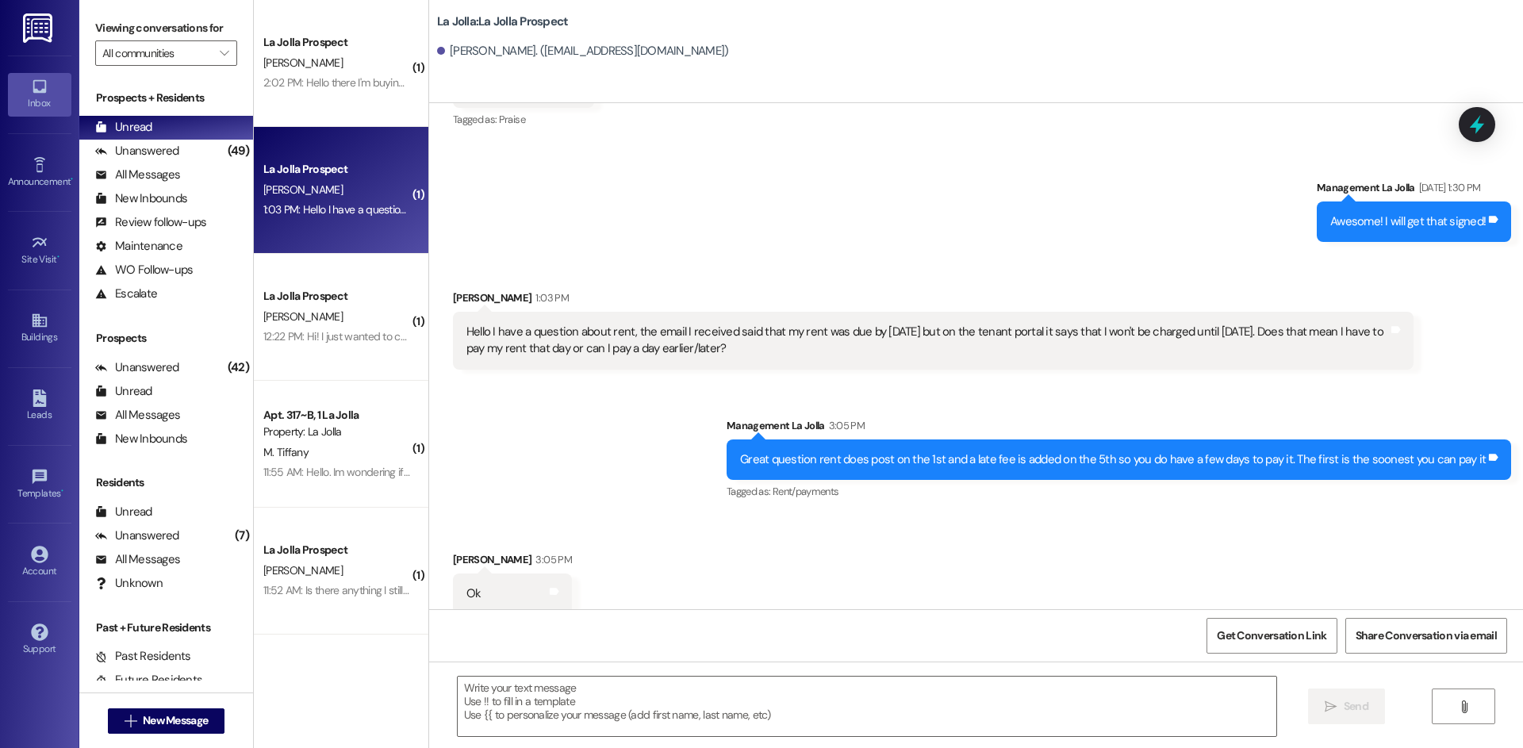
scroll to position [386, 0]
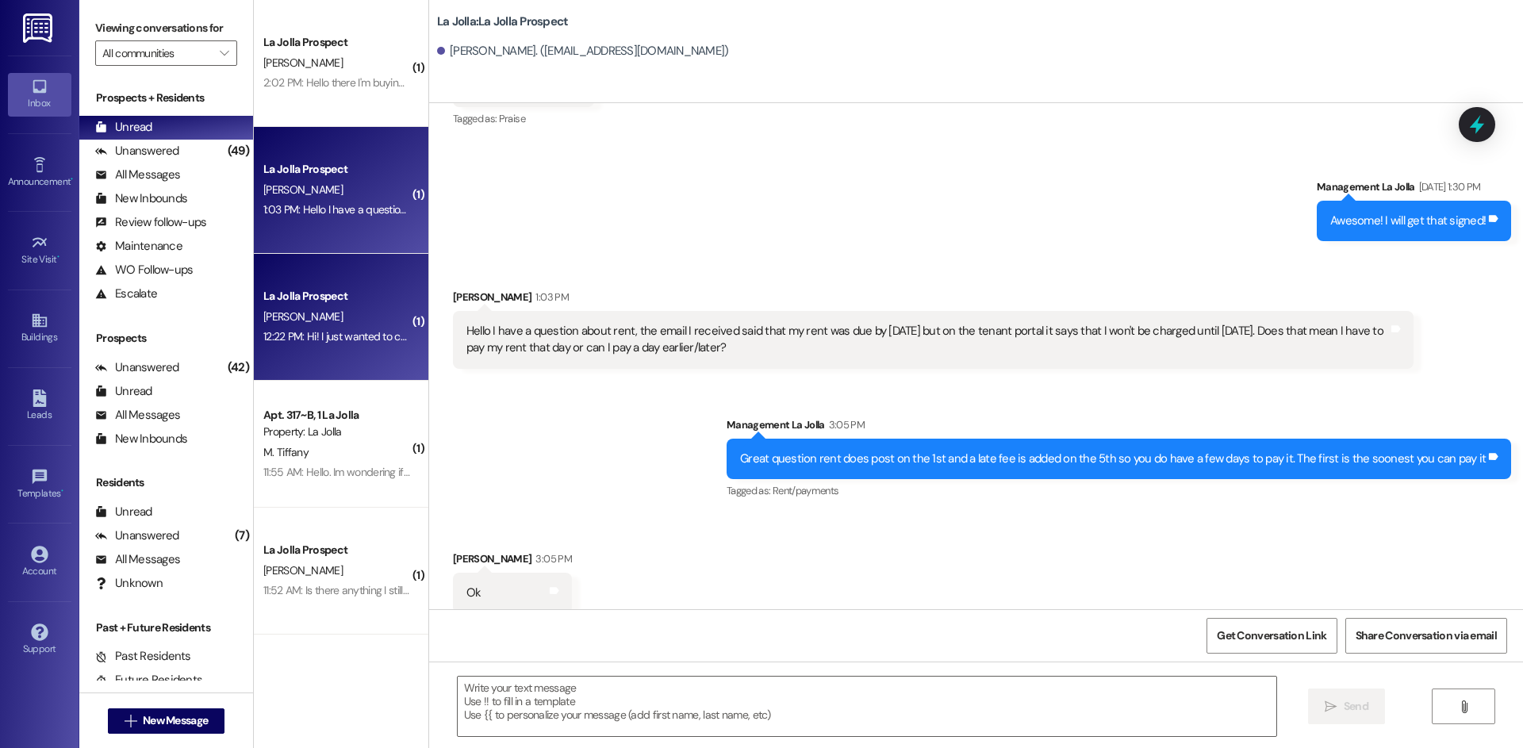
click at [374, 301] on div "La Jolla Prospect" at bounding box center [336, 296] width 147 height 17
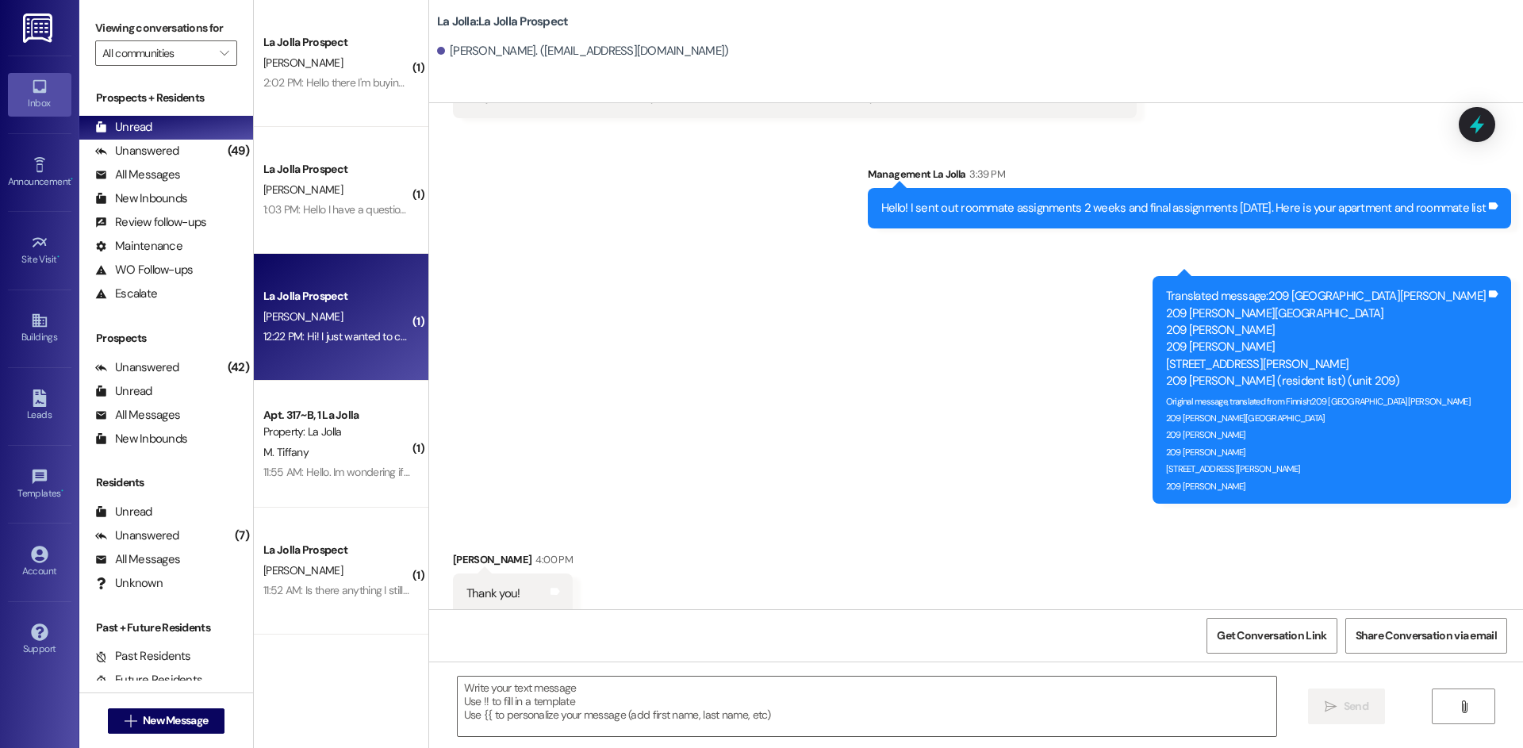
scroll to position [1399, 0]
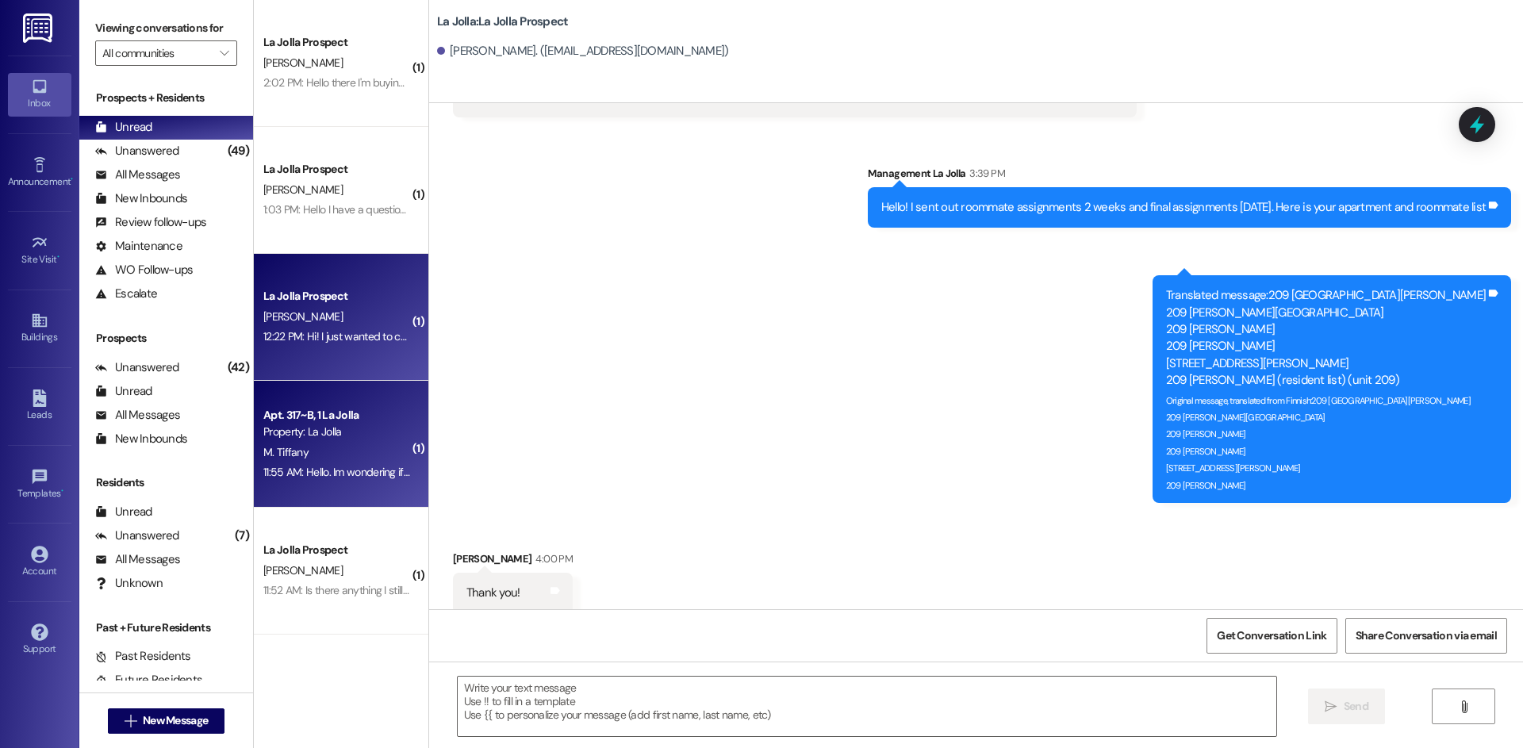
click at [379, 422] on div "Apt. 317~B, 1 La Jolla" at bounding box center [336, 415] width 147 height 17
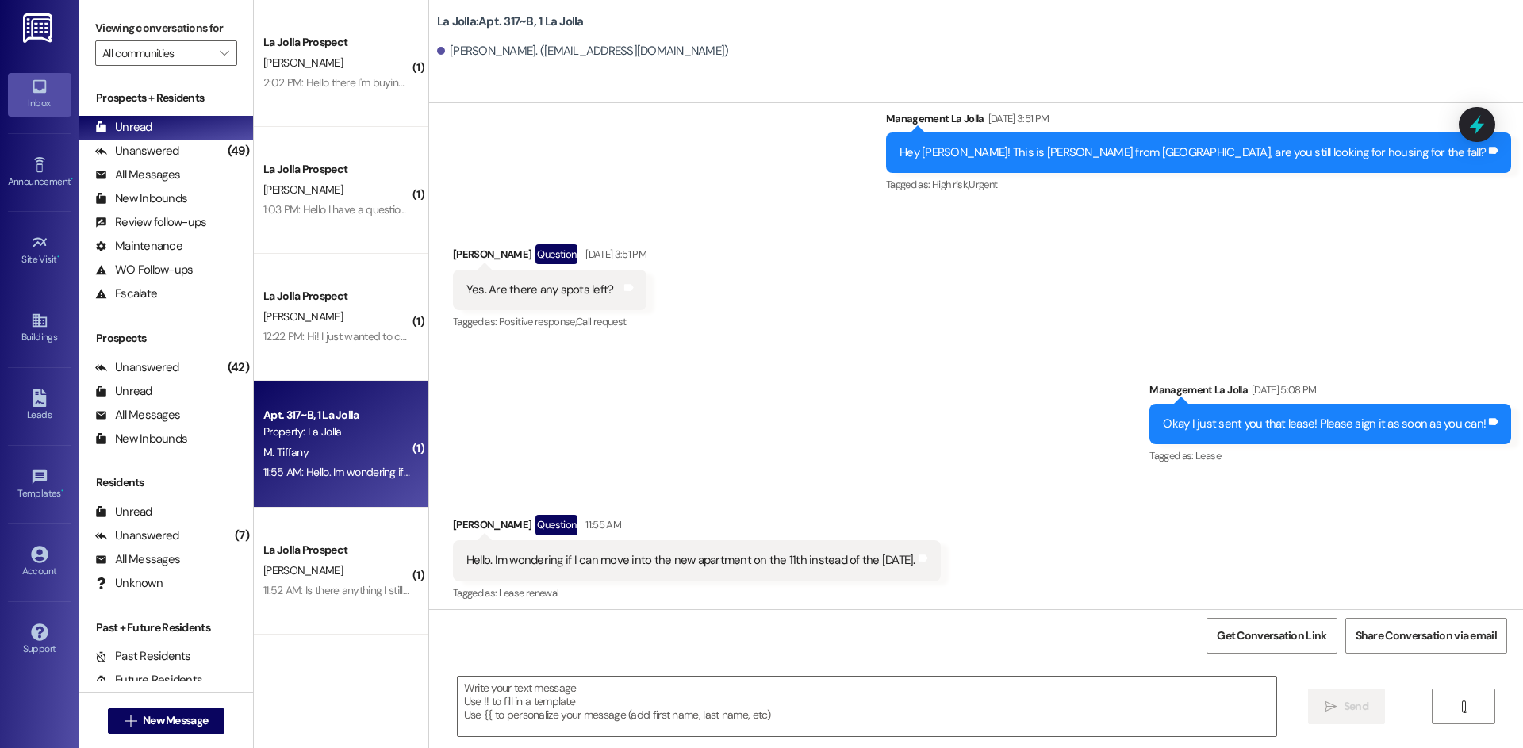
scroll to position [317, 0]
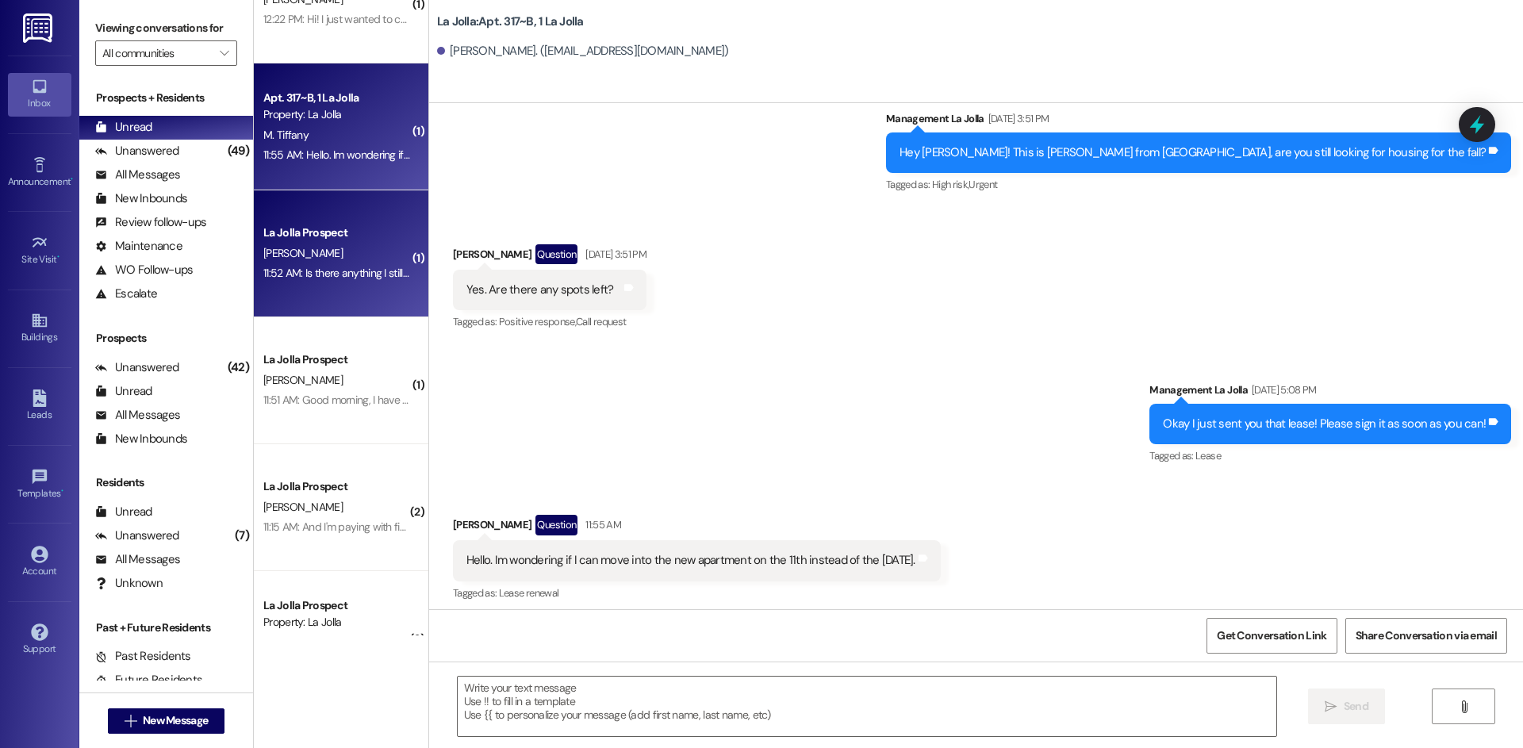
click at [310, 289] on div "La Jolla Prospect [PERSON_NAME] 11:52 AM: Is there anything I still need to do …" at bounding box center [341, 253] width 175 height 127
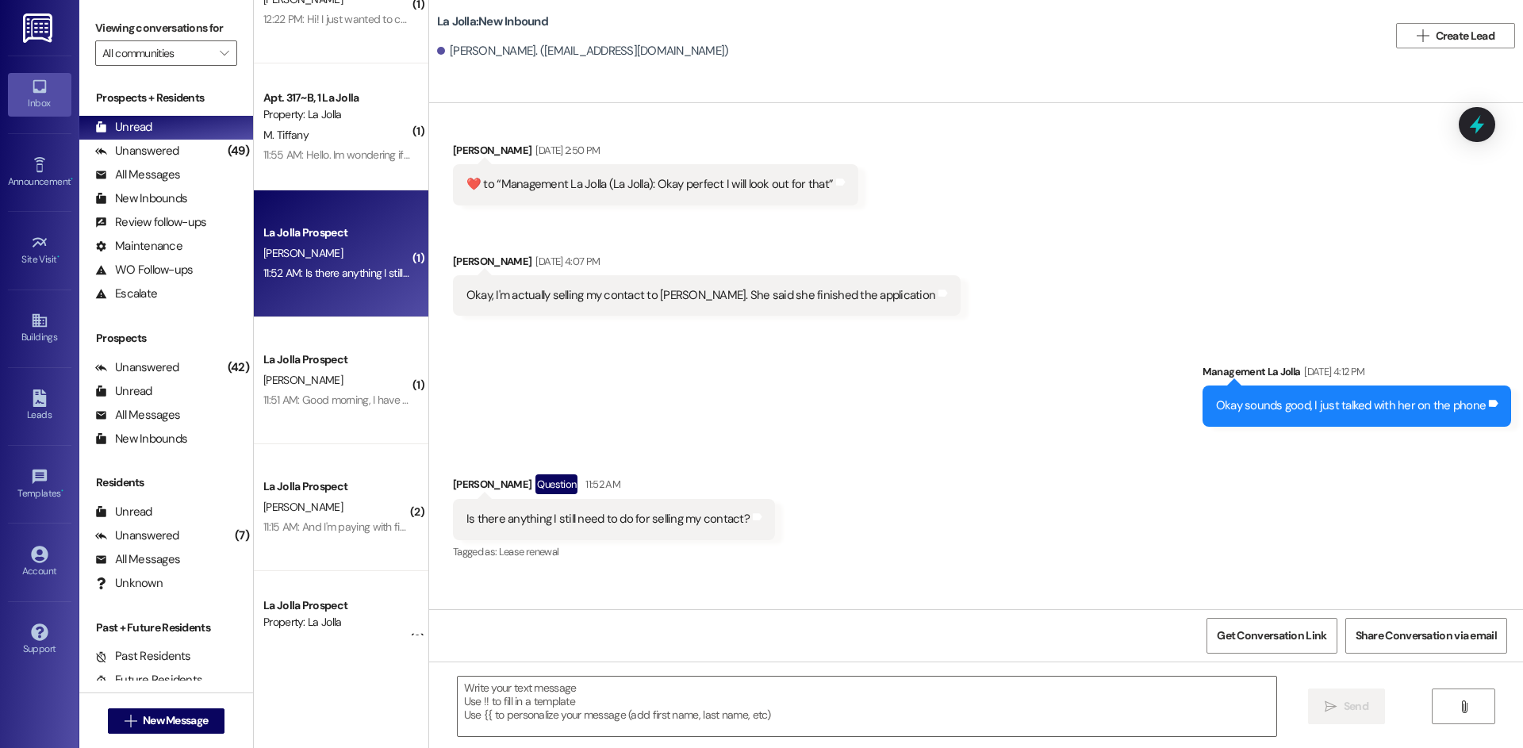
scroll to position [7147, 0]
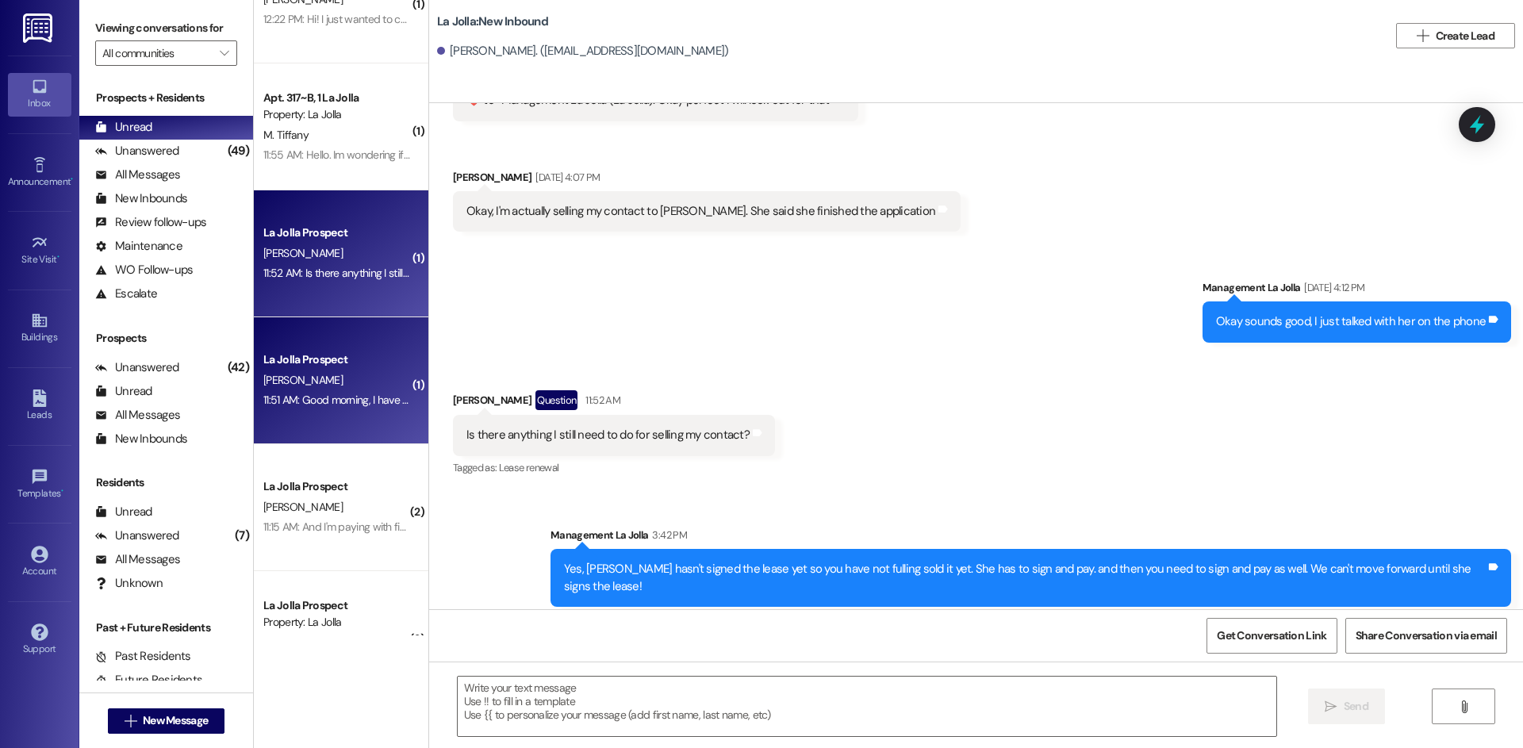
click at [405, 403] on div "La Jolla Prospect [PERSON_NAME] 11:51 AM: Good morning, I have questions about …" at bounding box center [341, 380] width 175 height 127
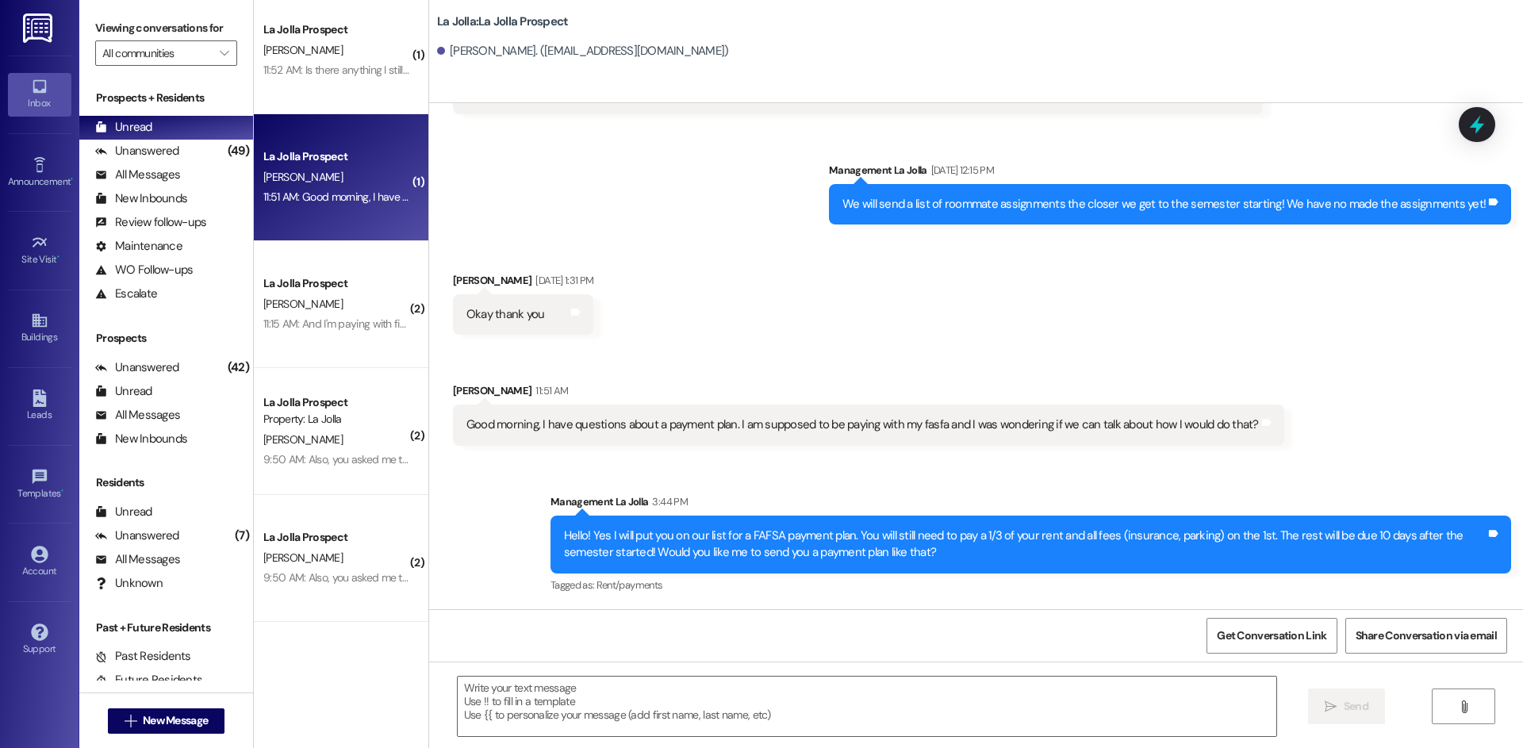
scroll to position [635, 0]
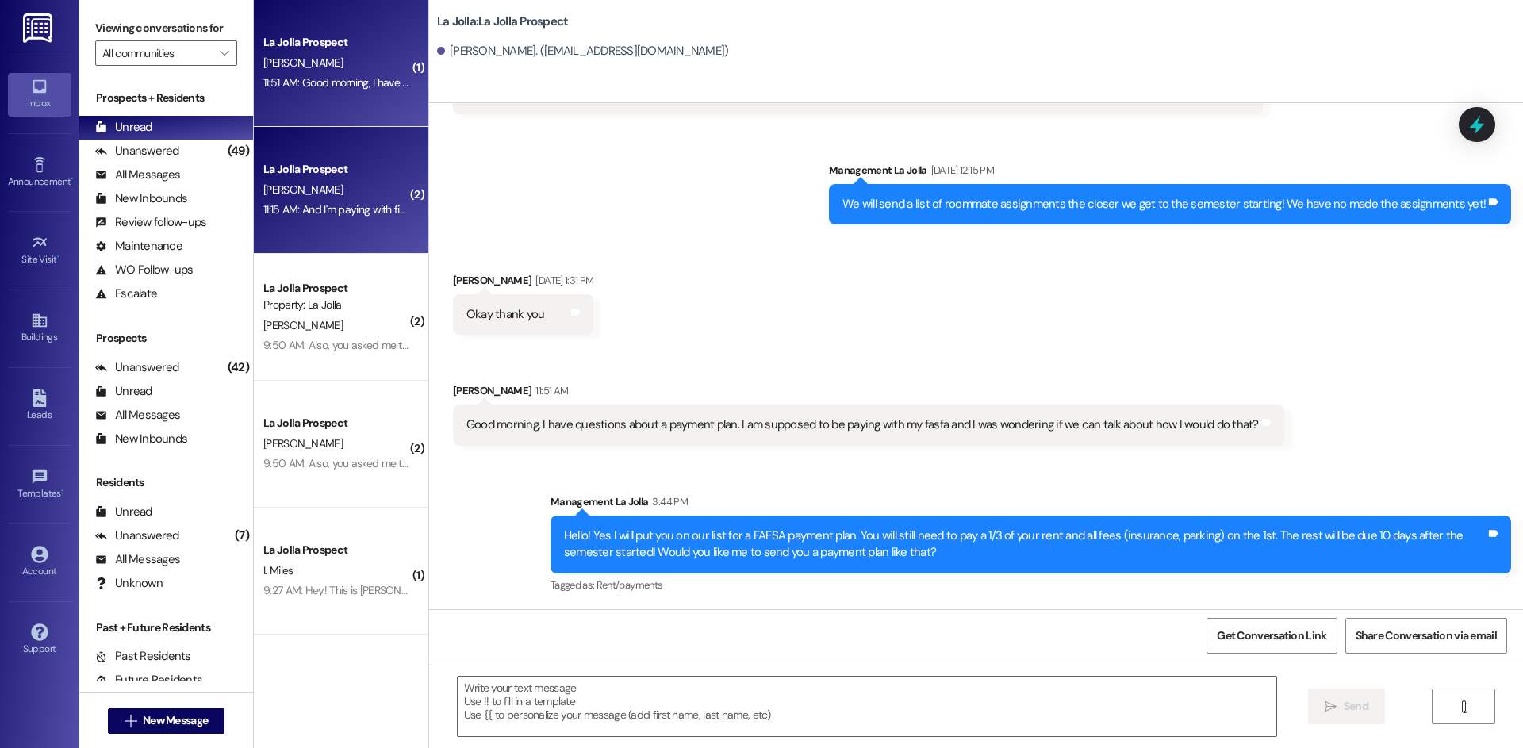
click at [271, 178] on div "La Jolla Prospect" at bounding box center [337, 169] width 150 height 20
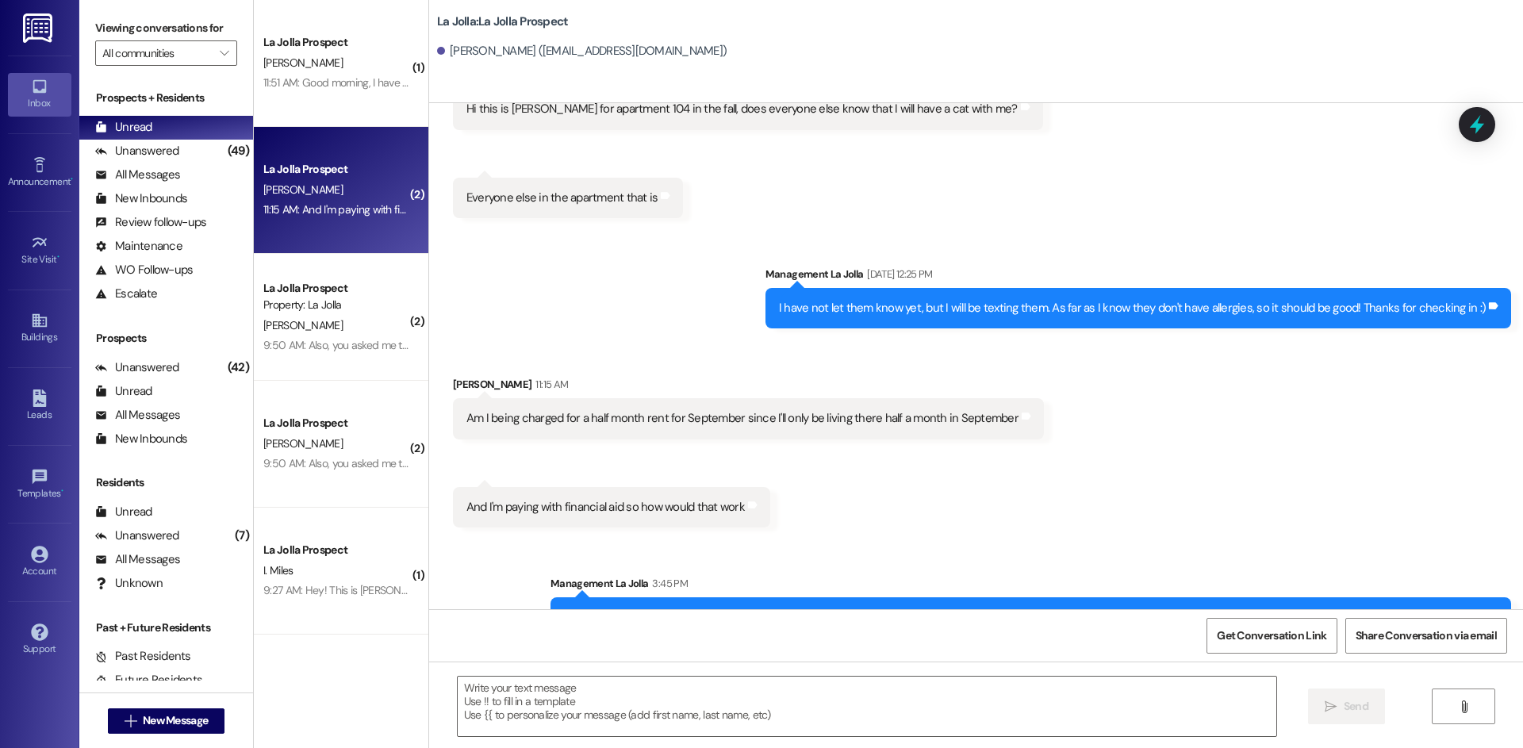
scroll to position [934, 0]
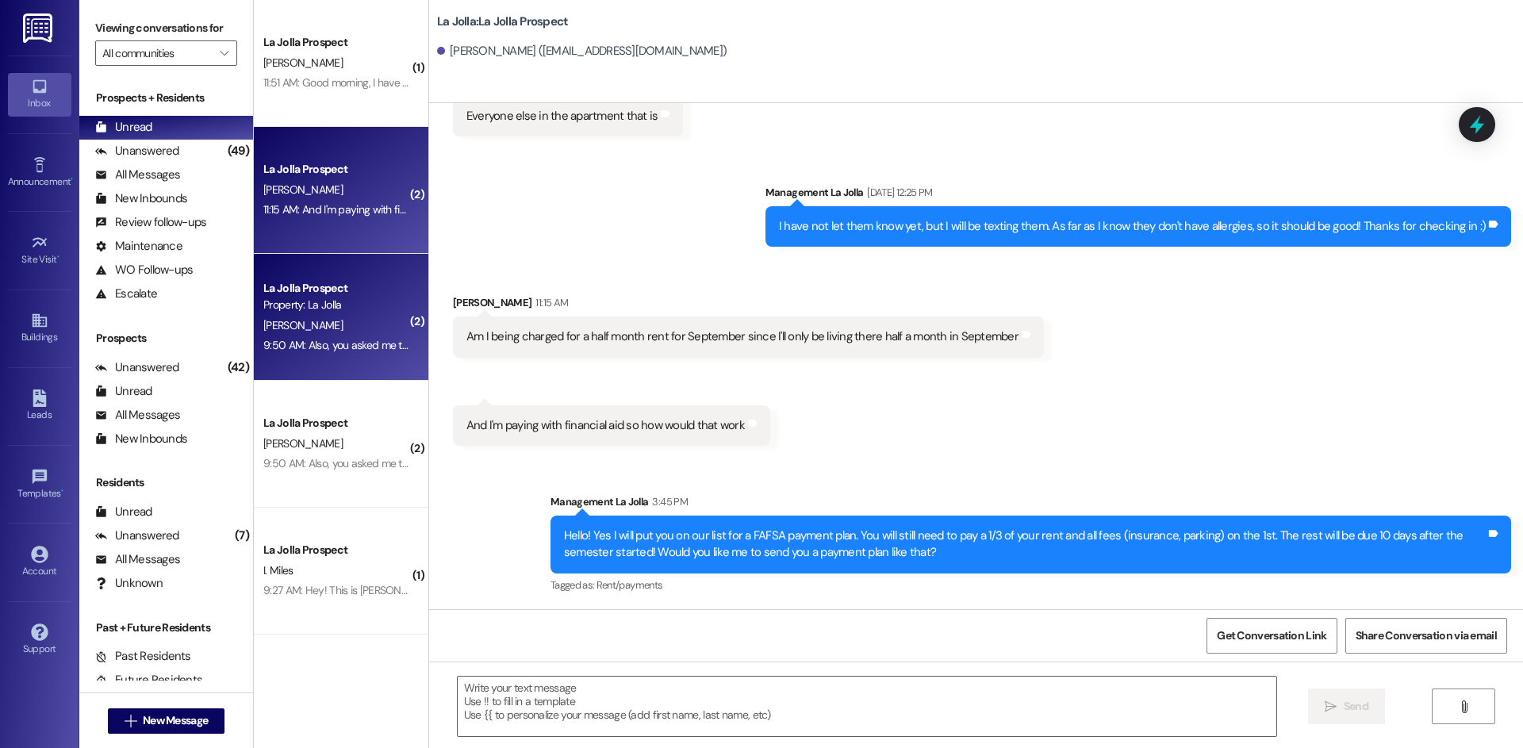
click at [347, 333] on div "[PERSON_NAME]" at bounding box center [337, 326] width 150 height 20
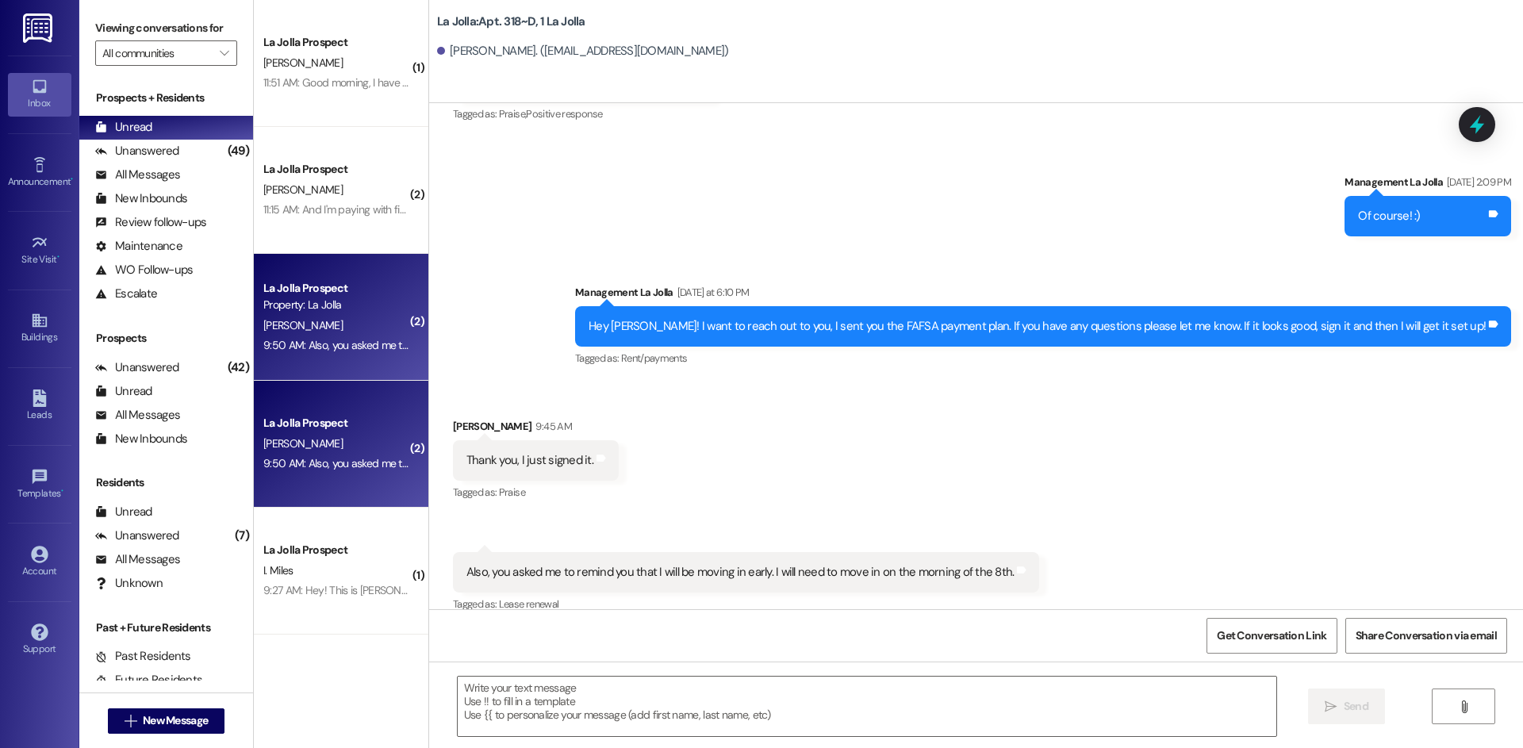
scroll to position [873, 0]
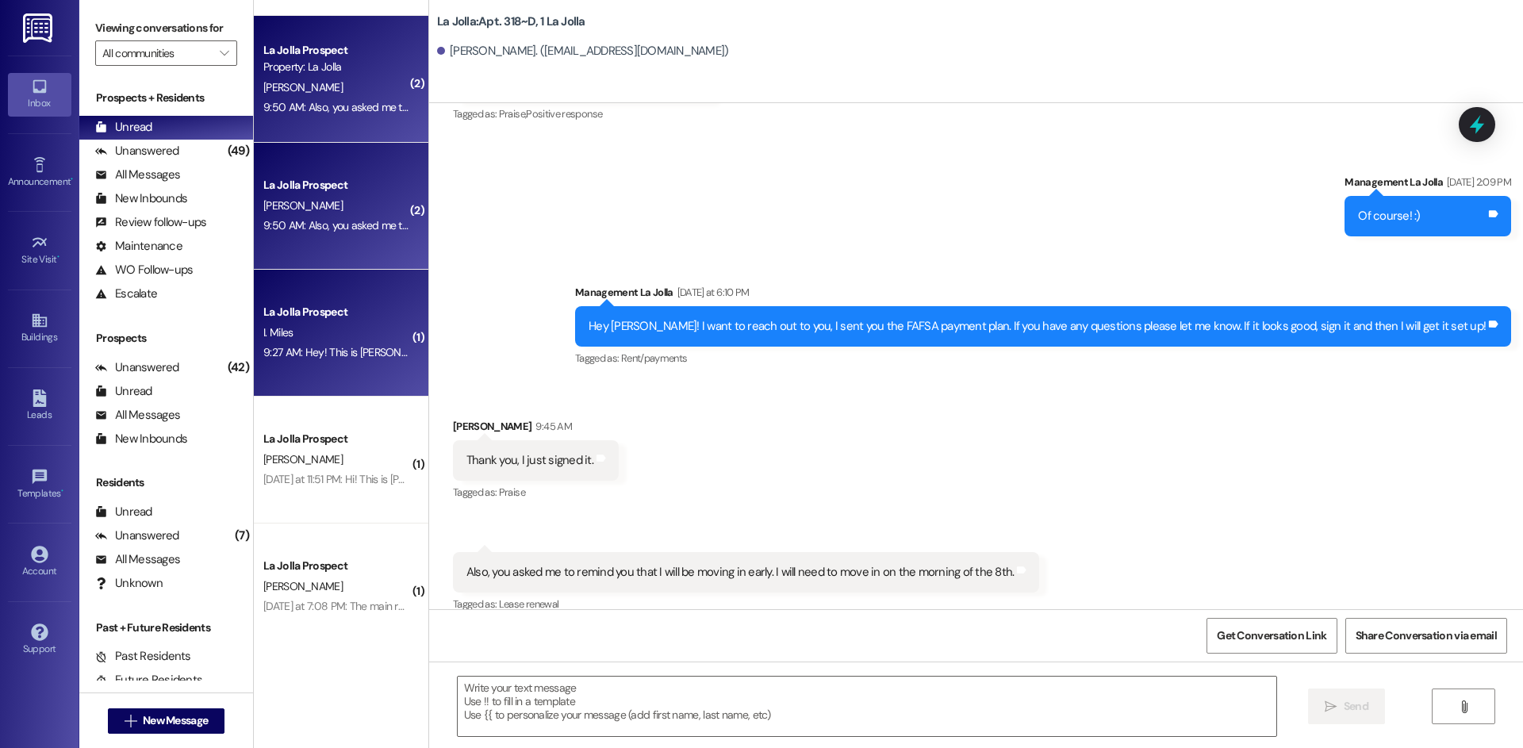
click at [350, 366] on div "La Jolla Prospect I. Miles 9:27 AM: Hey! This is [PERSON_NAME]. How do I pay my…" at bounding box center [341, 333] width 175 height 127
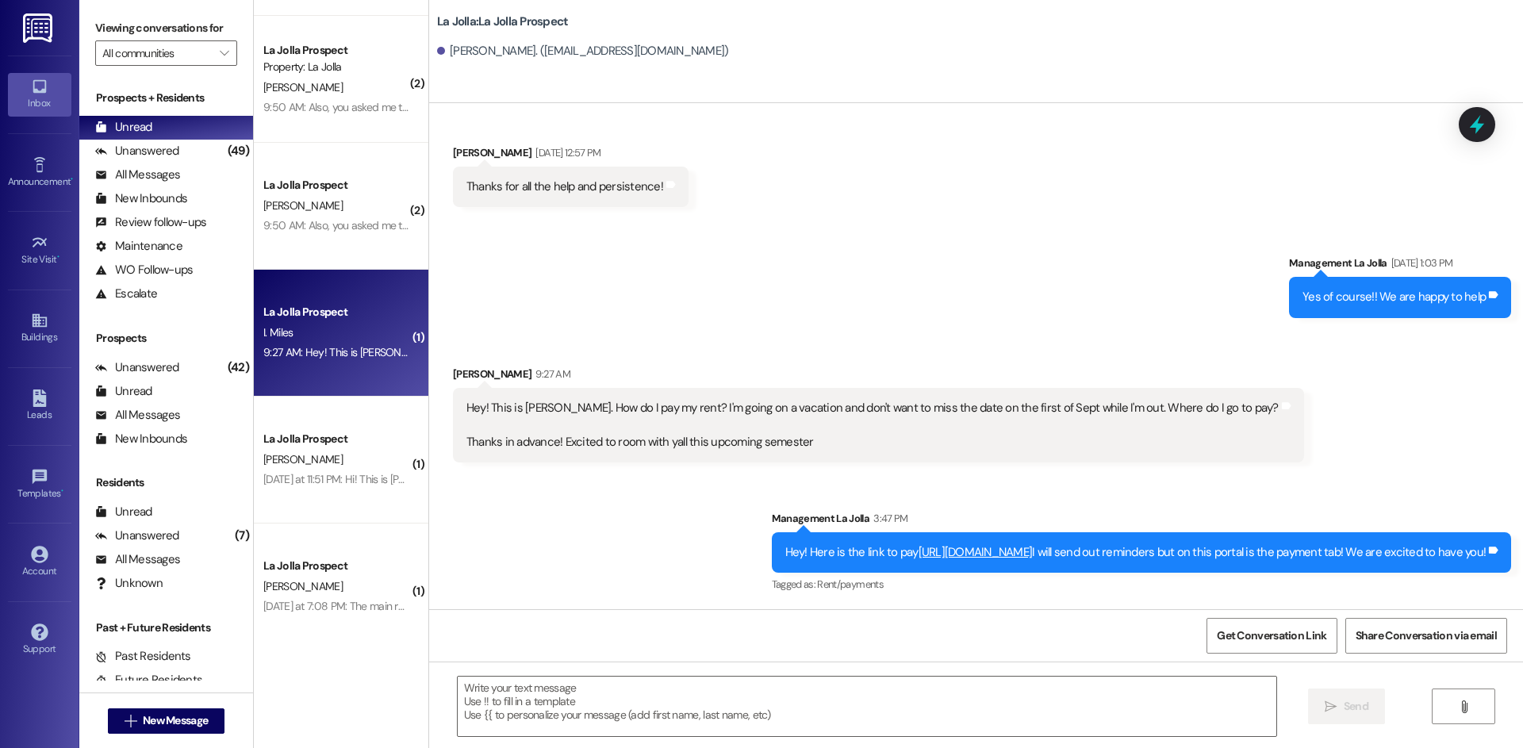
scroll to position [1463, 0]
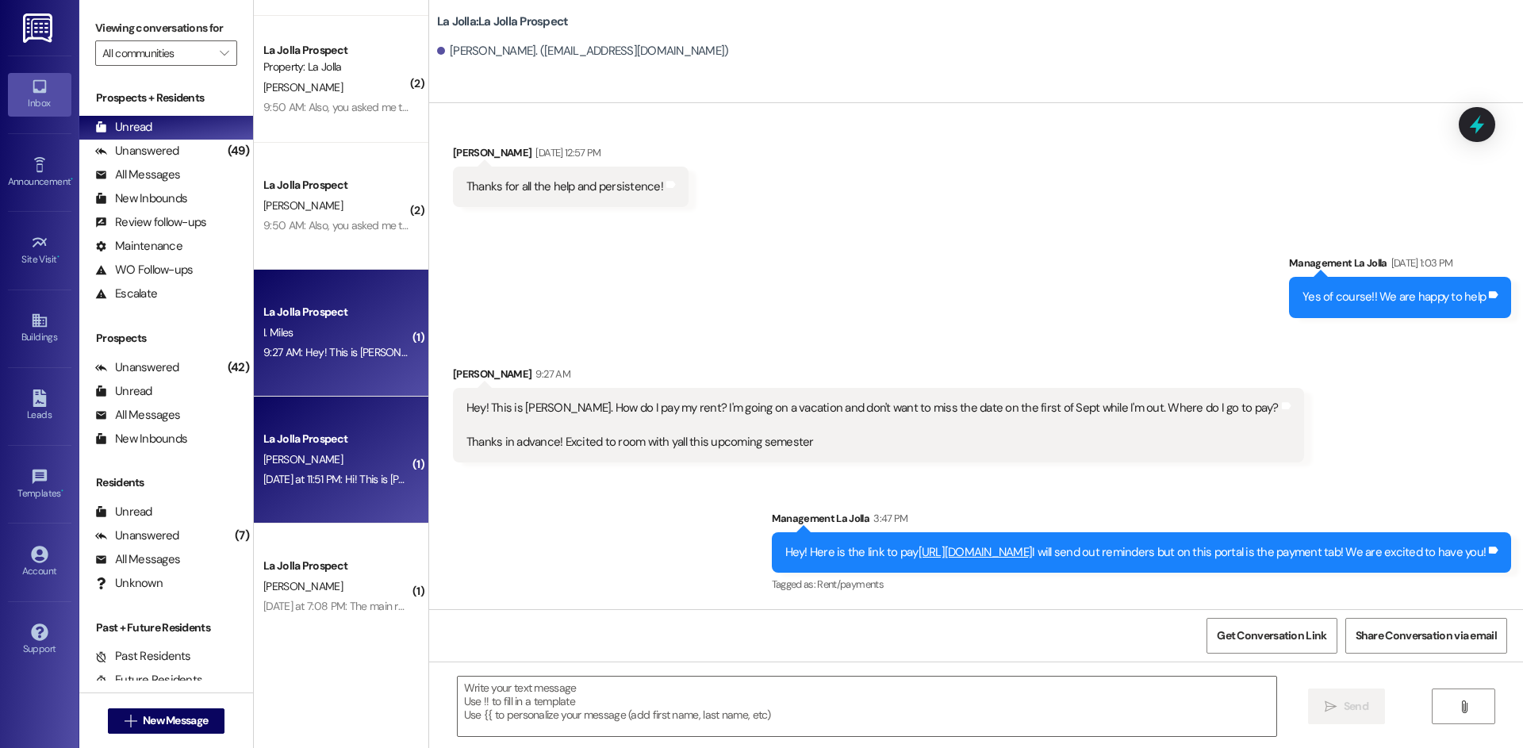
click at [362, 491] on div "La Jolla Prospect [PERSON_NAME] [DATE] at 11:51 PM: Hi! This is [PERSON_NAME], …" at bounding box center [341, 460] width 175 height 127
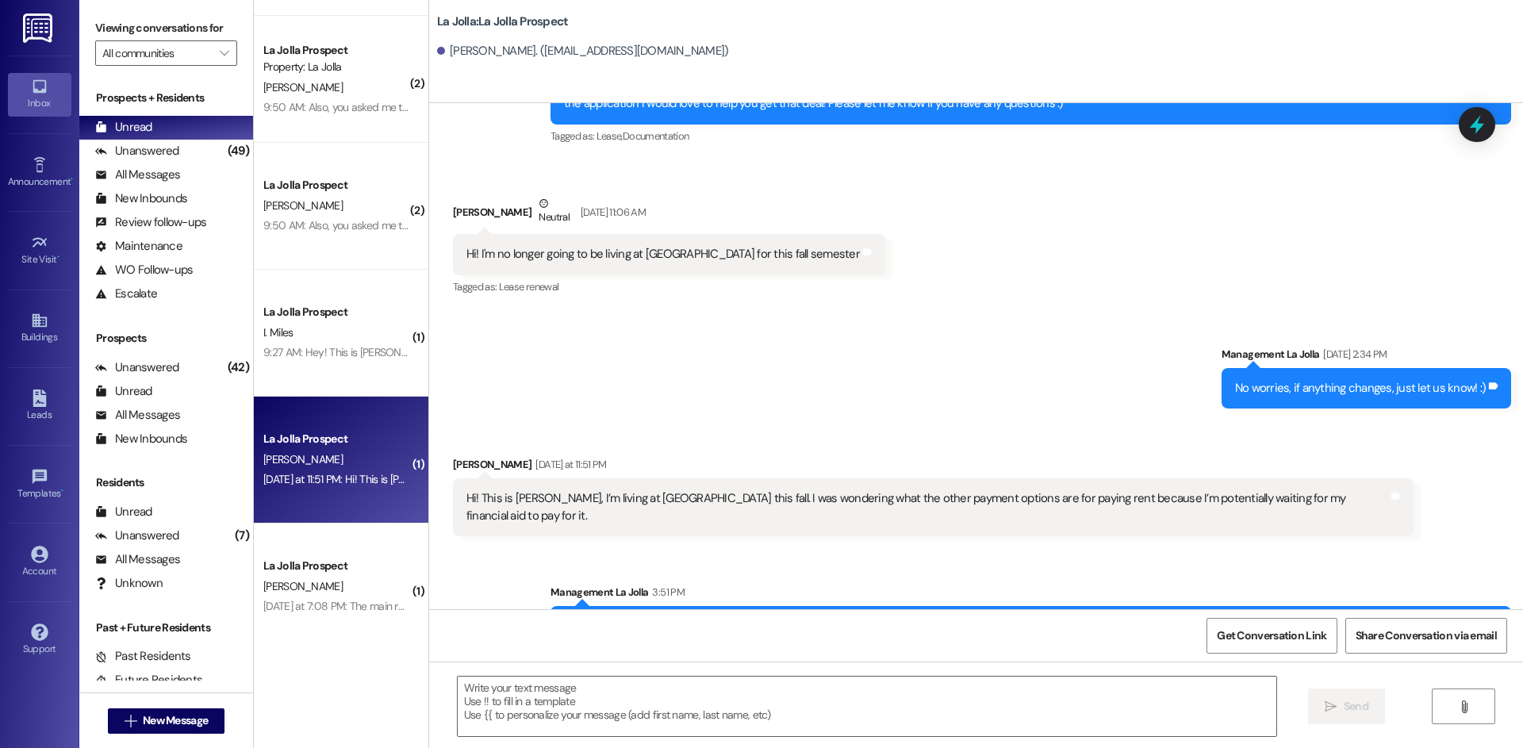
scroll to position [1599, 0]
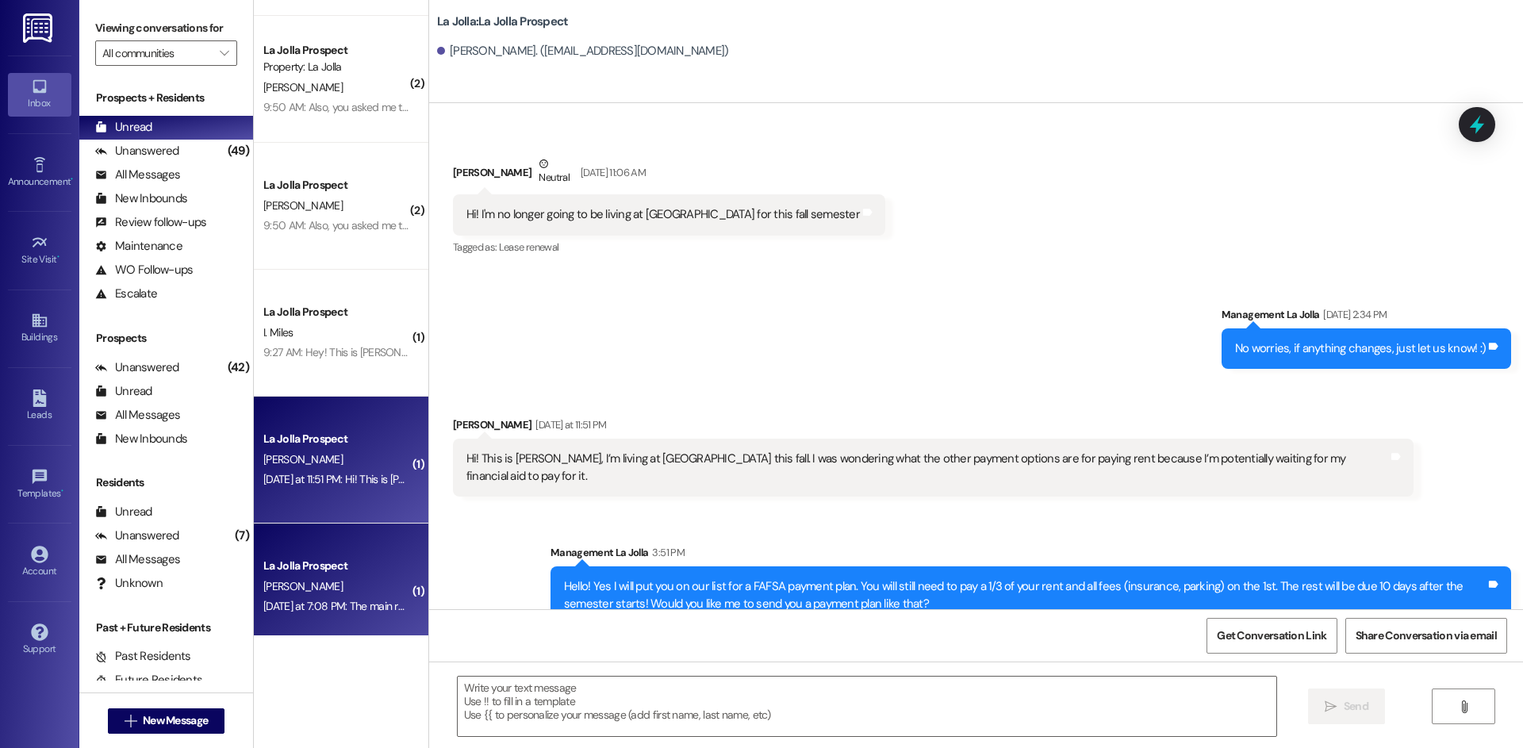
click at [356, 543] on div "La Jolla Prospect [PERSON_NAME] [DATE] at 7:08 PM: The main reason I'd like to …" at bounding box center [341, 587] width 175 height 127
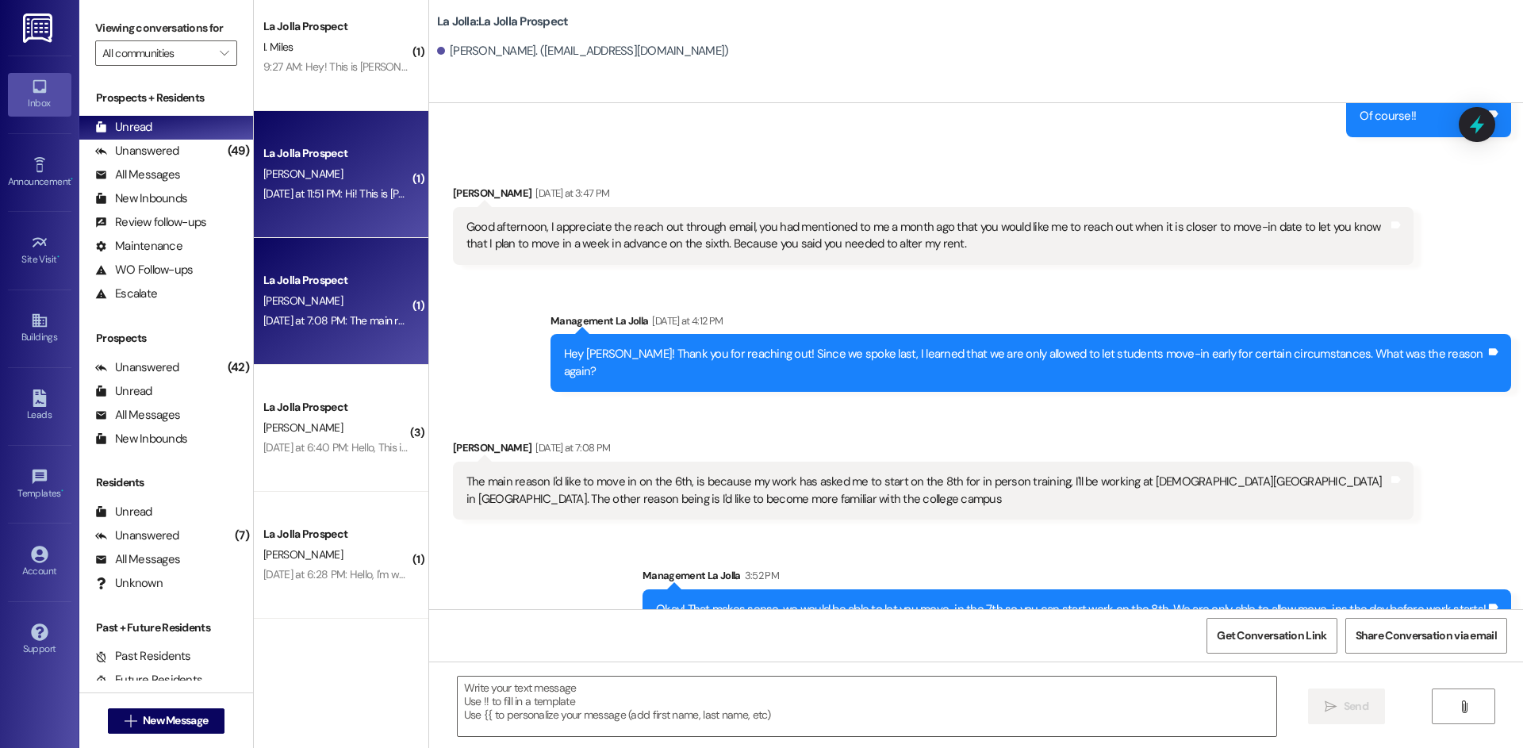
scroll to position [1190, 0]
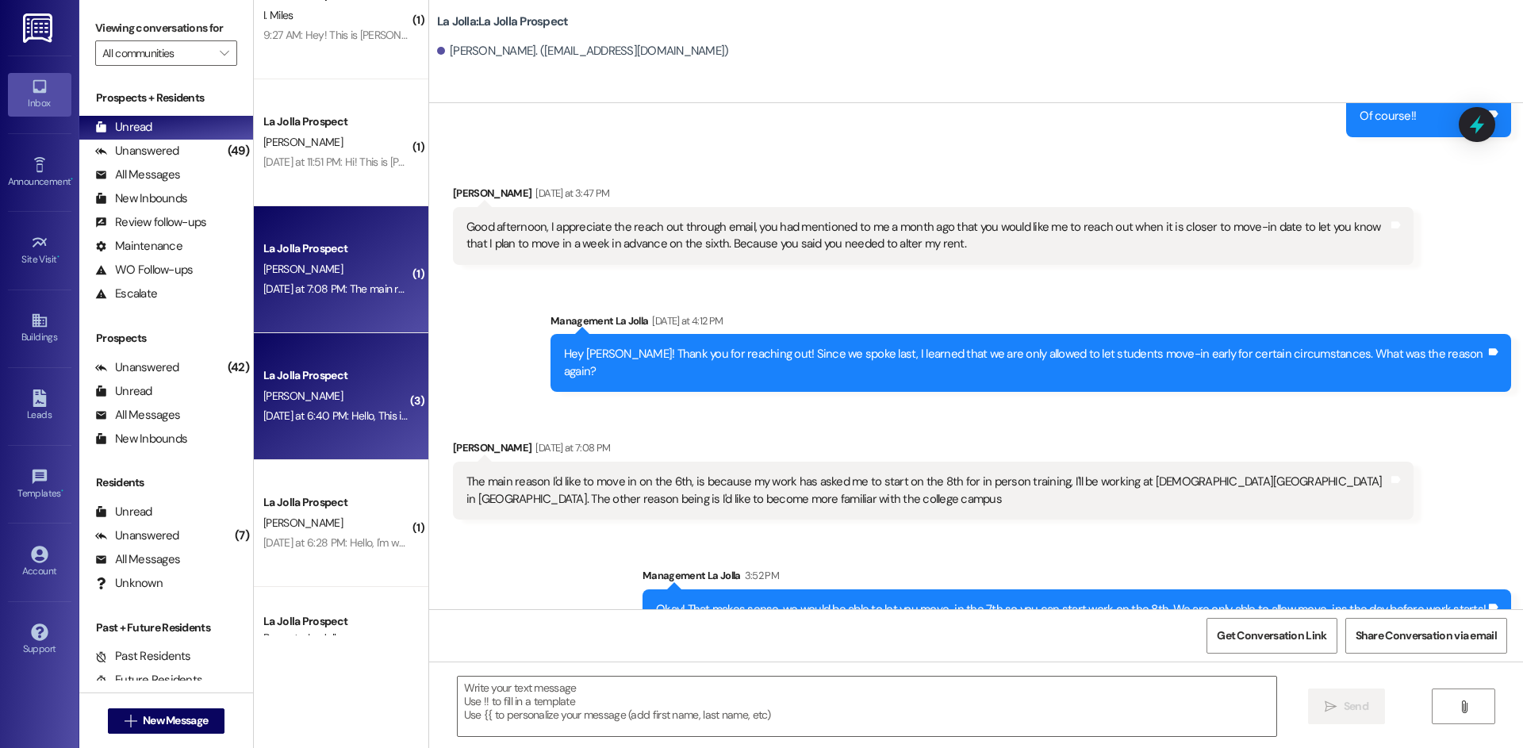
click at [336, 389] on div "[PERSON_NAME]" at bounding box center [337, 396] width 150 height 20
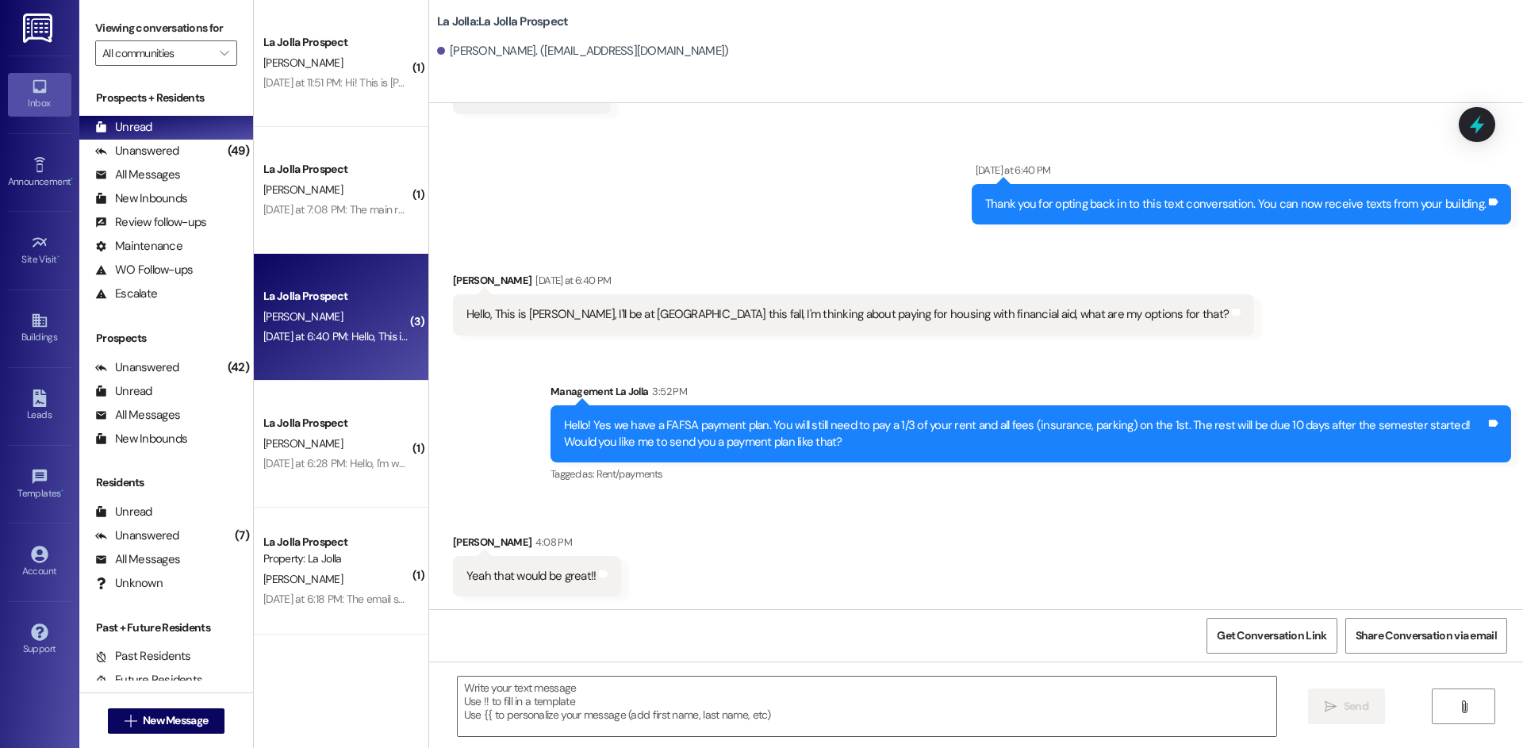
scroll to position [1522, 0]
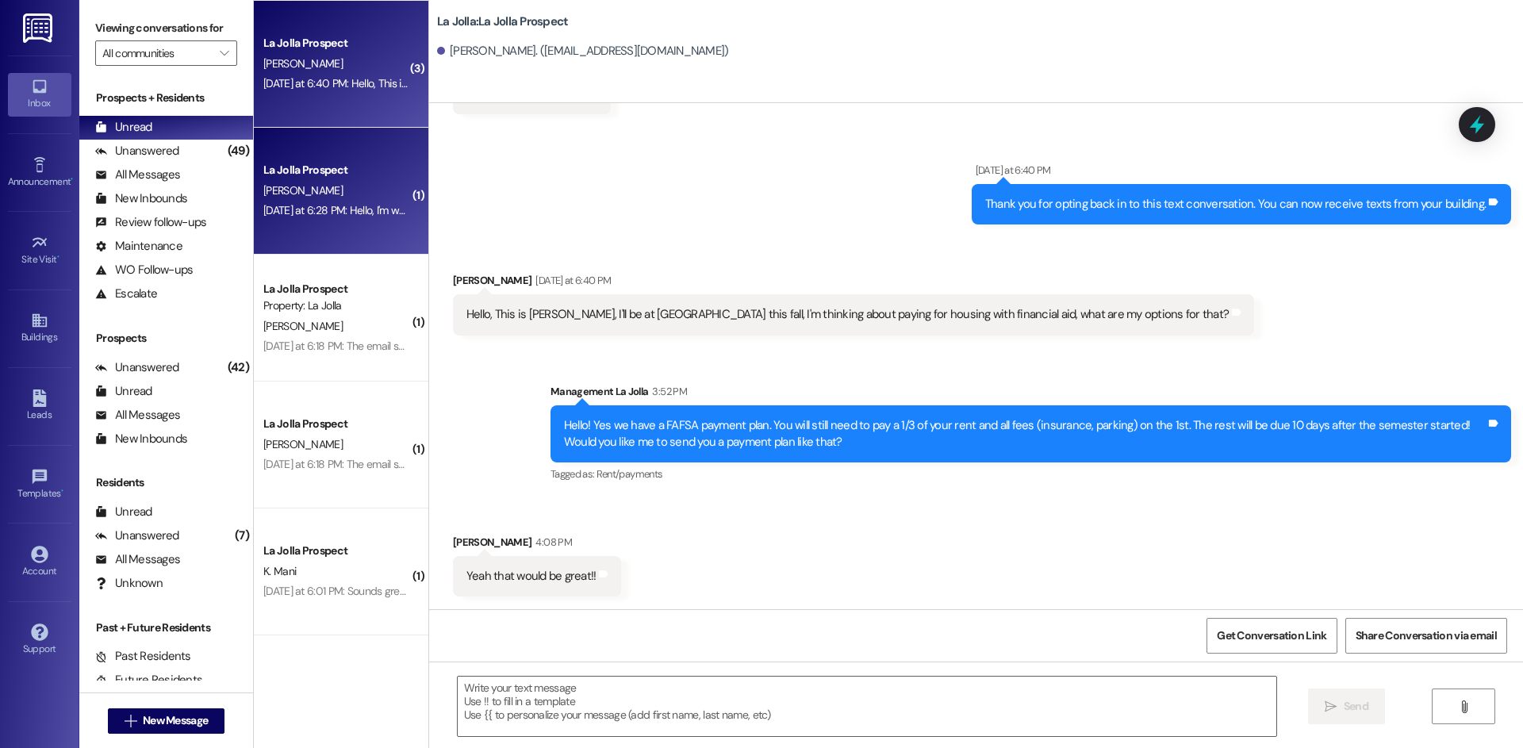
click at [358, 217] on div "[DATE] at 6:28 PM: Hello, I'm wondering how early in advance I'm able to pay re…" at bounding box center [507, 210] width 489 height 14
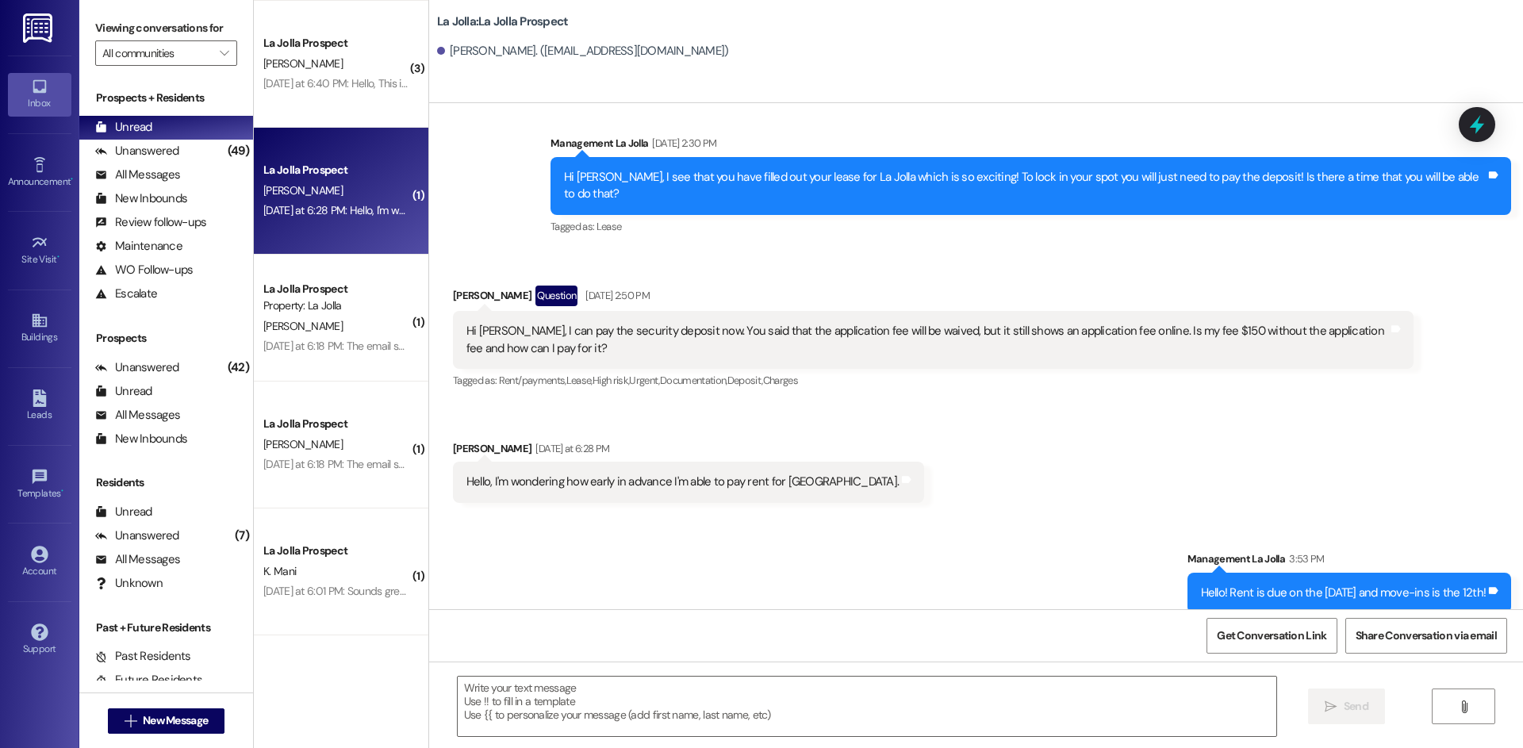
scroll to position [475, 0]
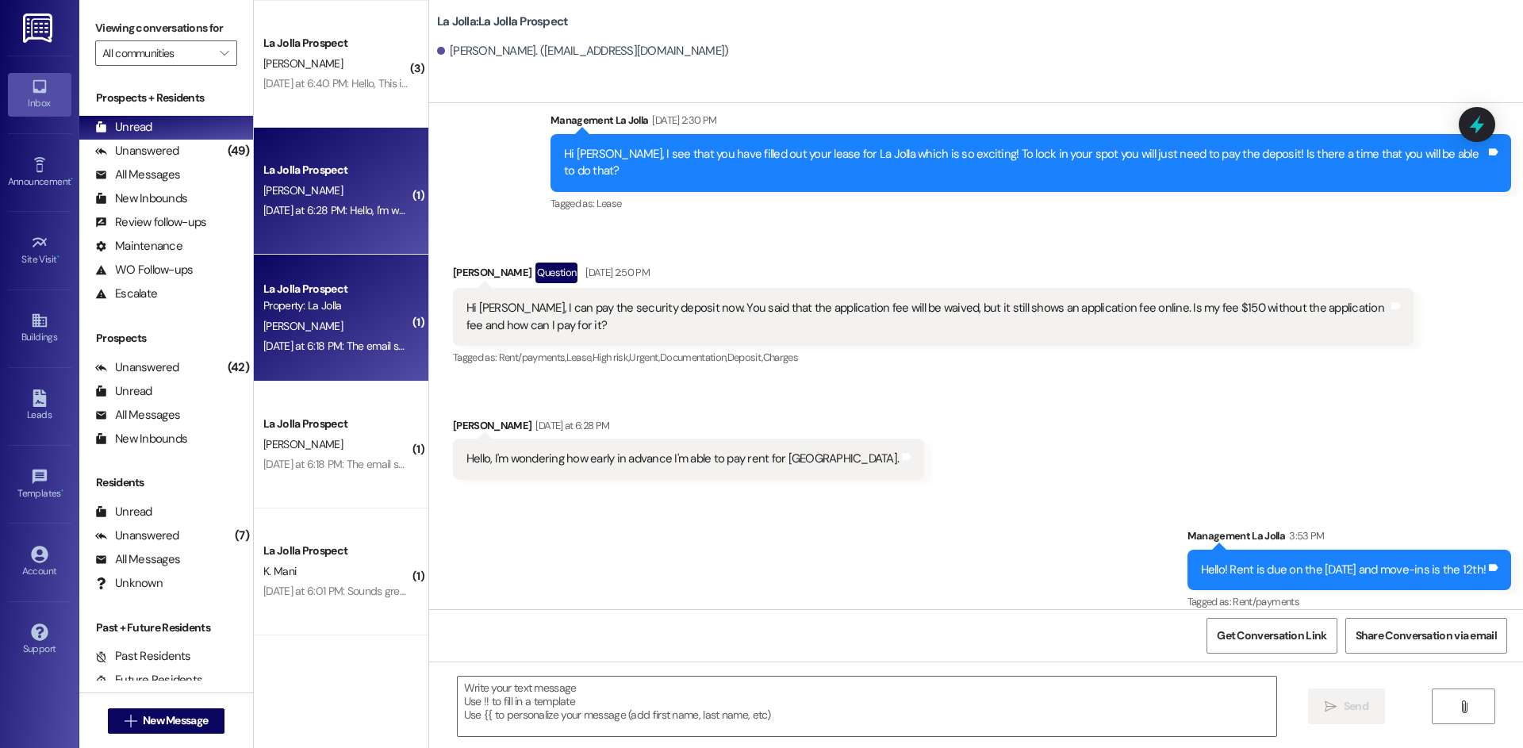
click at [366, 317] on div "[PERSON_NAME]" at bounding box center [337, 327] width 150 height 20
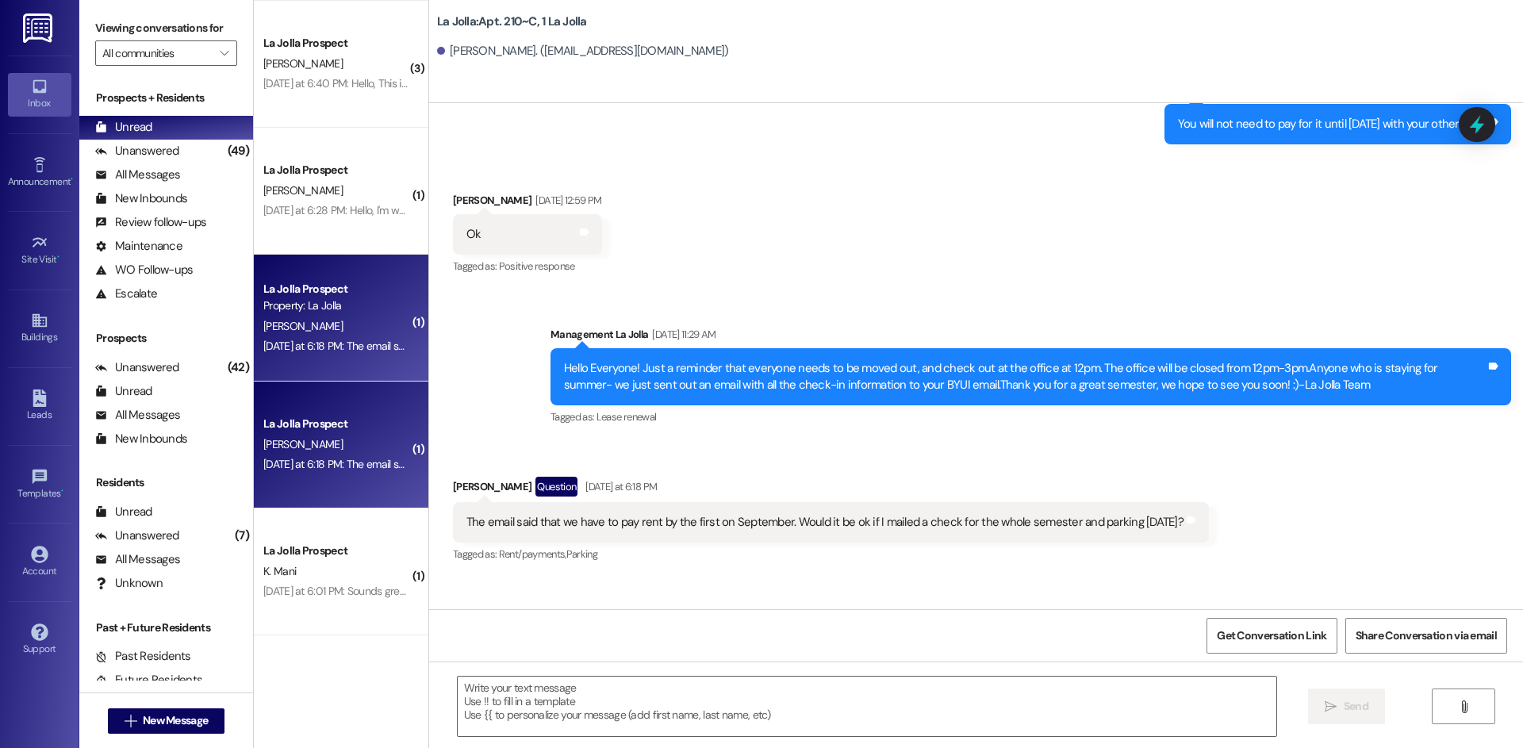
scroll to position [24441, 0]
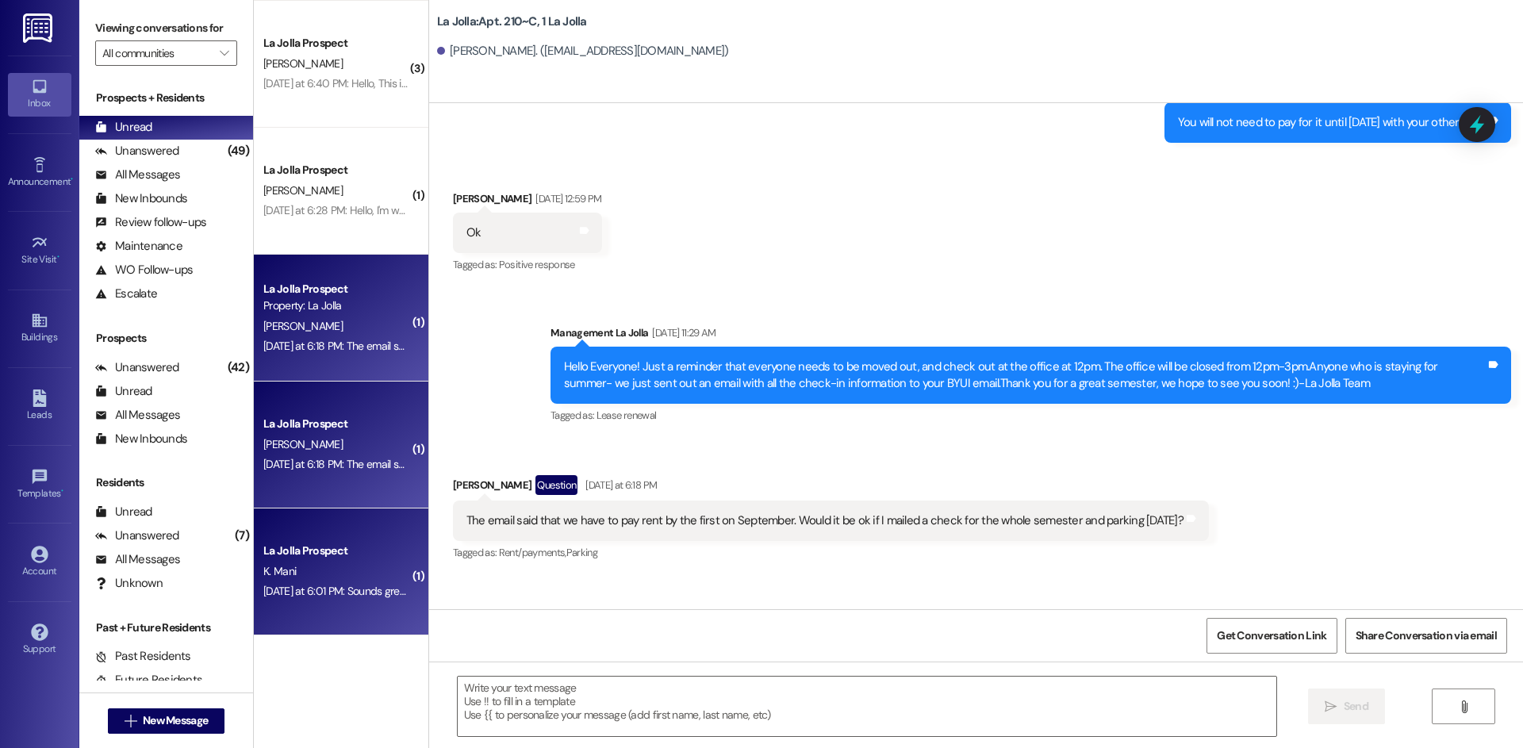
click at [343, 545] on div "La Jolla Prospect" at bounding box center [336, 551] width 147 height 17
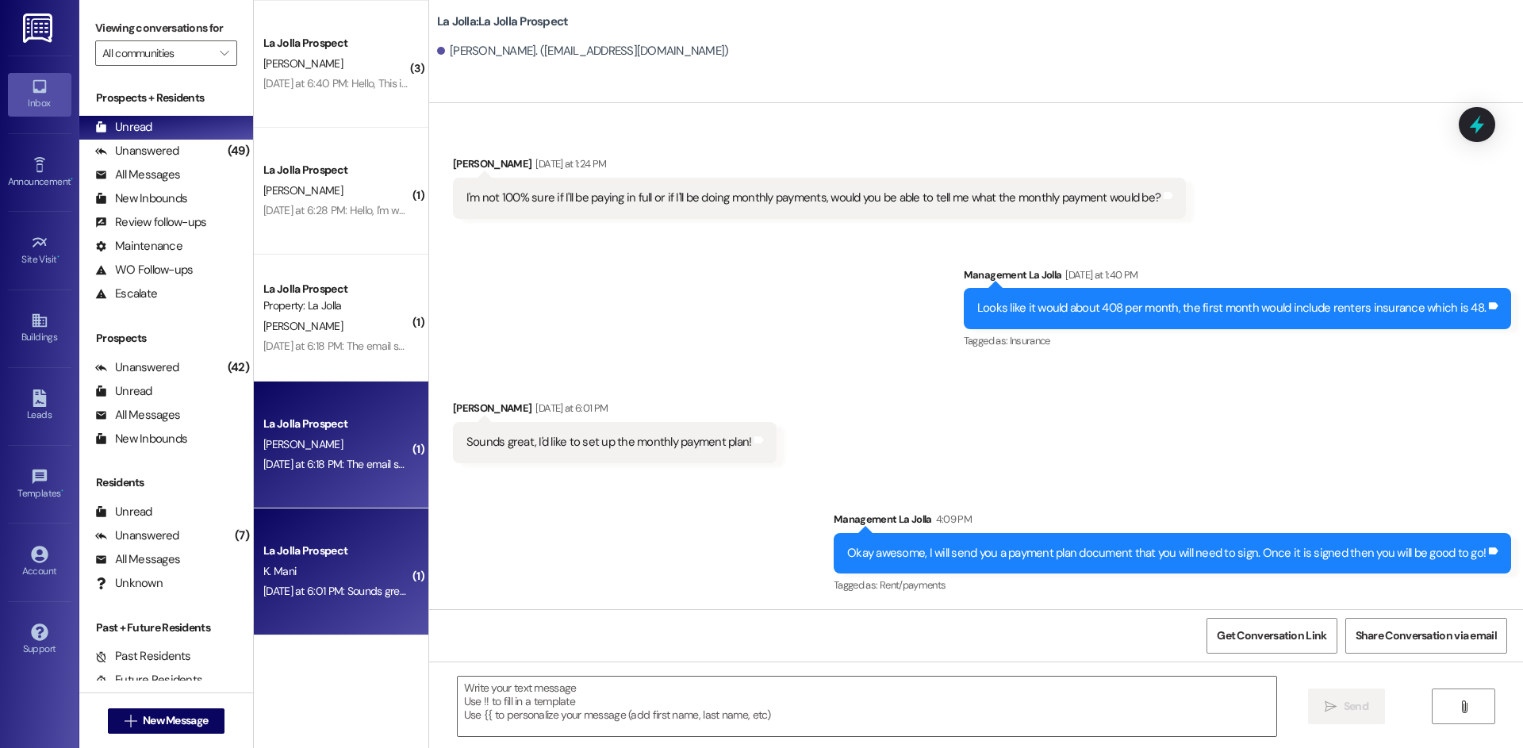
scroll to position [723, 0]
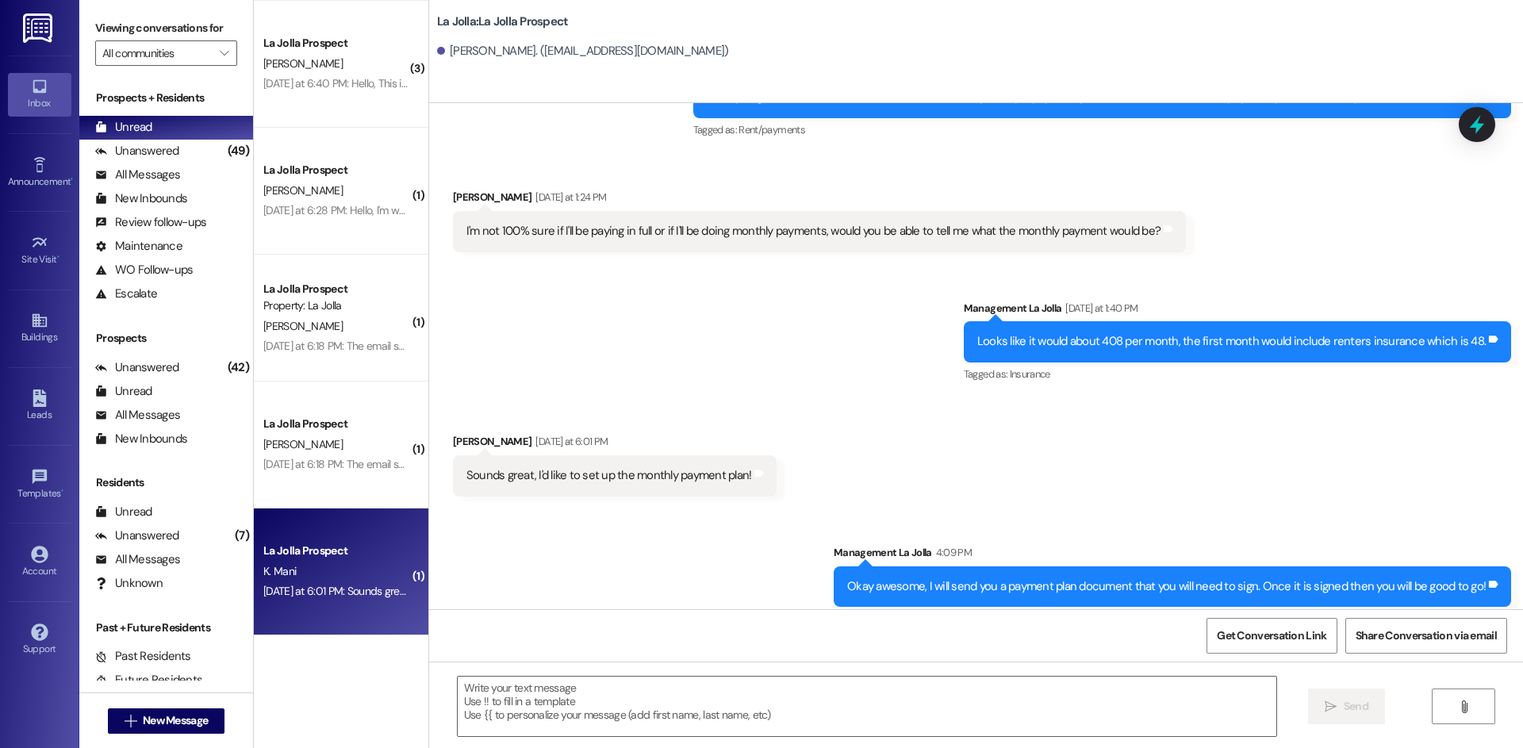
click at [515, 327] on div "Sent via SMS Management La Jolla [DATE] at 1:40 PM Looks like it would about 40…" at bounding box center [976, 331] width 1094 height 134
